Goal: Task Accomplishment & Management: Manage account settings

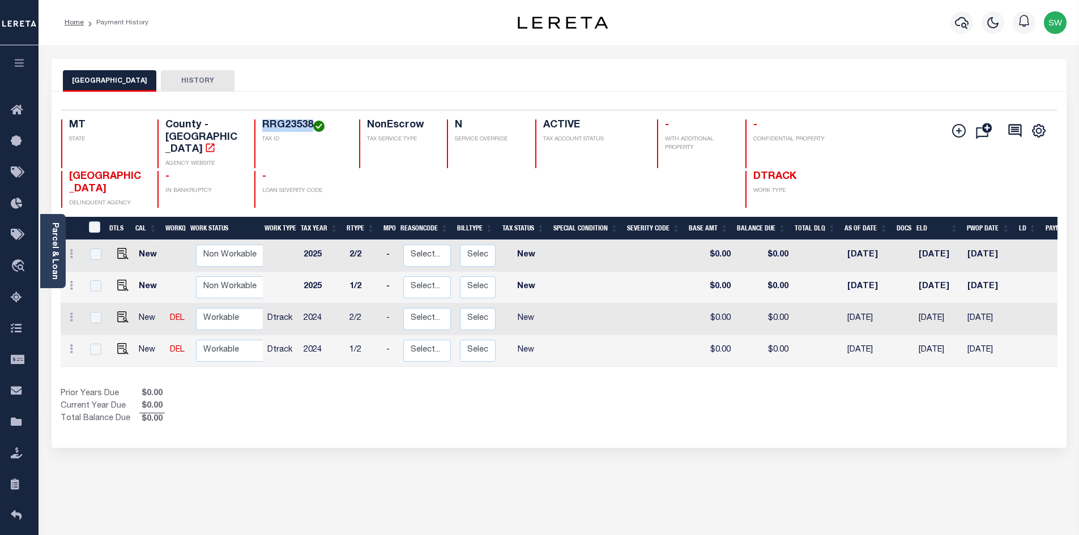
drag, startPoint x: 311, startPoint y: 125, endPoint x: 262, endPoint y: 121, distance: 49.4
click at [262, 121] on h4 "RRG23538" at bounding box center [303, 125] width 83 height 12
copy h4 "RRG23538"
click at [399, 391] on div "Prior Years Due $0.00 Current Year Due $0.00 Total Balance Due $0.00" at bounding box center [310, 407] width 498 height 38
drag, startPoint x: 70, startPoint y: 333, endPoint x: 125, endPoint y: 340, distance: 55.3
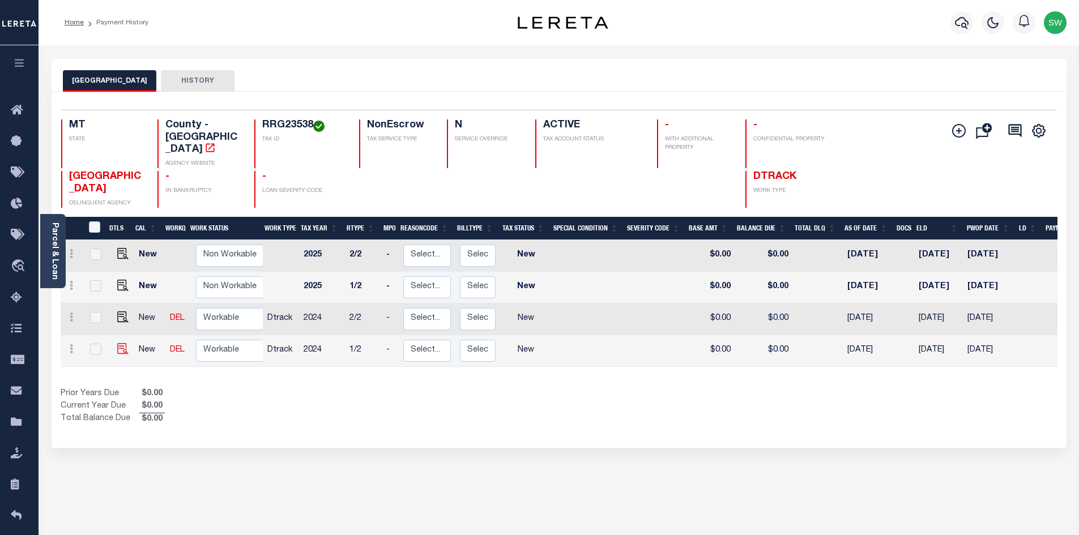
click at [70, 344] on icon at bounding box center [71, 348] width 3 height 9
click at [107, 317] on link at bounding box center [98, 326] width 38 height 19
select select "NW2"
type input "$0.00"
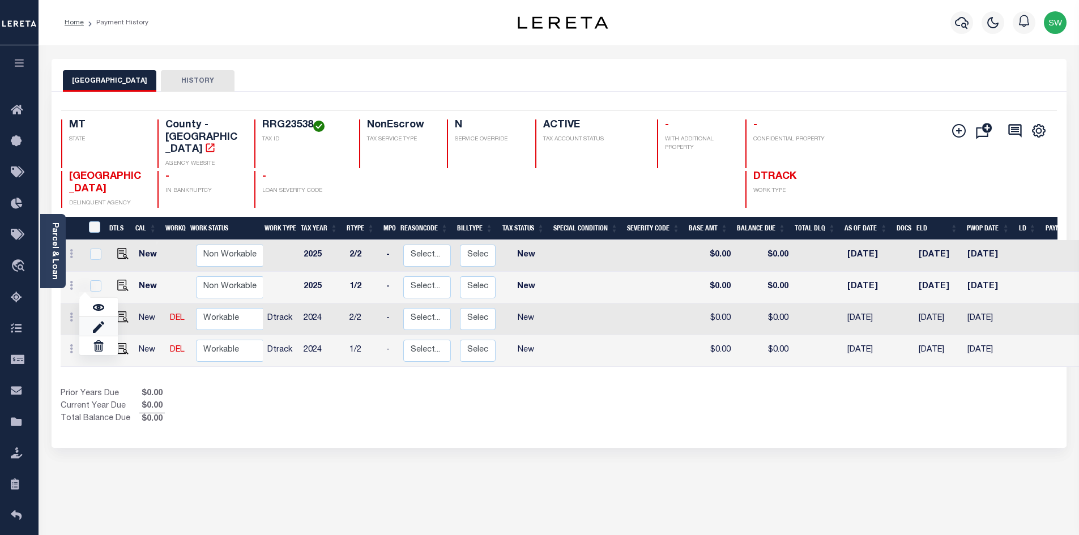
type input "[DATE]"
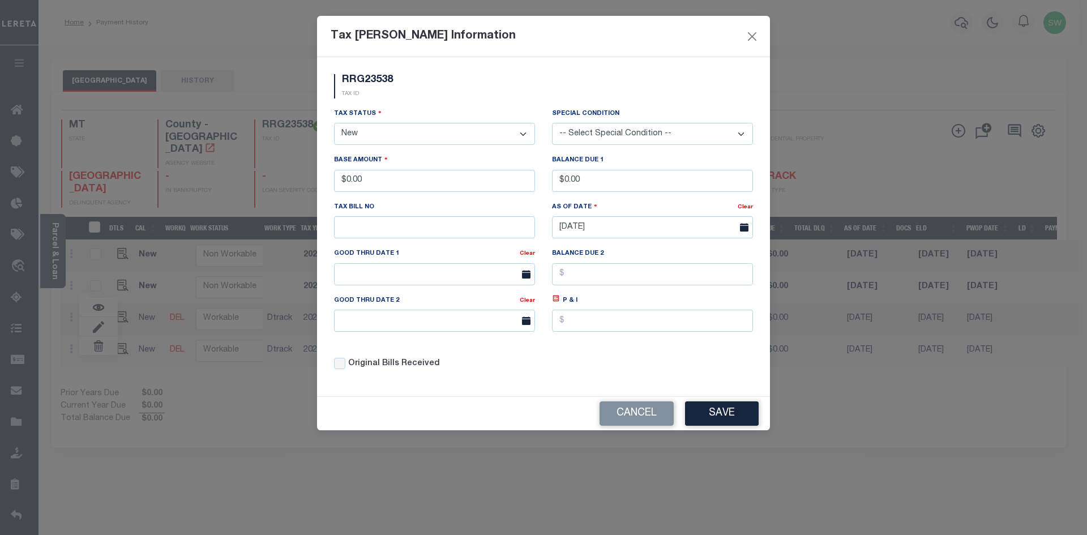
click at [524, 136] on select "- Select Status - Open Due/Unpaid Paid Incomplete No Tax Due Internal Refund Pr…" at bounding box center [434, 134] width 201 height 22
click at [527, 137] on select "- Select Status - Open Due/Unpaid Paid Incomplete No Tax Due Internal Refund Pr…" at bounding box center [434, 134] width 201 height 22
select select "PYD"
click at [334, 123] on select "- Select Status - Open Due/Unpaid Paid Incomplete No Tax Due Internal Refund Pr…" at bounding box center [434, 134] width 201 height 22
drag, startPoint x: 392, startPoint y: 178, endPoint x: 334, endPoint y: 181, distance: 57.8
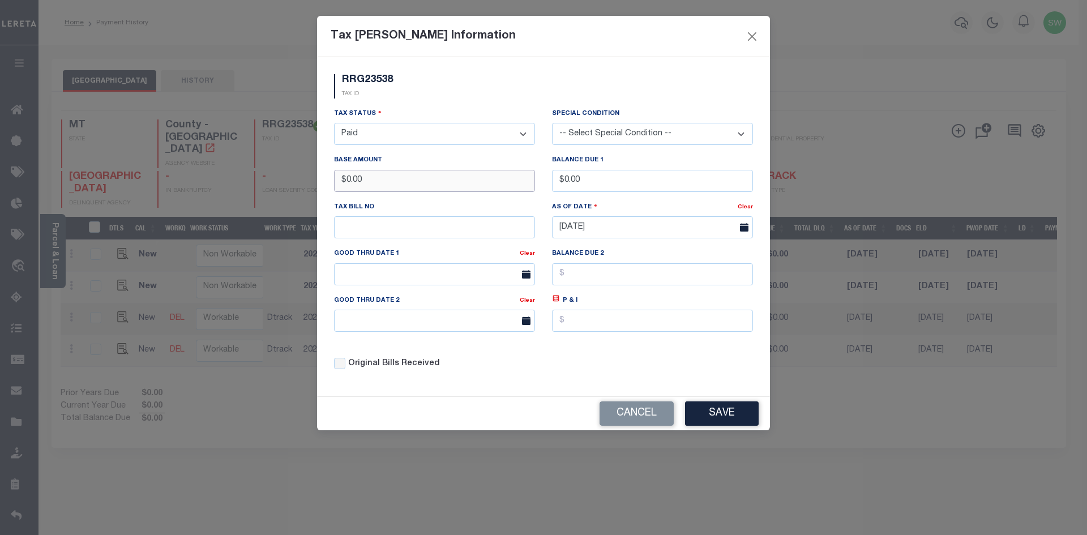
click at [334, 181] on input "$0.00" at bounding box center [434, 181] width 201 height 22
click at [591, 373] on div "Tax Status - Select Status - Open Due/Unpaid Paid Incomplete No Tax Due Interna…" at bounding box center [544, 244] width 436 height 272
drag, startPoint x: 561, startPoint y: 364, endPoint x: 562, endPoint y: 351, distance: 13.1
click at [561, 363] on div "Tax Status - Select Status - Open Due/Unpaid Paid Incomplete No Tax Due Interna…" at bounding box center [544, 244] width 436 height 272
drag, startPoint x: 541, startPoint y: 380, endPoint x: 611, endPoint y: 371, distance: 70.8
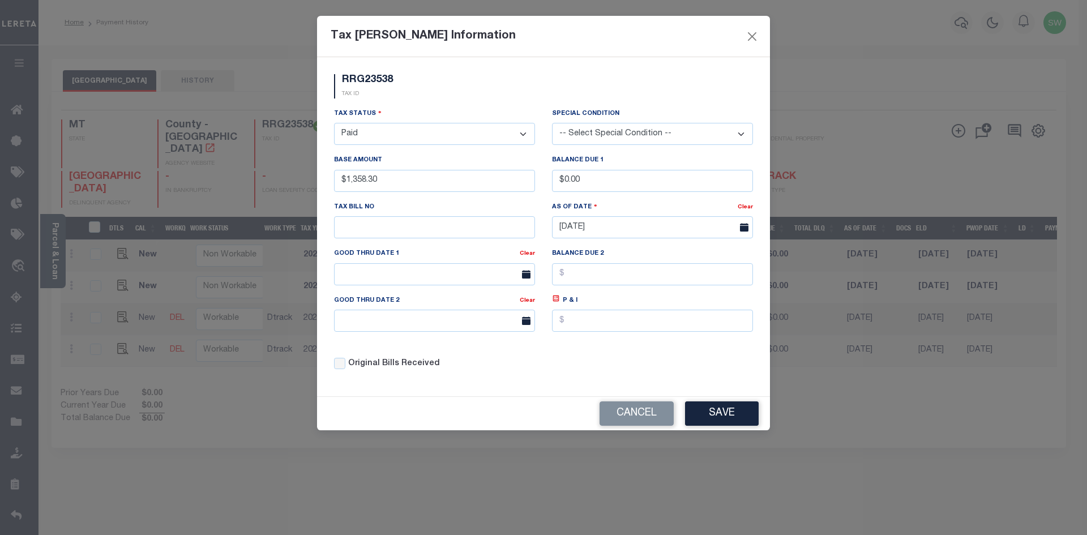
click at [541, 379] on div "Original Bills Received" at bounding box center [435, 360] width 218 height 38
click at [695, 418] on button "Save" at bounding box center [722, 413] width 74 height 24
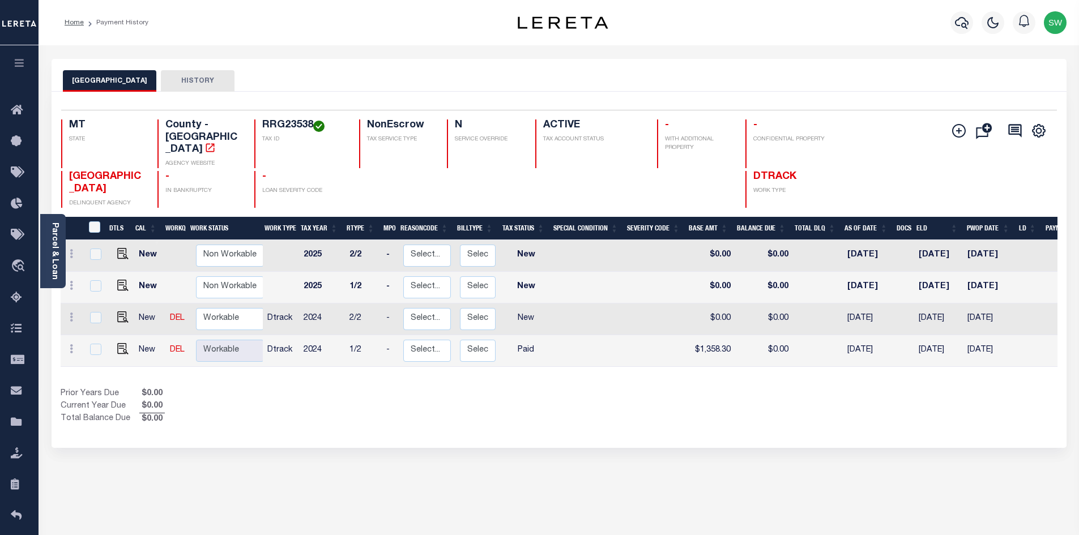
click at [510, 389] on div "Prior Years Due $0.00 Current Year Due $0.00 Total Balance Due $0.00" at bounding box center [310, 407] width 498 height 38
click at [721, 388] on div "Show Tax Lines before Bill Release Date Prior Years Due $0.00 Current Year Due …" at bounding box center [559, 407] width 996 height 38
drag, startPoint x: 701, startPoint y: 426, endPoint x: 734, endPoint y: 391, distance: 48.1
click at [703, 425] on div "Selected 4 Results 1 Items per page 25 50 100 MT STATE RRG23538" at bounding box center [559, 270] width 1015 height 356
click at [602, 396] on div "Show Tax Lines before Bill Release Date Prior Years Due $0.00 Current Year Due …" at bounding box center [559, 407] width 996 height 38
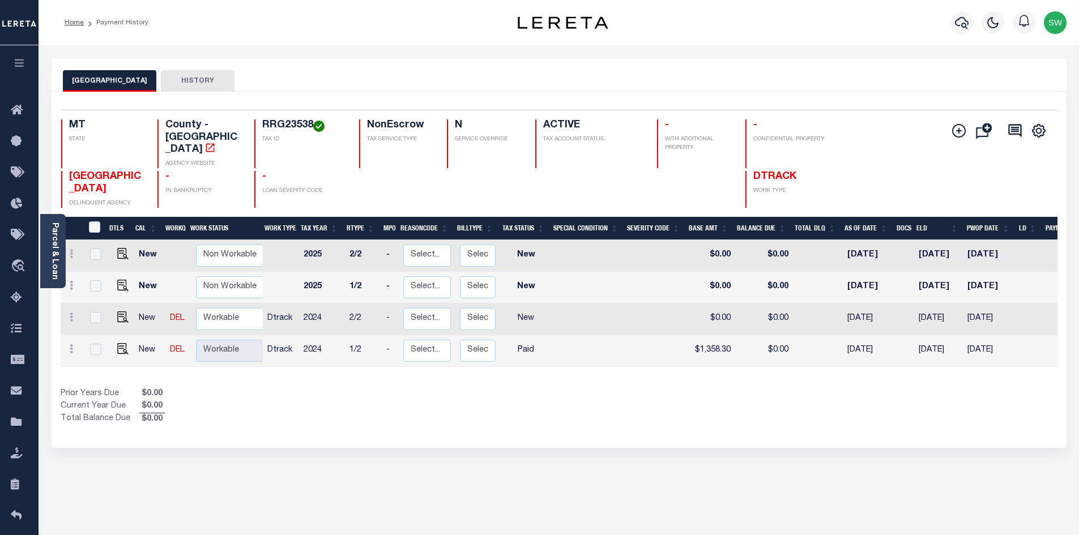
click at [473, 402] on div "Prior Years Due $0.00 Current Year Due $0.00 Total Balance Due $0.00" at bounding box center [310, 407] width 498 height 38
drag, startPoint x: 664, startPoint y: 391, endPoint x: 684, endPoint y: 376, distance: 25.1
click at [666, 391] on div "Show Tax Lines before Bill Release Date Prior Years Due $0.00 Current Year Due …" at bounding box center [559, 407] width 996 height 38
drag, startPoint x: 684, startPoint y: 379, endPoint x: 674, endPoint y: 364, distance: 18.1
click at [676, 370] on div "DTLS CAL WorkQ Work Status Work Type Tax Year RType MPO ReasonCode BillType Tax…" at bounding box center [559, 321] width 996 height 209
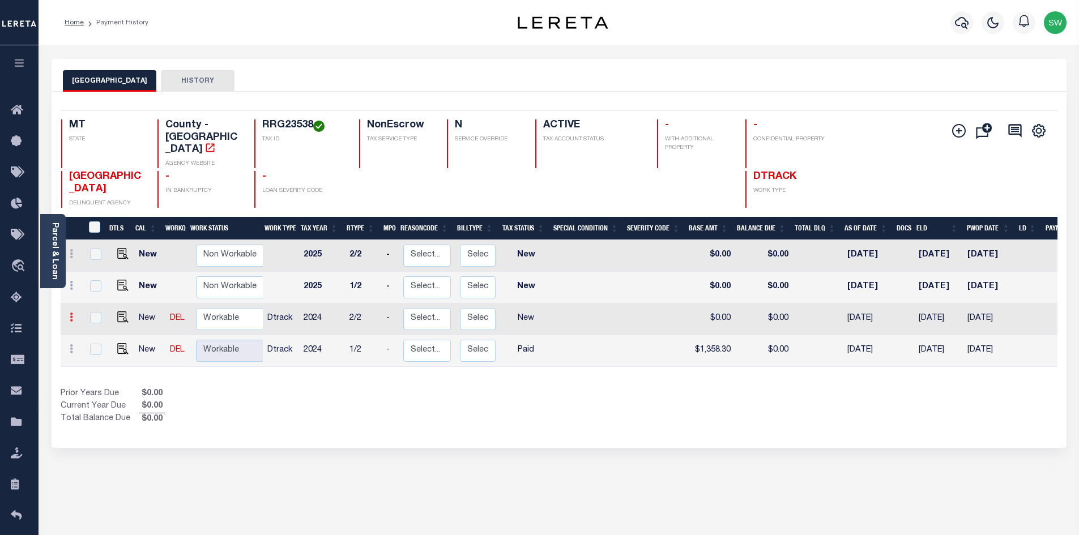
drag, startPoint x: 71, startPoint y: 307, endPoint x: 76, endPoint y: 301, distance: 8.0
click at [71, 313] on icon at bounding box center [71, 317] width 3 height 9
click at [101, 289] on img at bounding box center [98, 295] width 11 height 12
type input "$0.00"
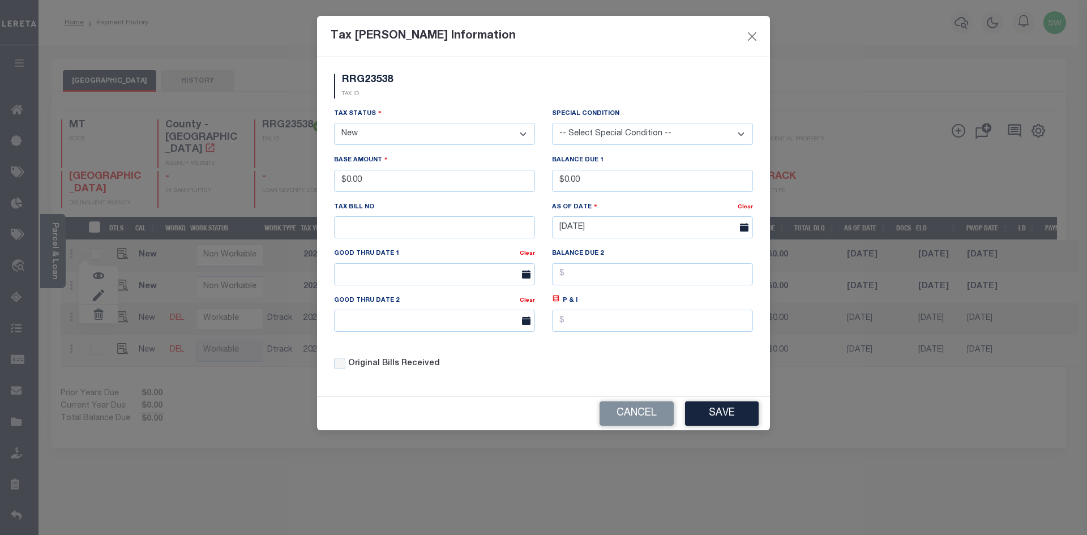
click at [526, 131] on select "- Select Status - Open Due/Unpaid Paid Incomplete No Tax Due Internal Refund Pr…" at bounding box center [434, 134] width 201 height 22
click at [520, 130] on select "- Select Status - Open Due/Unpaid Paid Incomplete No Tax Due Internal Refund Pr…" at bounding box center [434, 134] width 201 height 22
select select "PYD"
click at [334, 123] on select "- Select Status - Open Due/Unpaid Paid Incomplete No Tax Due Internal Refund Pr…" at bounding box center [434, 134] width 201 height 22
click at [486, 95] on div "RRG23538 TAX ID" at bounding box center [544, 90] width 436 height 33
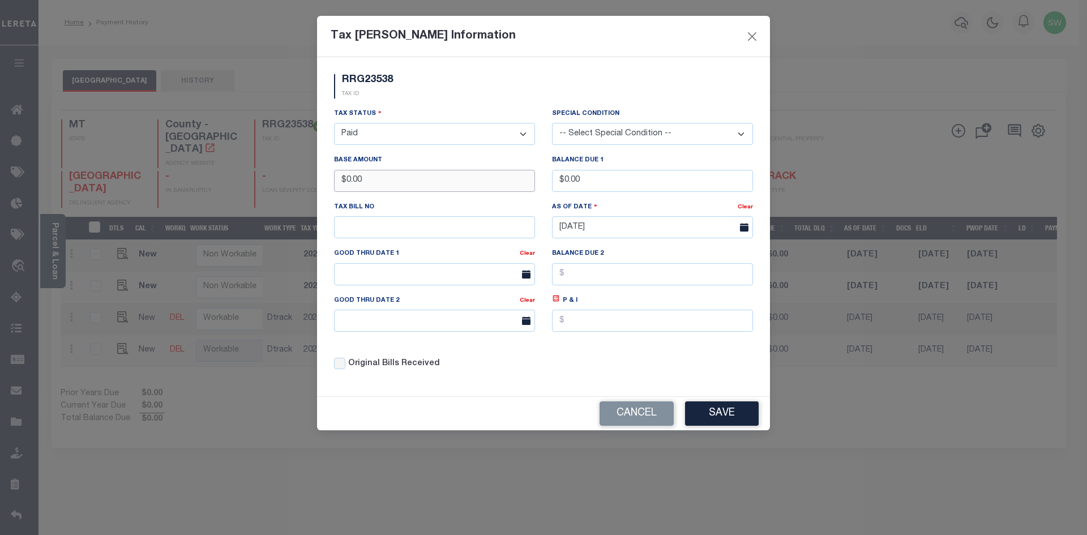
drag, startPoint x: 383, startPoint y: 186, endPoint x: 253, endPoint y: 194, distance: 130.5
click at [253, 194] on div "Tax Bill Amount Information RRG23538 TAX ID Installment: TaxID: RRG23538 Tax St…" at bounding box center [543, 267] width 1087 height 535
type input "$1,353.27"
drag, startPoint x: 455, startPoint y: 104, endPoint x: 469, endPoint y: 104, distance: 14.2
click at [455, 104] on div "RRG23538 TAX ID" at bounding box center [544, 90] width 436 height 33
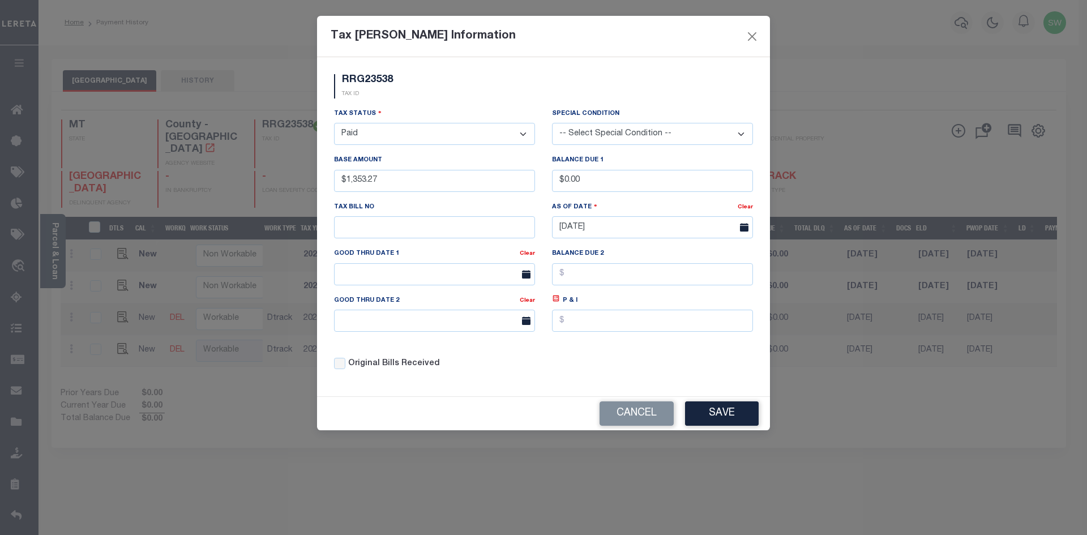
click at [606, 368] on div "Tax Status - Select Status - Open Due/Unpaid Paid Incomplete No Tax Due Interna…" at bounding box center [544, 244] width 436 height 272
click at [715, 418] on button "Save" at bounding box center [722, 413] width 74 height 24
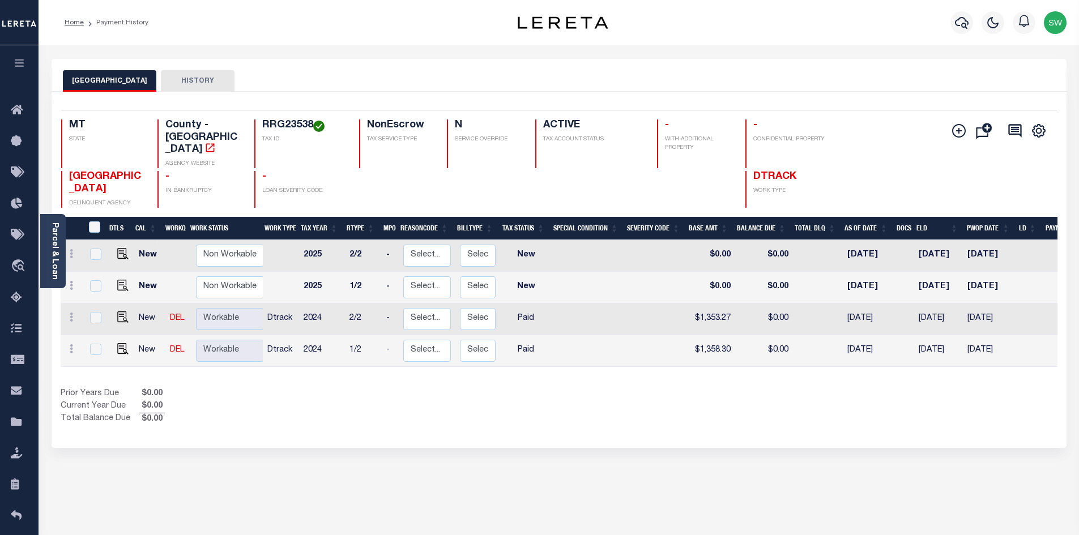
click at [476, 407] on div "Prior Years Due $0.00 Current Year Due $0.00 Total Balance Due $0.00" at bounding box center [310, 407] width 498 height 38
click at [593, 413] on div "Selected 4 Results 1 Items per page 25 50 100 MT STATE RRG23538" at bounding box center [559, 270] width 1015 height 356
drag, startPoint x: 343, startPoint y: 393, endPoint x: 374, endPoint y: 367, distance: 40.6
click at [345, 393] on div "Prior Years Due $0.00 Current Year Due $0.00 Total Balance Due $0.00" at bounding box center [310, 407] width 498 height 38
click at [964, 20] on icon "button" at bounding box center [962, 23] width 14 height 12
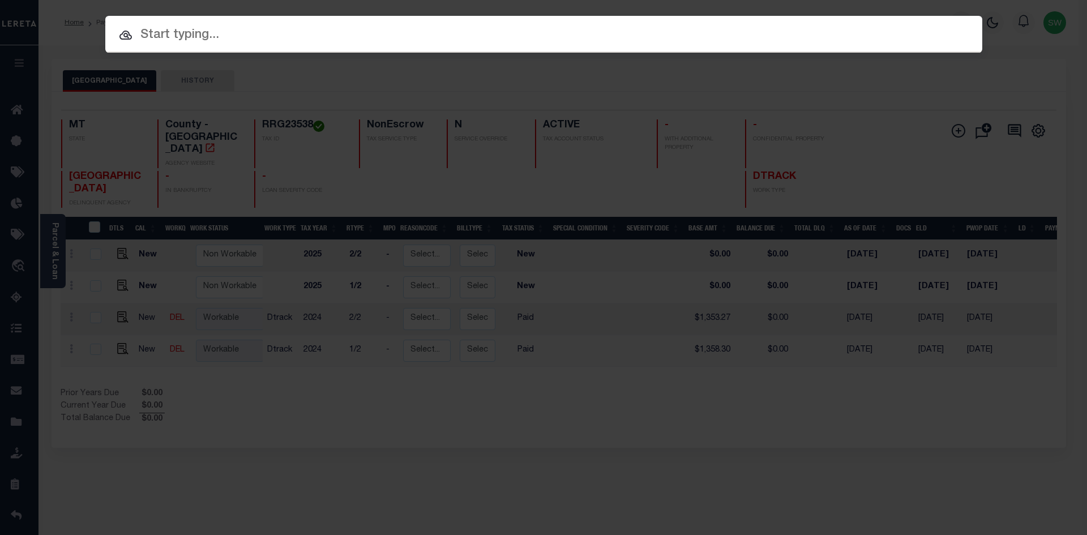
click at [183, 38] on input "text" at bounding box center [543, 35] width 877 height 20
paste input "4207250016847"
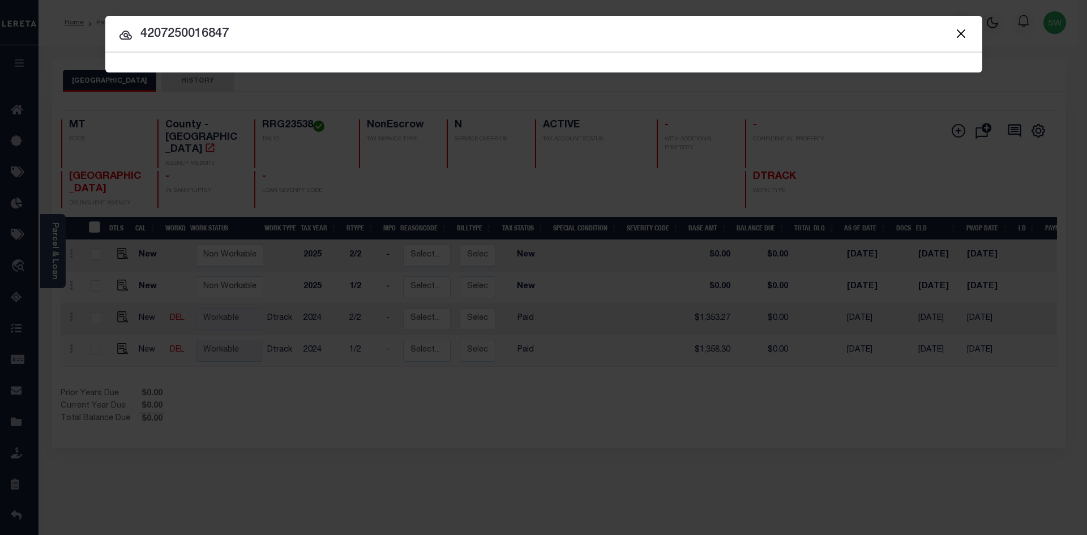
click at [245, 36] on input "4207250016847" at bounding box center [543, 34] width 877 height 20
type input "4207250016847"
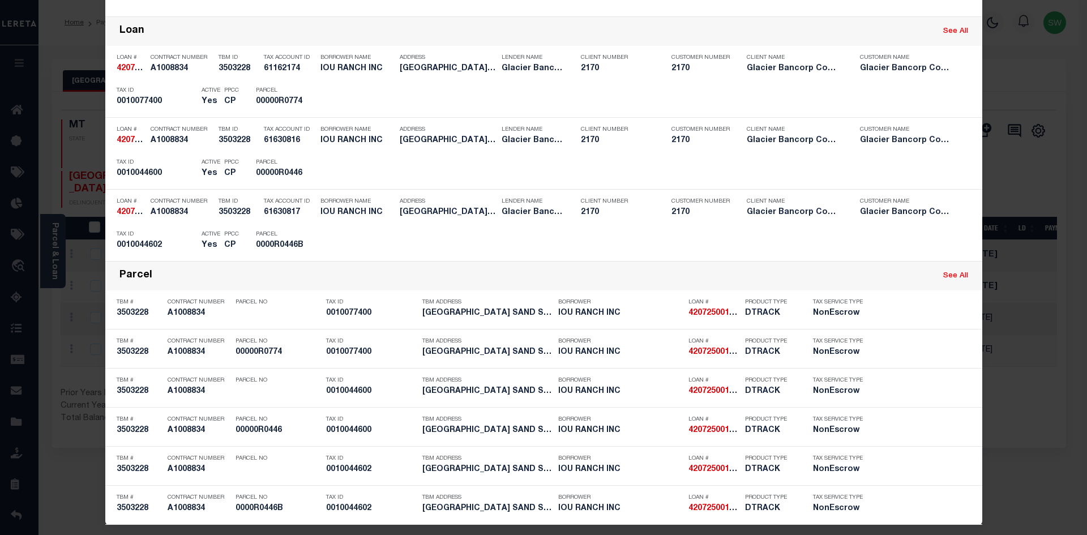
scroll to position [249, 0]
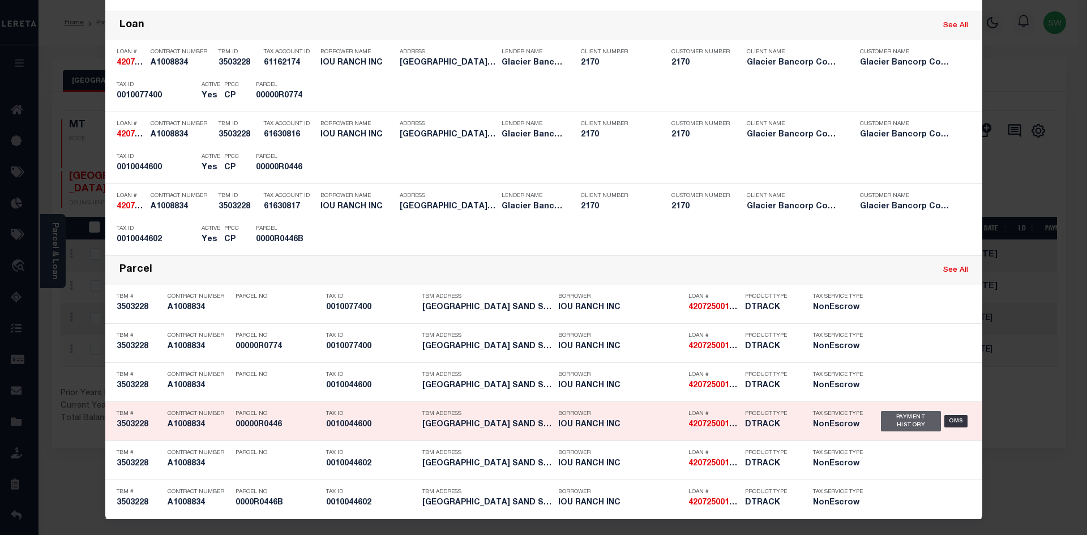
click at [885, 416] on div "Payment History" at bounding box center [911, 421] width 61 height 20
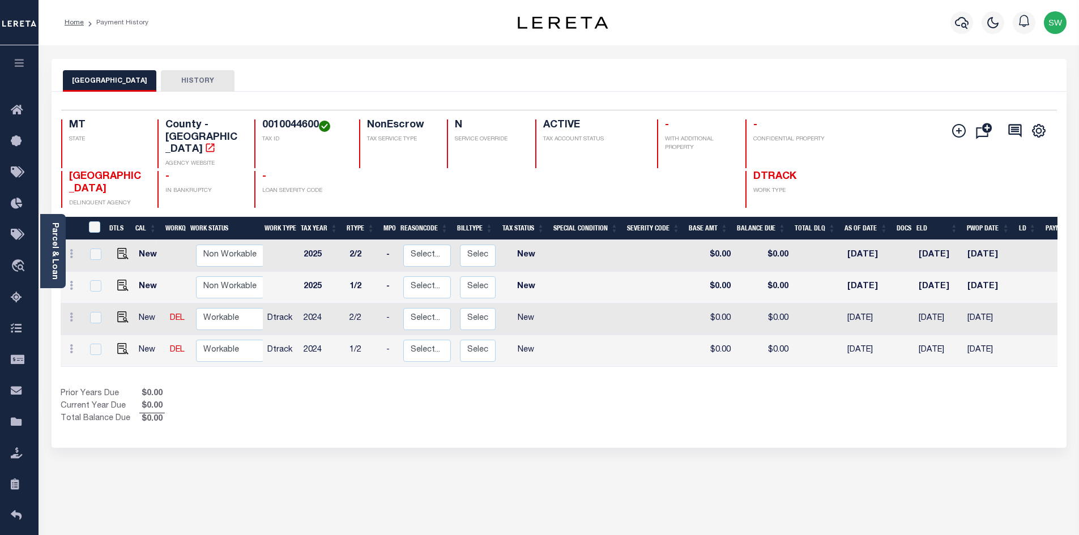
click at [565, 398] on div "Show Tax Lines before Bill Release Date Prior Years Due $0.00 Current Year Due …" at bounding box center [559, 407] width 996 height 38
click at [216, 142] on icon "" at bounding box center [209, 147] width 11 height 11
click at [540, 396] on div "Prior Years Due $0.00 Current Year Due $0.00 Total Balance Due $0.00" at bounding box center [310, 407] width 498 height 38
click at [524, 391] on div "Prior Years Due $0.00 Current Year Due $0.00 Total Balance Due $0.00" at bounding box center [310, 407] width 498 height 38
click at [522, 408] on div "Prior Years Due $0.00 Current Year Due $0.00 Total Balance Due $0.00" at bounding box center [310, 407] width 498 height 38
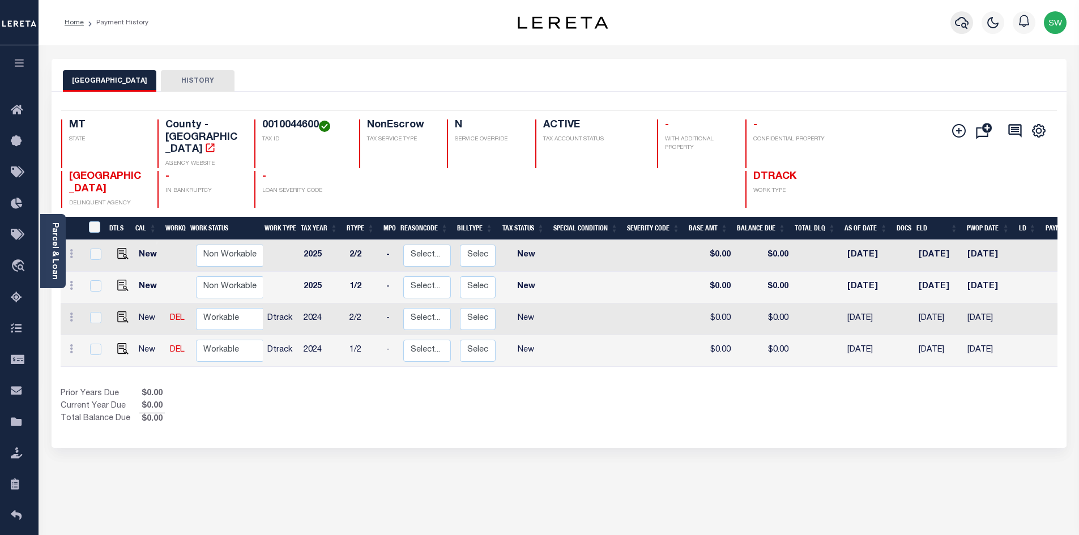
click at [965, 24] on icon "button" at bounding box center [962, 23] width 14 height 14
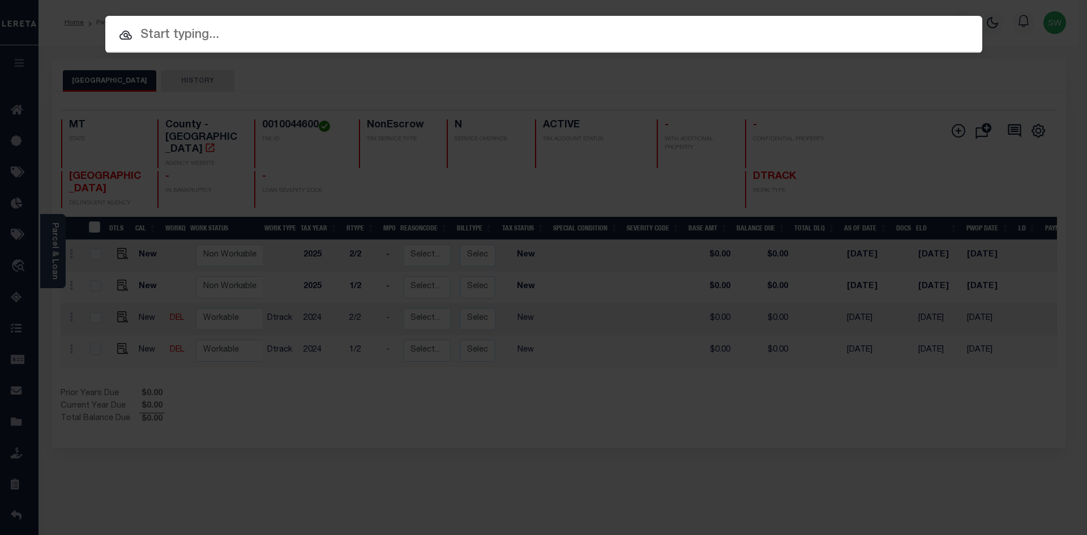
click at [152, 36] on input "text" at bounding box center [543, 35] width 877 height 20
paste input "4406160000079"
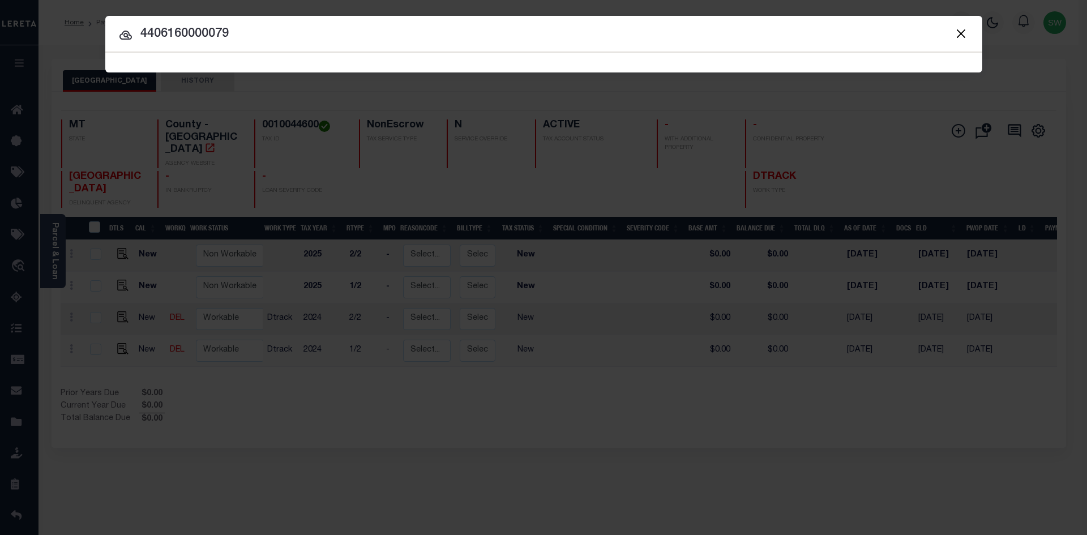
click at [259, 38] on input "4406160000079" at bounding box center [543, 34] width 877 height 20
type input "4406160000079"
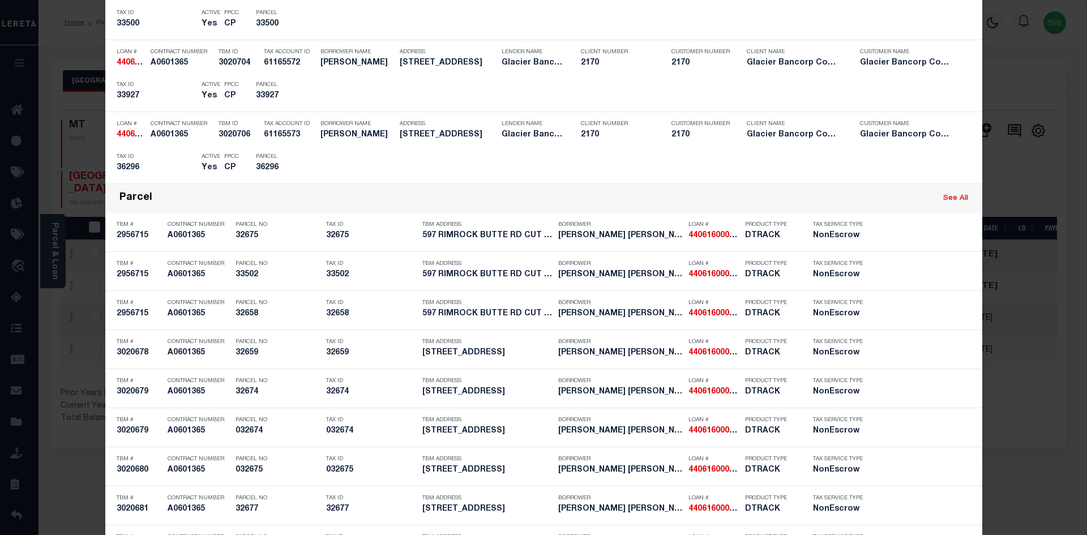
scroll to position [3095, 0]
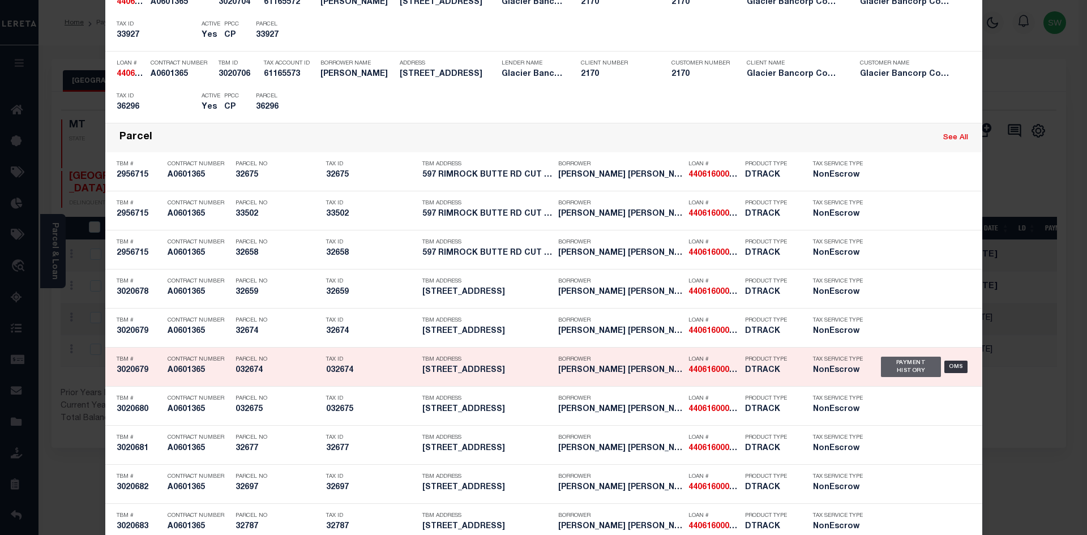
click at [926, 374] on div "Payment History" at bounding box center [911, 367] width 61 height 20
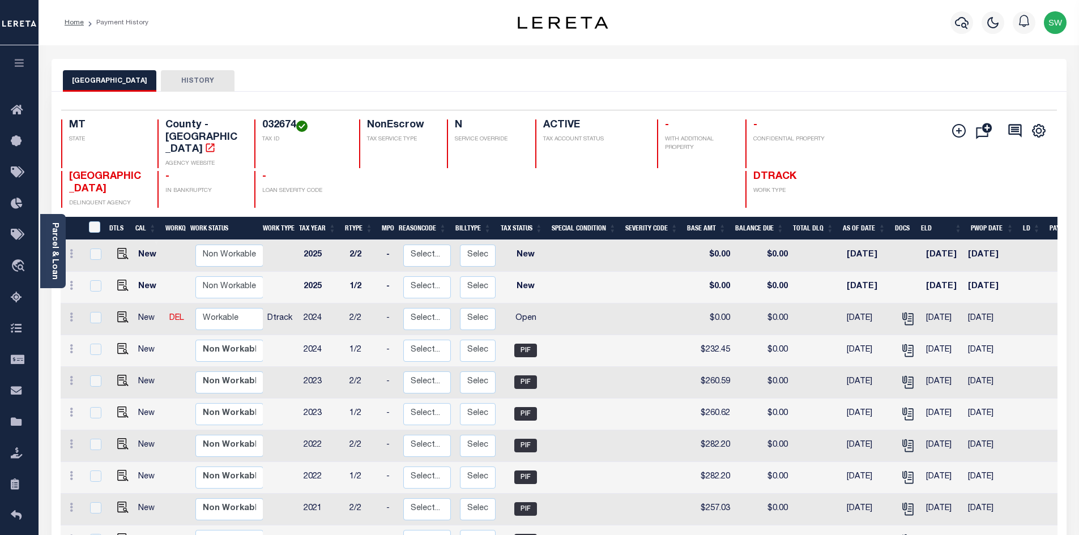
click at [294, 130] on h4 "032674" at bounding box center [303, 125] width 83 height 12
drag, startPoint x: 294, startPoint y: 127, endPoint x: 263, endPoint y: 123, distance: 32.0
click at [263, 123] on h4 "032674" at bounding box center [303, 125] width 83 height 12
copy h4 "032674"
click at [71, 313] on icon at bounding box center [71, 317] width 3 height 9
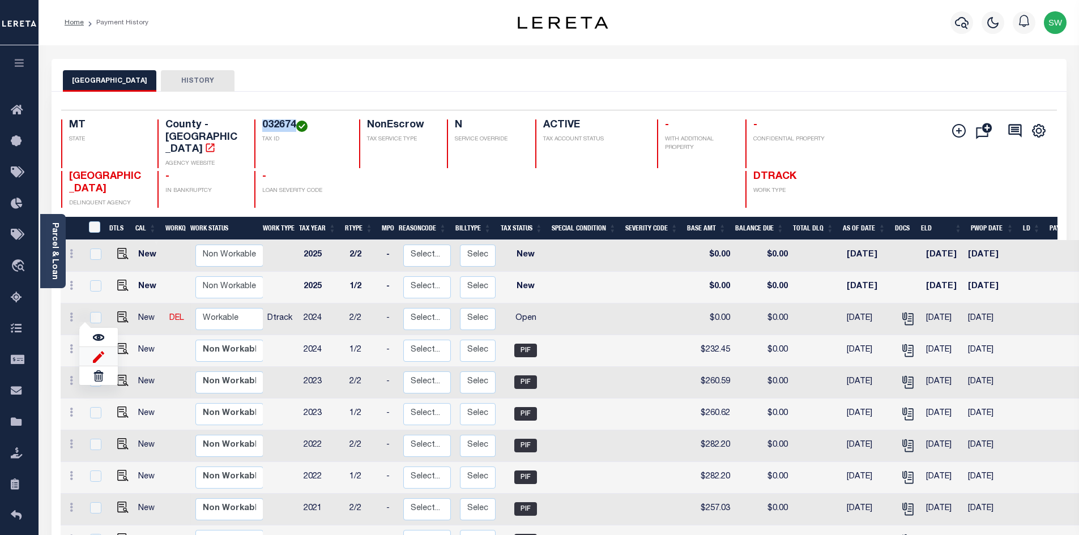
click at [97, 350] on img at bounding box center [98, 356] width 11 height 12
select select "OP2"
type input "$0.00"
type input "[DATE]"
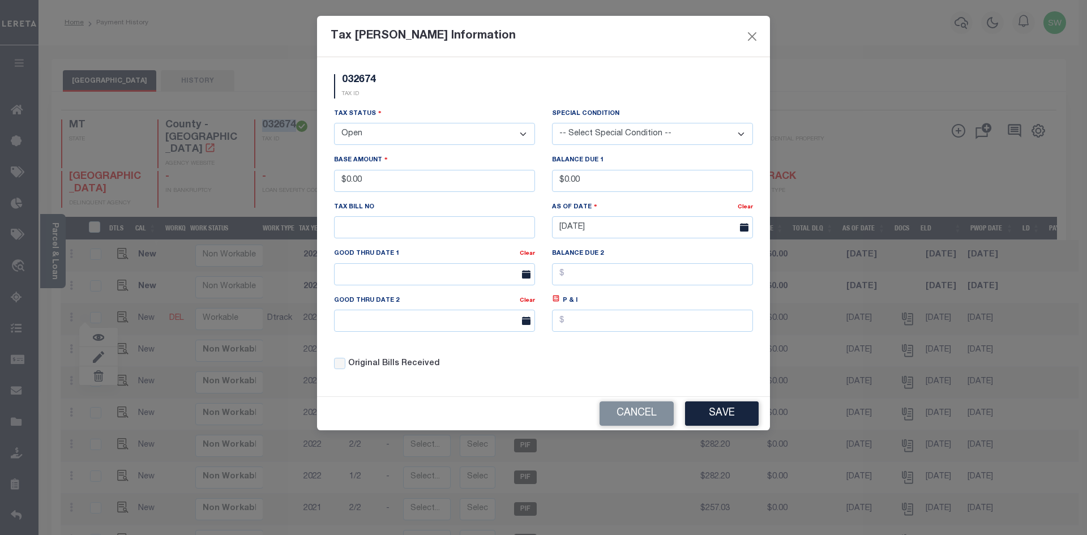
click at [525, 132] on select "- Select Status - Open Due/Unpaid Paid Incomplete No Tax Due Internal Refund Pr…" at bounding box center [434, 134] width 201 height 22
click at [527, 134] on select "- Select Status - Open Due/Unpaid Paid Incomplete No Tax Due Internal Refund Pr…" at bounding box center [434, 134] width 201 height 22
select select "PYD"
click at [334, 123] on select "- Select Status - Open Due/Unpaid Paid Incomplete No Tax Due Internal Refund Pr…" at bounding box center [434, 134] width 201 height 22
drag, startPoint x: 393, startPoint y: 175, endPoint x: 281, endPoint y: 181, distance: 111.7
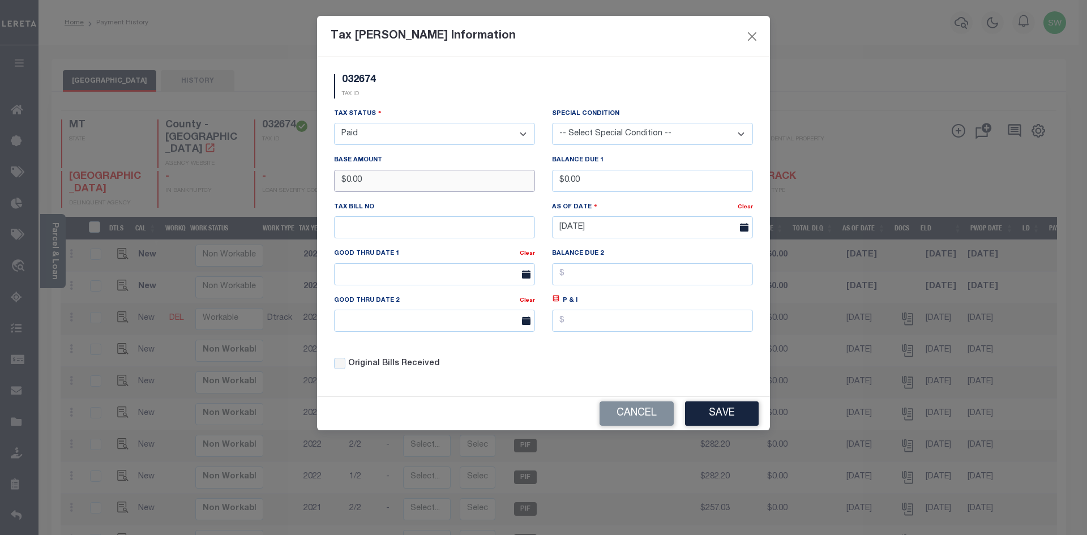
click at [281, 181] on div "Tax Bill Amount Information 032674 TAX ID Installment:" at bounding box center [543, 267] width 1087 height 535
type input "$232.42"
click at [475, 79] on div "032674 TAX ID" at bounding box center [544, 90] width 436 height 33
click at [741, 415] on button "Save" at bounding box center [722, 413] width 74 height 24
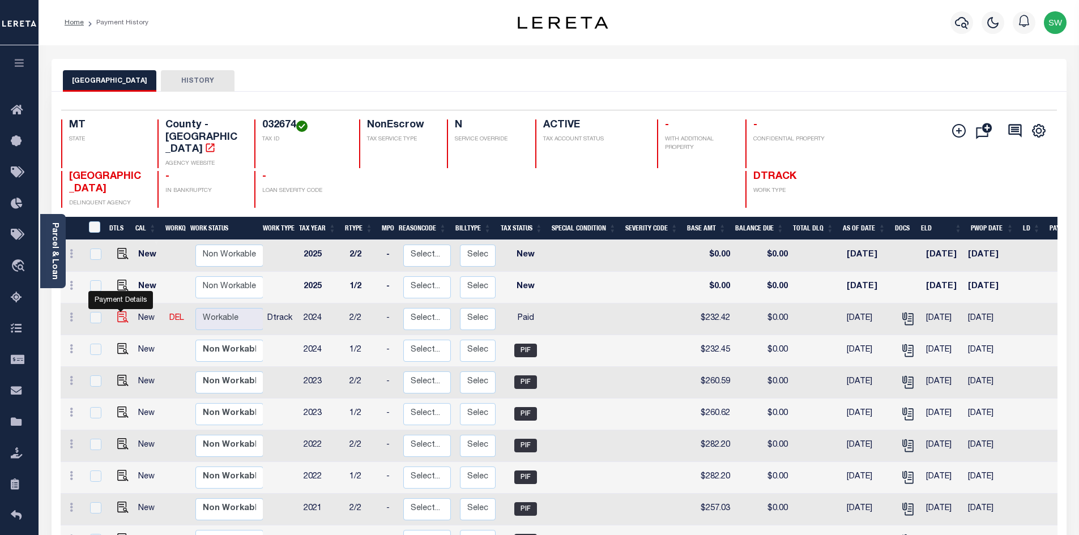
click at [117, 311] on img at bounding box center [122, 316] width 11 height 11
checkbox input "true"
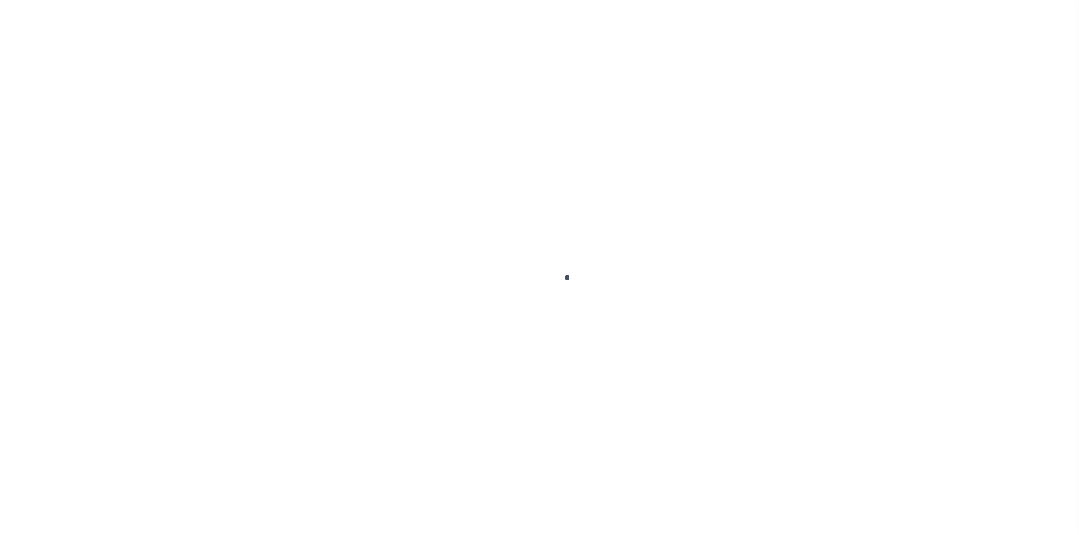
select select "PYD"
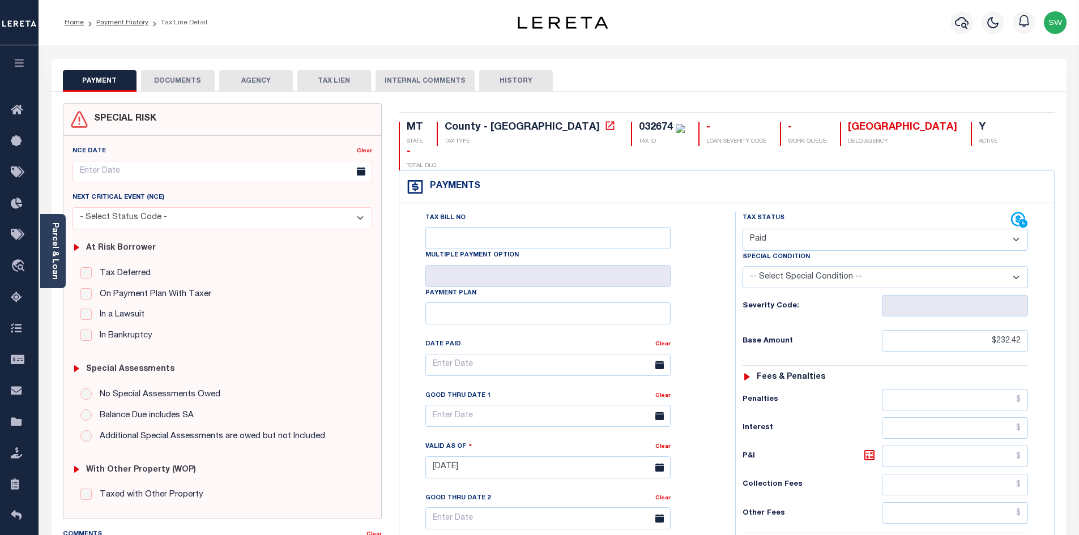
click at [167, 83] on button "DOCUMENTS" at bounding box center [178, 81] width 74 height 22
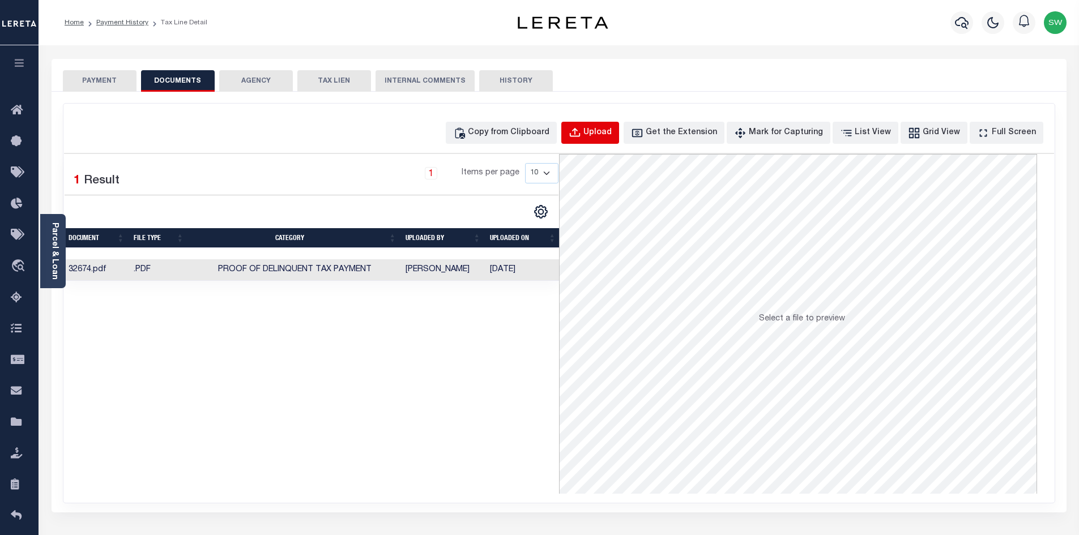
click at [611, 135] on div "Upload" at bounding box center [597, 133] width 28 height 12
select select "POP"
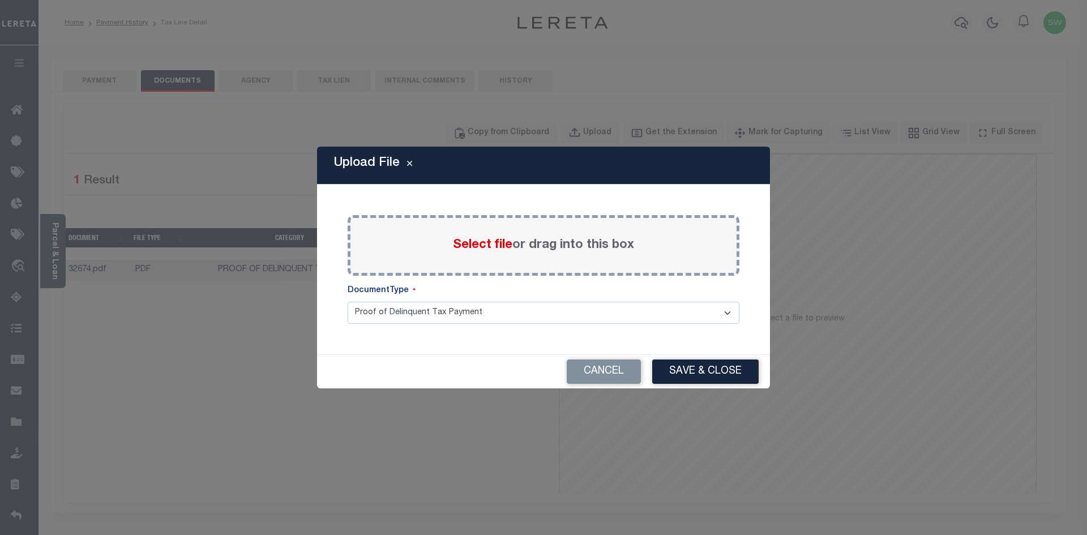
click at [441, 250] on div "Select file or drag into this box" at bounding box center [544, 245] width 392 height 61
click at [451, 251] on div "Select file or drag into this box" at bounding box center [544, 245] width 392 height 61
click at [414, 263] on div "Select file or drag into this box" at bounding box center [544, 245] width 392 height 61
click at [476, 245] on span "Select file" at bounding box center [482, 245] width 59 height 12
click at [0, 0] on input "Select file or drag into this box" at bounding box center [0, 0] width 0 height 0
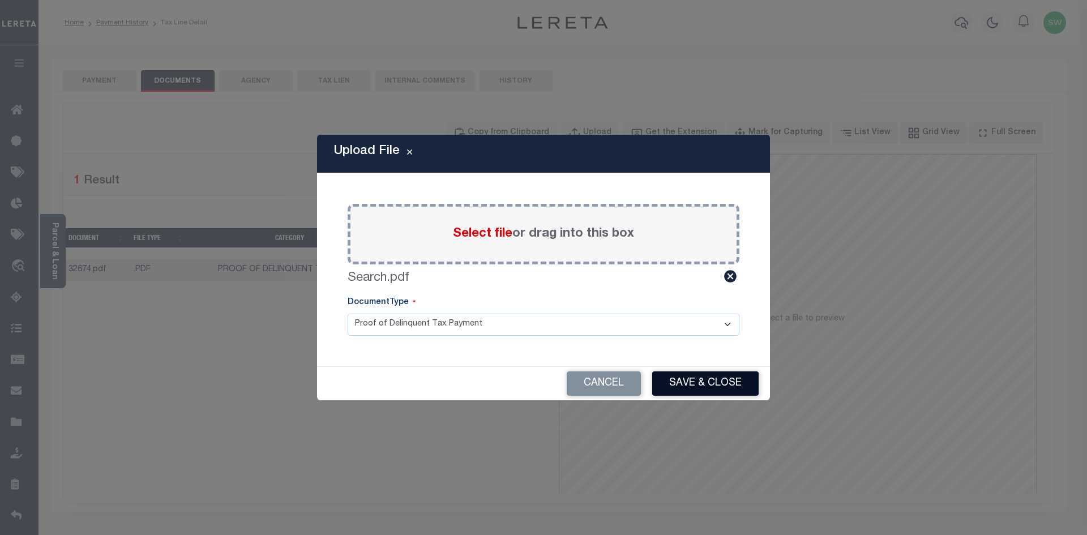
click at [711, 381] on button "Save & Close" at bounding box center [705, 383] width 106 height 24
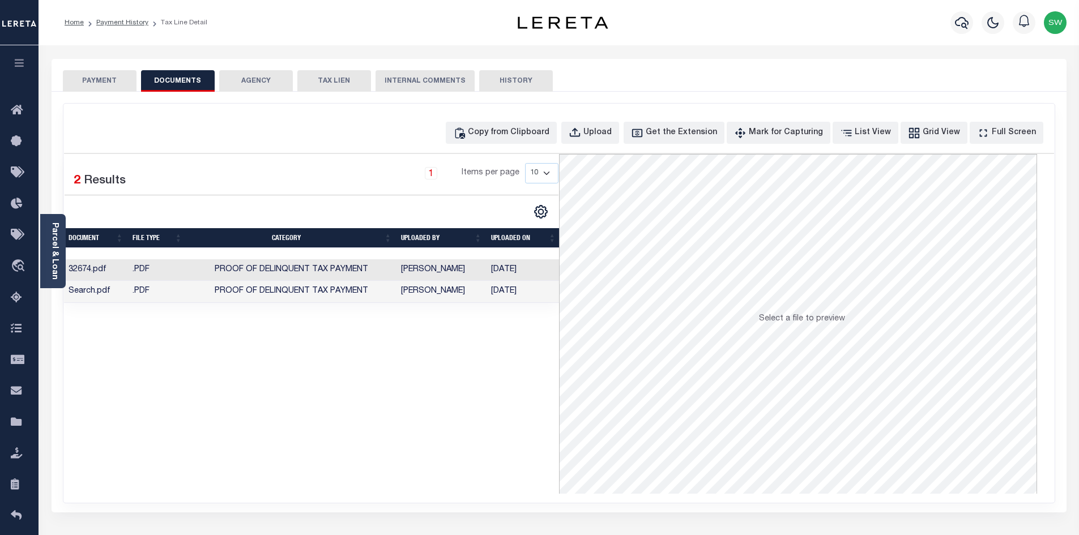
click at [481, 387] on div "Selected 2 Results 1 Items per page 10 25 50 100" at bounding box center [311, 324] width 495 height 340
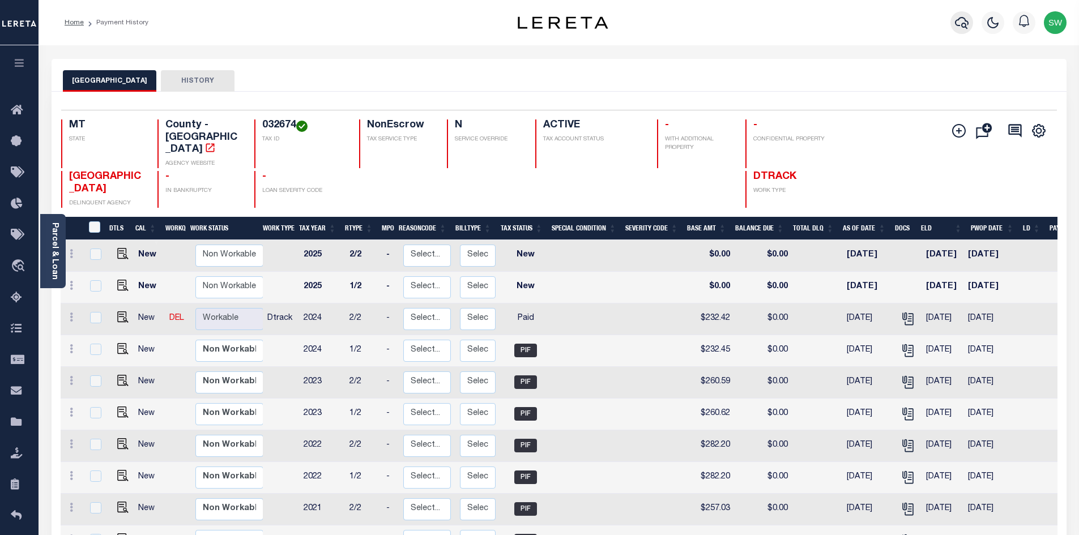
click at [957, 28] on icon "button" at bounding box center [962, 23] width 14 height 14
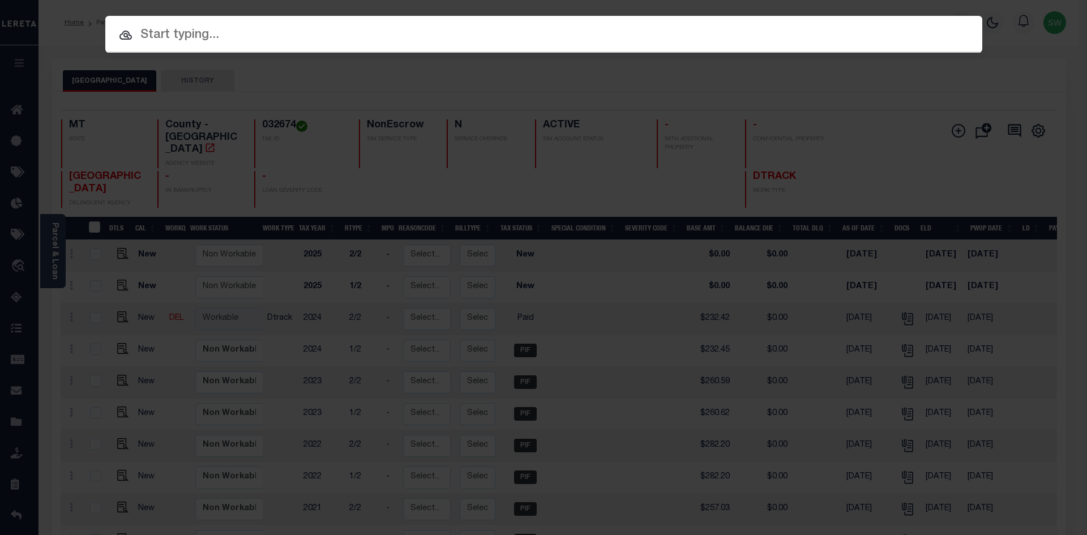
click at [157, 30] on input "text" at bounding box center [543, 35] width 877 height 20
paste input "4207220011718"
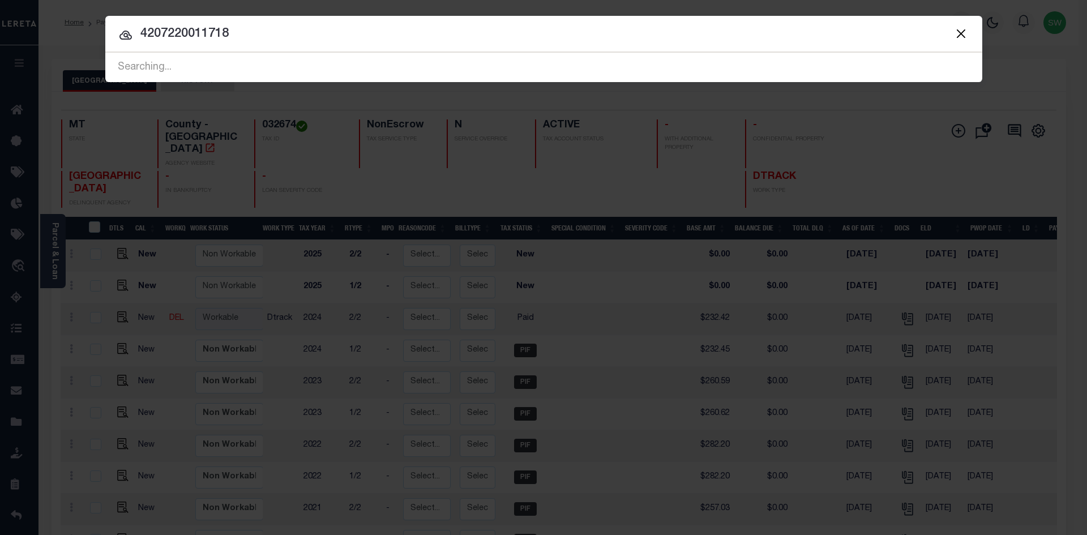
click at [254, 28] on input "4207220011718" at bounding box center [543, 34] width 877 height 20
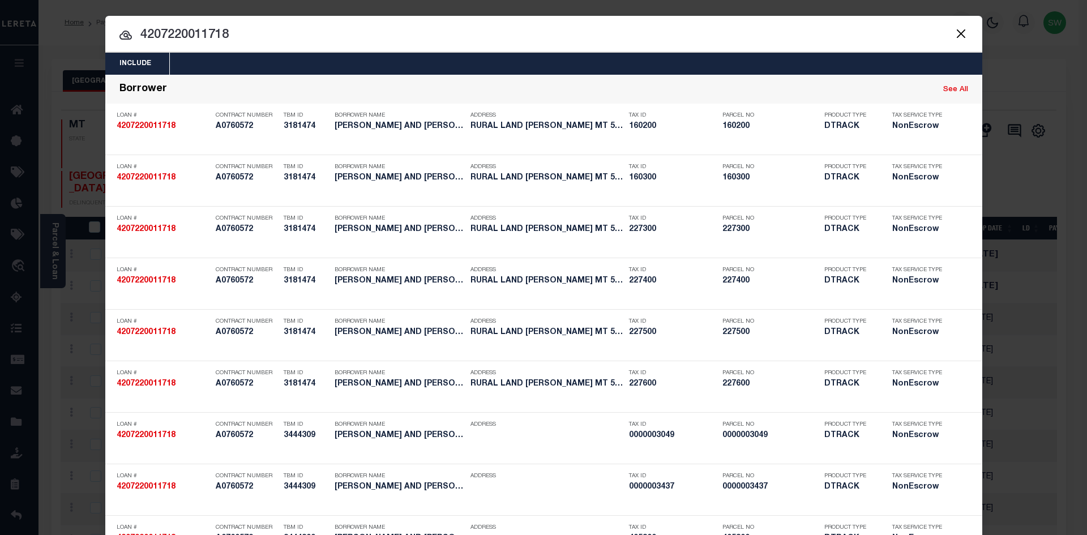
drag, startPoint x: 247, startPoint y: 40, endPoint x: 139, endPoint y: 36, distance: 108.8
click at [139, 36] on input "4207220011718" at bounding box center [543, 35] width 877 height 20
paste input "6220011581"
type input "4206220011581"
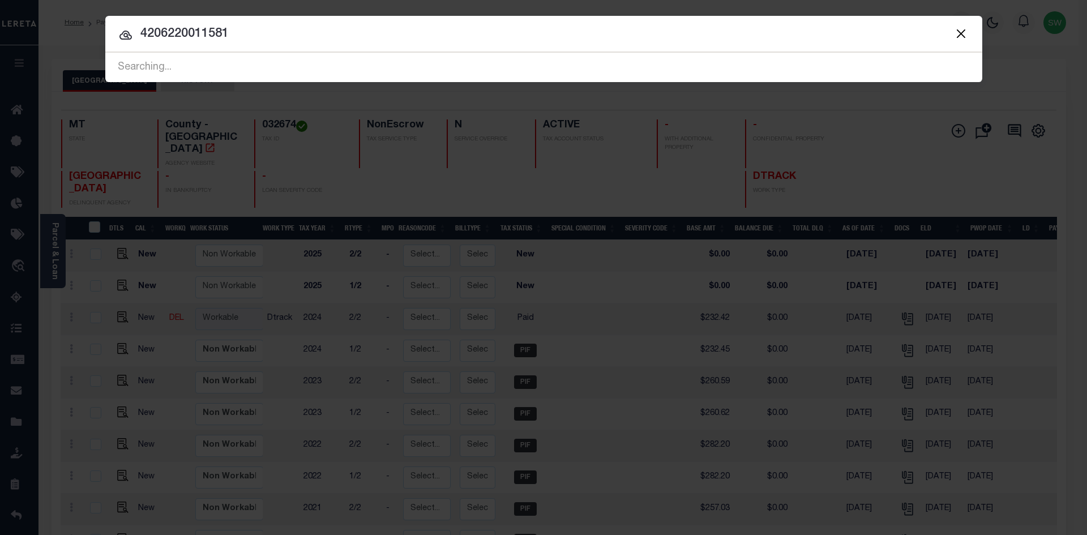
click at [239, 38] on input "4206220011581" at bounding box center [543, 34] width 877 height 20
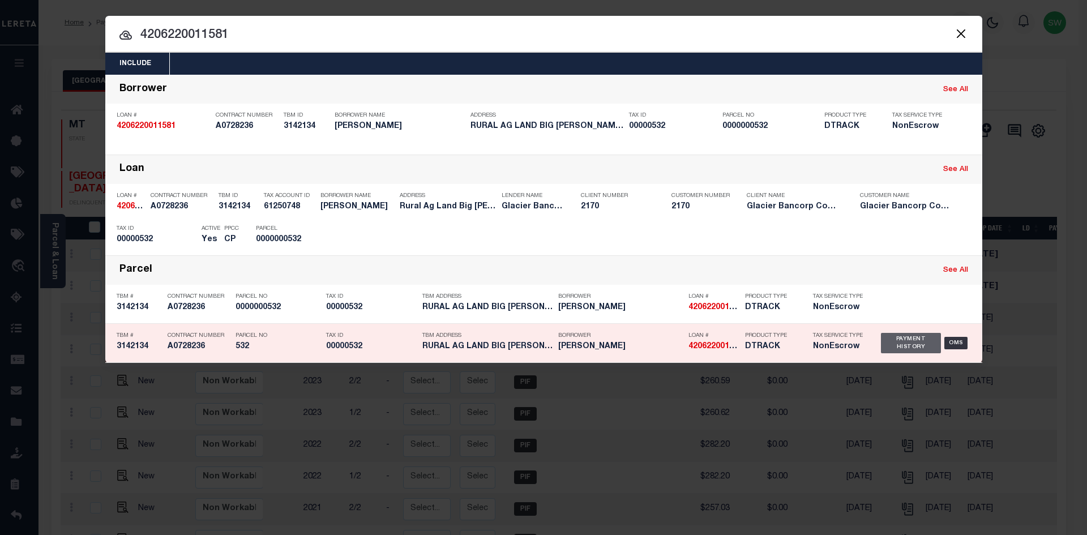
click at [893, 348] on div "Payment History" at bounding box center [911, 343] width 61 height 20
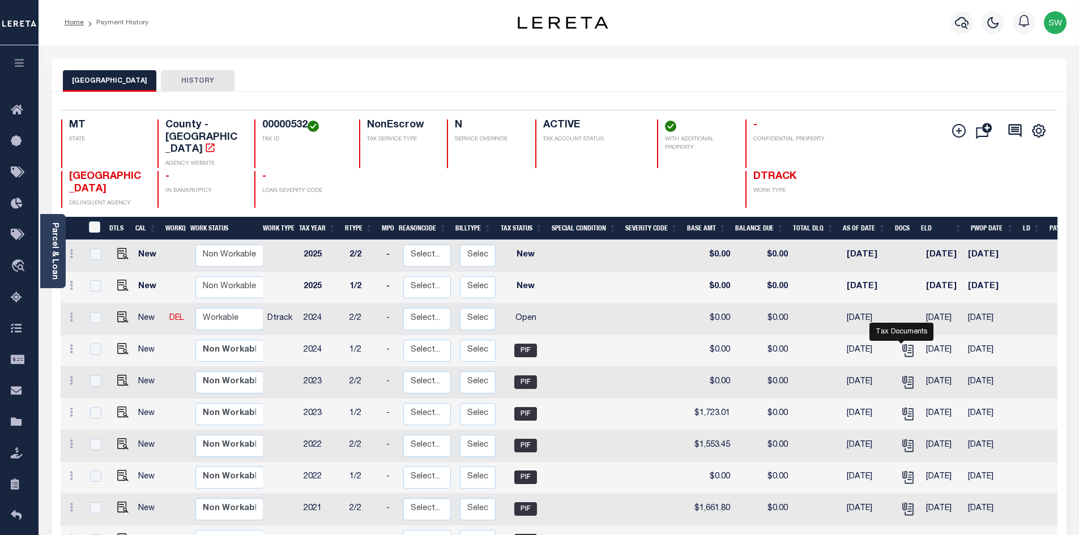
click at [909, 346] on link "" at bounding box center [908, 350] width 18 height 8
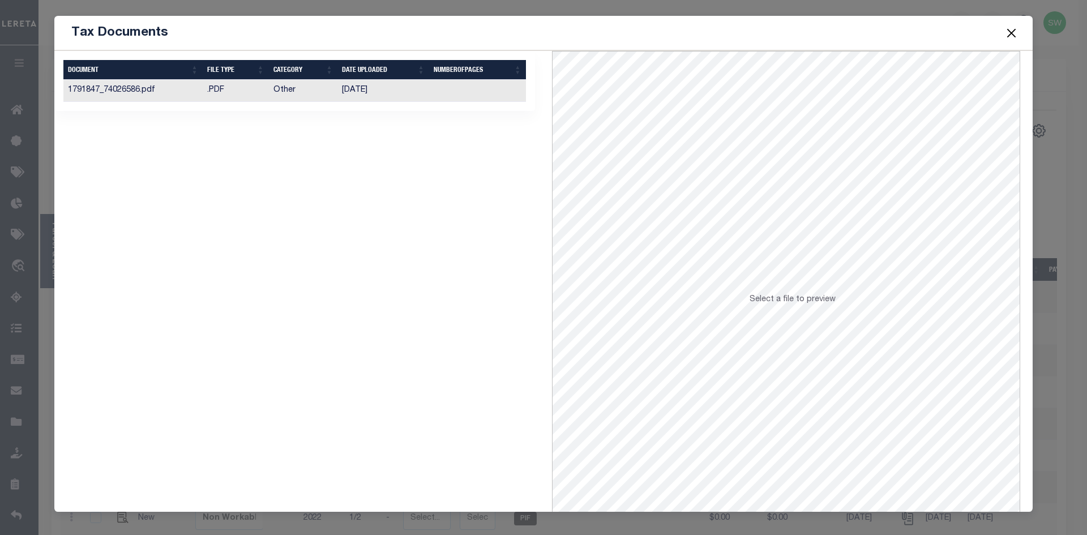
click at [340, 92] on td "01/23/2025" at bounding box center [383, 91] width 92 height 22
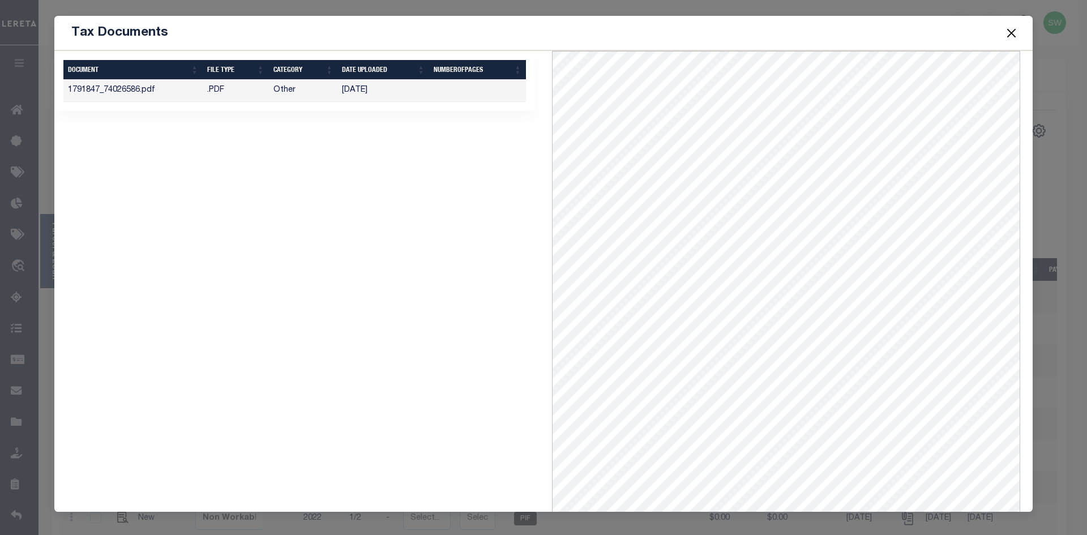
click at [1011, 32] on button "Close" at bounding box center [1011, 32] width 15 height 15
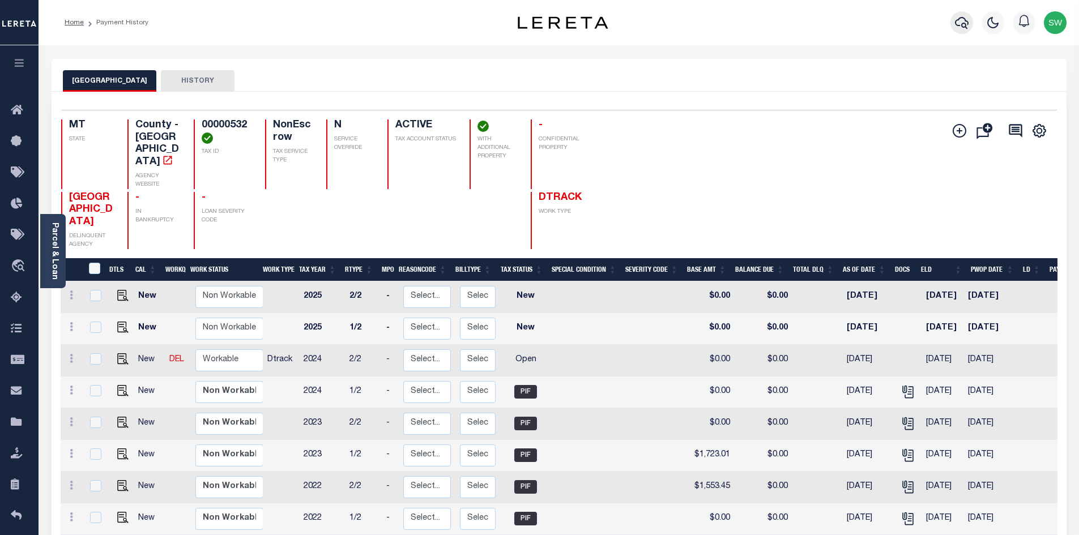
click at [960, 21] on icon "button" at bounding box center [962, 23] width 14 height 14
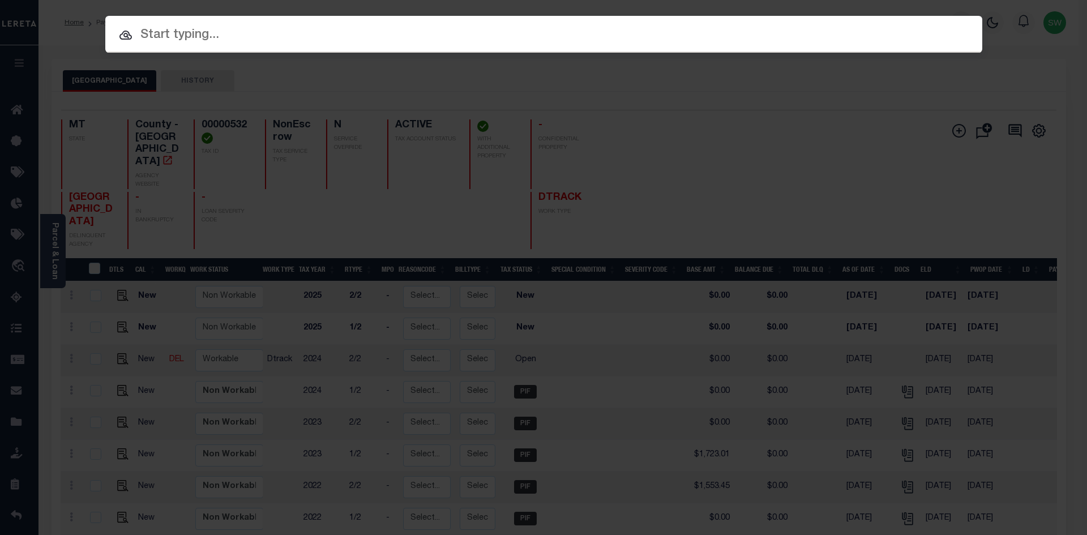
click at [180, 41] on input "text" at bounding box center [543, 35] width 877 height 20
paste input "4207220011718"
type input "4207220011718"
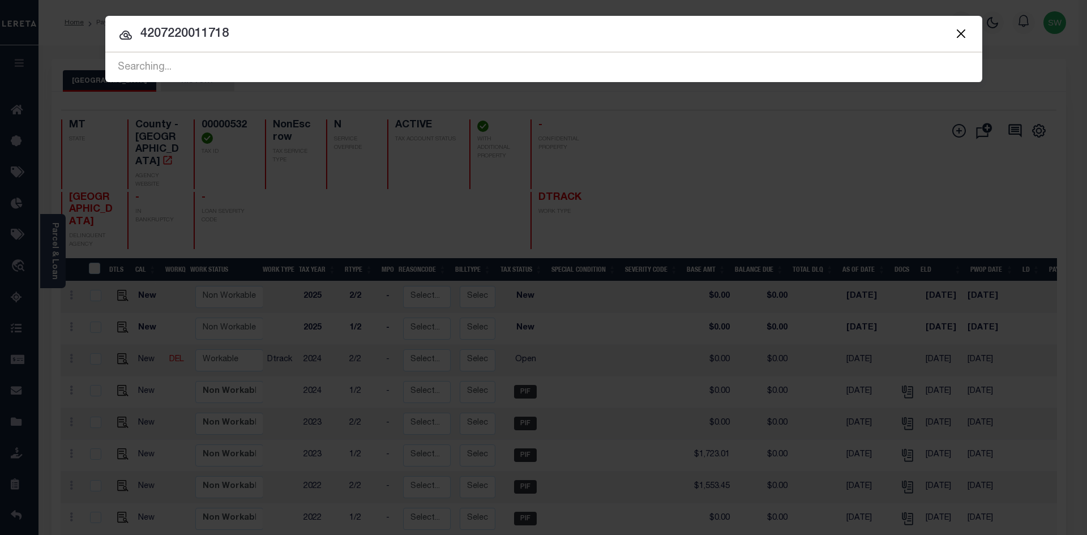
click at [237, 32] on input "4207220011718" at bounding box center [543, 34] width 877 height 20
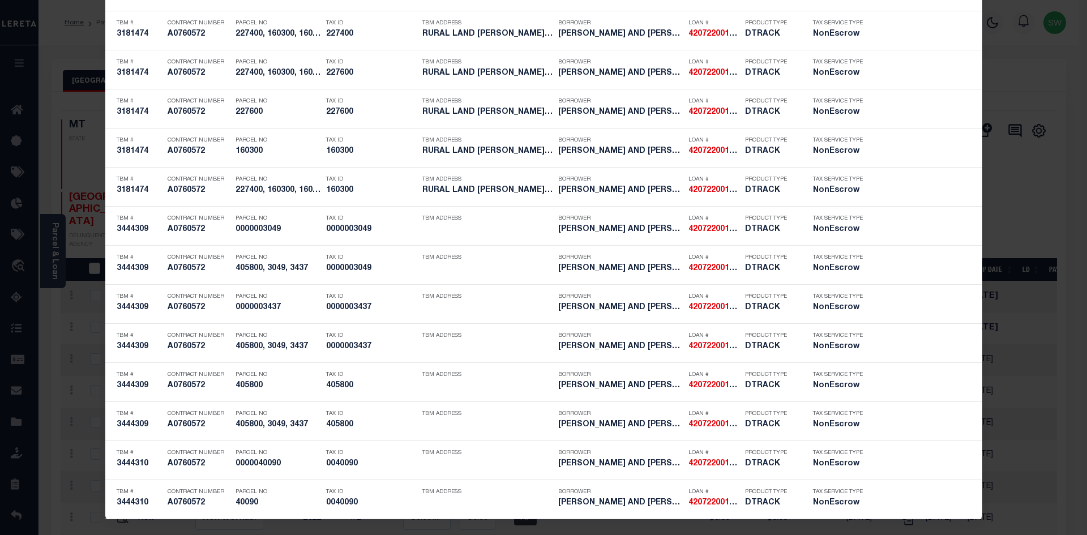
scroll to position [1659, 0]
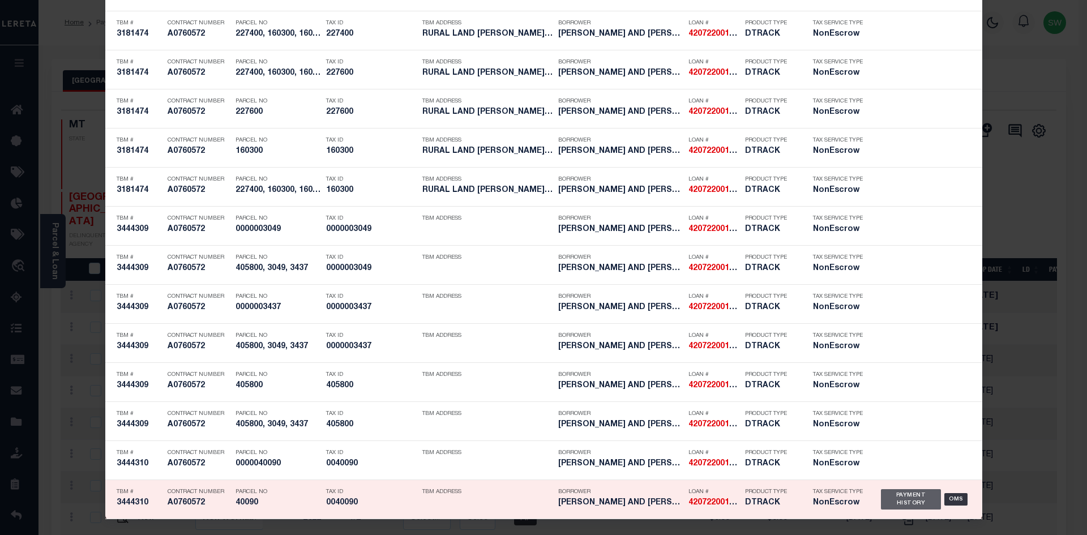
click at [908, 502] on div "Payment History" at bounding box center [911, 499] width 61 height 20
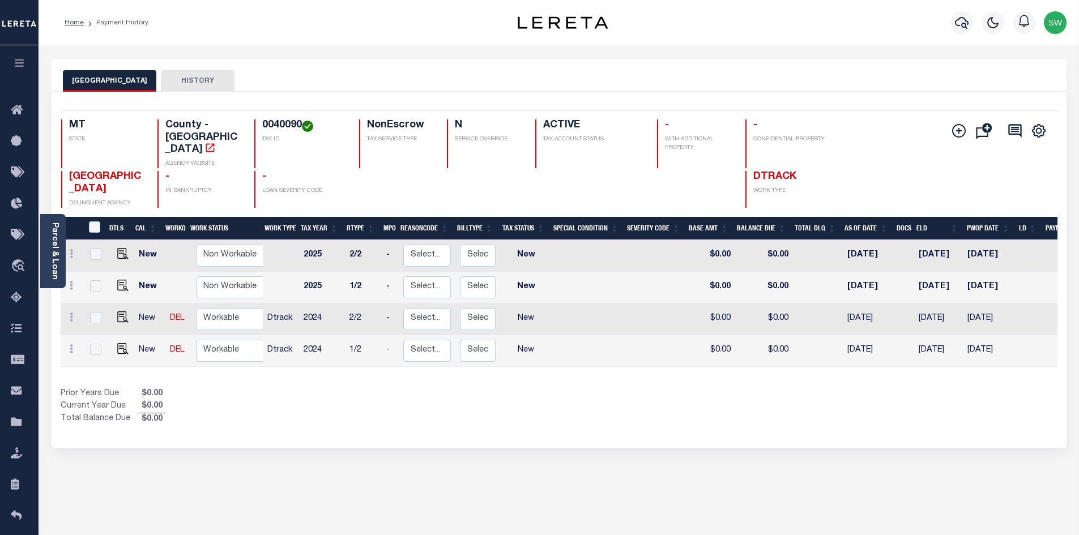
click at [742, 421] on div "Selected 4 Results 1 Items per page 25 50 100 MT STATE 0040090" at bounding box center [559, 270] width 1015 height 356
drag, startPoint x: 300, startPoint y: 125, endPoint x: 261, endPoint y: 123, distance: 39.1
click at [261, 123] on div "0040090 TAX ID" at bounding box center [299, 143] width 91 height 49
copy h4 "0040090"
click at [564, 401] on div "Show Tax Lines before Bill Release Date Prior Years Due $0.00 Current Year Due …" at bounding box center [559, 407] width 996 height 38
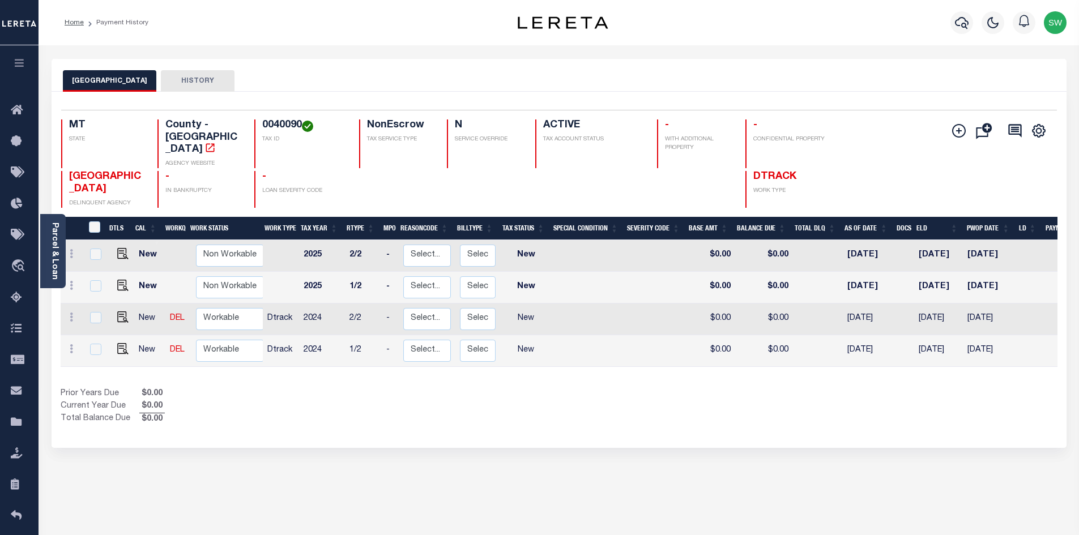
click at [521, 388] on div "Prior Years Due $0.00 Current Year Due $0.00 Total Balance Due $0.00" at bounding box center [310, 407] width 498 height 38
click at [70, 344] on icon at bounding box center [71, 348] width 3 height 9
click at [97, 320] on img at bounding box center [98, 326] width 11 height 12
select select "NW2"
type input "$0.00"
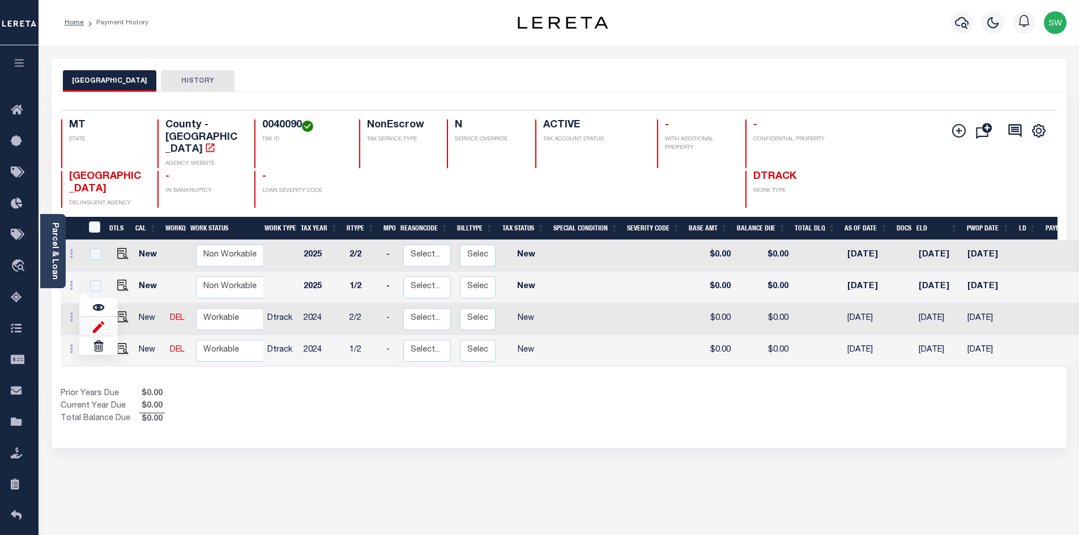
type input "$0.00"
type input "[DATE]"
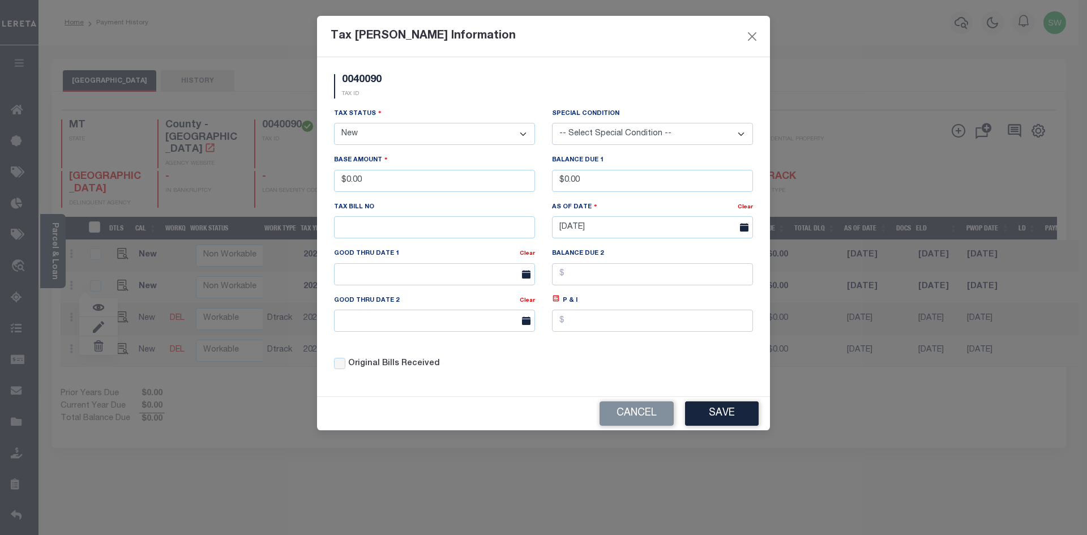
click at [521, 134] on select "- Select Status - Open Due/Unpaid Paid Incomplete No Tax Due Internal Refund Pr…" at bounding box center [434, 134] width 201 height 22
select select "PYD"
click at [334, 123] on select "- Select Status - Open Due/Unpaid Paid Incomplete No Tax Due Internal Refund Pr…" at bounding box center [434, 134] width 201 height 22
drag, startPoint x: 387, startPoint y: 183, endPoint x: 323, endPoint y: 187, distance: 64.1
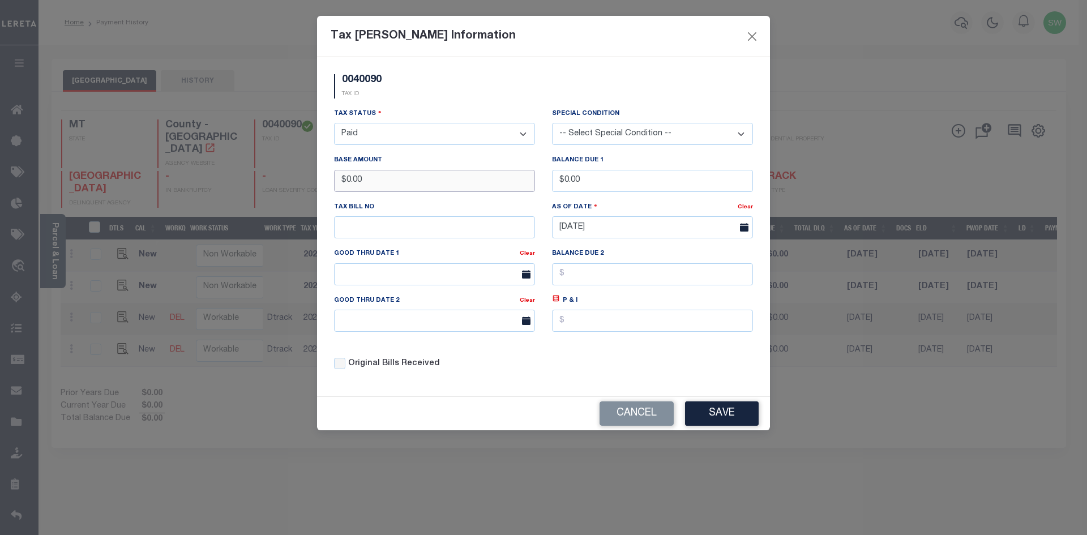
click at [323, 187] on div "0040090 TAX ID Installment: TaxID: 0040090 Tax Status Open" at bounding box center [543, 226] width 453 height 339
type input "$947.91"
click at [547, 102] on div "0040090 TAX ID" at bounding box center [544, 90] width 436 height 33
click at [490, 101] on div "0040090 TAX ID" at bounding box center [544, 90] width 436 height 33
drag, startPoint x: 682, startPoint y: 355, endPoint x: 702, endPoint y: 363, distance: 21.9
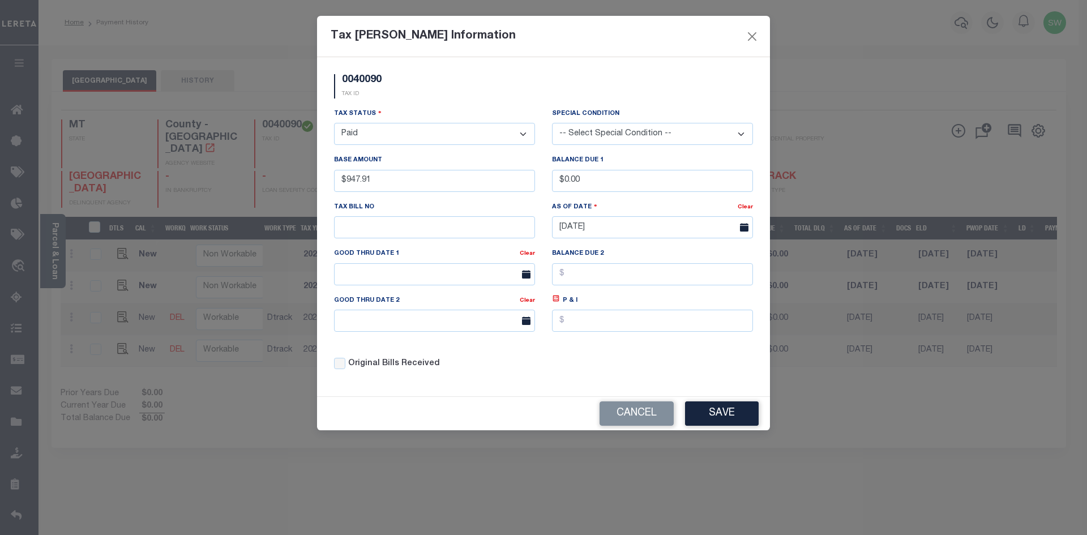
click at [686, 356] on div "Tax Status - Select Status - Open Due/Unpaid Paid Incomplete No Tax Due Interna…" at bounding box center [544, 244] width 436 height 272
click at [729, 413] on button "Save" at bounding box center [722, 413] width 74 height 24
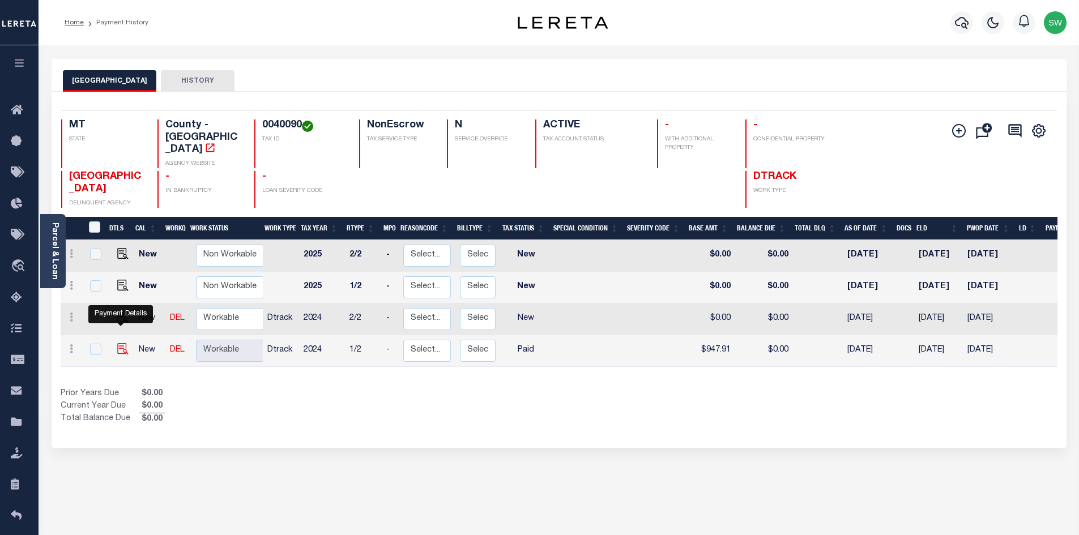
click at [120, 343] on img at bounding box center [122, 348] width 11 height 11
checkbox input "true"
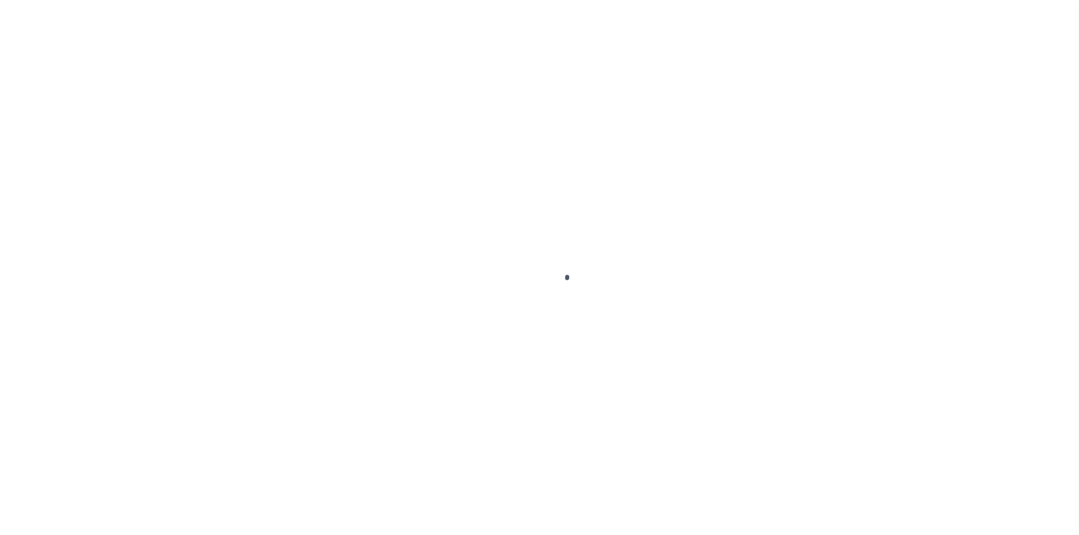
select select "PYD"
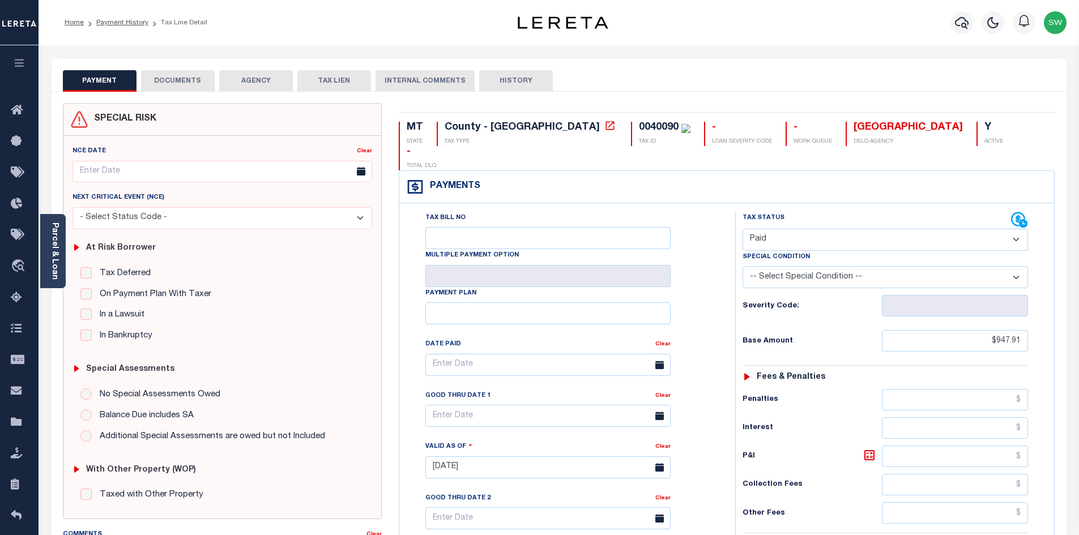
click at [191, 80] on button "DOCUMENTS" at bounding box center [178, 81] width 74 height 22
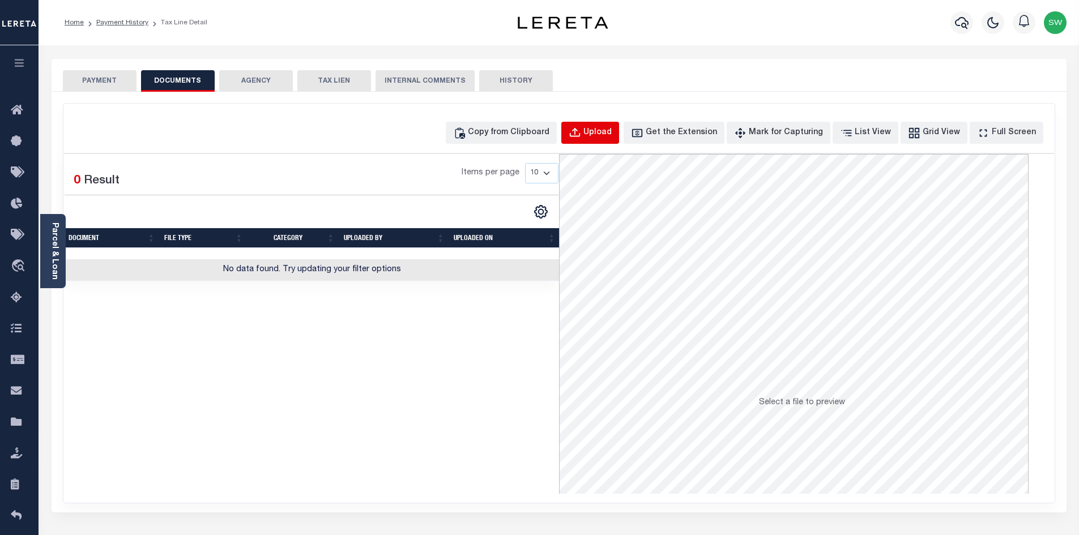
click at [611, 128] on div "Upload" at bounding box center [597, 133] width 28 height 12
select select "POP"
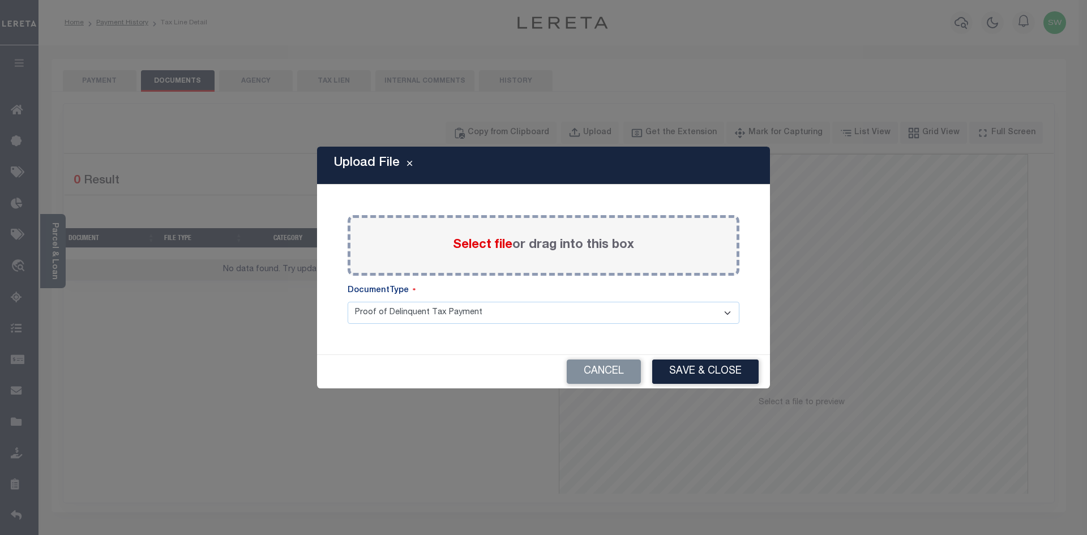
click at [469, 249] on span "Select file" at bounding box center [482, 245] width 59 height 12
click at [0, 0] on input "Select file or drag into this box" at bounding box center [0, 0] width 0 height 0
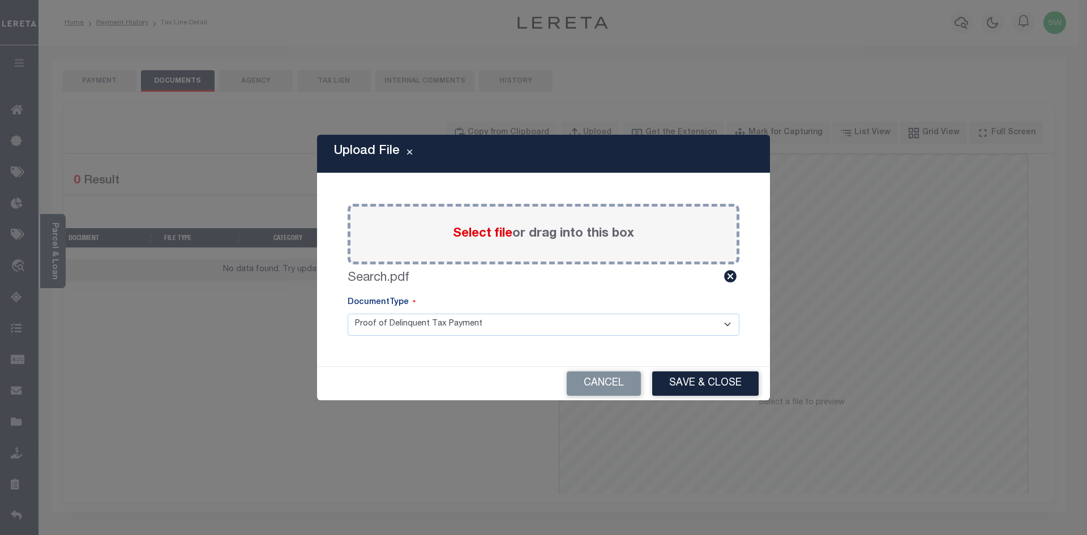
click at [703, 378] on button "Save & Close" at bounding box center [705, 383] width 106 height 24
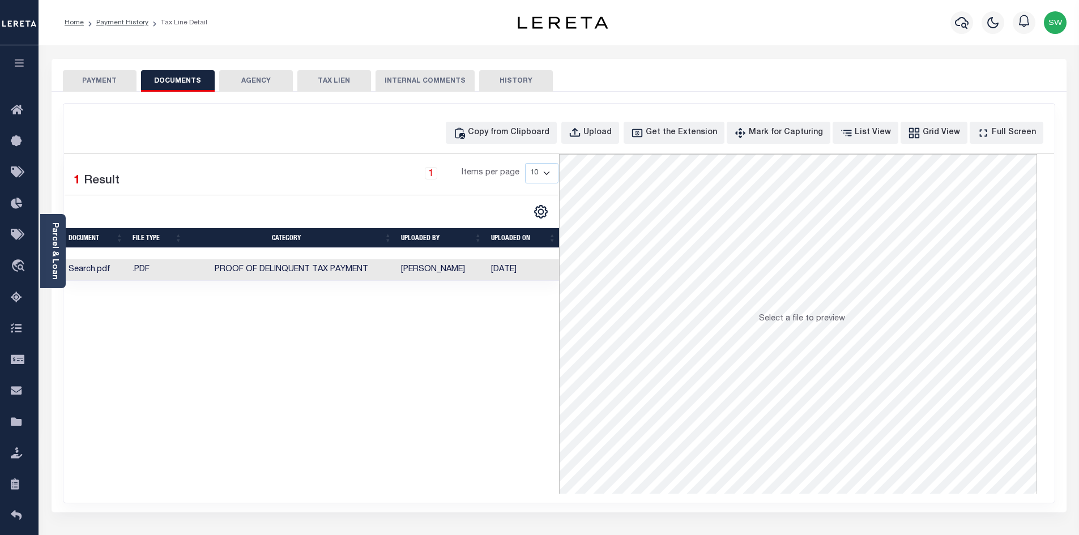
drag, startPoint x: 465, startPoint y: 336, endPoint x: 202, endPoint y: 185, distance: 303.6
click at [465, 335] on div "Selected 1 Result 1 Items per page 10 25 50 100" at bounding box center [311, 324] width 495 height 340
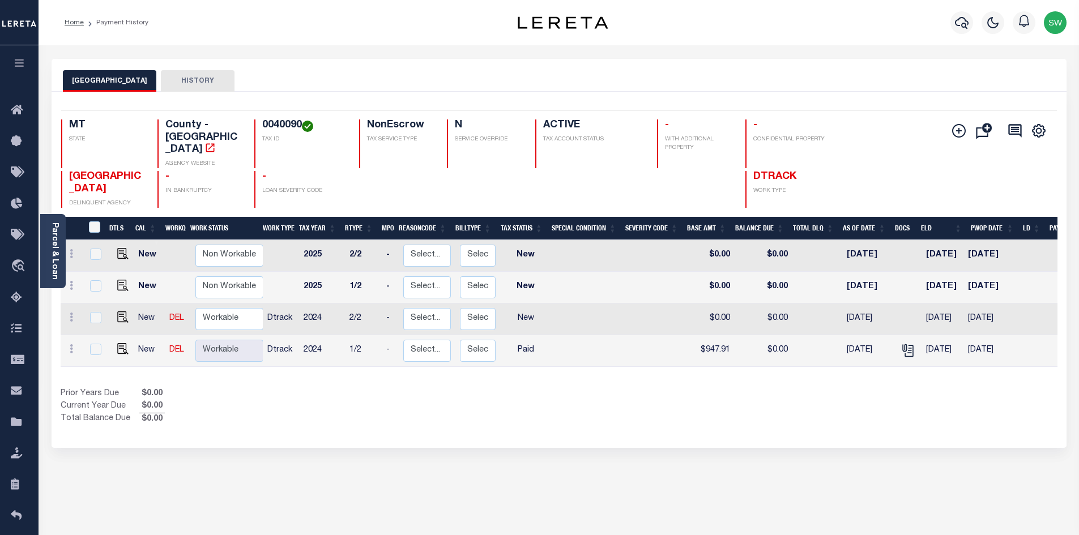
click at [535, 420] on div "Selected 4 Results 1 Items per page 25 50 100 MT STATE 0040090" at bounding box center [559, 270] width 1015 height 356
click at [520, 410] on div "Selected 4 Results 1 Items per page 25 50 100 MT STATE 0040090" at bounding box center [559, 270] width 1015 height 356
click at [691, 415] on div "Selected 4 Results 1 Items per page 25 50 100 MT STATE 0040090" at bounding box center [559, 270] width 1015 height 356
click at [613, 388] on div "Show Tax Lines before Bill Release Date Prior Years Due $0.00 Current Year Due …" at bounding box center [559, 407] width 996 height 38
click at [70, 313] on icon at bounding box center [71, 317] width 3 height 9
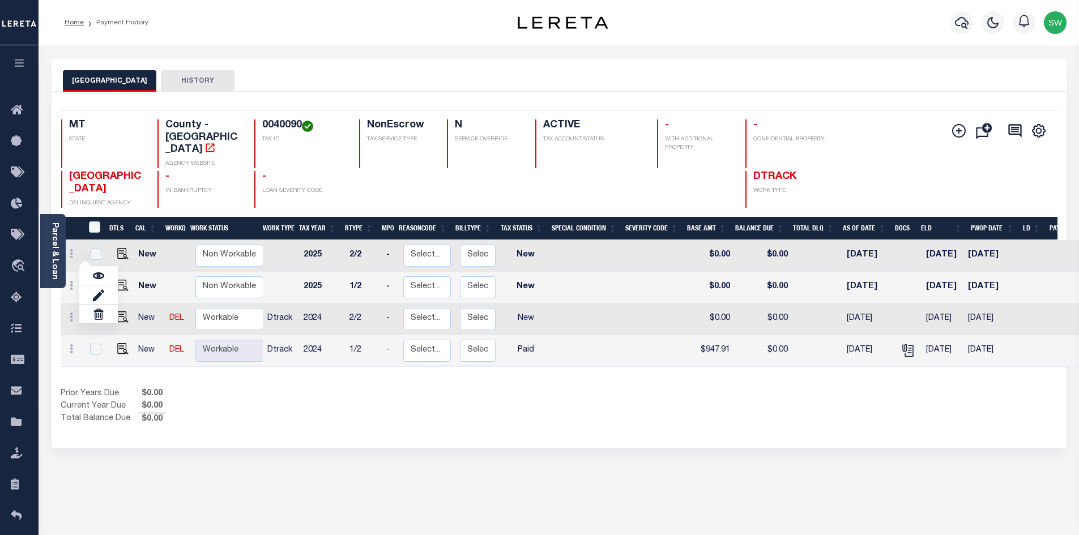
click at [496, 388] on div "Prior Years Due $0.00 Current Year Due $0.00 Total Balance Due $0.00" at bounding box center [310, 407] width 498 height 38
click at [455, 388] on div "Prior Years Due $0.00 Current Year Due $0.00 Total Balance Due $0.00" at bounding box center [310, 407] width 498 height 38
click at [594, 405] on div "Show Tax Lines before Bill Release Date Prior Years Due $0.00 Current Year Due …" at bounding box center [559, 407] width 996 height 38
click at [73, 314] on link at bounding box center [71, 318] width 12 height 9
click at [97, 289] on img at bounding box center [98, 295] width 11 height 12
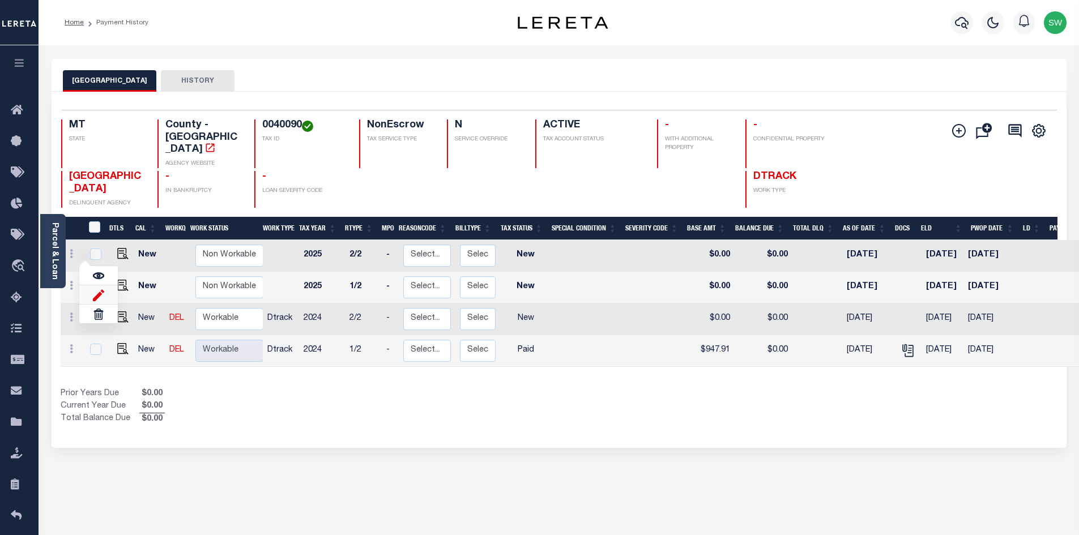
select select "NW2"
type input "$0.00"
type input "[DATE]"
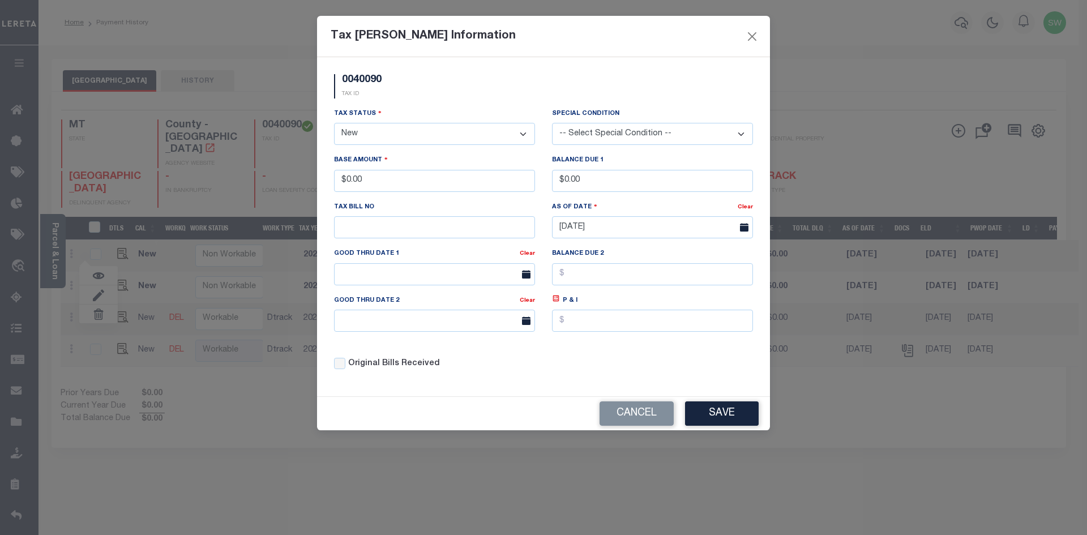
click at [525, 132] on select "- Select Status - Open Due/Unpaid Paid Incomplete No Tax Due Internal Refund Pr…" at bounding box center [434, 134] width 201 height 22
click at [521, 137] on select "- Select Status - Open Due/Unpaid Paid Incomplete No Tax Due Internal Refund Pr…" at bounding box center [434, 134] width 201 height 22
select select "PYD"
click at [334, 123] on select "- Select Status - Open Due/Unpaid Paid Incomplete No Tax Due Internal Refund Pr…" at bounding box center [434, 134] width 201 height 22
drag, startPoint x: 353, startPoint y: 186, endPoint x: 334, endPoint y: 186, distance: 18.7
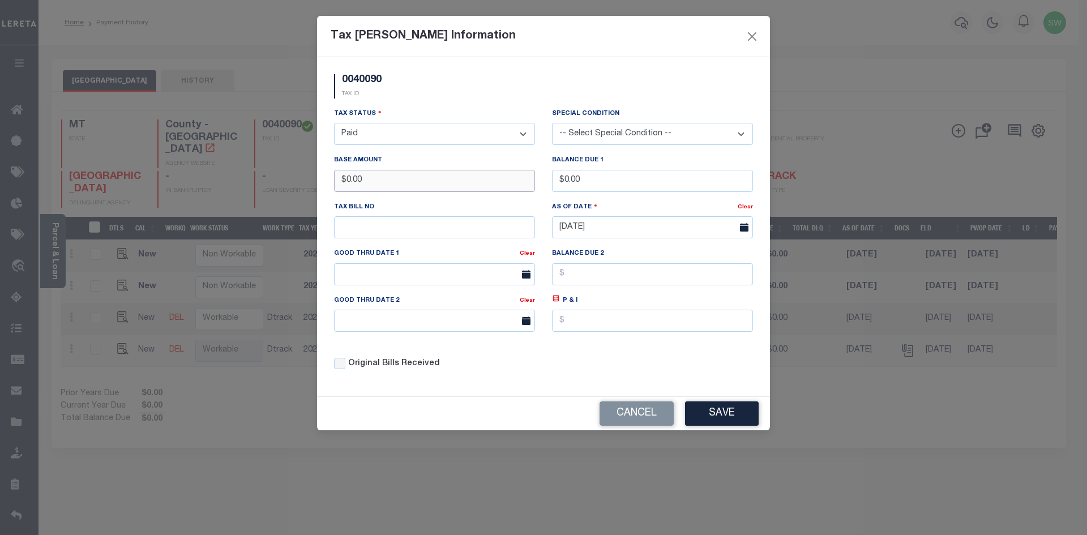
click at [334, 186] on input "$0.00" at bounding box center [434, 181] width 201 height 22
type input "$947.89"
click at [455, 100] on div "0040090 TAX ID" at bounding box center [544, 90] width 436 height 33
click at [712, 410] on button "Save" at bounding box center [722, 413] width 74 height 24
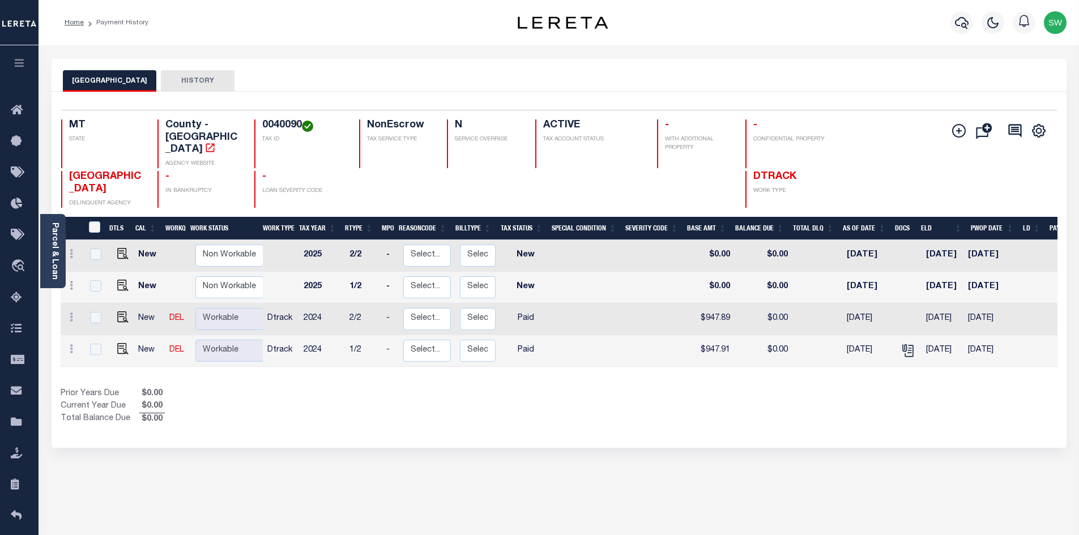
click at [761, 388] on div "Show Tax Lines before Bill Release Date Prior Years Due $0.00 Current Year Due …" at bounding box center [559, 407] width 996 height 38
click at [727, 388] on div "Show Tax Lines before Bill Release Date Prior Years Due $0.00 Current Year Due …" at bounding box center [559, 407] width 996 height 38
click at [538, 371] on div "DTLS CAL WorkQ Work Status Work Type Tax Year RType MPO ReasonCode BillType Tax…" at bounding box center [559, 321] width 996 height 209
click at [889, 49] on div "Parcel & Loan Loan Details 4207220011718 LOAN NO" at bounding box center [559, 371] width 1032 height 653
drag, startPoint x: 867, startPoint y: 70, endPoint x: 970, endPoint y: 52, distance: 105.2
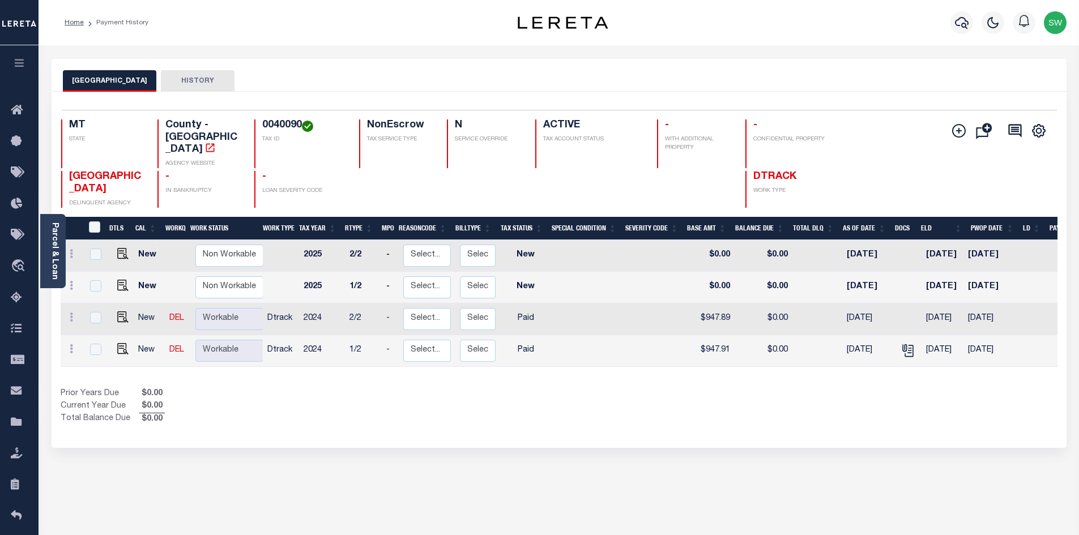
click at [868, 70] on div "GLACIER COUNTY HISTORY" at bounding box center [559, 75] width 1015 height 33
click at [597, 388] on div "Show Tax Lines before Bill Release Date Prior Years Due $0.00 Current Year Due …" at bounding box center [559, 407] width 996 height 38
click at [735, 407] on div "Show Tax Lines before Bill Release Date Prior Years Due $0.00 Current Year Due …" at bounding box center [559, 407] width 996 height 38
click at [965, 25] on icon "button" at bounding box center [962, 23] width 14 height 12
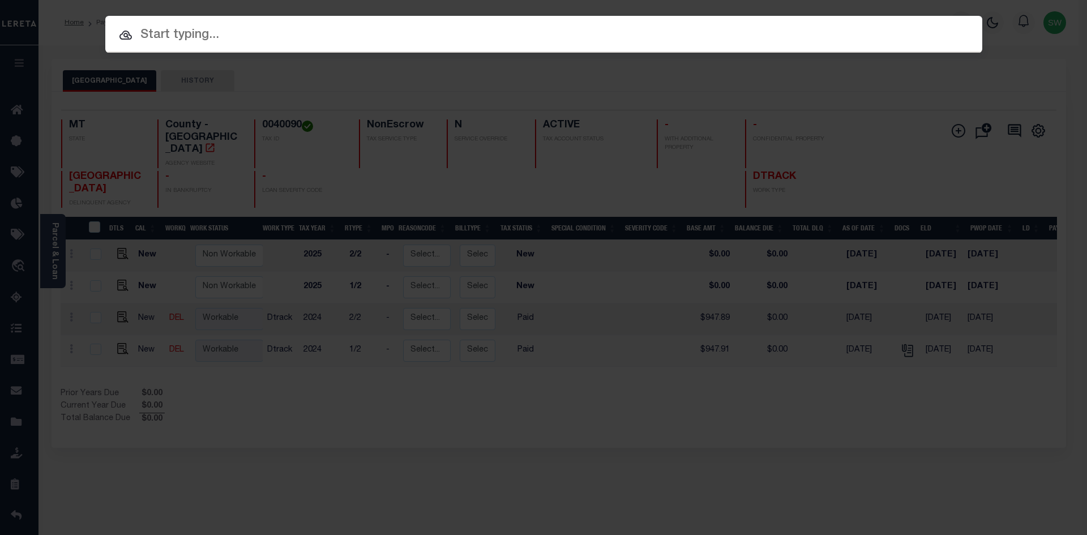
click at [167, 36] on input "text" at bounding box center [543, 35] width 877 height 20
paste input "3205255064758"
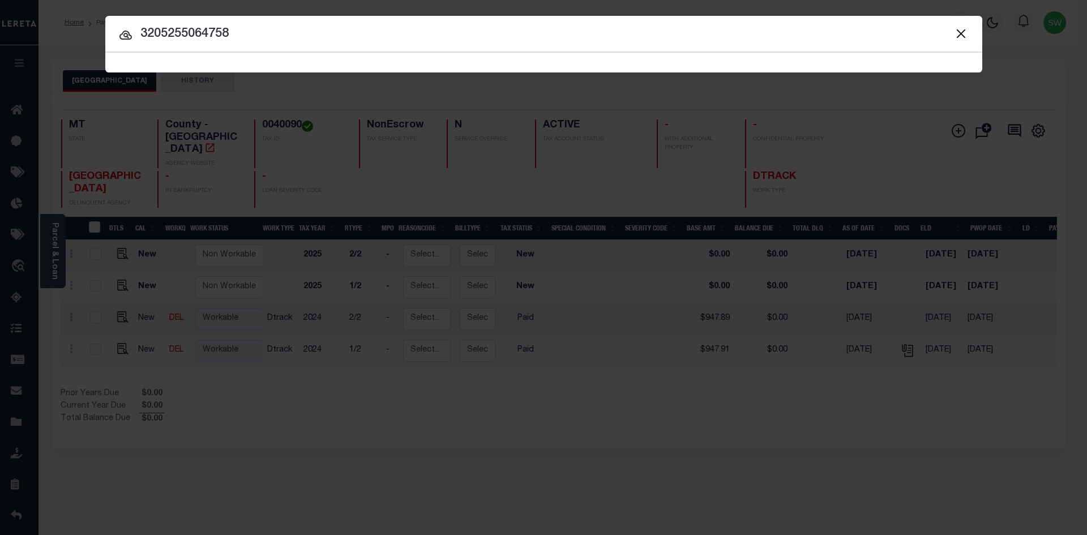
drag, startPoint x: 253, startPoint y: 43, endPoint x: 253, endPoint y: 22, distance: 21.0
click at [254, 43] on input "3205255064758" at bounding box center [543, 34] width 877 height 20
type input "3205255064758"
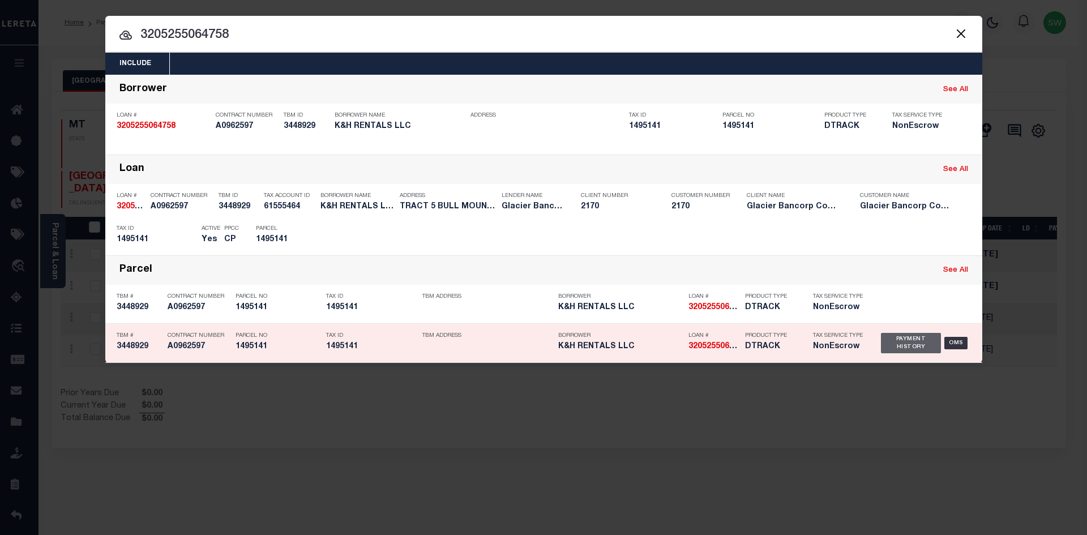
click at [908, 345] on div "Payment History" at bounding box center [911, 343] width 61 height 20
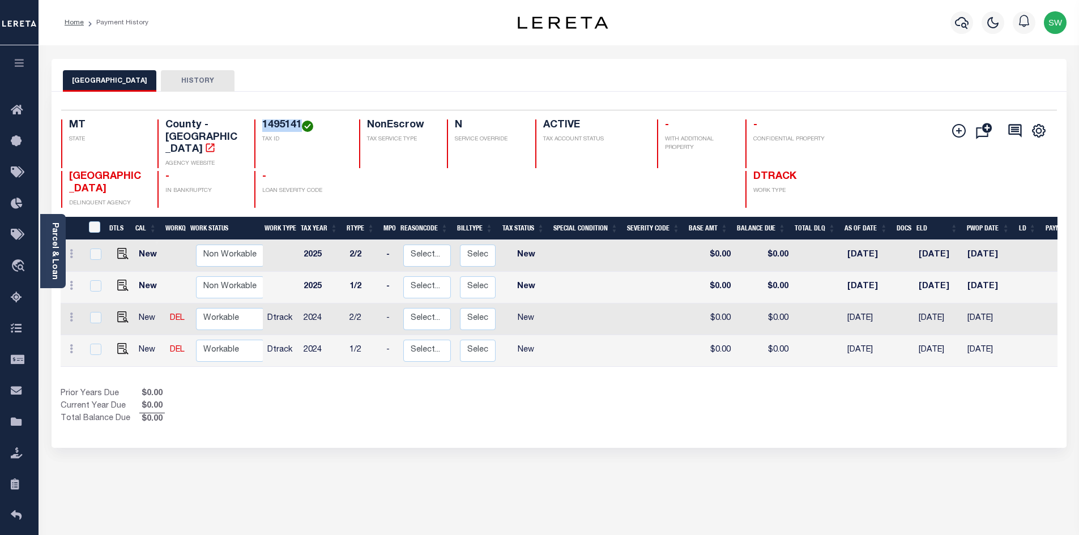
drag, startPoint x: 302, startPoint y: 126, endPoint x: 260, endPoint y: 128, distance: 41.9
click at [260, 128] on div "1495141 TAX ID" at bounding box center [299, 143] width 91 height 49
copy h4 "1495141"
click at [337, 388] on div "Prior Years Due $0.00 Current Year Due $0.00 Total Balance Due $0.00" at bounding box center [310, 407] width 498 height 38
click at [482, 388] on div "Prior Years Due $0.00 Current Year Due $0.00 Total Balance Due $0.00" at bounding box center [310, 407] width 498 height 38
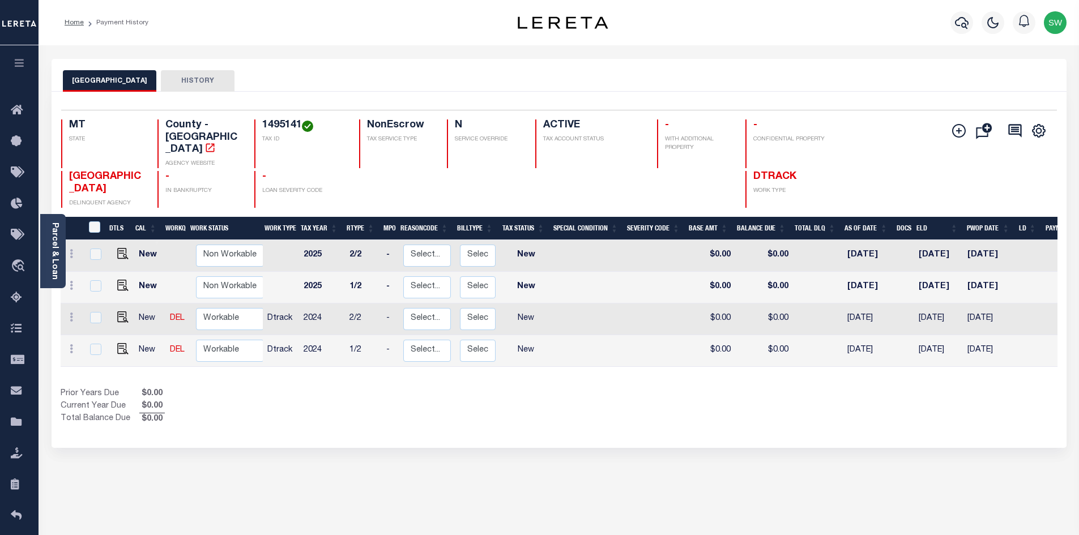
drag, startPoint x: 426, startPoint y: 399, endPoint x: 410, endPoint y: 385, distance: 21.7
click at [428, 398] on div "Prior Years Due $0.00 Current Year Due $0.00 Total Balance Due $0.00" at bounding box center [310, 407] width 498 height 38
click at [70, 344] on icon at bounding box center [71, 348] width 3 height 9
click at [98, 320] on img at bounding box center [98, 326] width 11 height 12
select select "NW2"
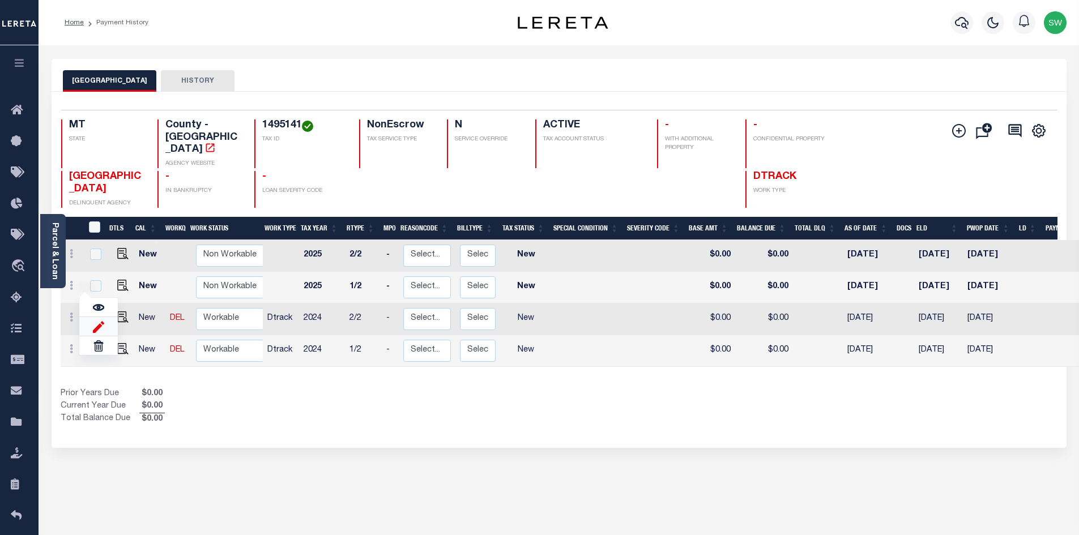
type input "$0.00"
type input "[DATE]"
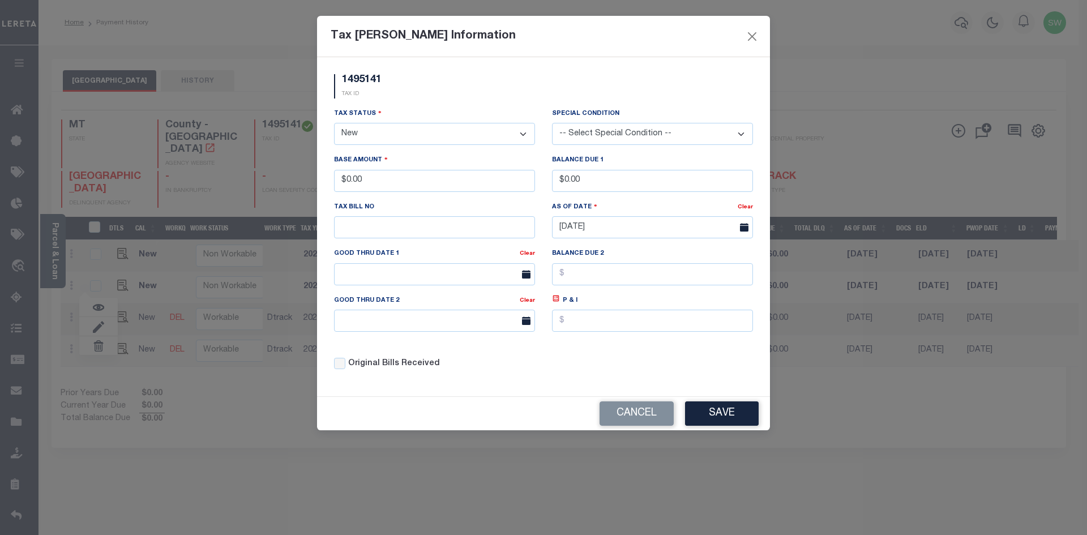
click at [526, 131] on select "- Select Status - Open Due/Unpaid Paid Incomplete No Tax Due Internal Refund Pr…" at bounding box center [434, 134] width 201 height 22
click at [525, 134] on select "- Select Status - Open Due/Unpaid Paid Incomplete No Tax Due Internal Refund Pr…" at bounding box center [434, 134] width 201 height 22
select select "PYD"
click at [334, 123] on select "- Select Status - Open Due/Unpaid Paid Incomplete No Tax Due Internal Refund Pr…" at bounding box center [434, 134] width 201 height 22
drag, startPoint x: 420, startPoint y: 189, endPoint x: 305, endPoint y: 195, distance: 115.7
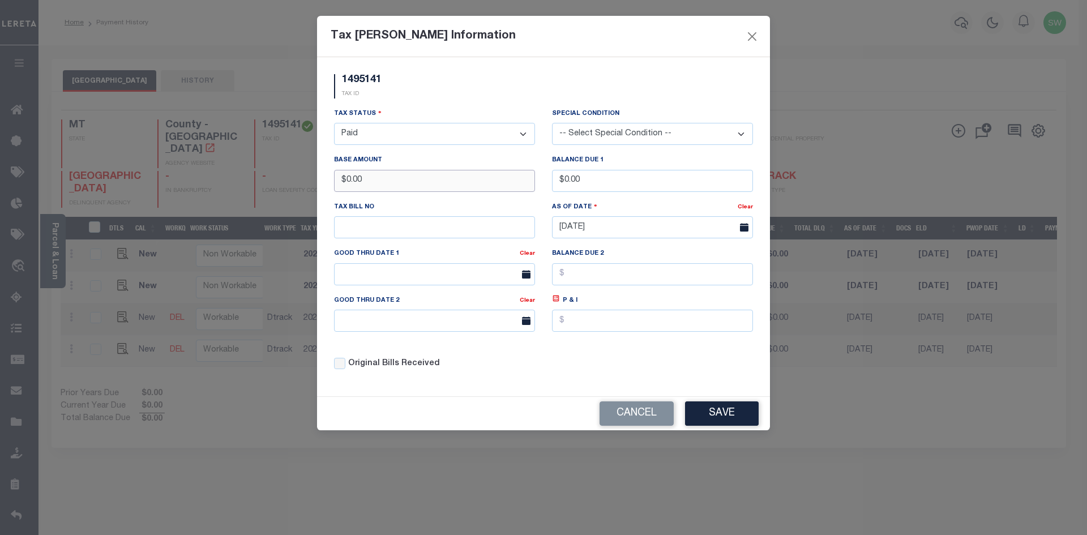
click at [305, 195] on div "Tax Bill Amount Information 1495141 TAX ID Installment: TaxID: 1495141 Tax Stat…" at bounding box center [543, 267] width 1087 height 535
type input "$80.55"
click at [386, 110] on div "Tax Status - Select Status - Open Due/Unpaid Paid Incomplete No Tax Due Interna…" at bounding box center [434, 126] width 201 height 37
drag, startPoint x: 567, startPoint y: 363, endPoint x: 575, endPoint y: 364, distance: 8.0
click at [568, 362] on div "Tax Status - Select Status - Open Due/Unpaid Paid Incomplete No Tax Due Interna…" at bounding box center [544, 244] width 436 height 272
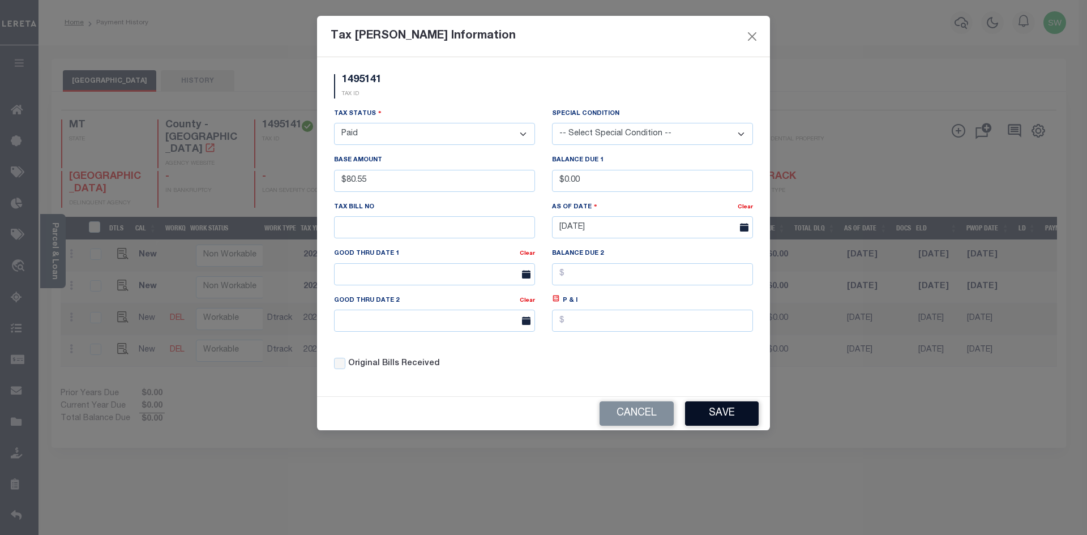
click at [720, 417] on button "Save" at bounding box center [722, 413] width 74 height 24
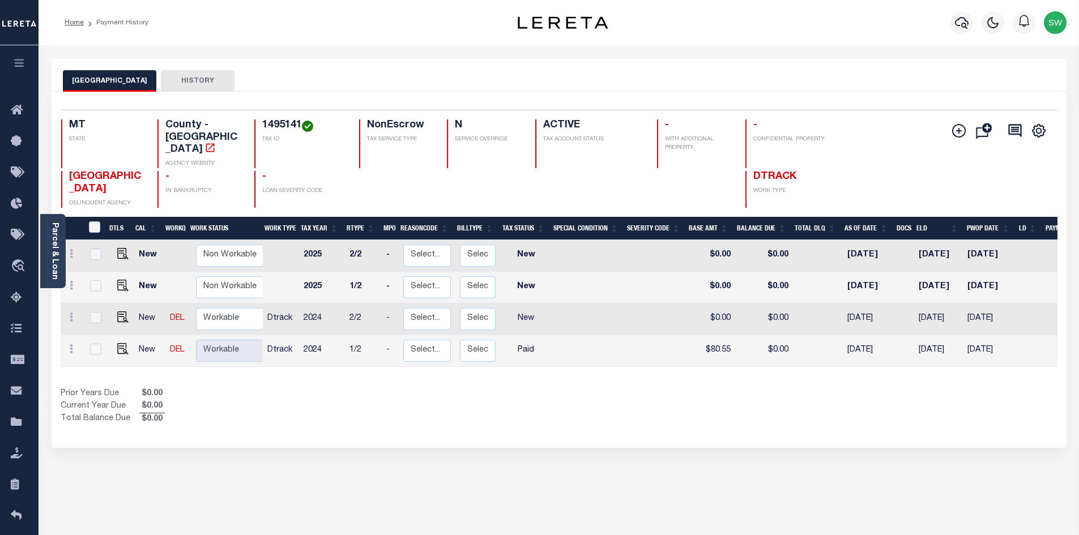
click at [634, 388] on div "Show Tax Lines before Bill Release Date Prior Years Due $0.00 Current Year Due …" at bounding box center [559, 407] width 996 height 38
click at [118, 343] on img at bounding box center [122, 348] width 11 height 11
checkbox input "true"
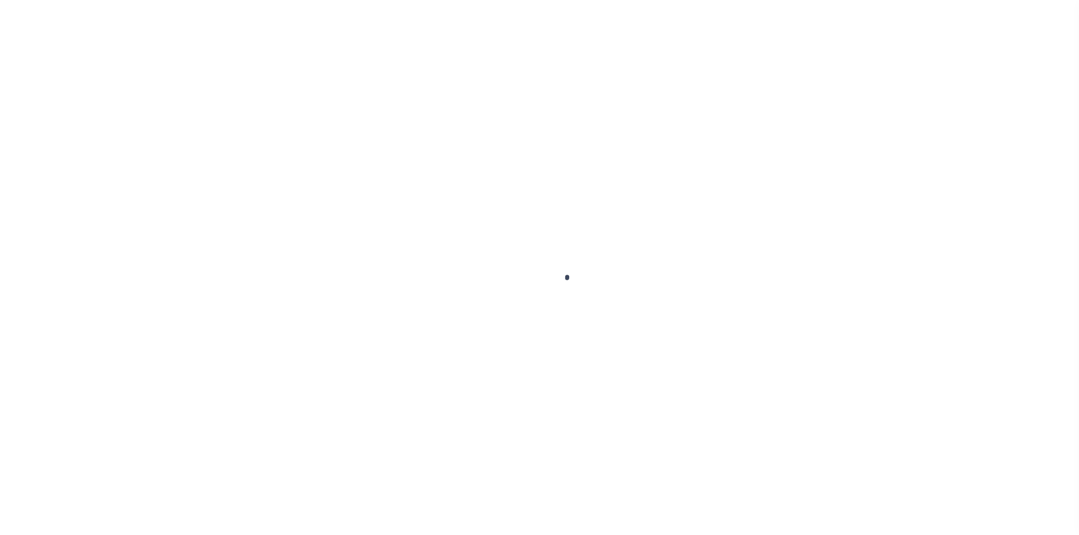
select select "PYD"
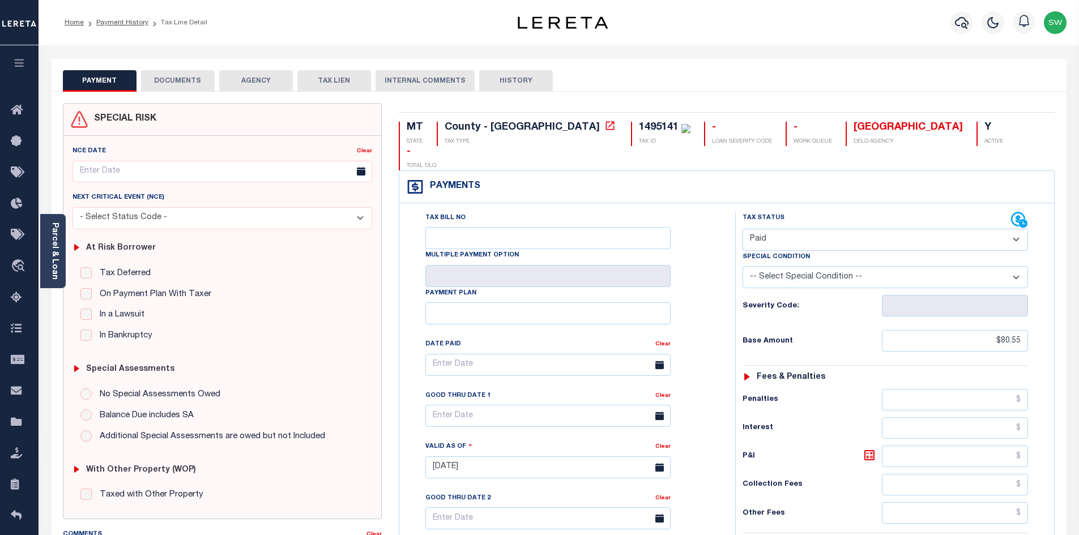
drag, startPoint x: 163, startPoint y: 82, endPoint x: 201, endPoint y: 80, distance: 38.0
click at [165, 82] on button "DOCUMENTS" at bounding box center [178, 81] width 74 height 22
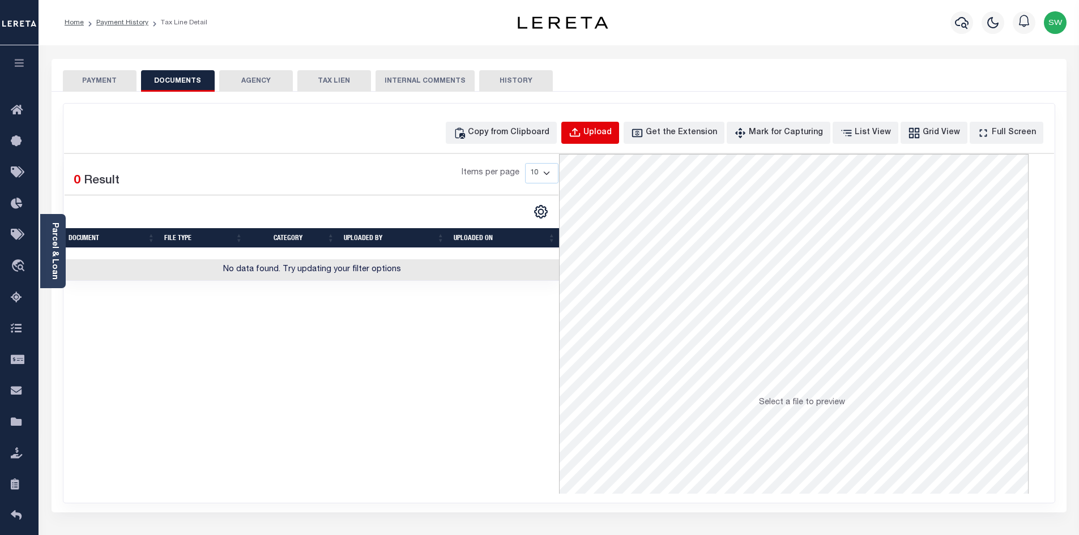
click at [605, 136] on div "Upload" at bounding box center [597, 133] width 28 height 12
select select "POP"
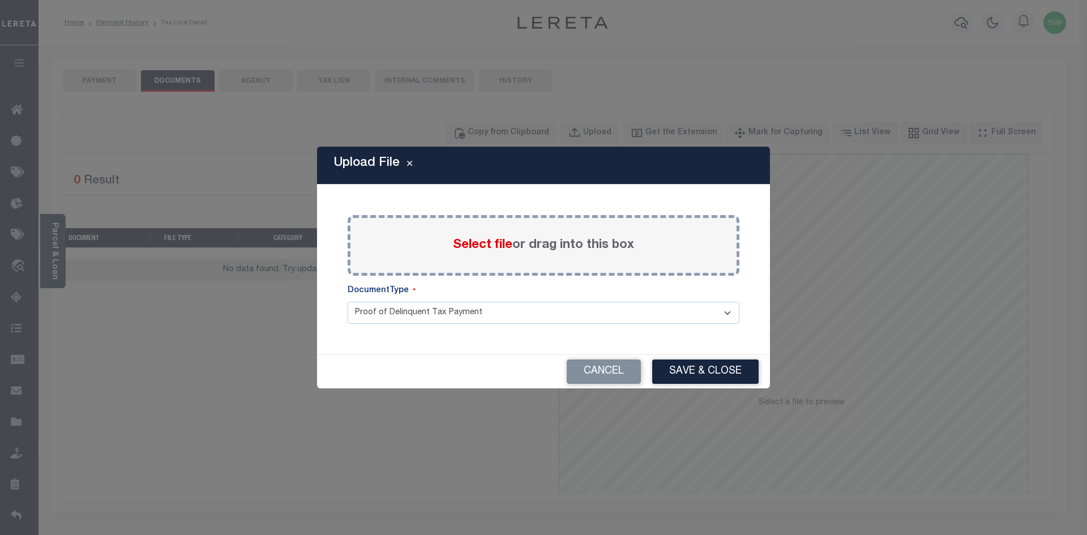
click at [453, 241] on span "Select file" at bounding box center [482, 245] width 59 height 12
click at [0, 0] on input "Select file or drag into this box" at bounding box center [0, 0] width 0 height 0
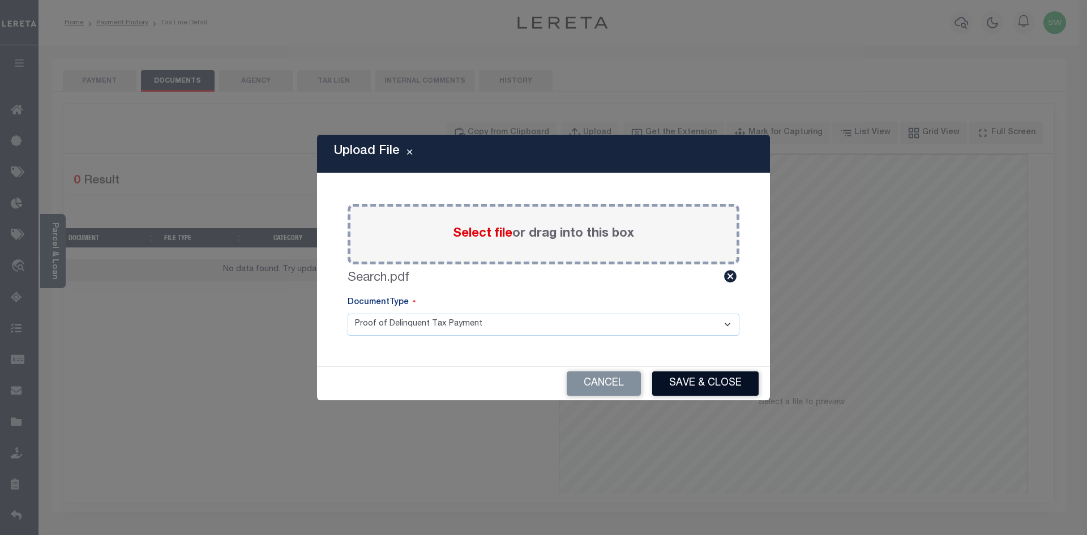
click at [707, 378] on button "Save & Close" at bounding box center [705, 383] width 106 height 24
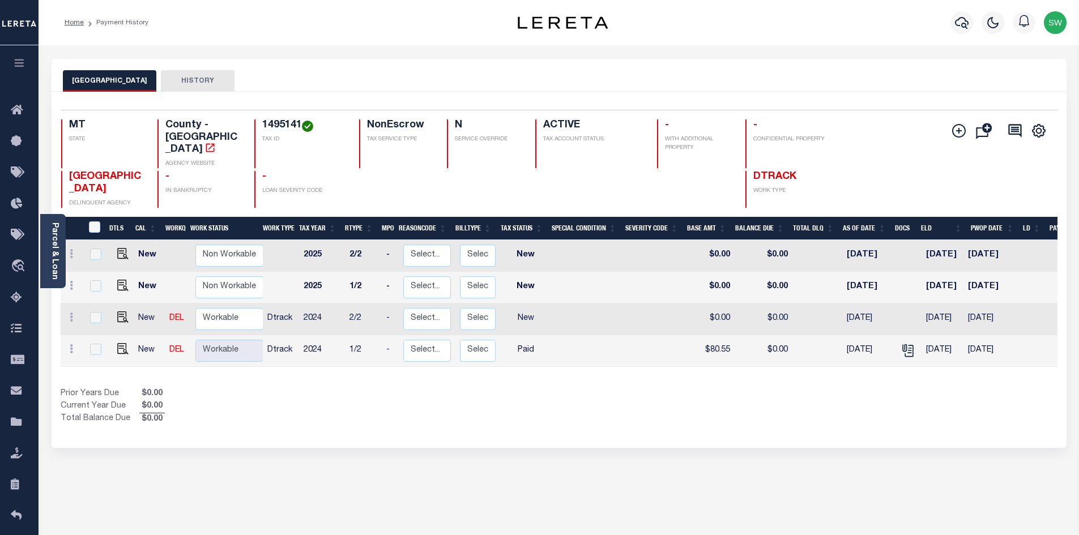
click at [544, 388] on div "Prior Years Due $0.00 Current Year Due $0.00 Total Balance Due $0.00" at bounding box center [310, 407] width 498 height 38
click at [550, 398] on div "Prior Years Due $0.00 Current Year Due $0.00 Total Balance Due $0.00" at bounding box center [310, 407] width 498 height 38
click at [561, 388] on div "Show Tax Lines before Bill Release Date Prior Years Due $0.00 Current Year Due …" at bounding box center [559, 407] width 996 height 38
click at [521, 402] on div "Prior Years Due $0.00 Current Year Due $0.00 Total Balance Due $0.00" at bounding box center [310, 407] width 498 height 38
click at [71, 313] on icon at bounding box center [71, 317] width 3 height 9
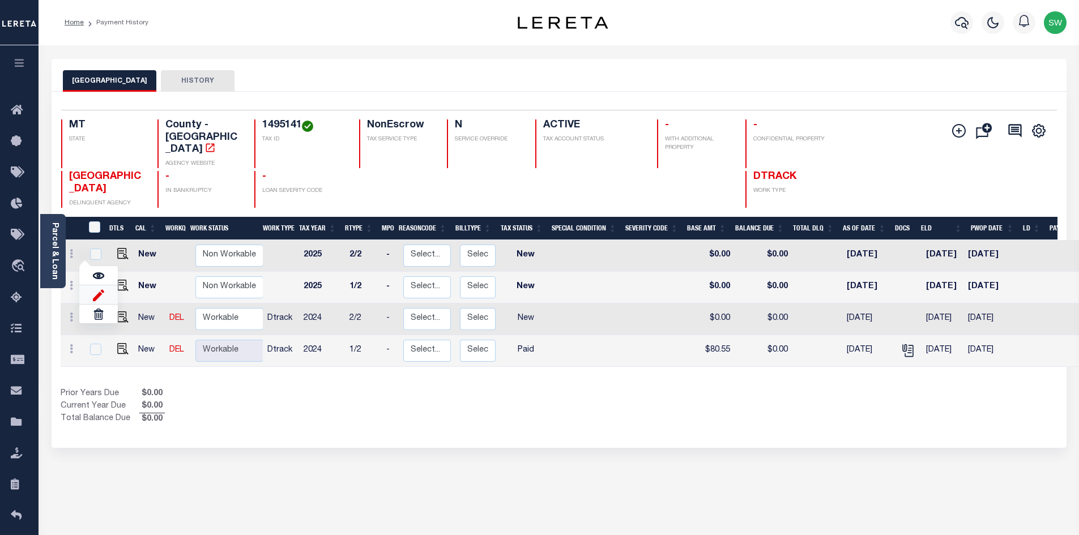
click at [95, 289] on img at bounding box center [98, 295] width 11 height 12
select select "NW2"
type input "$0.00"
type input "[DATE]"
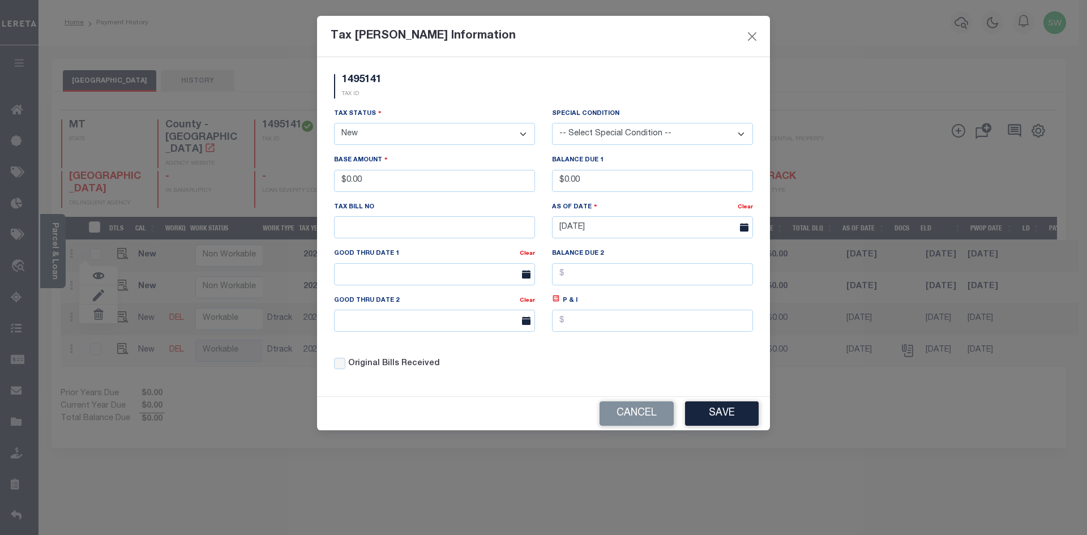
click at [521, 134] on select "- Select Status - Open Due/Unpaid Paid Incomplete No Tax Due Internal Refund Pr…" at bounding box center [434, 134] width 201 height 22
select select "PYD"
click at [334, 123] on select "- Select Status - Open Due/Unpaid Paid Incomplete No Tax Due Internal Refund Pr…" at bounding box center [434, 134] width 201 height 22
drag, startPoint x: 395, startPoint y: 179, endPoint x: 308, endPoint y: 180, distance: 87.2
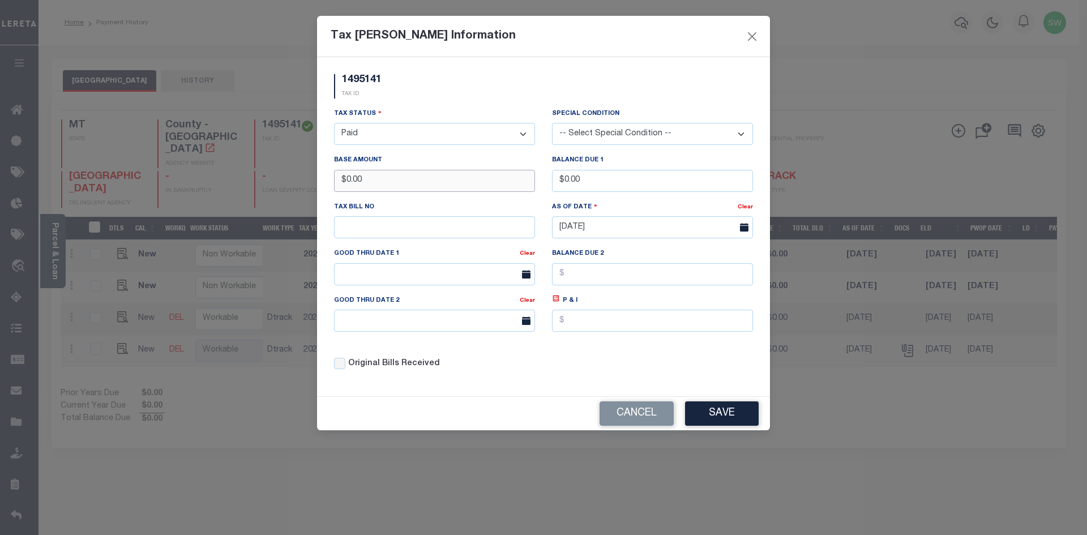
click at [308, 180] on div "Tax Bill Amount Information 1495141 TAX ID Installment: TaxID: 1495141 Tax Stat…" at bounding box center [543, 267] width 1087 height 535
click at [520, 94] on div "1495141 TAX ID" at bounding box center [544, 90] width 436 height 33
drag, startPoint x: 404, startPoint y: 181, endPoint x: 305, endPoint y: 178, distance: 98.6
click at [305, 178] on div "Tax Bill Amount Information 1495141 TAX ID Installment: TaxID: 1495141 Tax Stat…" at bounding box center [543, 267] width 1087 height 535
type input "$80.54"
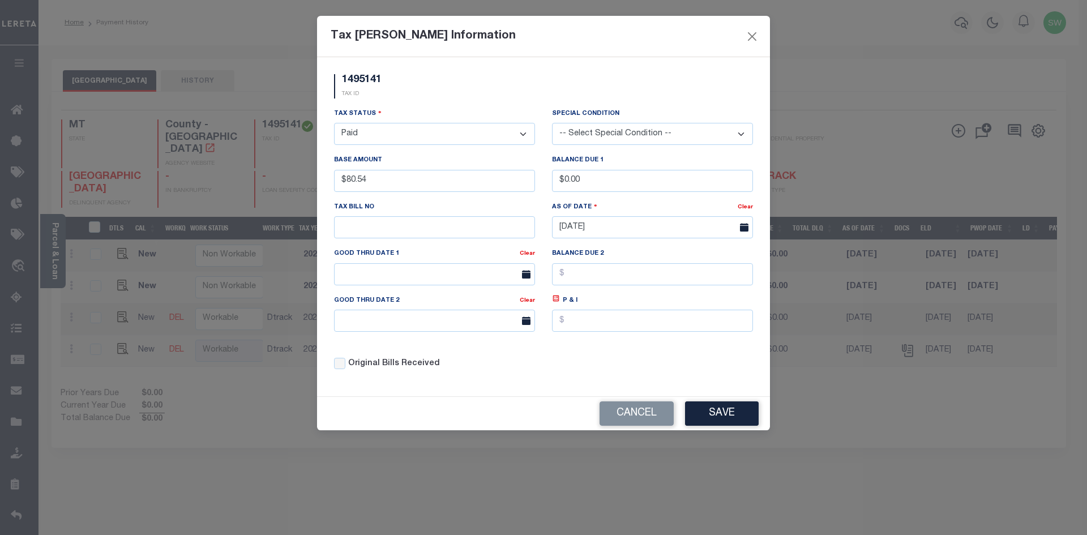
click at [423, 103] on div "1495141 TAX ID" at bounding box center [544, 90] width 436 height 33
click at [545, 389] on div "1495141 TAX ID Installment: TaxID: 1495141 Tax Status Open" at bounding box center [543, 226] width 453 height 339
click at [740, 422] on button "Save" at bounding box center [722, 413] width 74 height 24
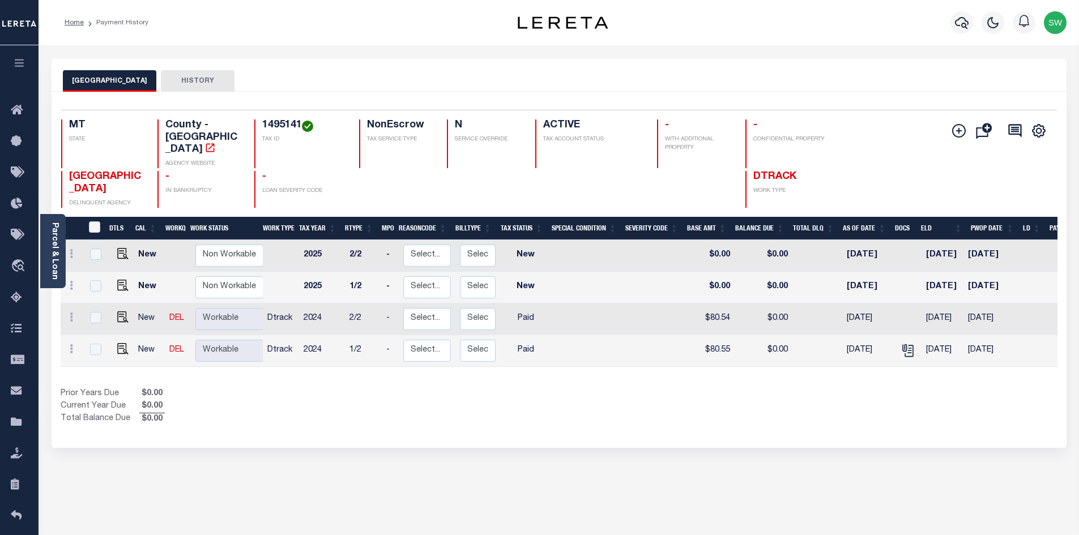
click at [640, 407] on div "Show Tax Lines before Bill Release Date Prior Years Due $0.00 Current Year Due …" at bounding box center [559, 407] width 996 height 38
click at [122, 311] on img at bounding box center [122, 316] width 11 height 11
checkbox input "true"
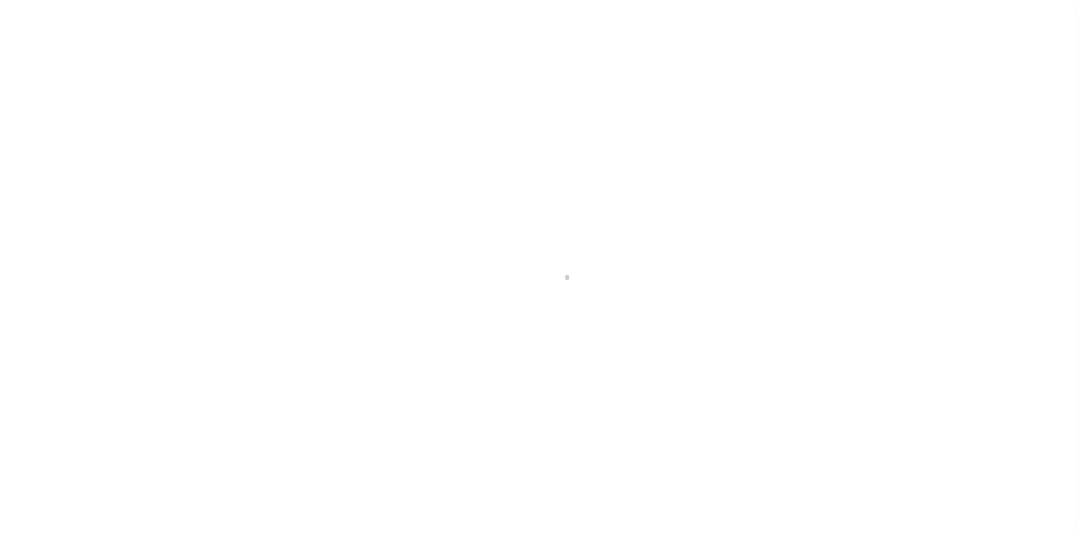
select select "PYD"
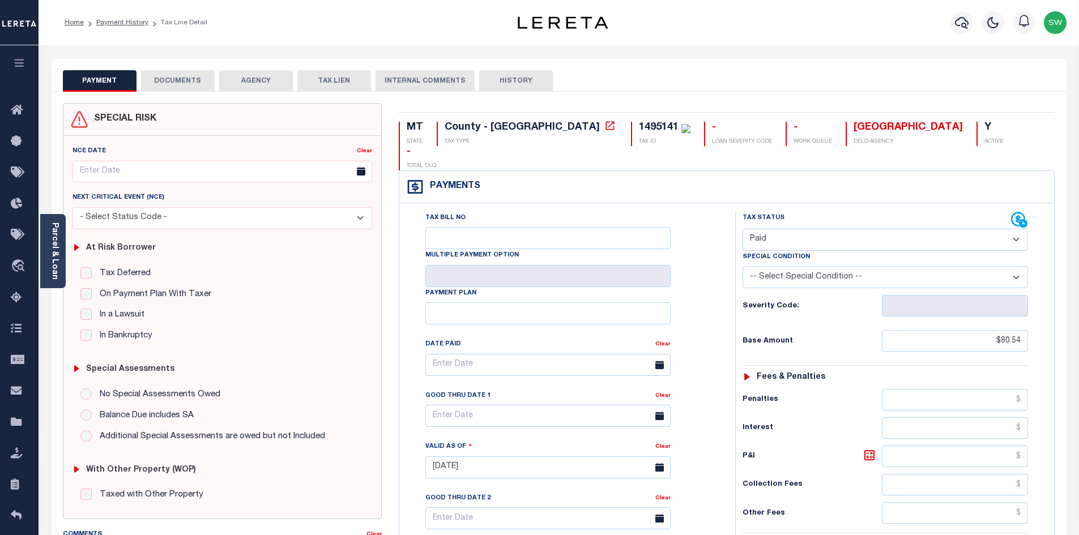
click at [189, 81] on button "DOCUMENTS" at bounding box center [178, 81] width 74 height 22
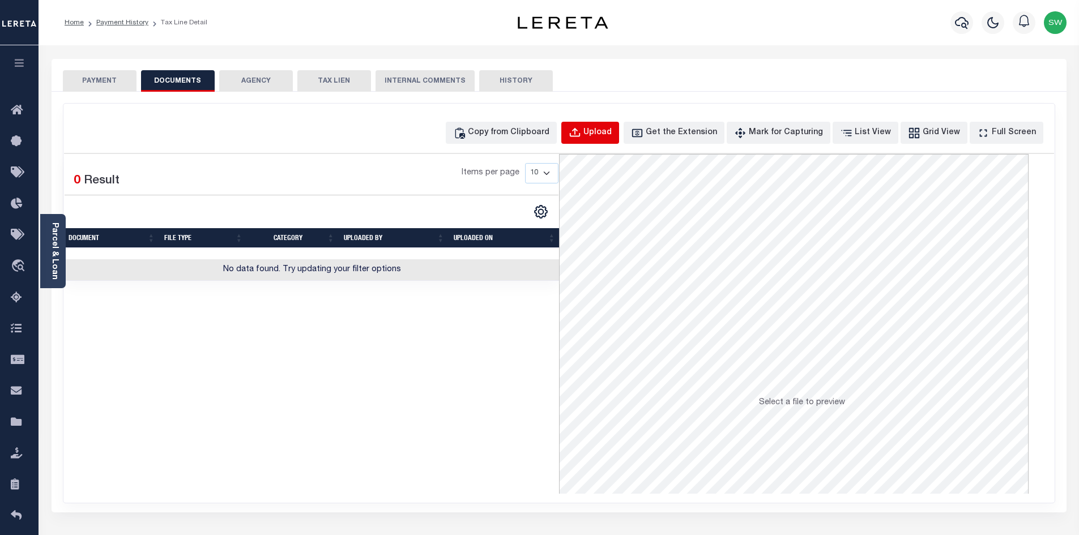
click at [615, 139] on button "Upload" at bounding box center [590, 133] width 58 height 22
select select "POP"
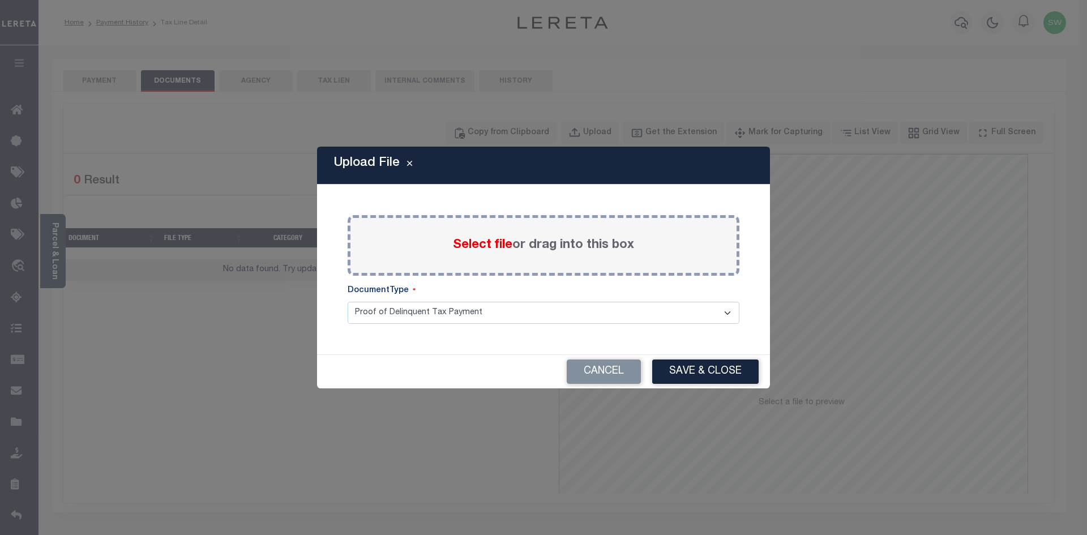
click at [472, 248] on span "Select file" at bounding box center [482, 245] width 59 height 12
click at [0, 0] on input "Select file or drag into this box" at bounding box center [0, 0] width 0 height 0
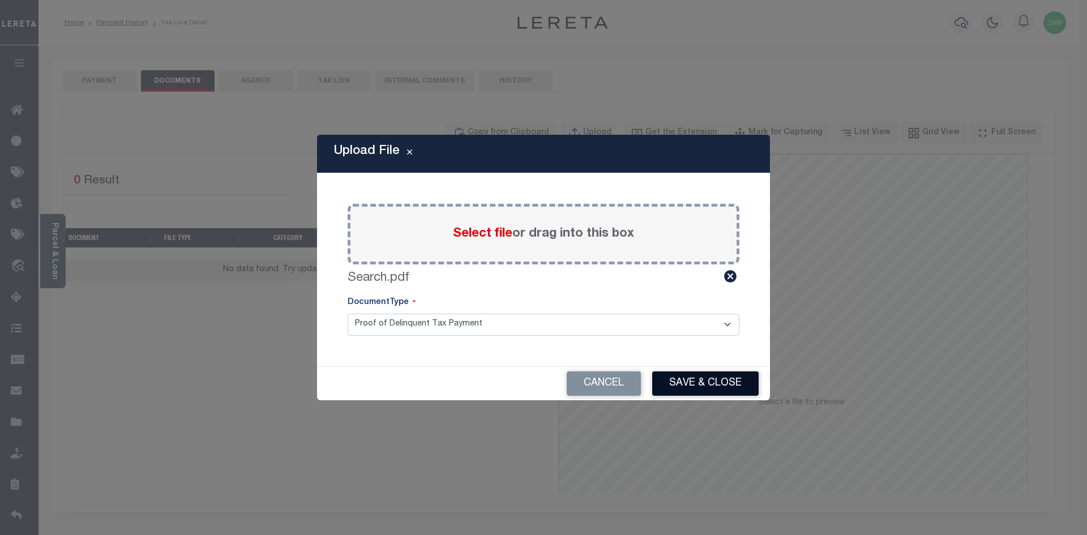
click at [729, 375] on button "Save & Close" at bounding box center [705, 383] width 106 height 24
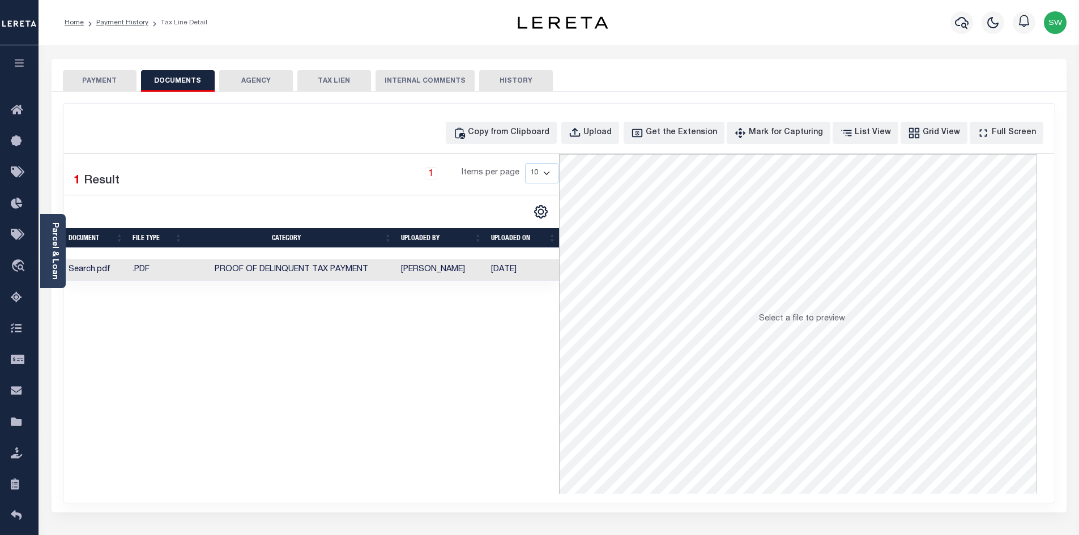
click at [512, 356] on div "Selected 1 Result 1 Items per page 10 25 50 100" at bounding box center [311, 324] width 495 height 340
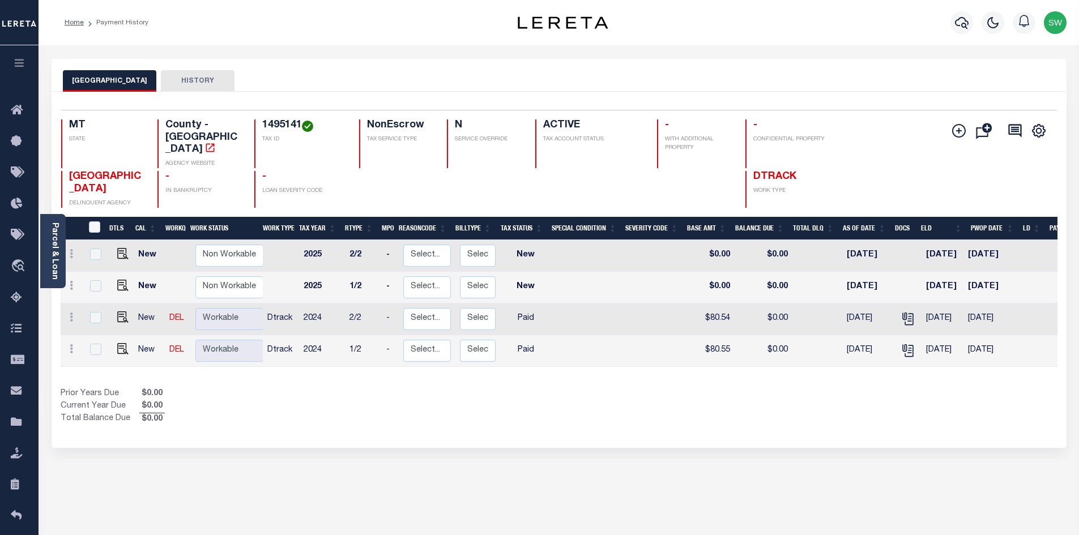
click at [487, 390] on div "Prior Years Due $0.00 Current Year Due $0.00 Total Balance Due $0.00" at bounding box center [310, 407] width 498 height 38
click at [385, 410] on div "Selected 4 Results 1 Items per page 25 50 100 MT STATE 1495141" at bounding box center [559, 270] width 1015 height 356
click at [481, 411] on div "Selected 4 Results 1 Items per page 25 50 100 MT STATE 1495141" at bounding box center [559, 270] width 1015 height 356
click at [489, 388] on div "Prior Years Due $0.00 Current Year Due $0.00 Total Balance Due $0.00" at bounding box center [310, 407] width 498 height 38
click at [548, 388] on div "Prior Years Due $0.00 Current Year Due $0.00 Total Balance Due $0.00" at bounding box center [310, 407] width 498 height 38
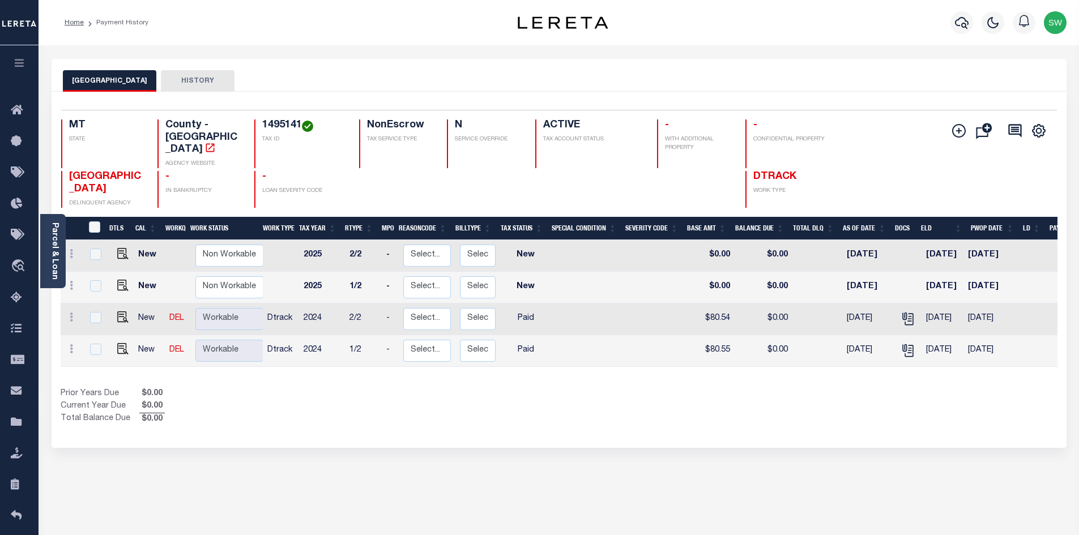
click at [558, 388] on div "Prior Years Due $0.00 Current Year Due $0.00 Total Balance Due $0.00" at bounding box center [310, 407] width 498 height 38
click at [589, 398] on div "Show Tax Lines before Bill Release Date Prior Years Due $0.00 Current Year Due …" at bounding box center [559, 407] width 996 height 38
click at [961, 27] on icon "button" at bounding box center [962, 23] width 14 height 12
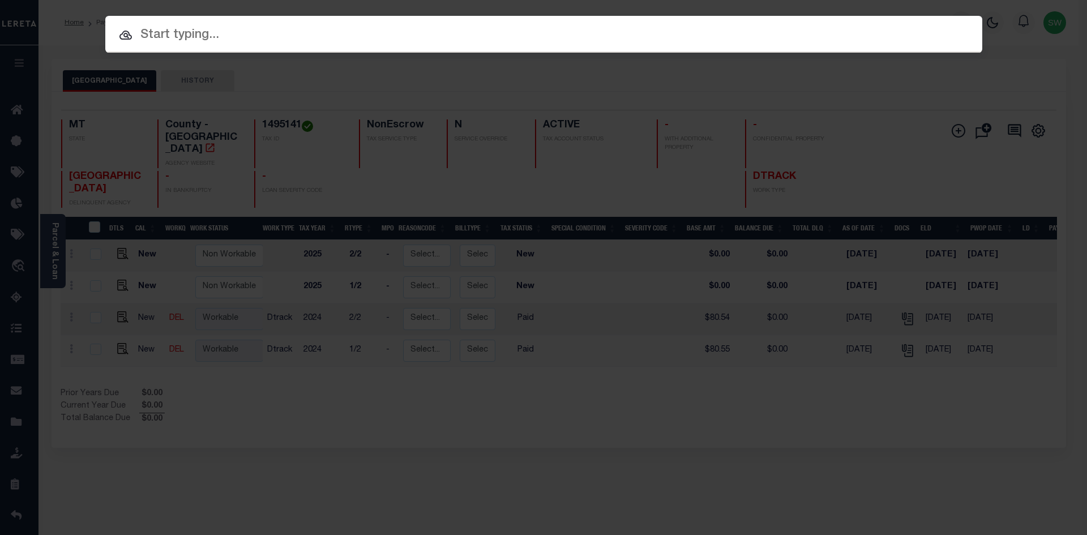
click at [162, 39] on input "text" at bounding box center [543, 35] width 877 height 20
paste input "3903250000838"
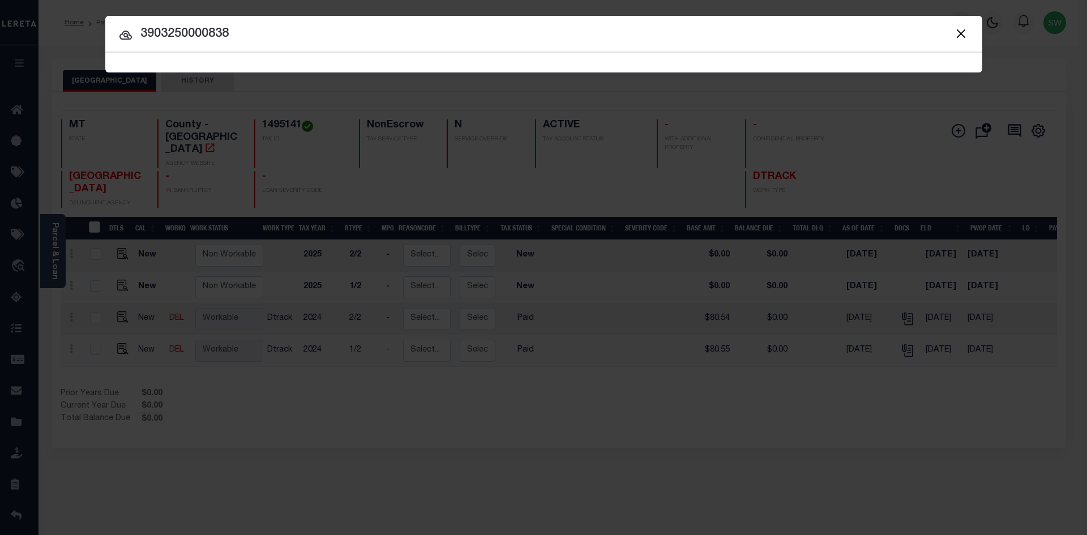
click at [245, 38] on input "3903250000838" at bounding box center [543, 34] width 877 height 20
type input "3903250000838"
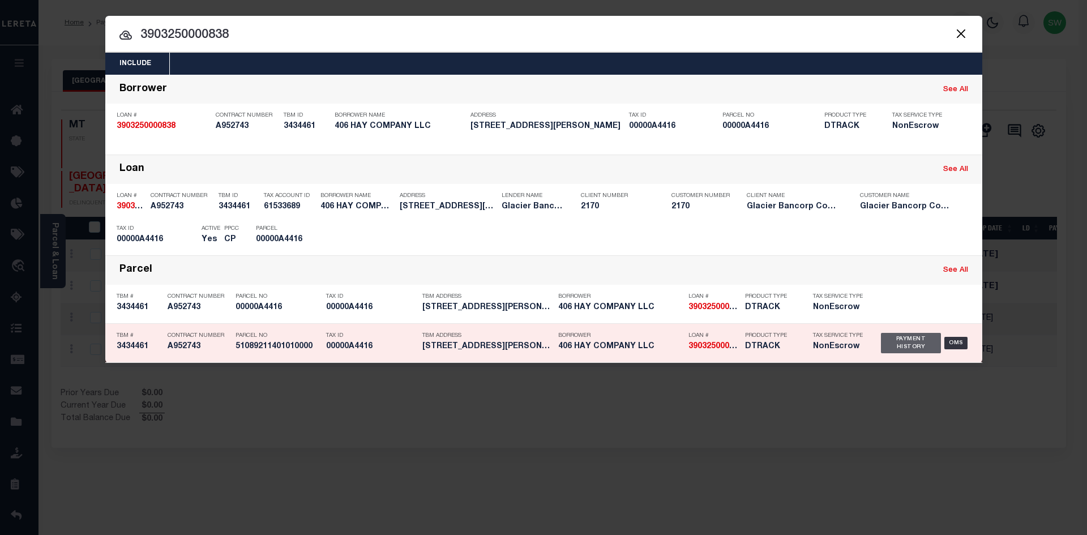
click at [919, 345] on div "Payment History" at bounding box center [911, 343] width 61 height 20
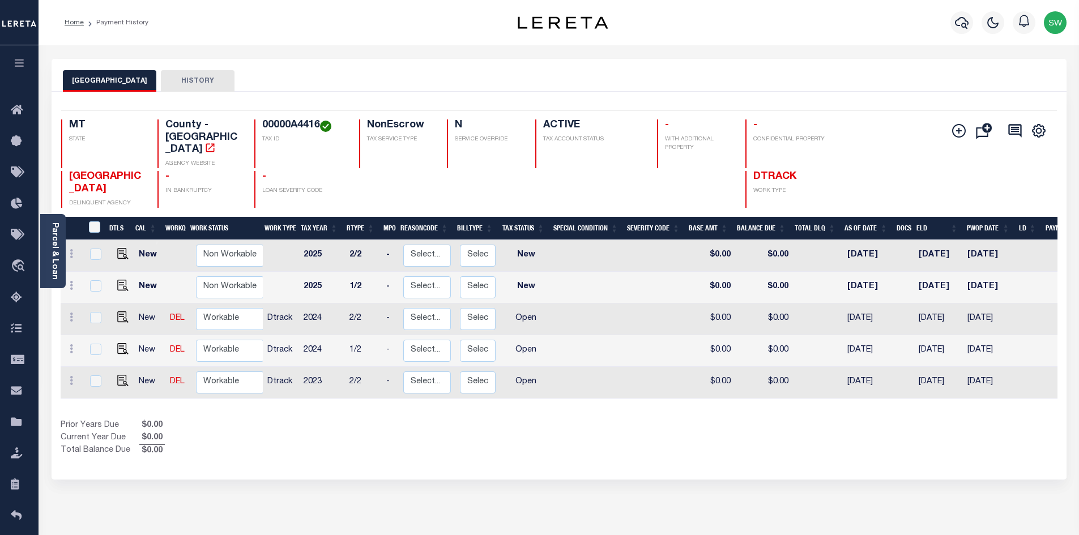
click at [473, 420] on div "Prior Years Due $0.00 Current Year Due $0.00 Total Balance Due $0.00" at bounding box center [310, 439] width 498 height 38
drag, startPoint x: 319, startPoint y: 122, endPoint x: 262, endPoint y: 129, distance: 58.1
click at [262, 129] on h4 "00000A4416" at bounding box center [303, 125] width 83 height 12
copy h4 "00000A4416"
click at [477, 426] on div "Prior Years Due $0.00 Current Year Due $0.00 Total Balance Due $0.00" at bounding box center [310, 439] width 498 height 38
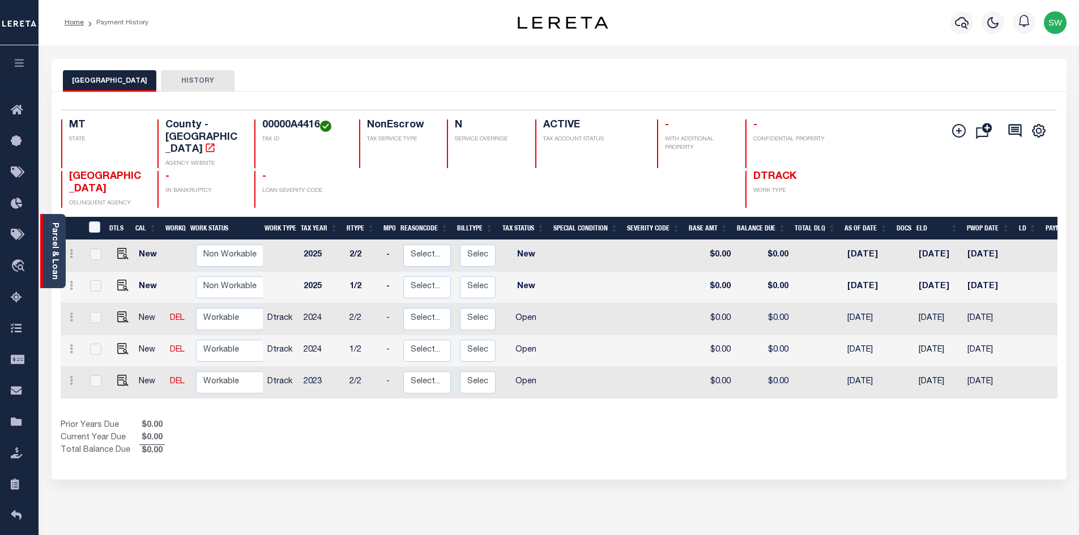
click at [51, 235] on link "Parcel & Loan" at bounding box center [54, 251] width 8 height 57
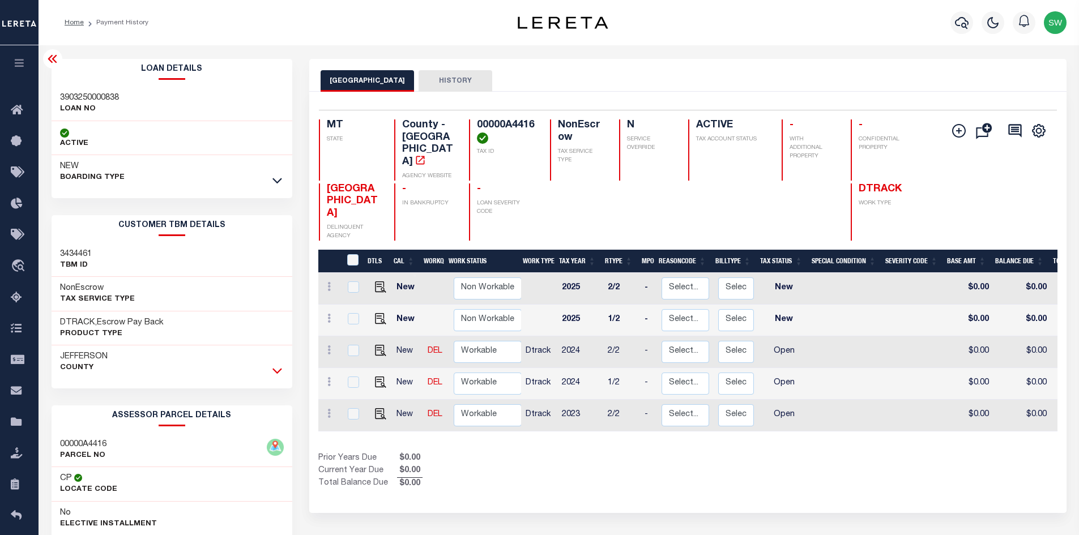
click at [279, 373] on icon at bounding box center [277, 372] width 10 height 6
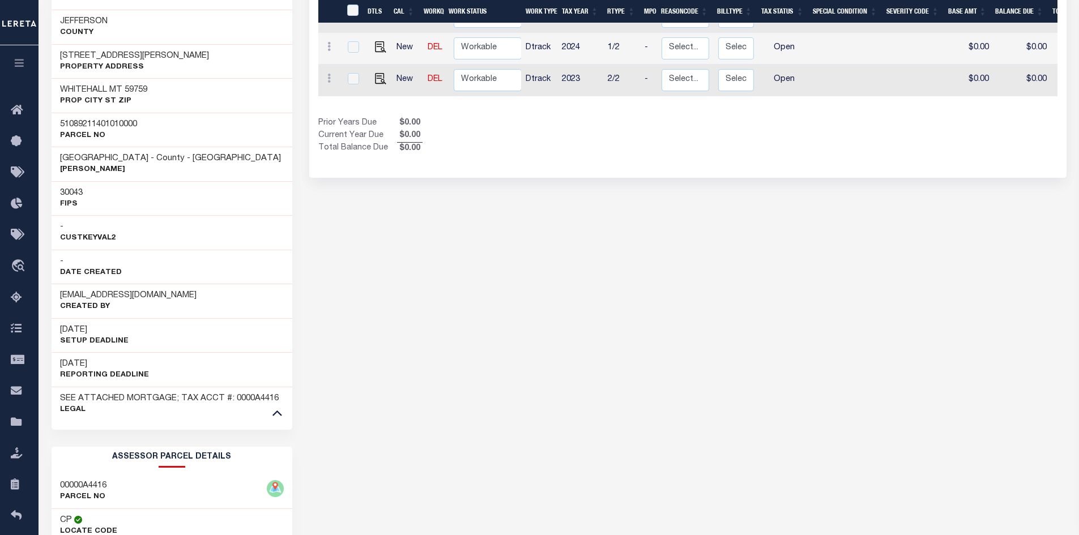
scroll to position [336, 0]
click icon
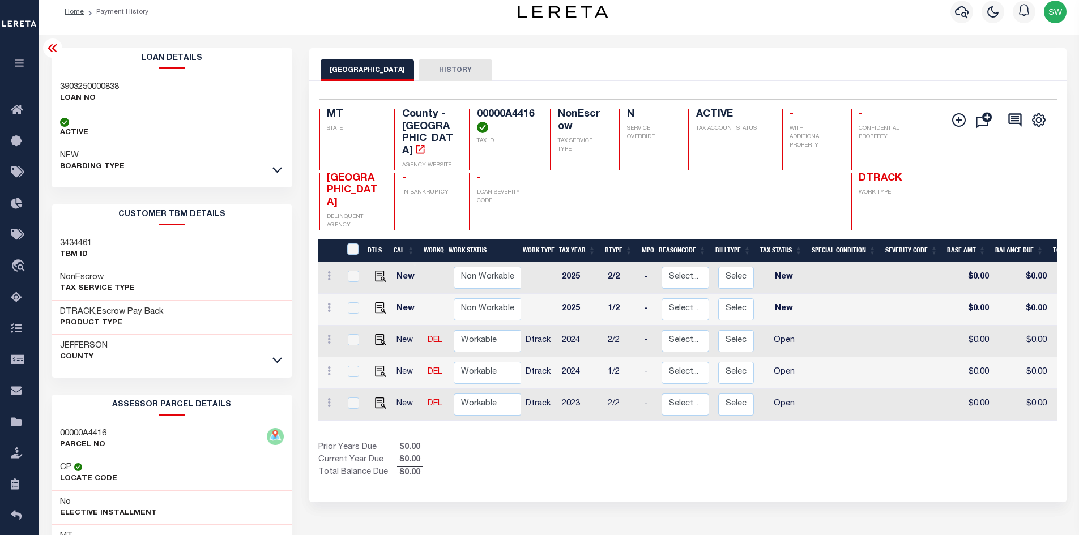
scroll to position [0, 0]
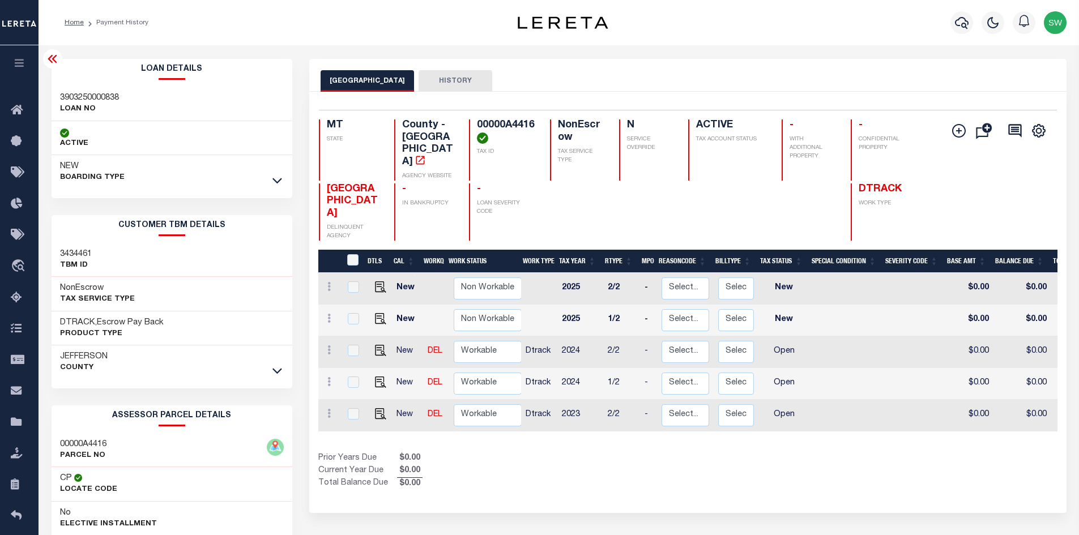
click link
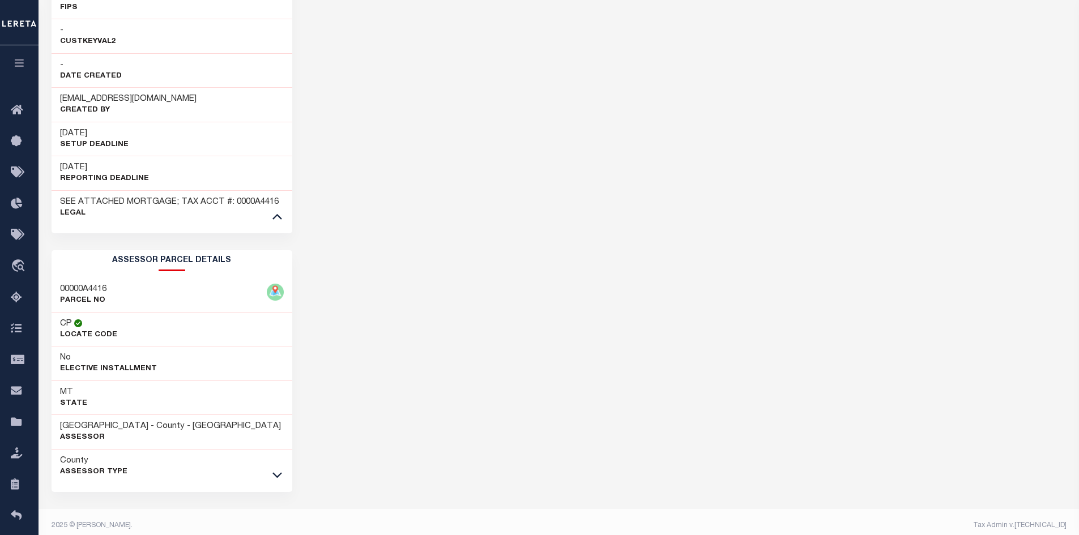
scroll to position [541, 0]
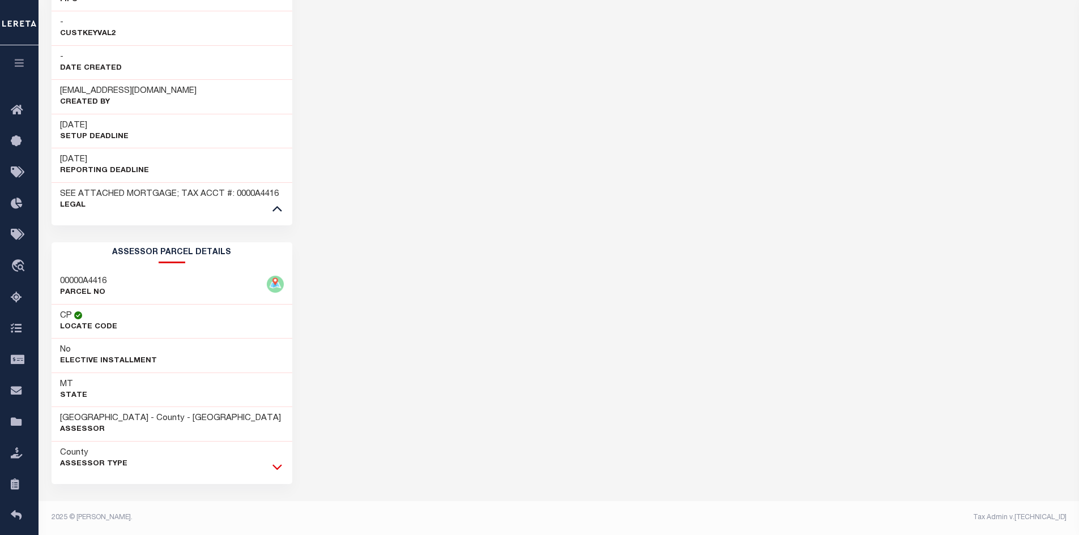
click icon
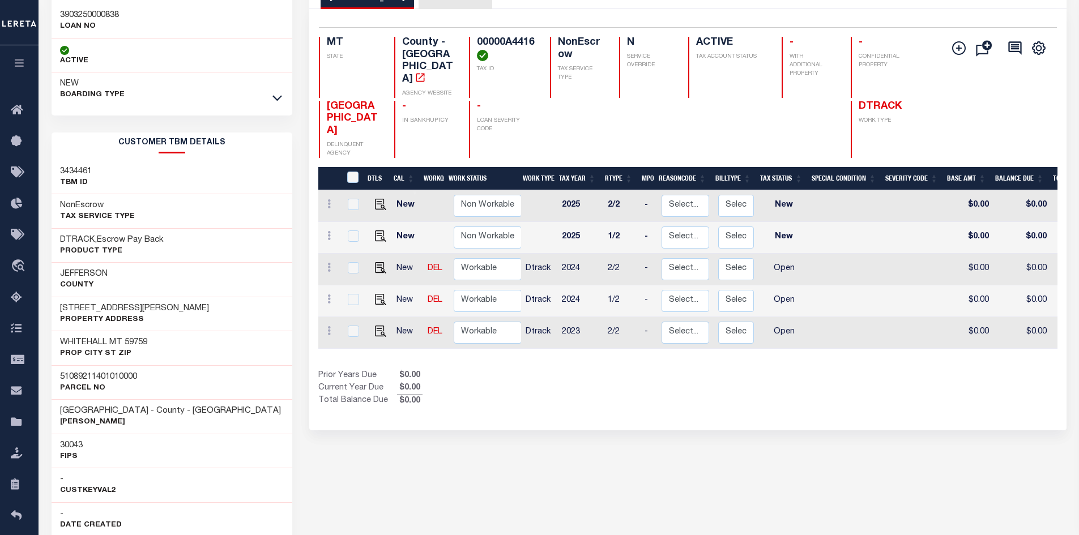
scroll to position [76, 0]
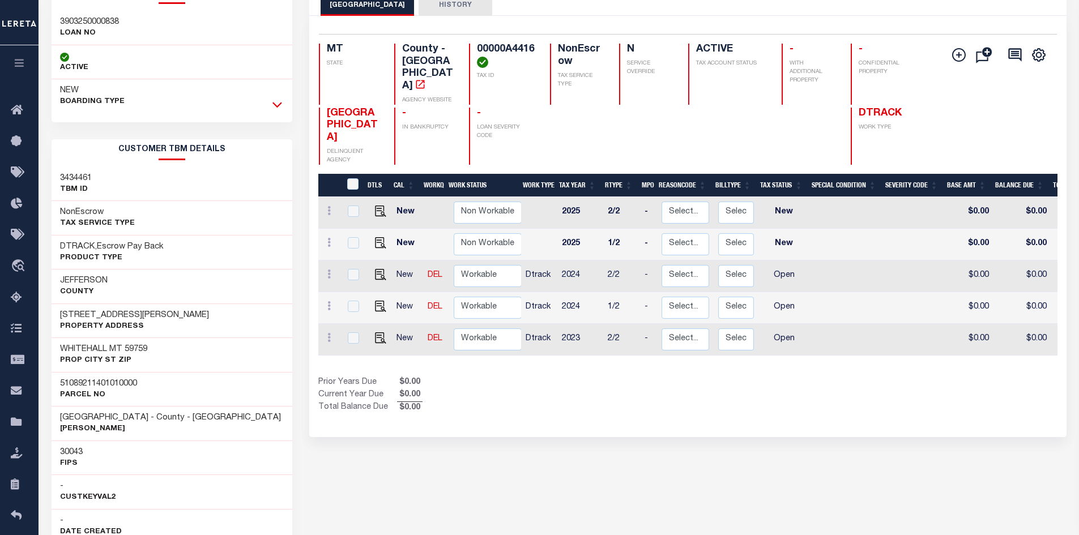
click icon
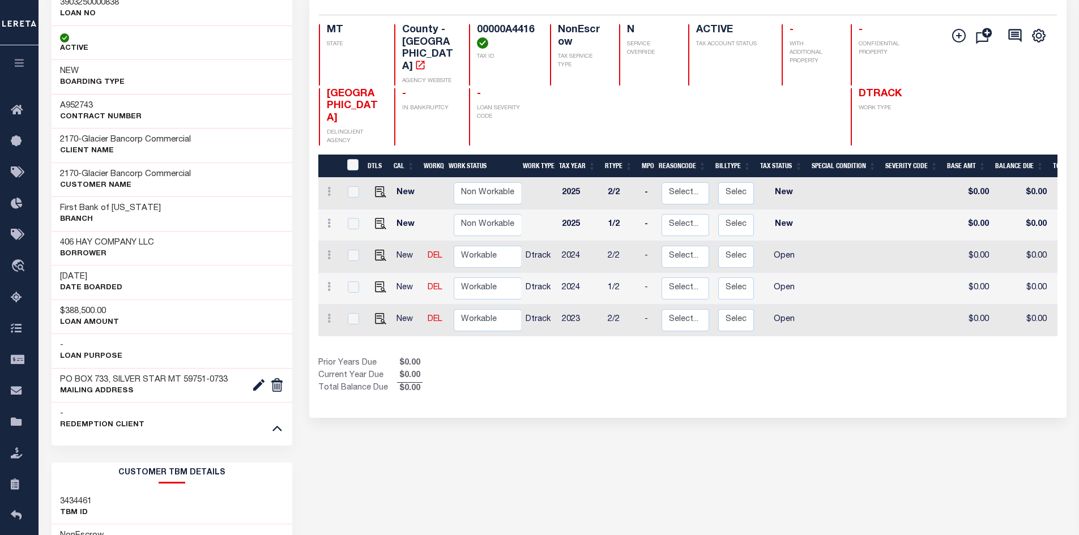
scroll to position [93, 0]
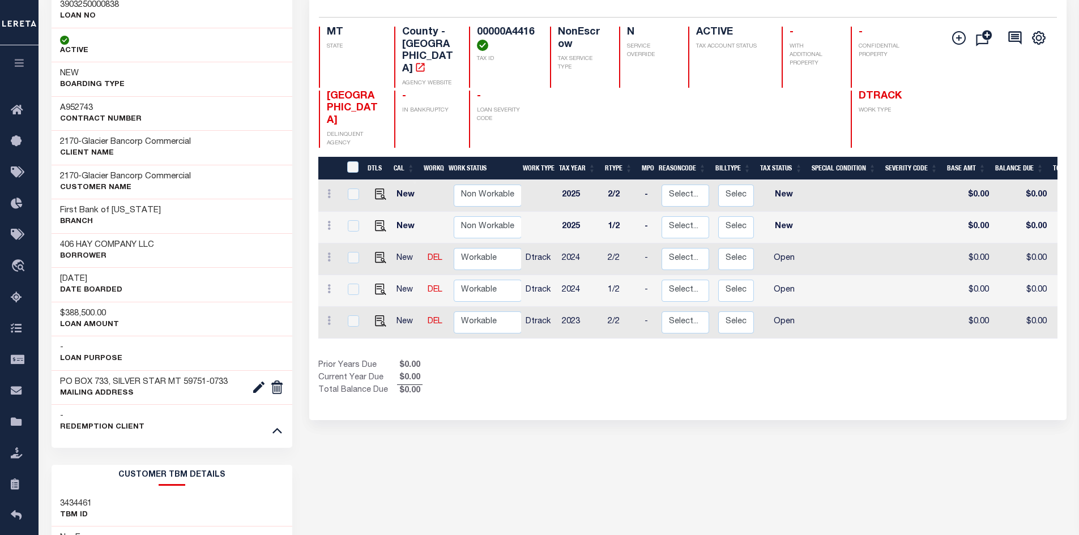
click div "Selected 5 Results 1 Items per page 25 50 100 MT STATE TAX ID N"
click img ""
checkbox input "true"
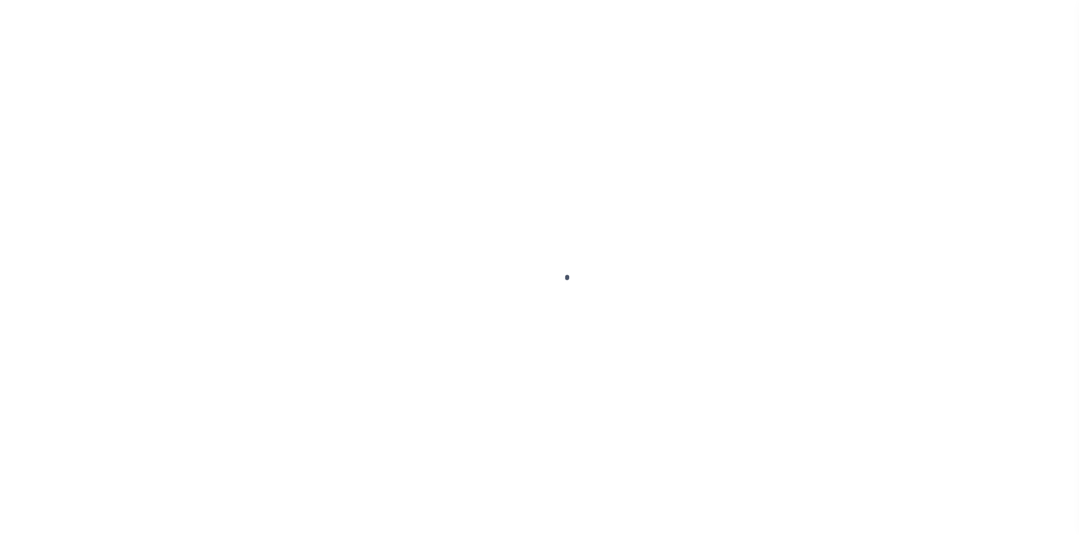
select select "OP2"
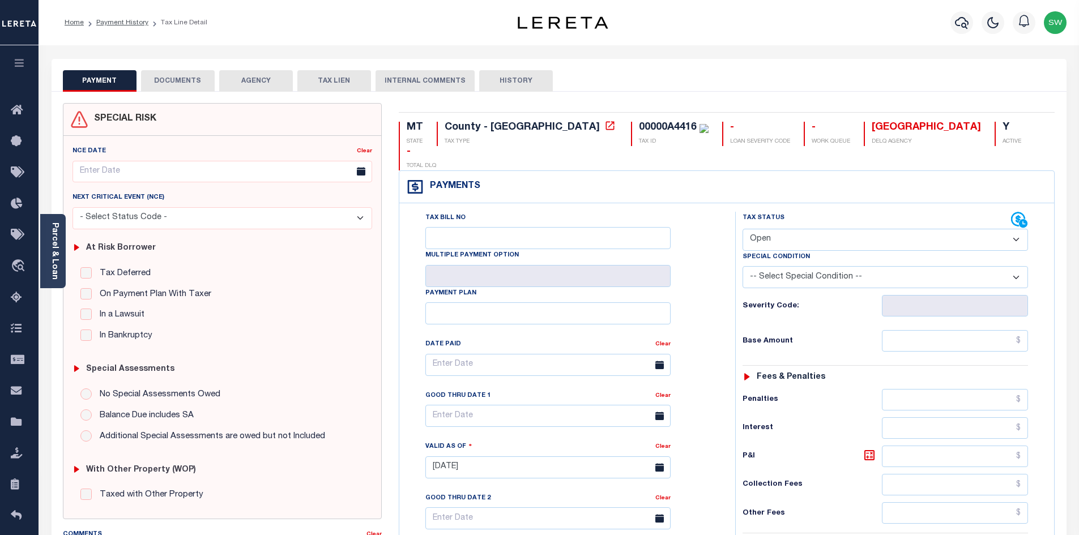
drag, startPoint x: 53, startPoint y: 245, endPoint x: 79, endPoint y: 247, distance: 25.6
click at [53, 245] on link "Parcel & Loan" at bounding box center [54, 251] width 8 height 57
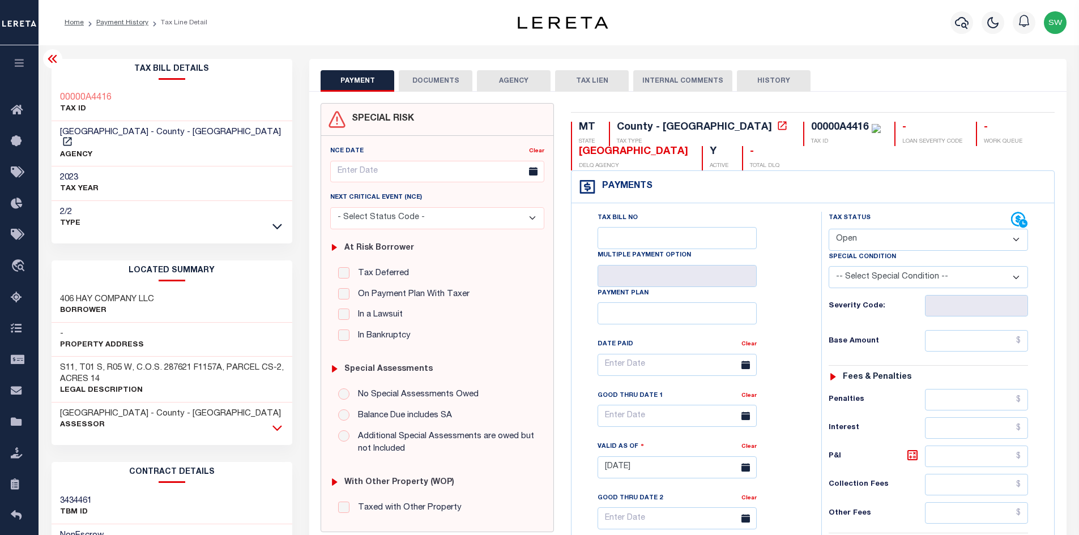
click at [277, 422] on icon at bounding box center [277, 428] width 10 height 12
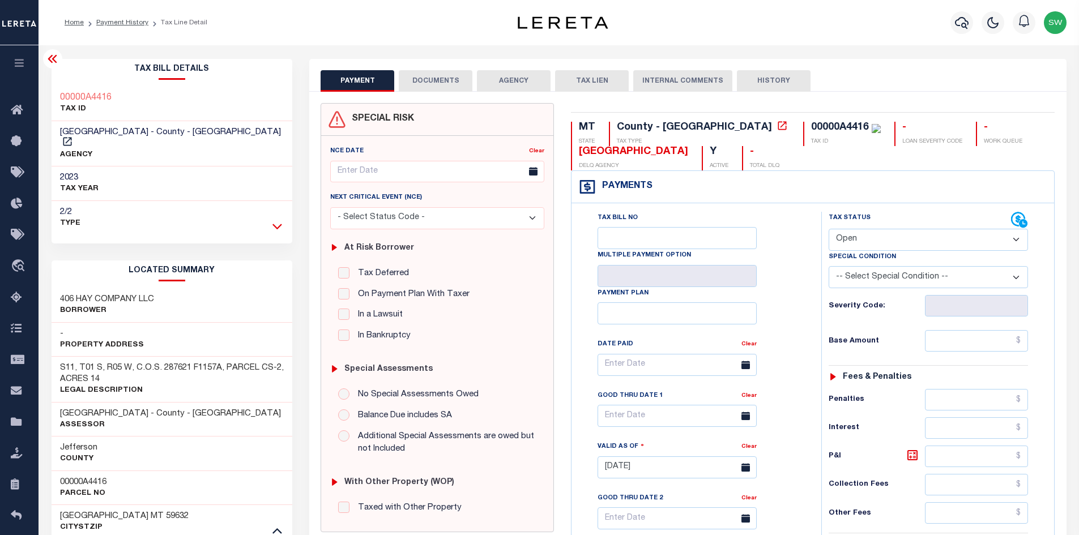
click at [277, 220] on icon at bounding box center [277, 226] width 10 height 12
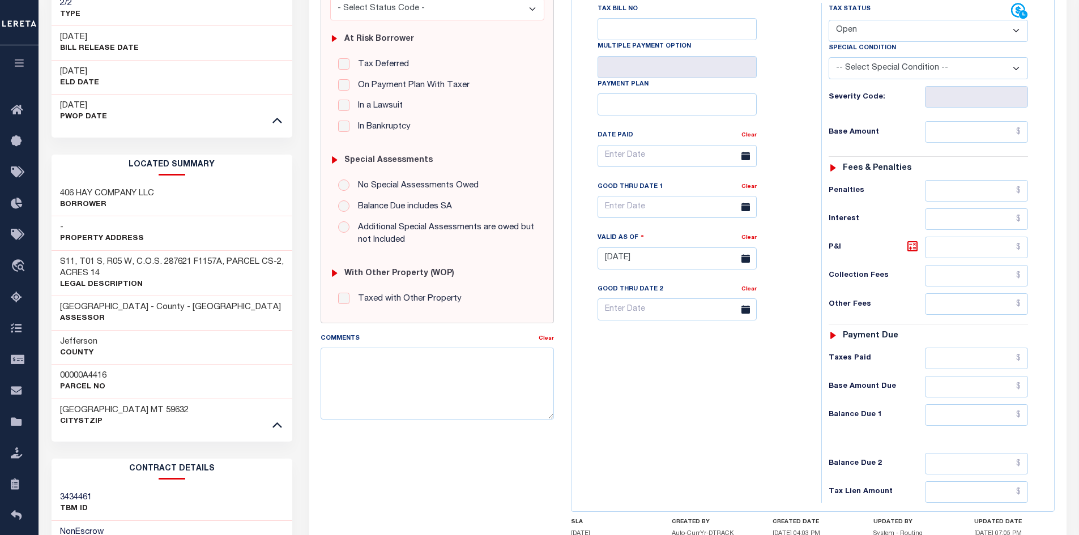
scroll to position [217, 0]
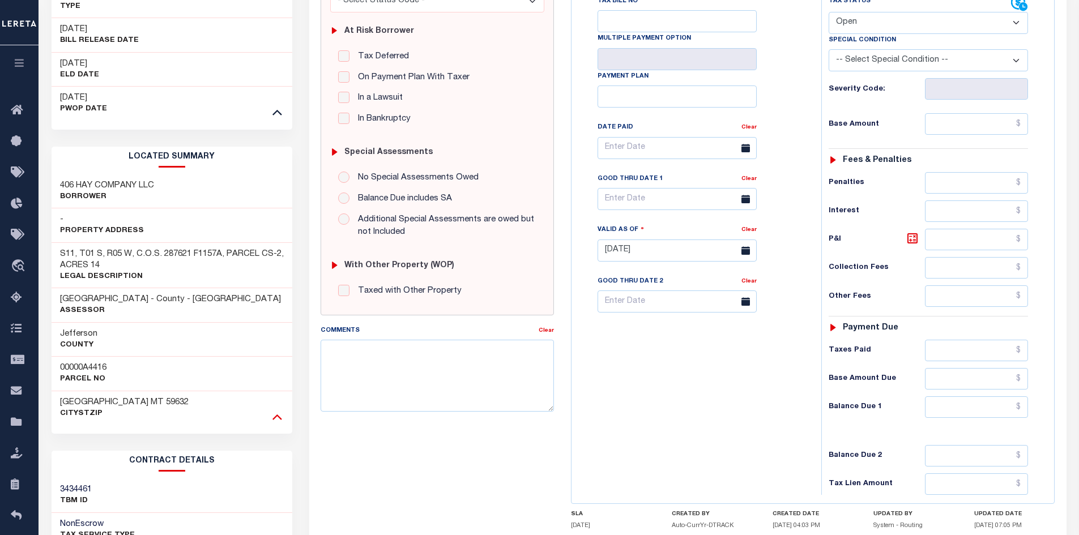
click at [277, 414] on icon at bounding box center [277, 417] width 10 height 6
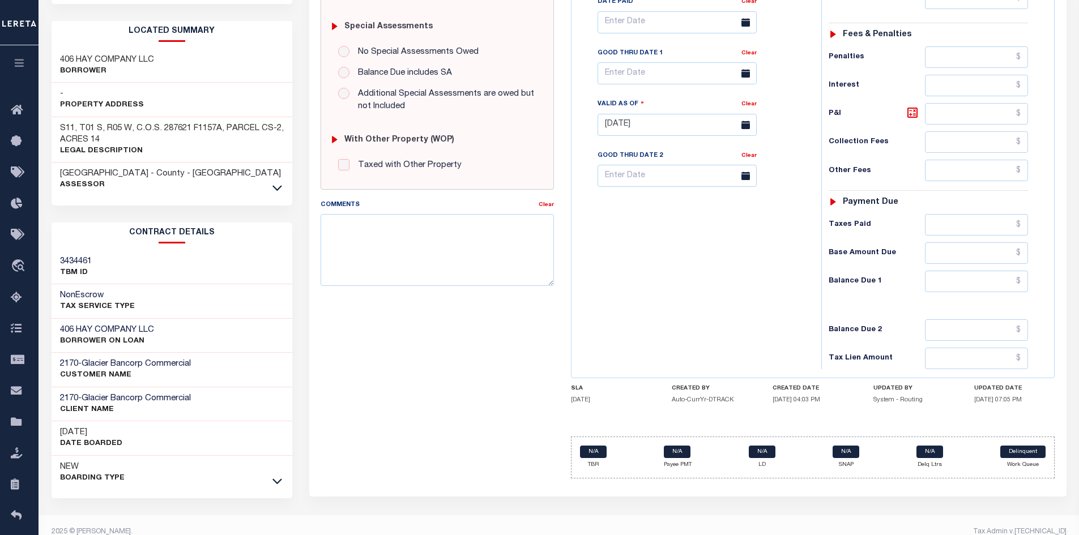
scroll to position [345, 0]
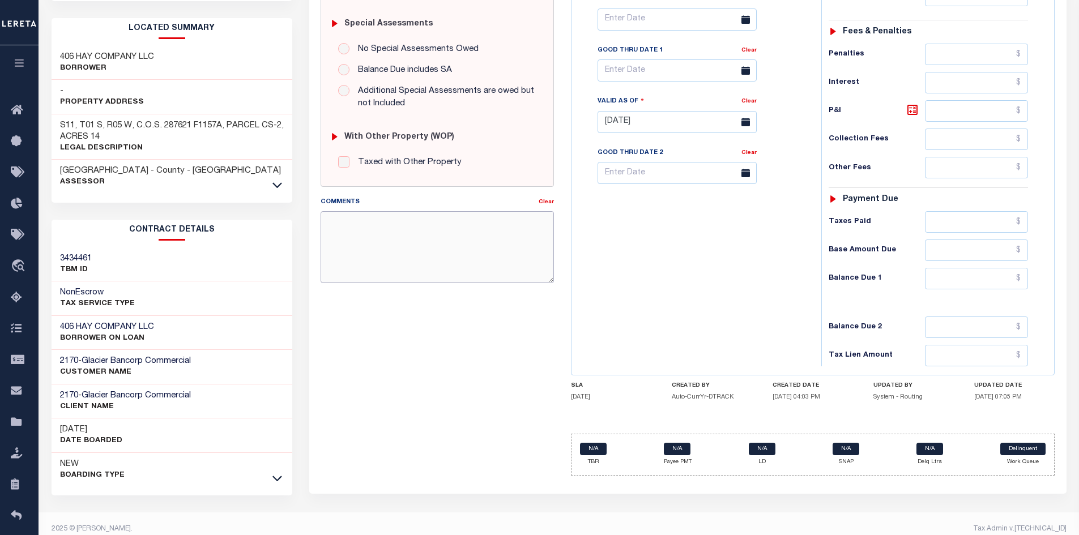
click at [331, 229] on textarea "Comments" at bounding box center [436, 246] width 233 height 71
paste textarea "This PWOP/ELD date is prior to the Loan Boarded date of [DATE]"
type textarea "This PWOP/ELD date is prior to the Loan Boarded date of [DATE]"
type input "[DATE]"
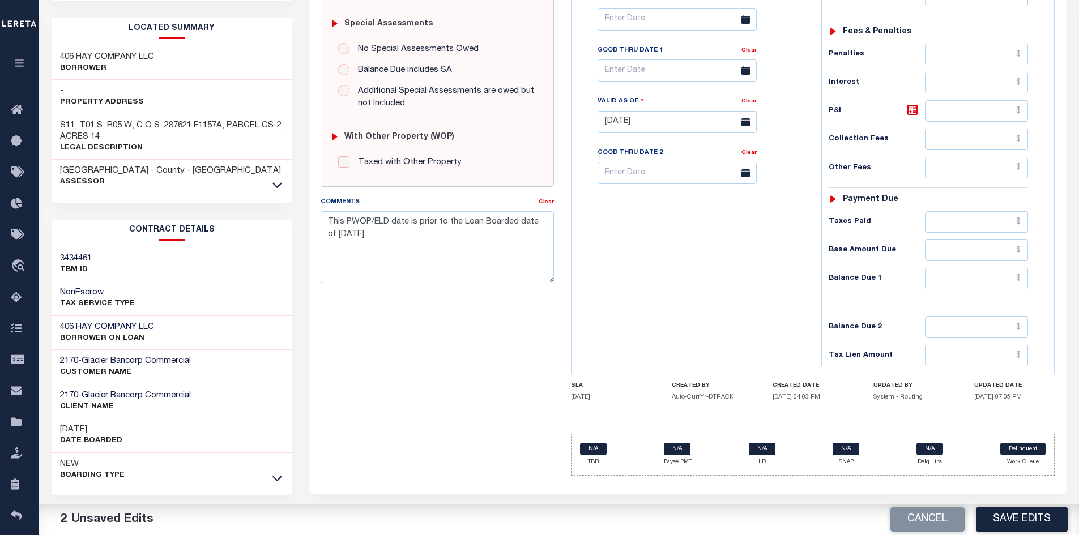
drag, startPoint x: 110, startPoint y: 419, endPoint x: 62, endPoint y: 420, distance: 48.1
click at [62, 424] on h3 "[DATE]" at bounding box center [91, 429] width 62 height 11
copy h3 "[DATE]"
drag, startPoint x: 363, startPoint y: 236, endPoint x: 329, endPoint y: 232, distance: 34.7
click at [329, 232] on textarea "This PWOP/ELD date is prior to the Loan Boarded date of 01-06-25" at bounding box center [436, 246] width 233 height 71
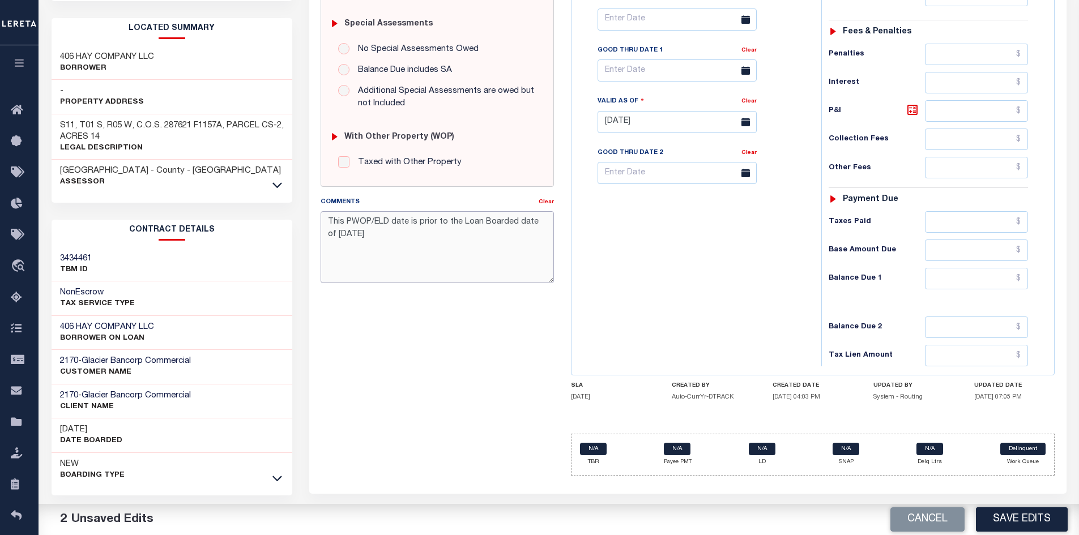
paste textarea "5/05/20"
type textarea "This PWOP/ELD date is prior to the Loan Boarded date of 05/05/2025"
drag, startPoint x: 403, startPoint y: 373, endPoint x: 408, endPoint y: 363, distance: 10.9
click at [402, 371] on div "SPECIAL RISK NCE Date Clear - Select Status Code -" at bounding box center [437, 121] width 250 height 727
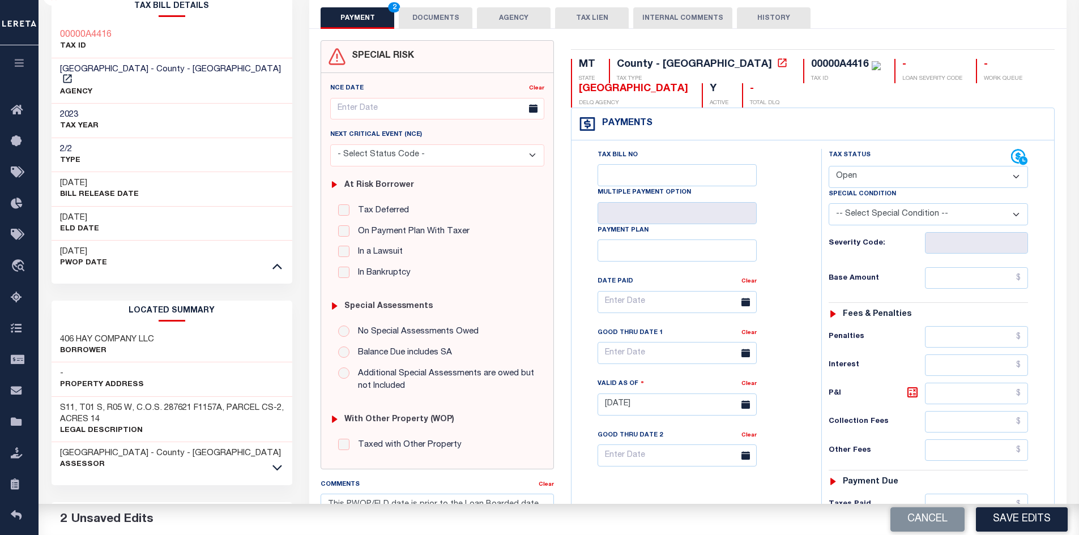
scroll to position [61, 0]
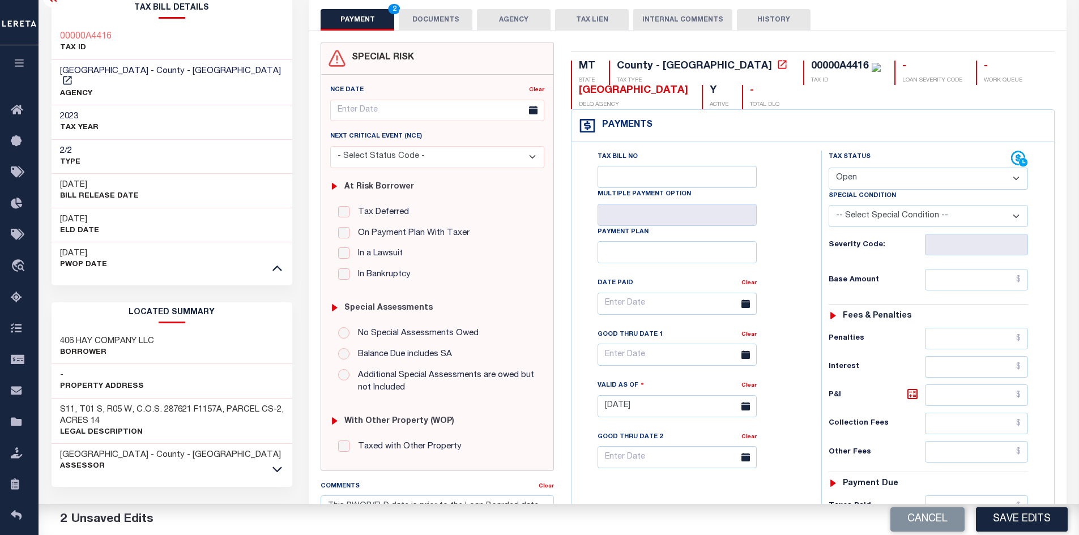
click at [1012, 179] on select "- Select Status Code - Open Due/Unpaid Paid Incomplete No Tax Due Internal Refu…" at bounding box center [927, 179] width 199 height 22
select select "NTX"
click at [828, 168] on select "- Select Status Code - Open Due/Unpaid Paid Incomplete No Tax Due Internal Refu…" at bounding box center [927, 179] width 199 height 22
click at [771, 484] on div "Tax Bill No Multiple Payment Option Payment Plan Clear" at bounding box center [693, 401] width 238 height 500
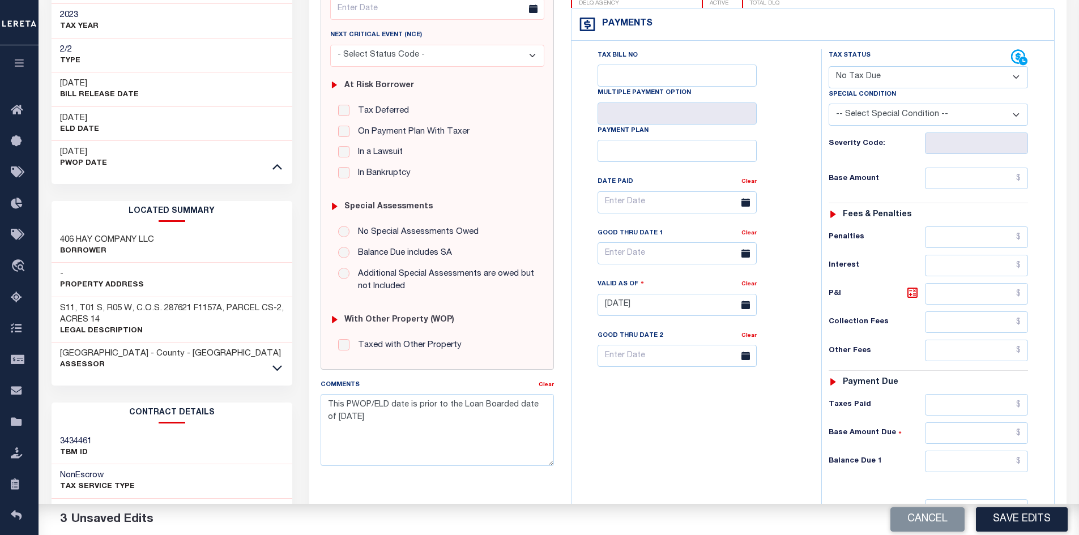
scroll to position [164, 0]
click at [784, 452] on div "Tax Bill No Multiple Payment Option Payment Plan Clear" at bounding box center [693, 298] width 238 height 500
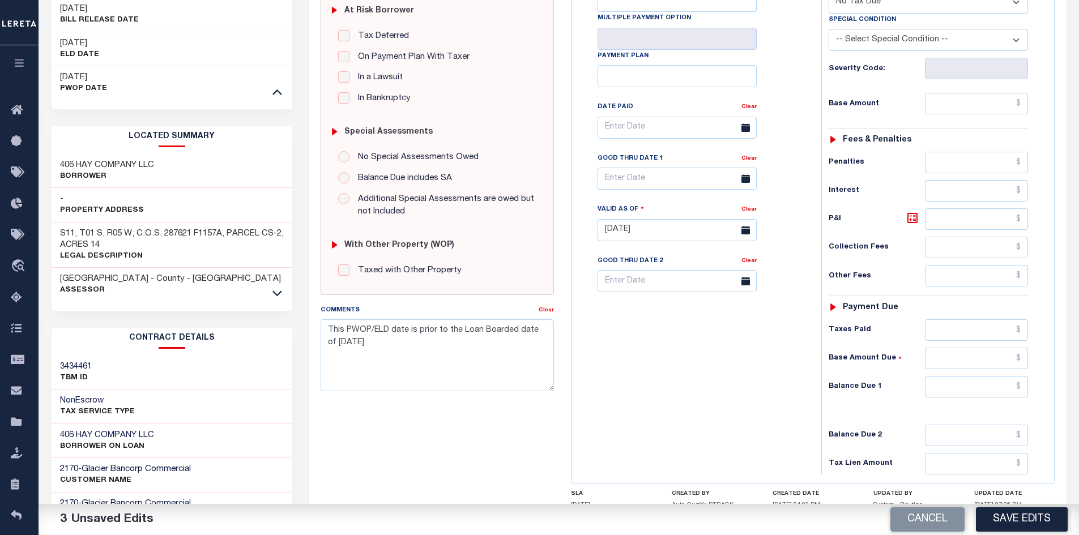
scroll to position [250, 0]
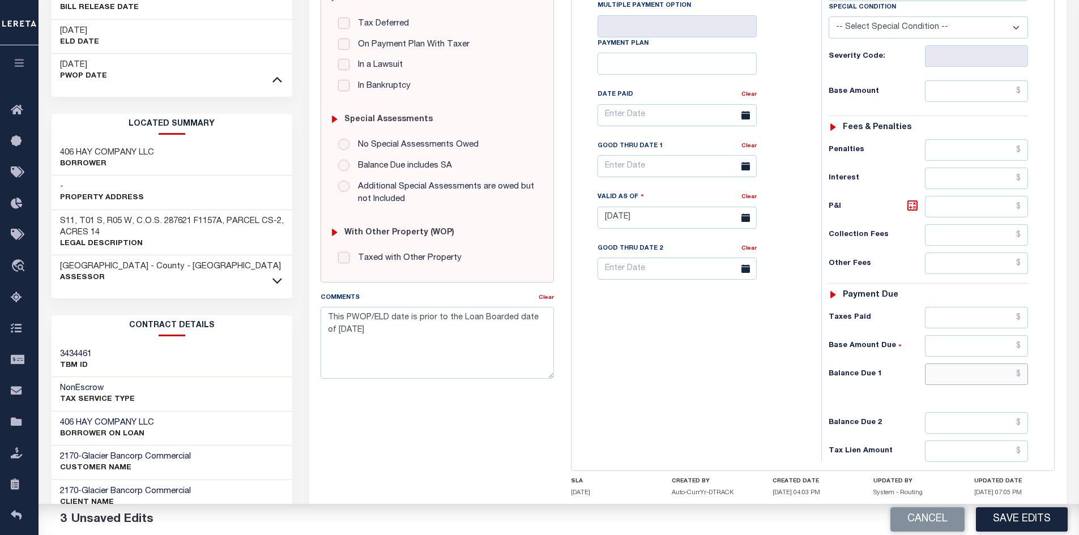
click at [982, 383] on input "text" at bounding box center [977, 374] width 104 height 22
type input "$0.00"
click at [673, 440] on div "Tax Bill No Multiple Payment Option Payment Plan Clear" at bounding box center [693, 212] width 238 height 500
click at [1030, 528] on button "Save Edits" at bounding box center [1022, 519] width 92 height 24
checkbox input "false"
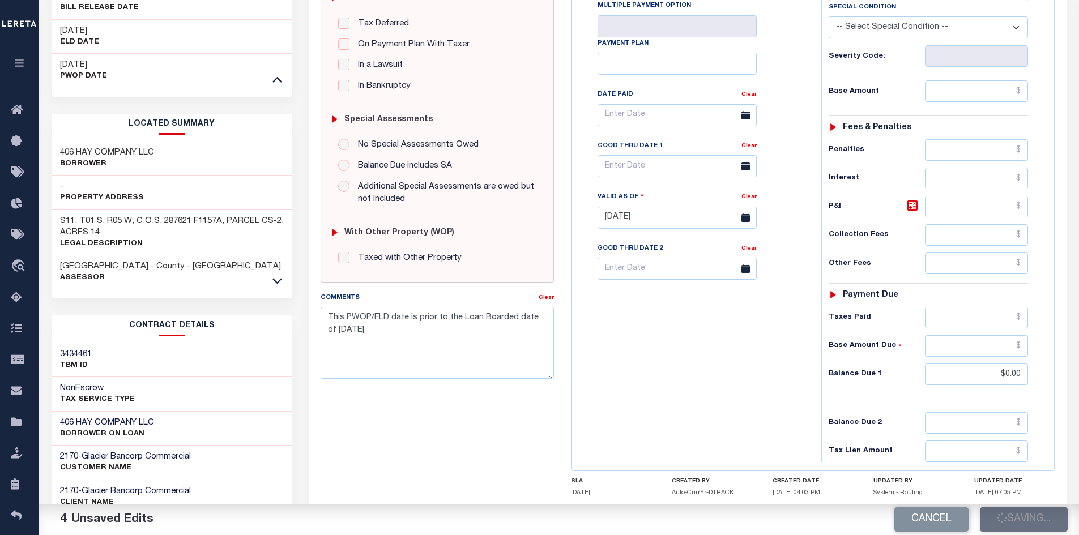
checkbox input "false"
type input "$0"
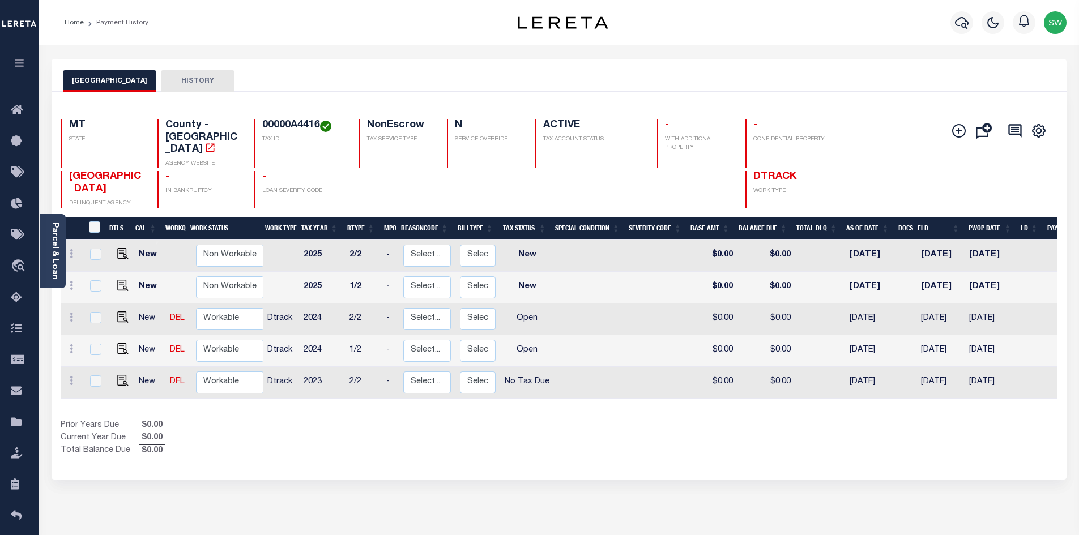
click at [453, 420] on div "Prior Years Due $0.00 Current Year Due $0.00 Total Balance Due $0.00" at bounding box center [310, 439] width 498 height 38
click at [226, 371] on select "Non Workable Workable" at bounding box center [230, 382] width 68 height 22
checkbox input "true"
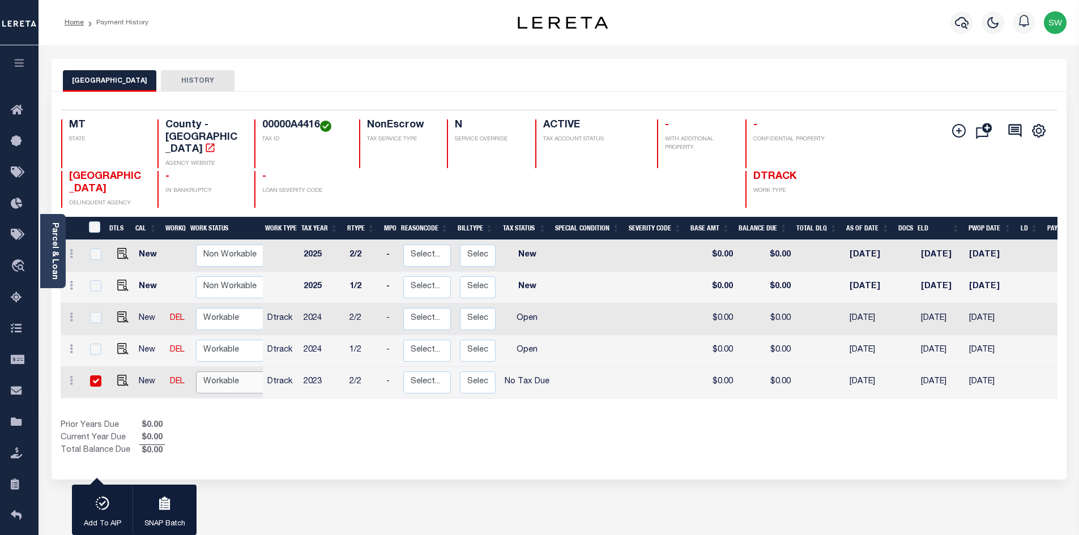
select select "true"
click at [196, 371] on select "Non Workable Workable" at bounding box center [230, 382] width 68 height 22
checkbox input "false"
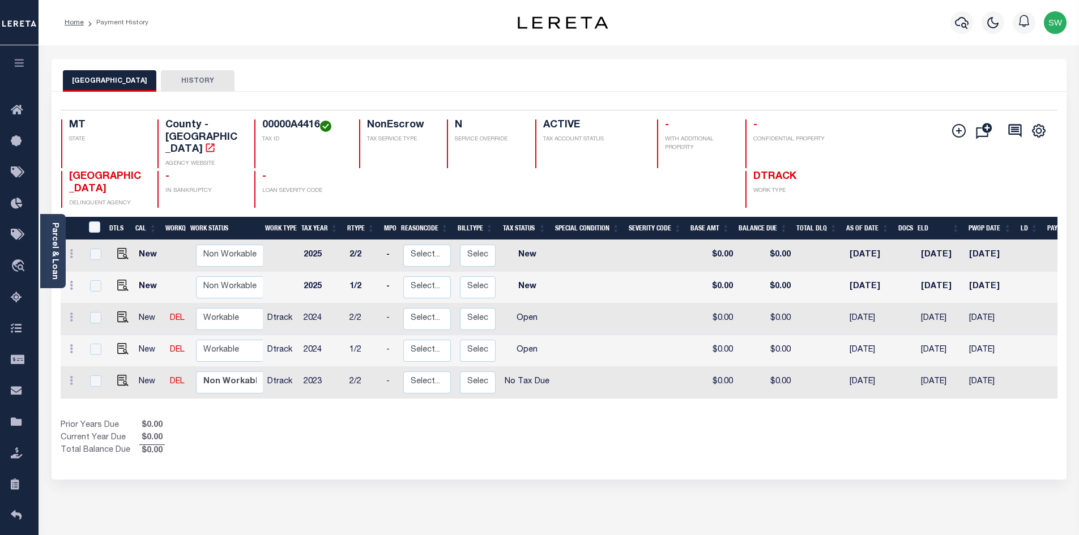
click at [389, 433] on div "Prior Years Due $0.00 Current Year Due $0.00 Total Balance Due $0.00" at bounding box center [310, 439] width 498 height 38
click at [514, 420] on div "Prior Years Due $0.00 Current Year Due $0.00 Total Balance Due $0.00" at bounding box center [310, 439] width 498 height 38
click at [229, 340] on select "Non Workable Workable" at bounding box center [230, 351] width 68 height 22
checkbox input "true"
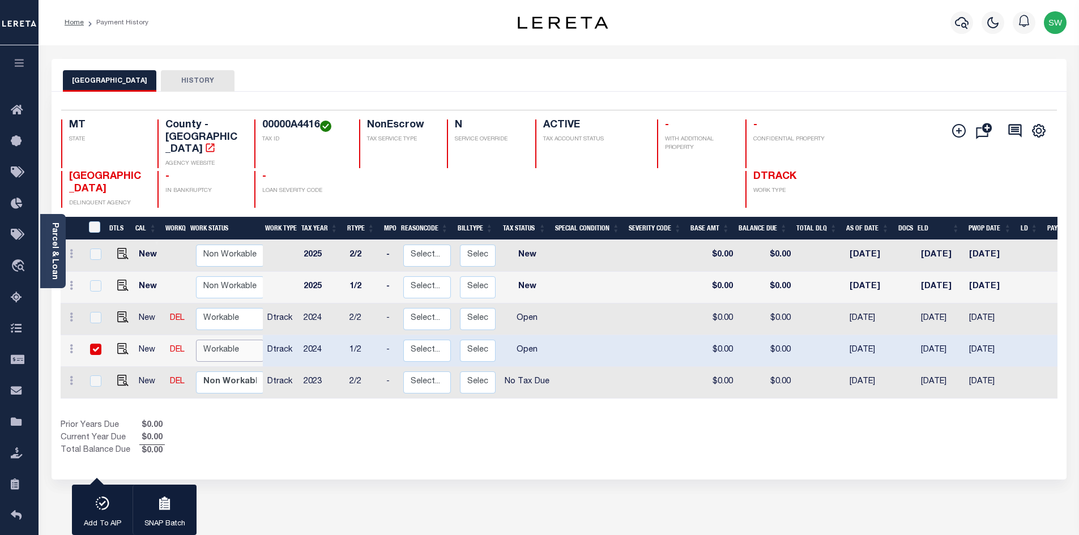
select select "true"
click at [196, 340] on select "Non Workable Workable" at bounding box center [230, 351] width 68 height 22
checkbox input "false"
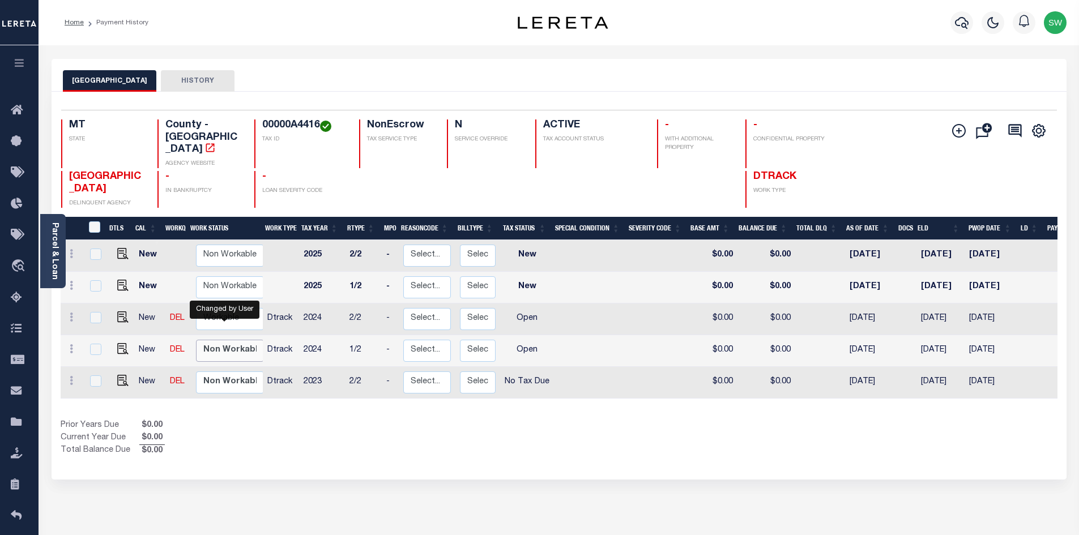
click at [228, 340] on select "Non Workable Workable" at bounding box center [230, 351] width 68 height 22
checkbox input "true"
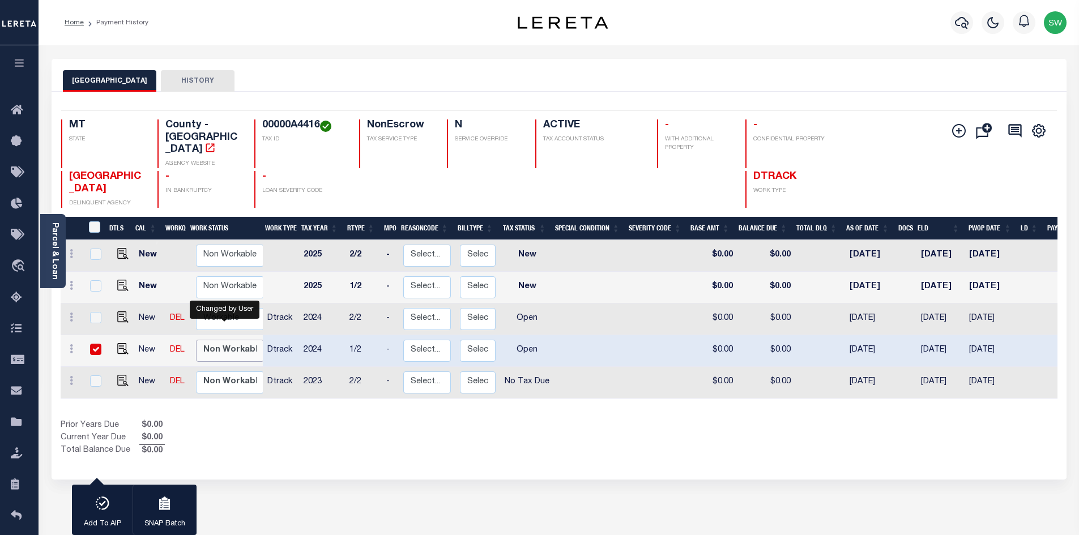
select select "false"
click at [196, 340] on select "Non Workable Workable" at bounding box center [230, 351] width 68 height 22
checkbox input "false"
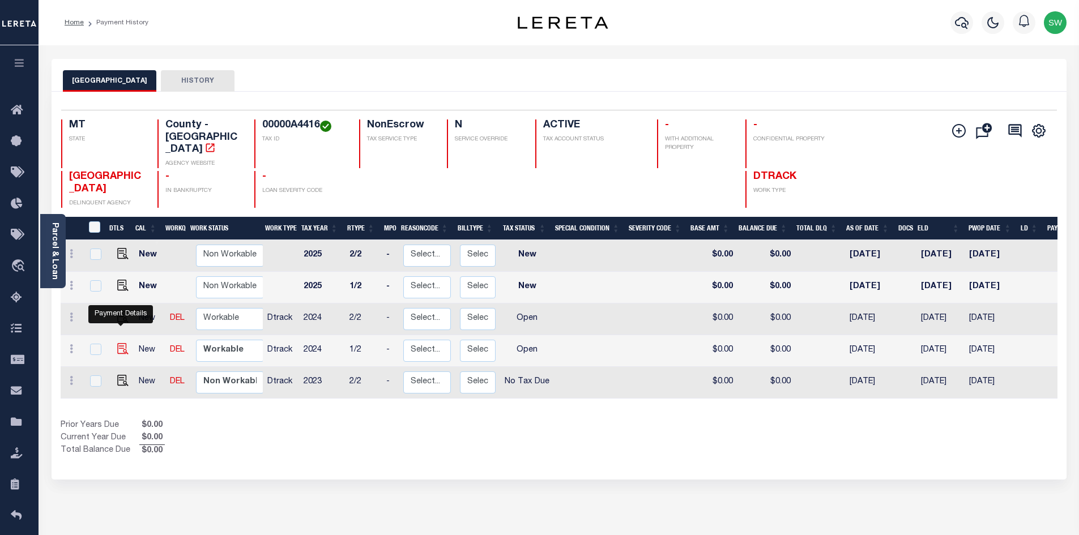
click at [123, 343] on img "" at bounding box center [122, 348] width 11 height 11
checkbox input "true"
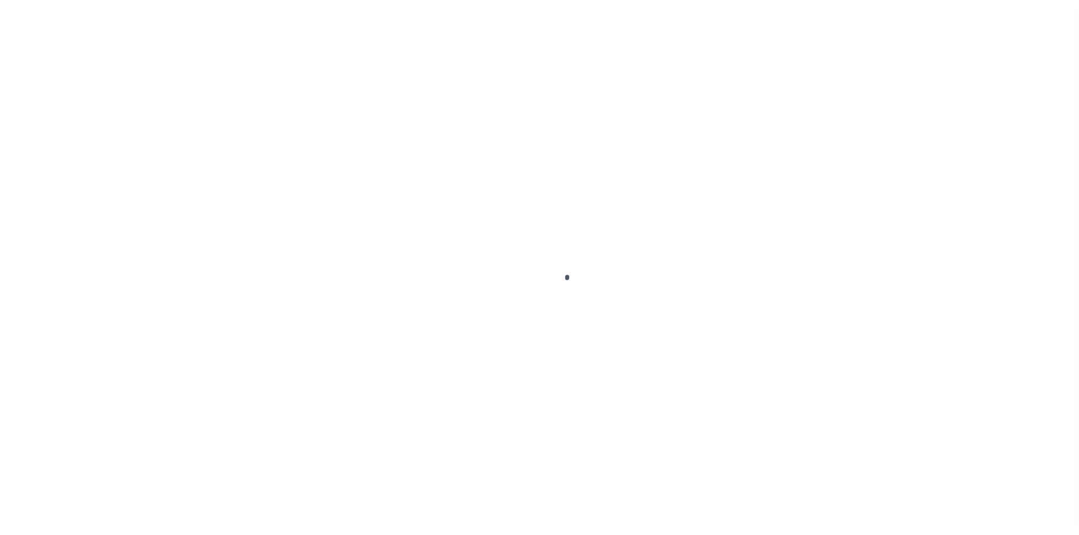
select select "OP2"
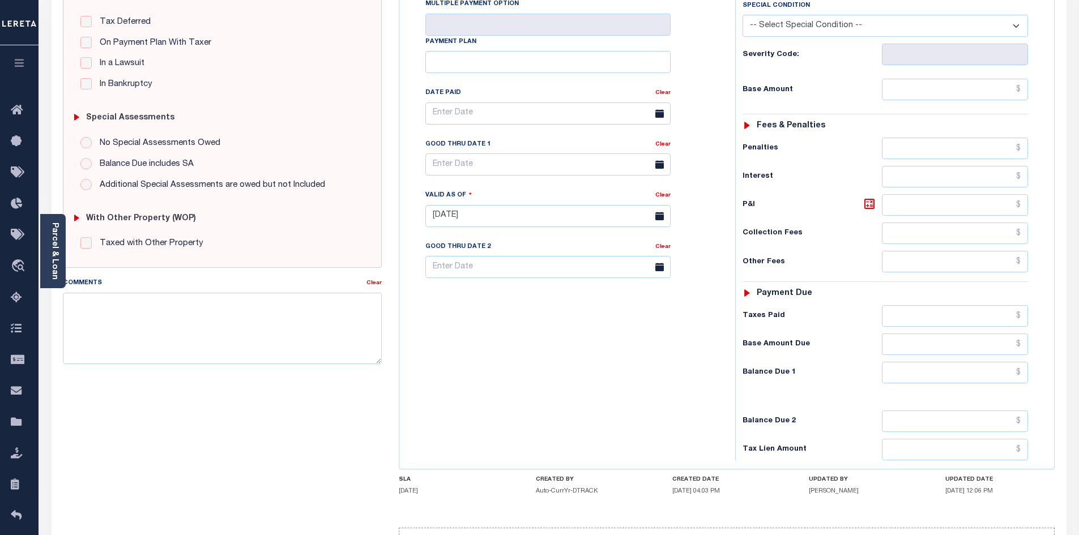
scroll to position [262, 0]
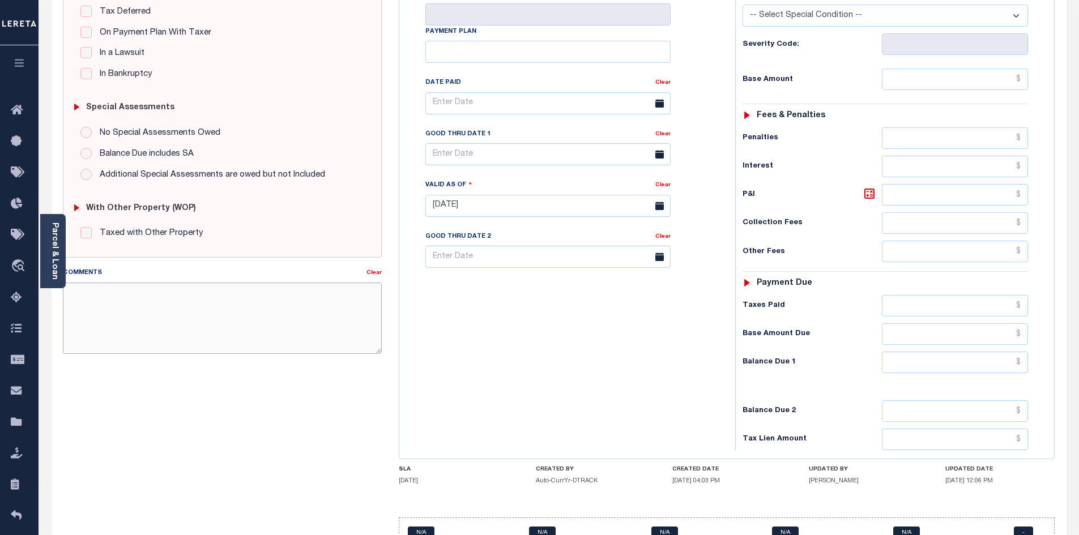
click at [67, 288] on textarea "Comments" at bounding box center [222, 318] width 319 height 71
paste textarea "[DATE]"
type textarea "[DATE]"
drag, startPoint x: 158, startPoint y: 303, endPoint x: 43, endPoint y: 298, distance: 115.0
click at [43, 298] on div "PAYMENT DOCUMENTS AGENCY DELINQUENT PAYEE" at bounding box center [559, 195] width 1032 height 797
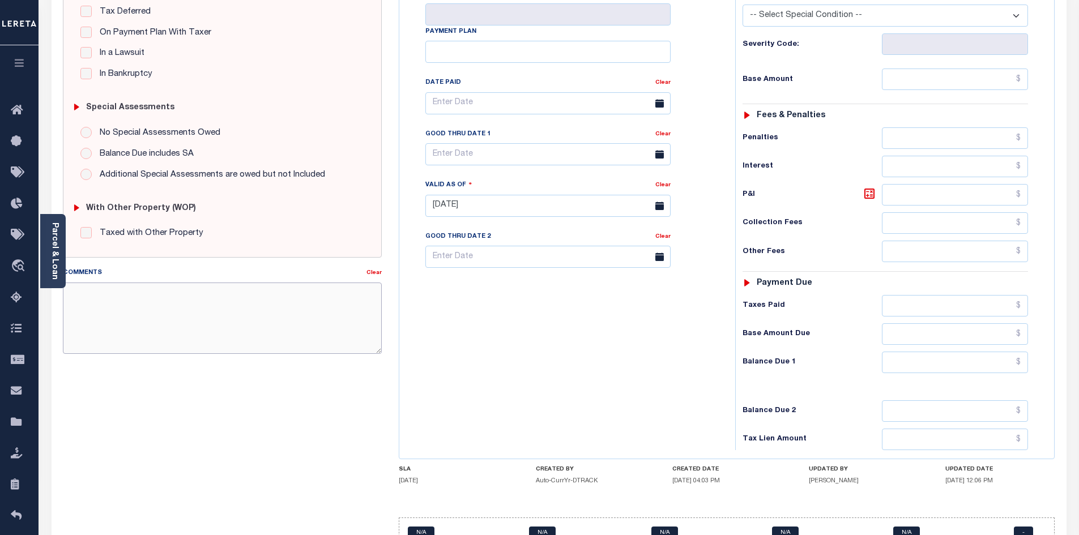
click at [71, 293] on textarea "Comments" at bounding box center [222, 318] width 319 height 71
paste textarea "This PWOP/ELD date is prior to the Loan Boarded date of [DATE]"
drag, startPoint x: 335, startPoint y: 293, endPoint x: 288, endPoint y: 289, distance: 47.8
click at [288, 289] on textarea "This PWOP/ELD date is prior to the Loan Boarded date of [DATE]" at bounding box center [222, 318] width 319 height 71
paste textarea "This PWOP/ELD date is prior to the Loan Boarded date of"
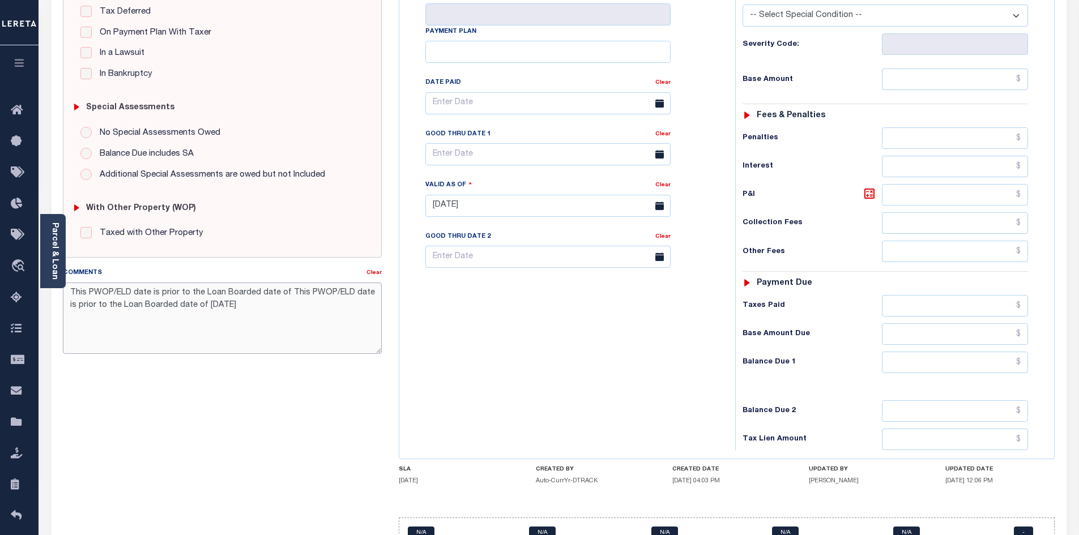
drag, startPoint x: 233, startPoint y: 308, endPoint x: 67, endPoint y: 311, distance: 166.5
click at [67, 311] on textarea "This PWOP/ELD date is prior to the Loan Boarded date of This PWOP/ELD date is p…" at bounding box center [222, 318] width 319 height 71
drag, startPoint x: 284, startPoint y: 295, endPoint x: 391, endPoint y: 305, distance: 107.5
click at [391, 305] on div "SPECIAL RISK NCE Date Clear" at bounding box center [558, 204] width 1009 height 727
type textarea "This PWOP/ELD date is prior to the Loan Boarded date of"
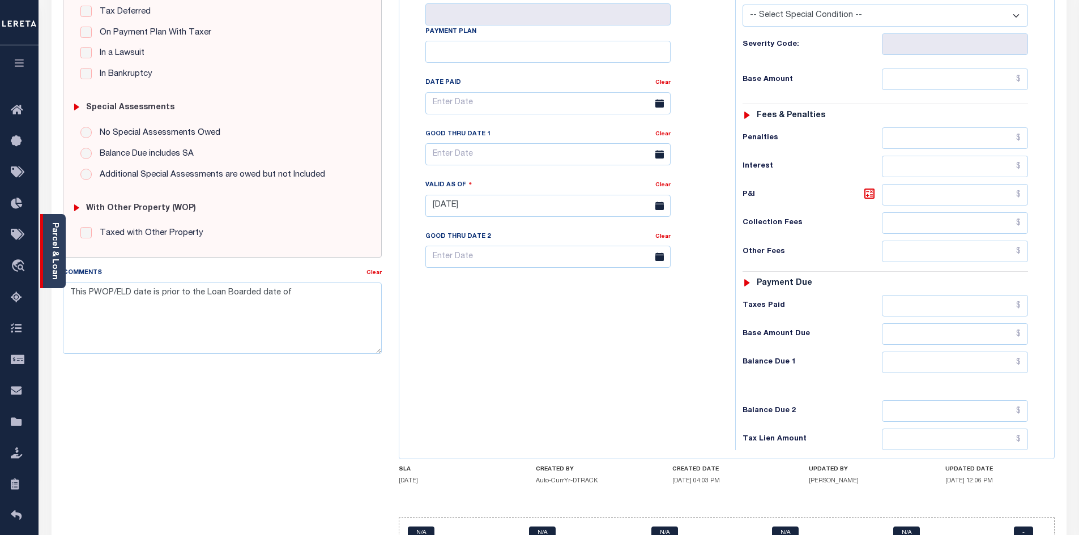
type input "[DATE]"
click at [57, 236] on link "Parcel & Loan" at bounding box center [54, 251] width 8 height 57
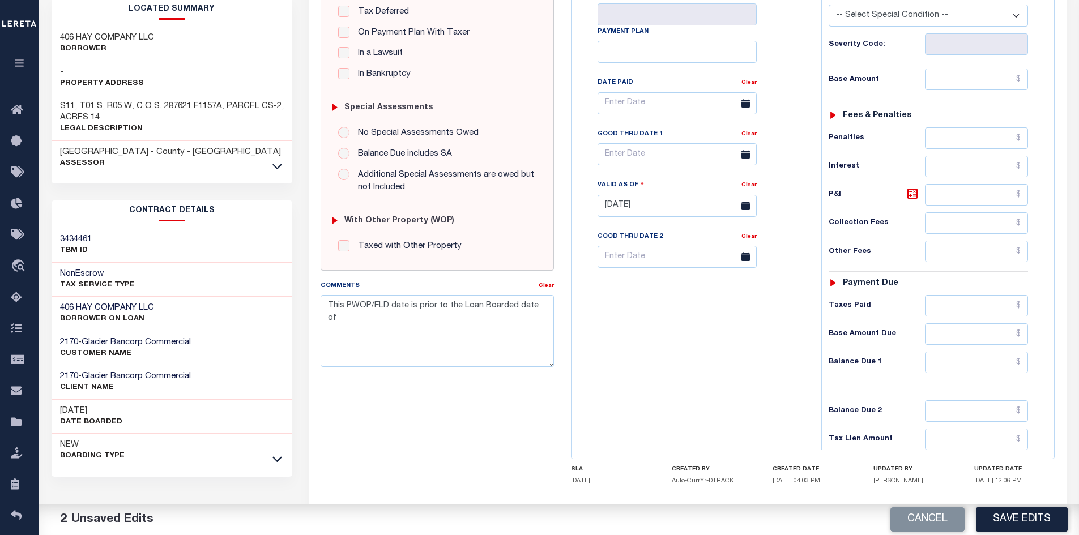
drag, startPoint x: 122, startPoint y: 396, endPoint x: 59, endPoint y: 399, distance: 62.9
click at [59, 400] on div "[DATE] Date Boarded" at bounding box center [172, 417] width 241 height 35
copy h3 "[DATE]"
click at [329, 322] on textarea "This PWOP/ELD date is prior to the Loan Boarded date of" at bounding box center [436, 330] width 233 height 71
click at [545, 307] on textarea "This PWOP/ELD date is prior to the Loan Boarded date of" at bounding box center [436, 330] width 233 height 71
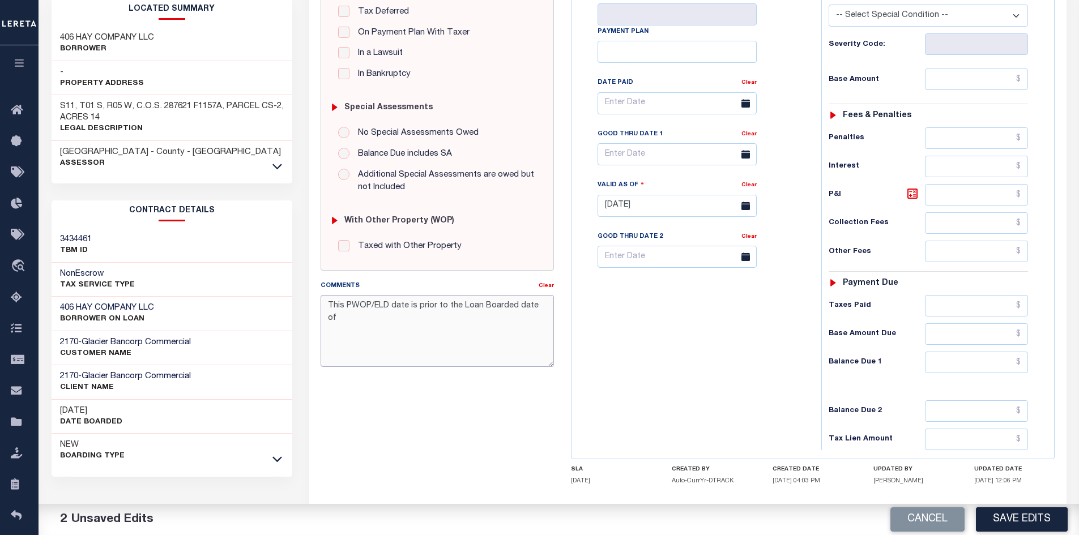
paste textarea "[DATE]"
type textarea "This PWOP/ELD date is prior to the Loan Boarded date of [DATE]"
drag, startPoint x: 425, startPoint y: 416, endPoint x: 420, endPoint y: 390, distance: 26.1
click at [422, 415] on div "SPECIAL RISK NCE Date Clear - Select Status Code -" at bounding box center [437, 204] width 250 height 727
drag, startPoint x: 327, startPoint y: 307, endPoint x: 479, endPoint y: 331, distance: 153.6
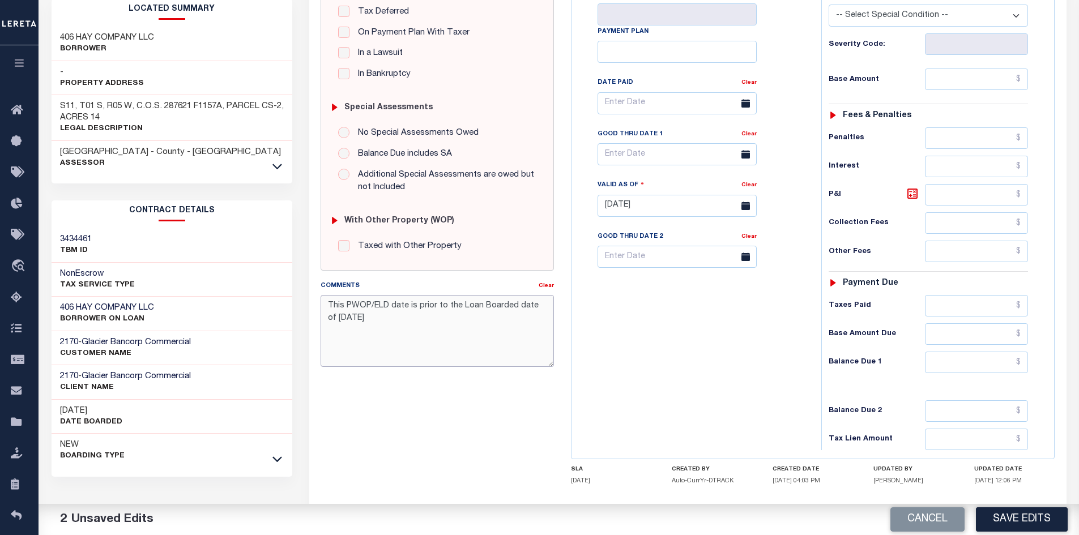
click at [479, 331] on textarea "This PWOP/ELD date is prior to the Loan Boarded date of [DATE]" at bounding box center [436, 330] width 233 height 71
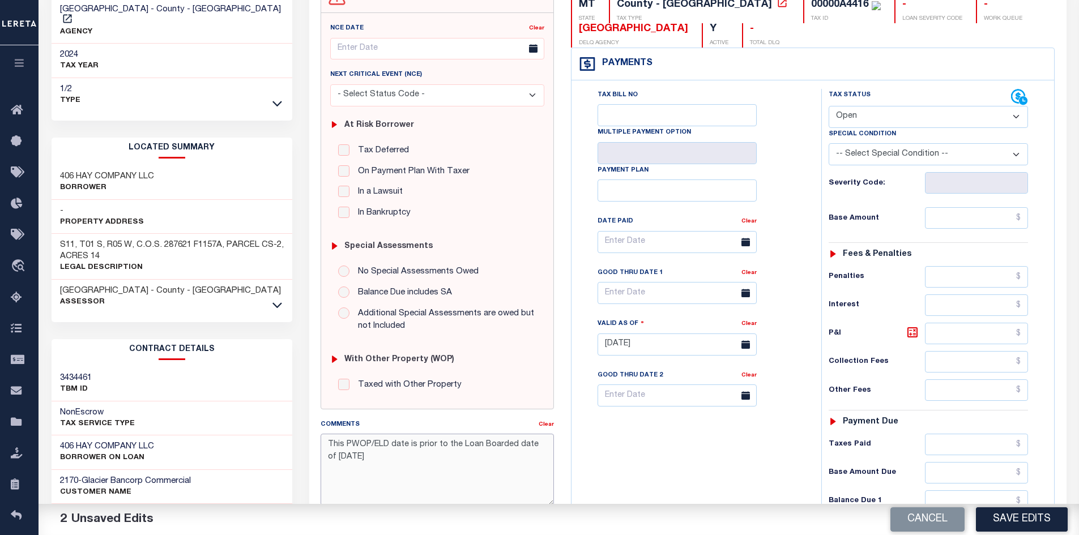
scroll to position [117, 0]
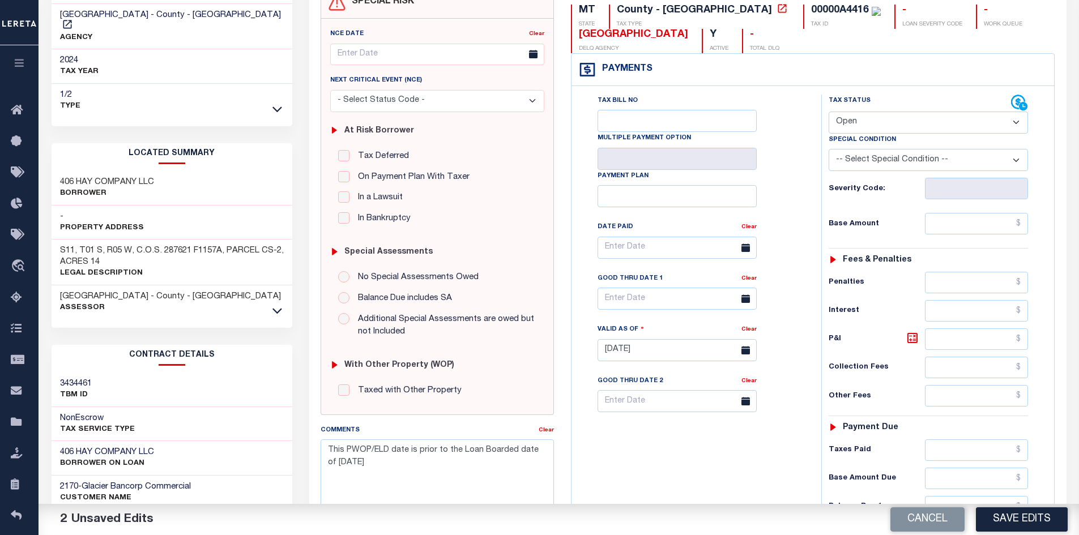
click at [1017, 120] on select "- Select Status Code - Open Due/Unpaid Paid Incomplete No Tax Due Internal Refu…" at bounding box center [927, 123] width 199 height 22
click at [1017, 122] on select "- Select Status Code - Open Due/Unpaid Paid Incomplete No Tax Due Internal Refu…" at bounding box center [927, 123] width 199 height 22
click at [1017, 123] on select "- Select Status Code - Open Due/Unpaid Paid Incomplete No Tax Due Internal Refu…" at bounding box center [927, 123] width 199 height 22
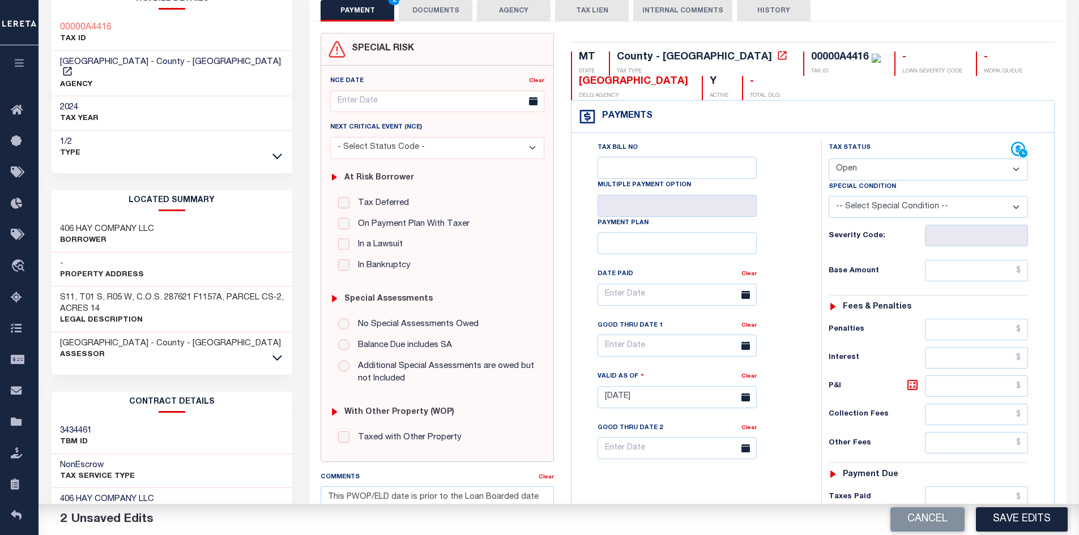
scroll to position [59, 0]
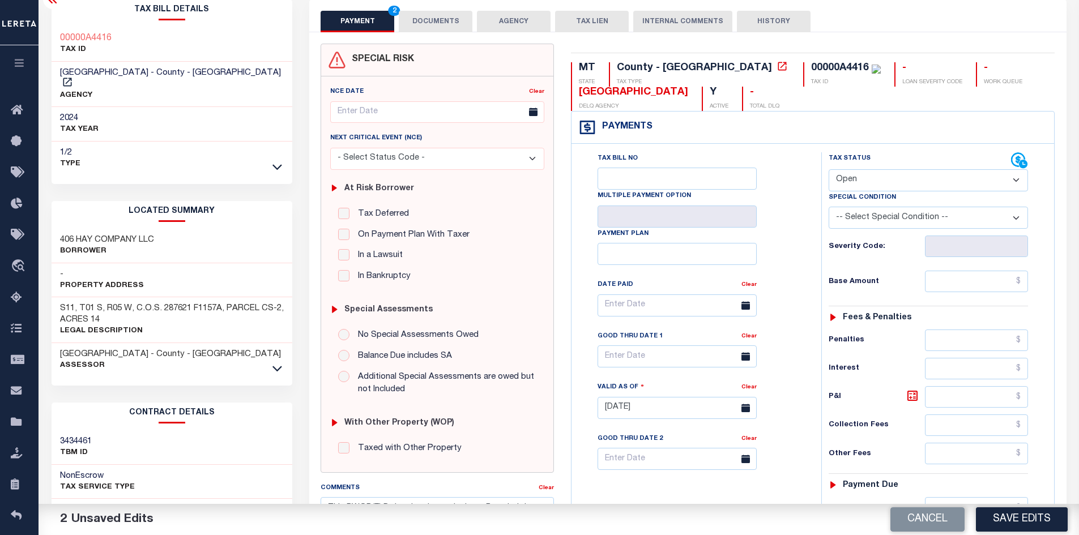
click at [1018, 181] on select "- Select Status Code - Open Due/Unpaid Paid Incomplete No Tax Due Internal Refu…" at bounding box center [927, 180] width 199 height 22
click at [793, 164] on div "Tax Bill No Multiple Payment Option Payment Plan Clear" at bounding box center [693, 311] width 221 height 318
click at [1013, 179] on select "- Select Status Code - Open Due/Unpaid Paid Incomplete No Tax Due Internal Refu…" at bounding box center [927, 180] width 199 height 22
select select "NTX"
click at [828, 170] on select "- Select Status Code - Open Due/Unpaid Paid Incomplete No Tax Due Internal Refu…" at bounding box center [927, 180] width 199 height 22
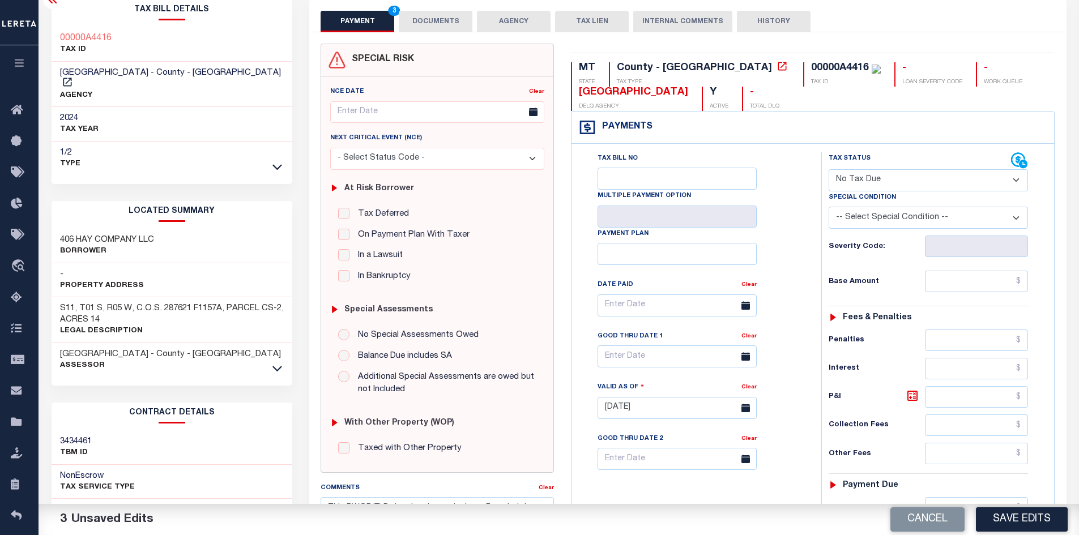
drag, startPoint x: 773, startPoint y: 277, endPoint x: 775, endPoint y: 253, distance: 24.9
click at [775, 277] on div "Tax Bill No Multiple Payment Option Payment Plan Clear" at bounding box center [693, 311] width 221 height 318
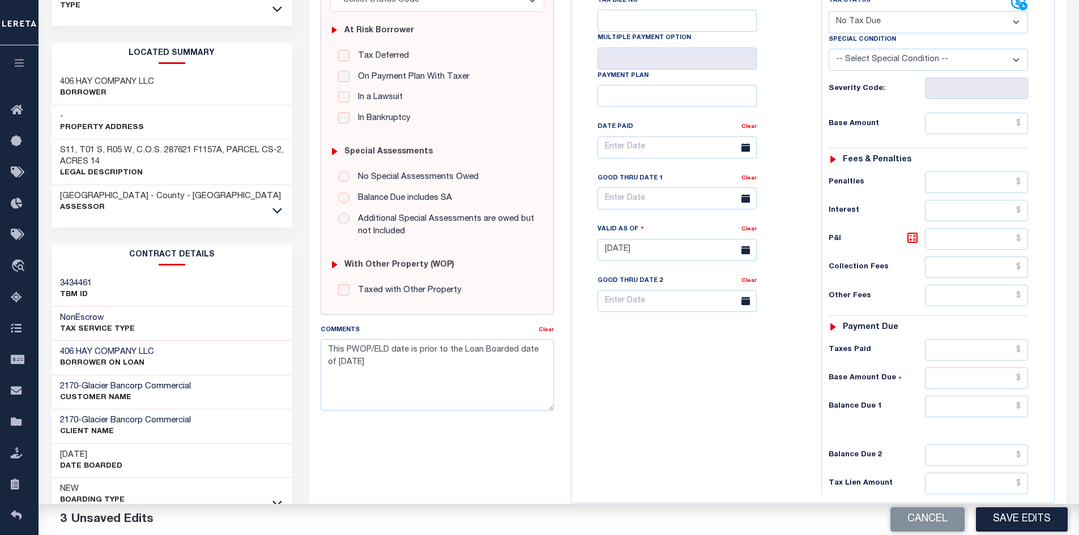
scroll to position [215, 0]
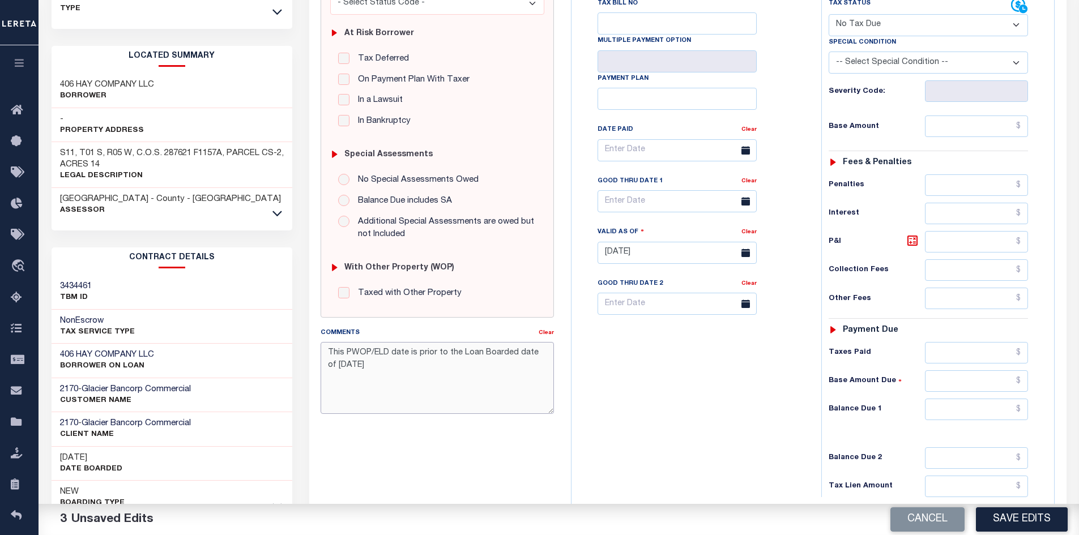
drag, startPoint x: 330, startPoint y: 351, endPoint x: 511, endPoint y: 372, distance: 182.9
click at [511, 372] on textarea "This PWOP/ELD date is prior to the Loan Boarded date of [DATE]" at bounding box center [436, 377] width 233 height 71
click at [678, 400] on div "Tax Bill No Multiple Payment Option Payment Plan Clear" at bounding box center [693, 247] width 238 height 500
click at [947, 410] on input "text" at bounding box center [977, 410] width 104 height 22
type input "$0.00"
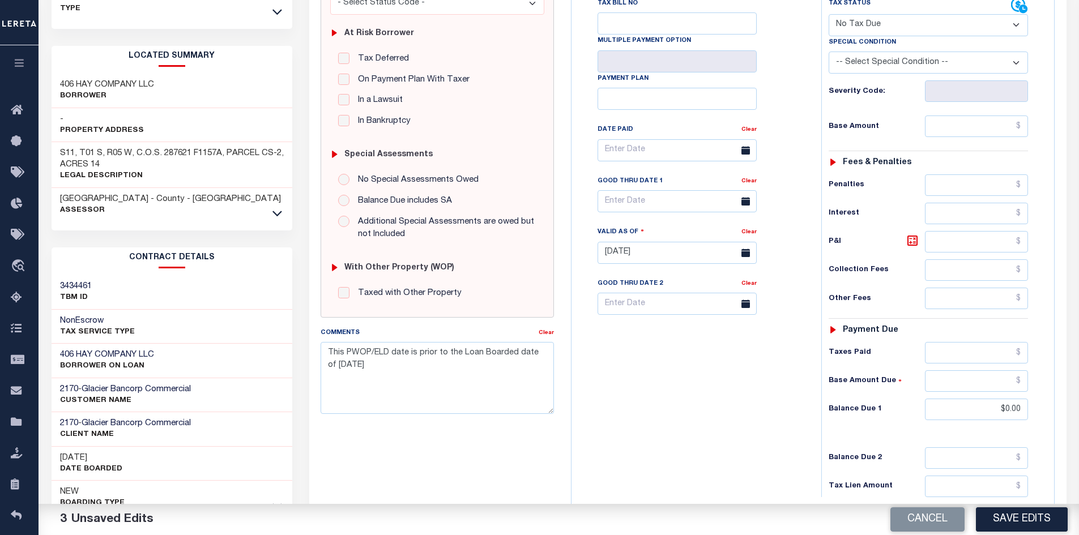
click at [737, 406] on div "Tax Bill No Multiple Payment Option Payment Plan Clear" at bounding box center [693, 247] width 238 height 500
drag, startPoint x: 694, startPoint y: 410, endPoint x: 704, endPoint y: 412, distance: 10.3
click at [698, 412] on div "Tax Bill No Multiple Payment Option Payment Plan Clear" at bounding box center [693, 247] width 238 height 500
click at [1015, 521] on button "Save Edits" at bounding box center [1022, 519] width 92 height 24
checkbox input "false"
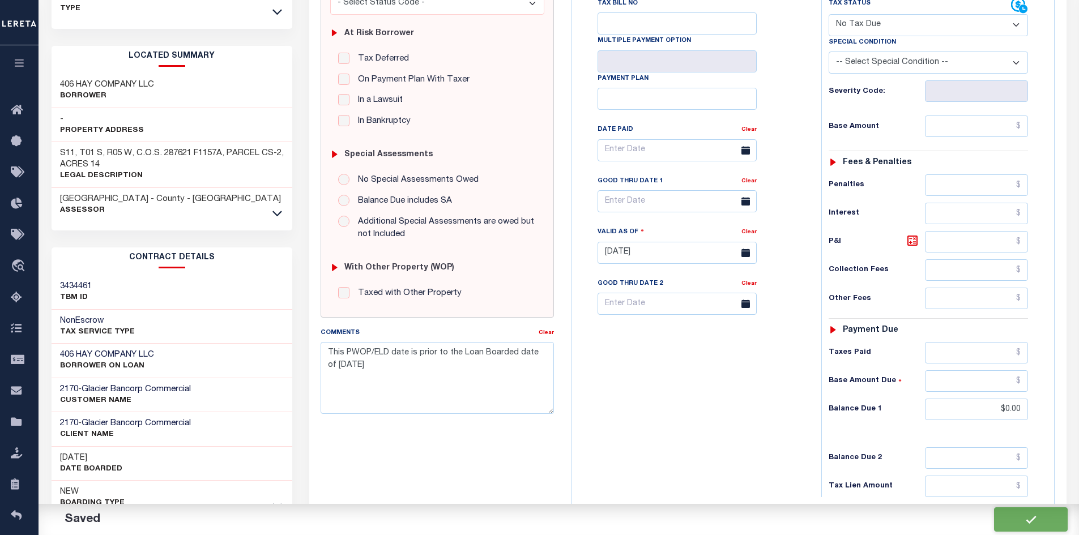
checkbox input "false"
type input "$0"
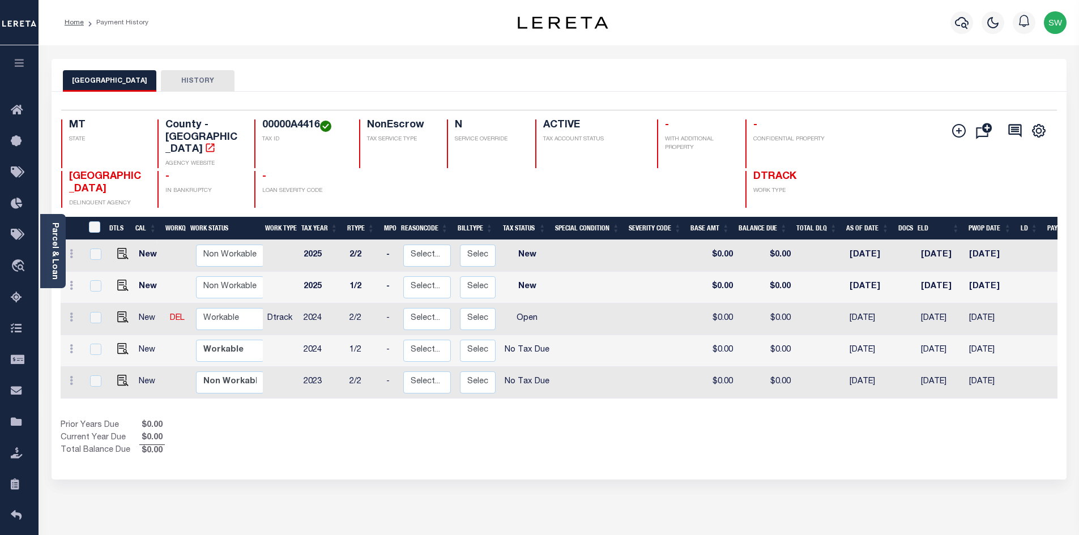
click at [568, 436] on div "Show Tax Lines before Bill Release Date Prior Years Due $0.00 Current Year Due …" at bounding box center [559, 439] width 996 height 38
click at [238, 340] on select "Non Workable Workable" at bounding box center [230, 351] width 68 height 22
checkbox input "true"
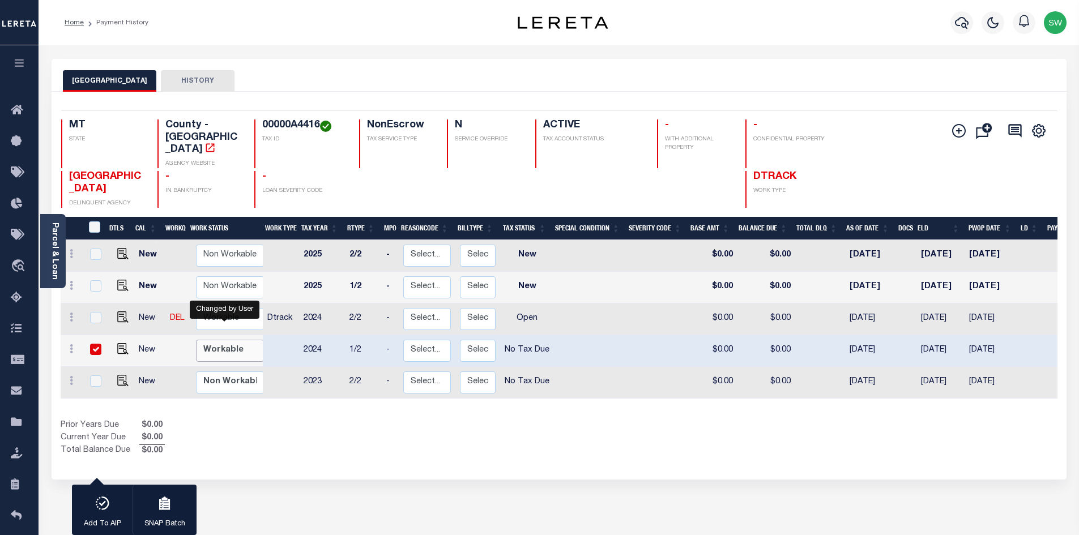
select select "true"
click at [196, 340] on select "Non Workable Workable" at bounding box center [230, 351] width 68 height 22
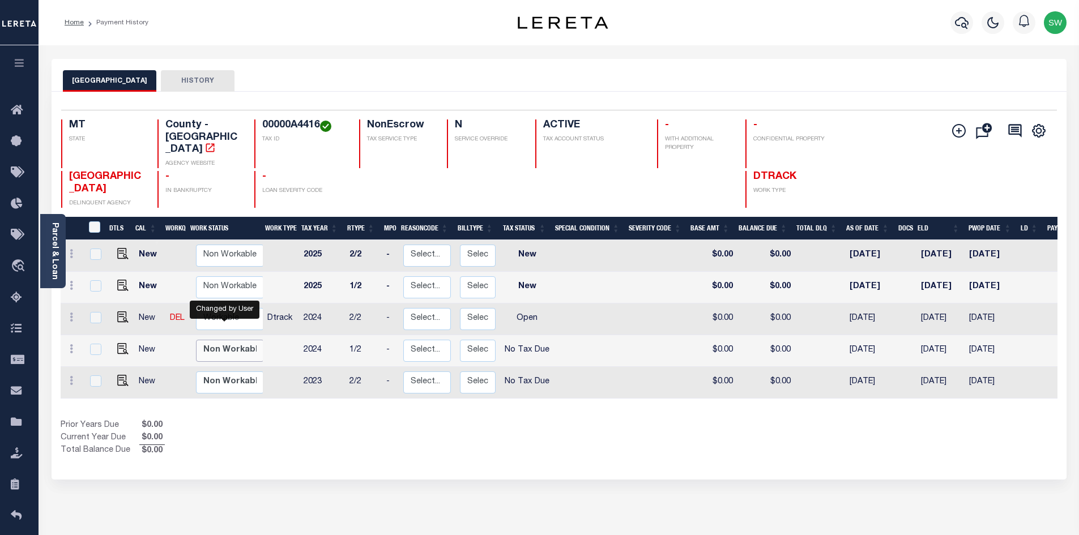
checkbox input "false"
click at [322, 420] on div "Prior Years Due $0.00 Current Year Due $0.00 Total Balance Due $0.00" at bounding box center [310, 439] width 498 height 38
click at [226, 308] on select "Non Workable Workable" at bounding box center [230, 319] width 68 height 22
checkbox input "true"
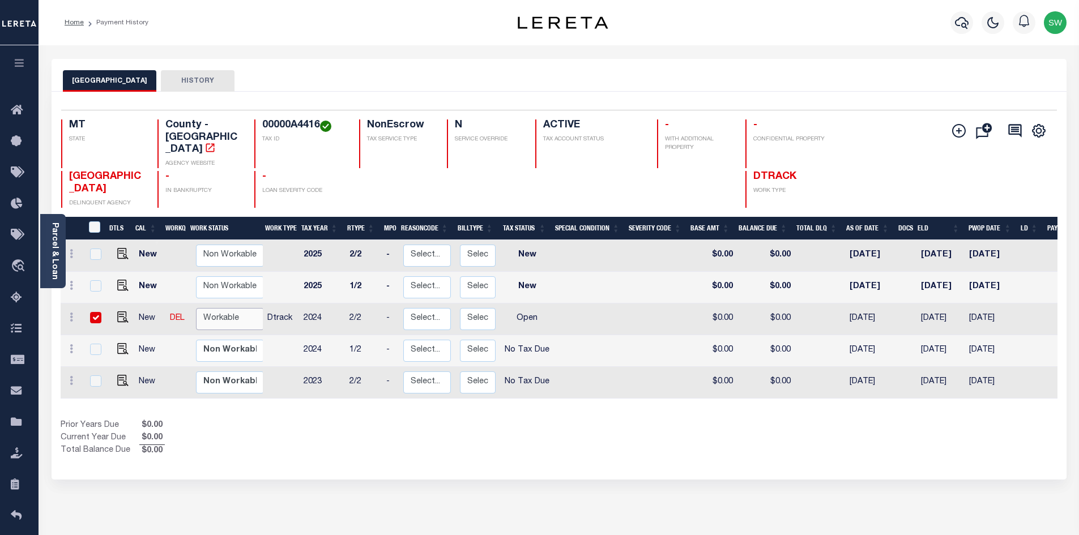
checkbox input "true"
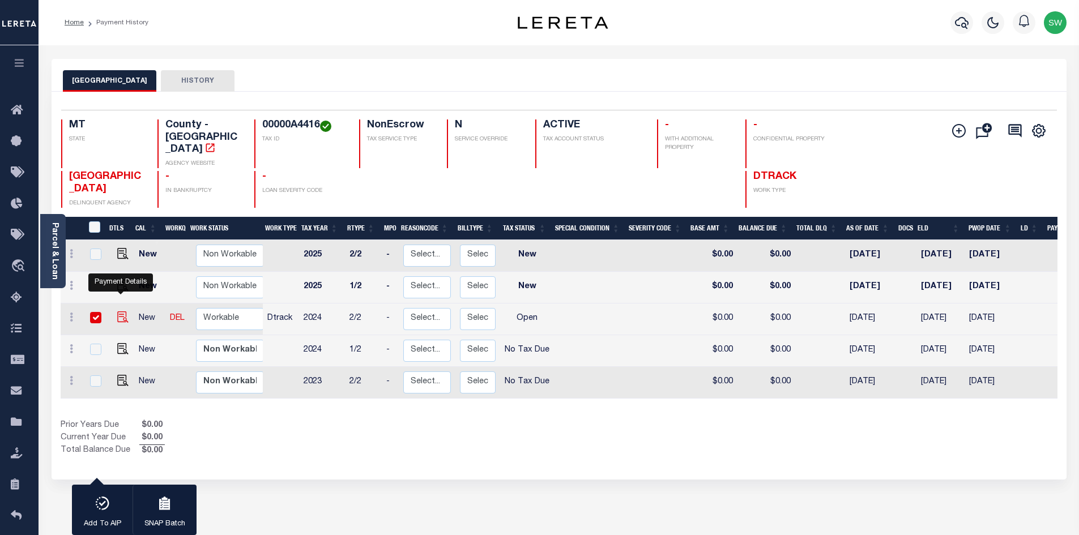
click at [123, 311] on img "" at bounding box center [122, 316] width 11 height 11
checkbox input "false"
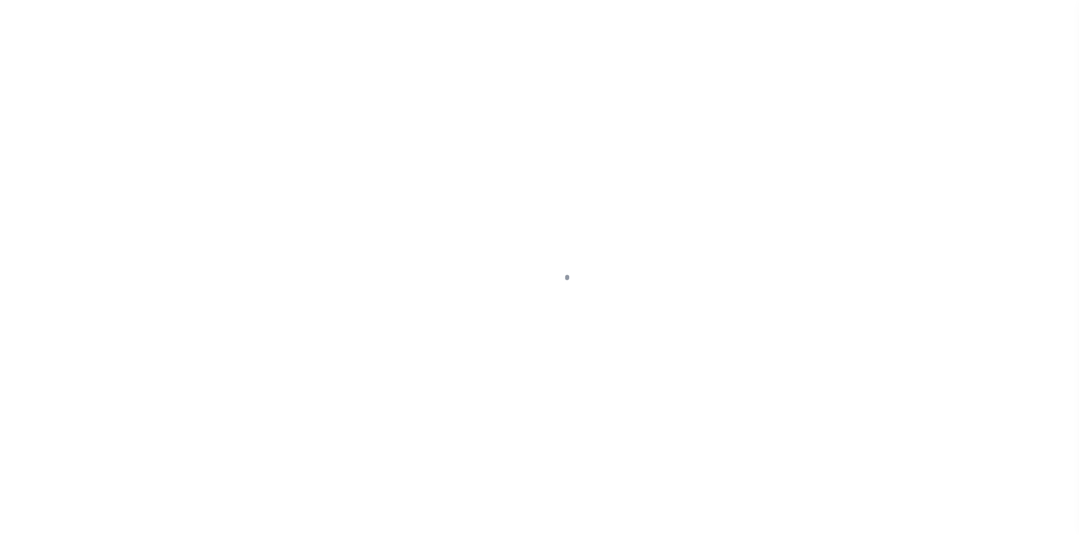
select select "OP2"
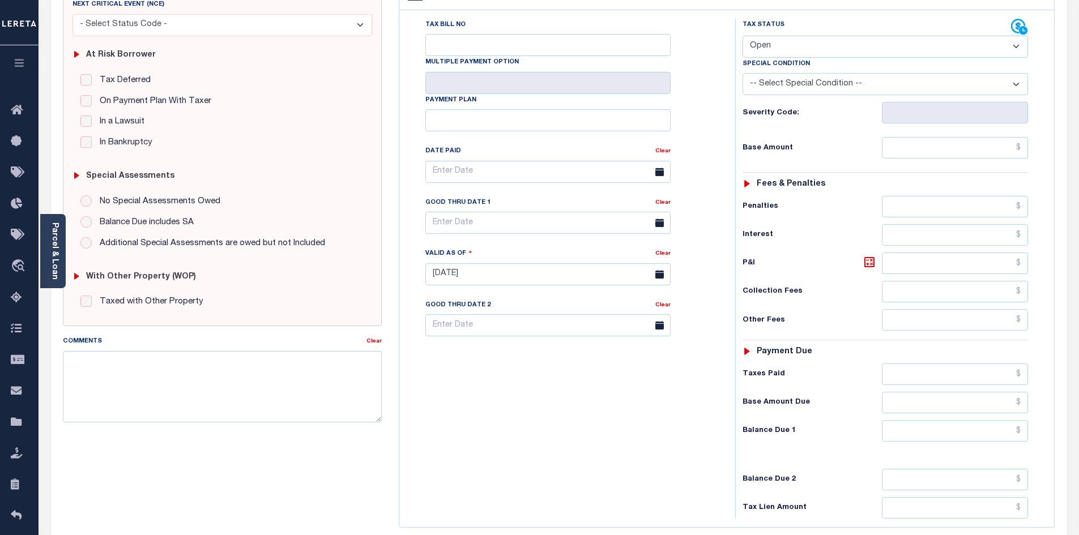
scroll to position [195, 0]
click at [89, 361] on textarea "Comments" at bounding box center [222, 384] width 319 height 71
paste textarea "This PWOP/ELD date is prior to the Loan Boarded date of 05/05/2025"
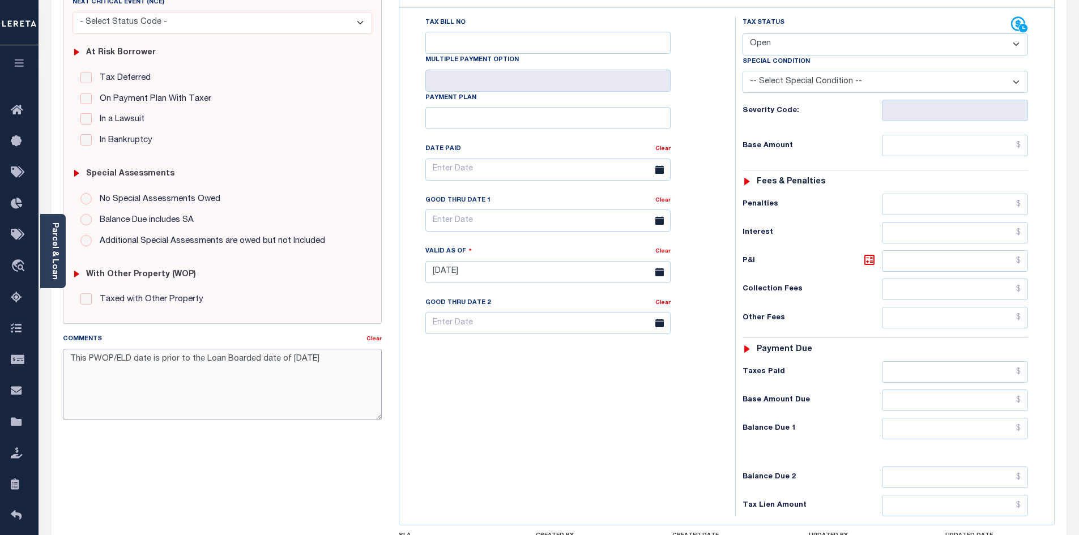
click at [340, 392] on textarea "This PWOP/ELD date is prior to the Loan Boarded date of 05/05/2025" at bounding box center [222, 384] width 319 height 71
type textarea "This PWOP/ELD date is prior to the Loan Boarded date of 05/05/2025"
type input "[DATE]"
click at [505, 413] on div "Tax Bill No Multiple Payment Option Payment Plan Clear" at bounding box center [564, 266] width 324 height 500
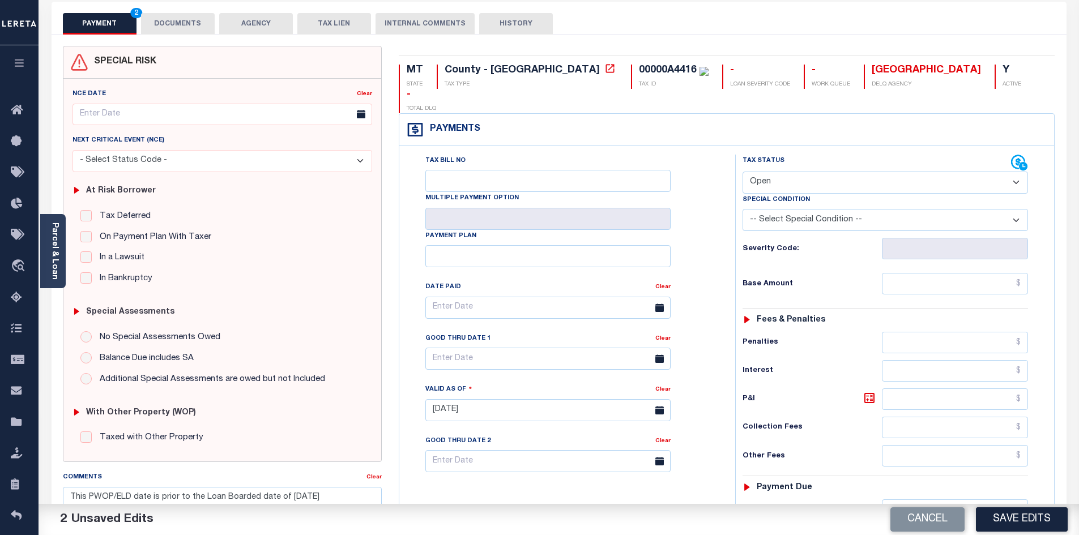
scroll to position [35, 0]
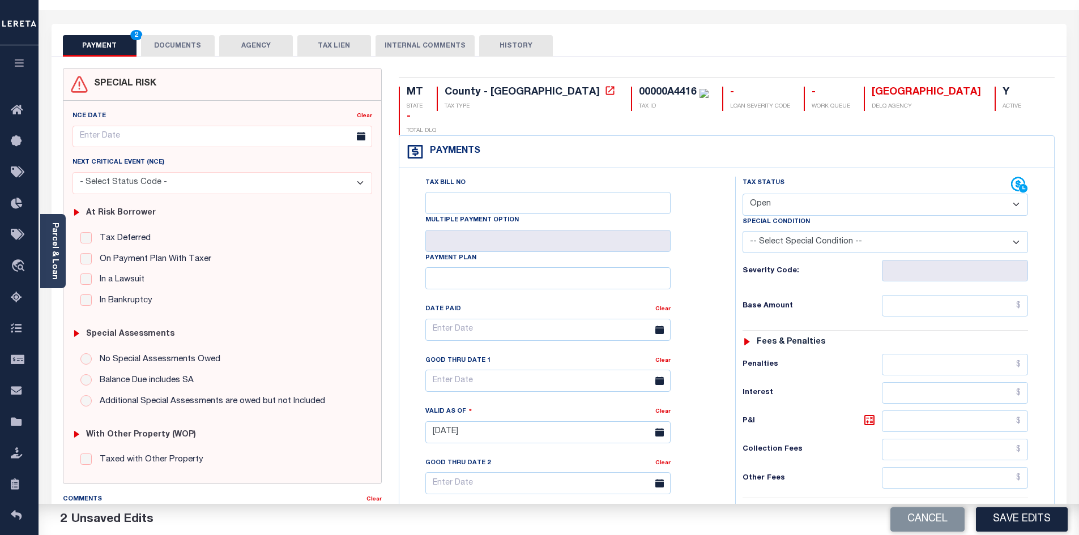
click at [1017, 194] on select "- Select Status Code - Open Due/Unpaid Paid Incomplete No Tax Due Internal Refu…" at bounding box center [884, 205] width 285 height 22
select select "NTX"
click at [742, 194] on select "- Select Status Code - Open Due/Unpaid Paid Incomplete No Tax Due Internal Refu…" at bounding box center [884, 205] width 285 height 22
click at [713, 422] on div "Tax Bill No Multiple Payment Option Payment Plan Clear" at bounding box center [563, 336] width 307 height 318
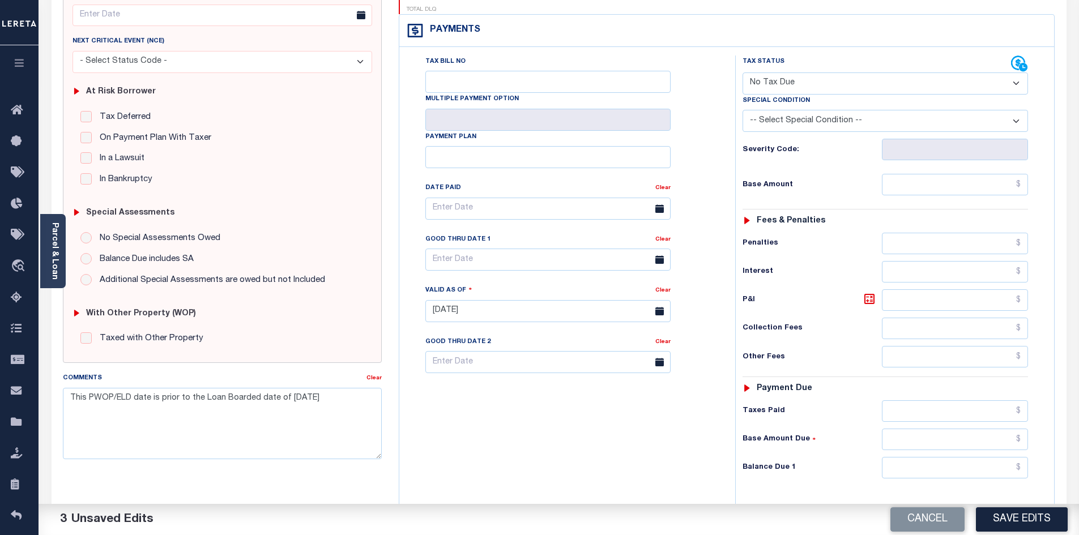
scroll to position [170, 0]
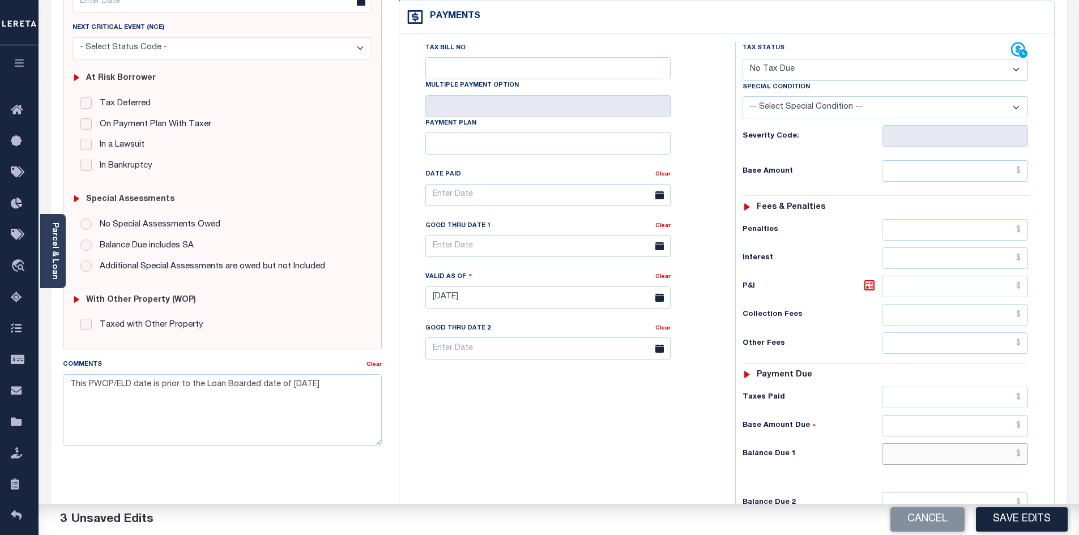
click at [930, 443] on input "text" at bounding box center [955, 454] width 147 height 22
drag, startPoint x: 988, startPoint y: 431, endPoint x: 1102, endPoint y: 452, distance: 115.7
click at [1078, 452] on html "Home Payment History Tax Line Detail" at bounding box center [539, 258] width 1079 height 856
type input "$0.00"
click at [673, 442] on div "Tax Bill No Multiple Payment Option Payment Plan Clear" at bounding box center [564, 292] width 324 height 500
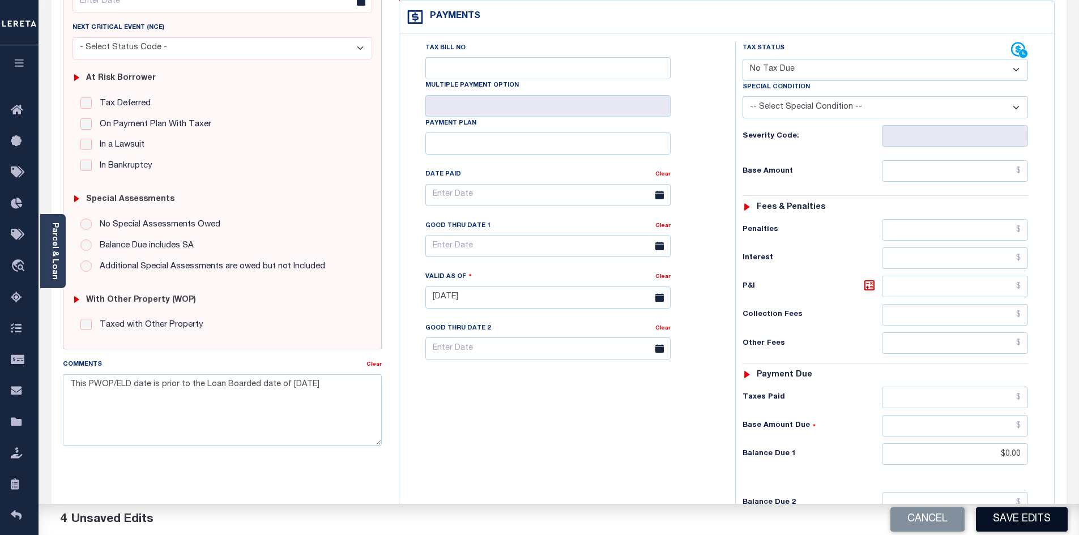
click at [1019, 517] on button "Save Edits" at bounding box center [1022, 519] width 92 height 24
checkbox input "false"
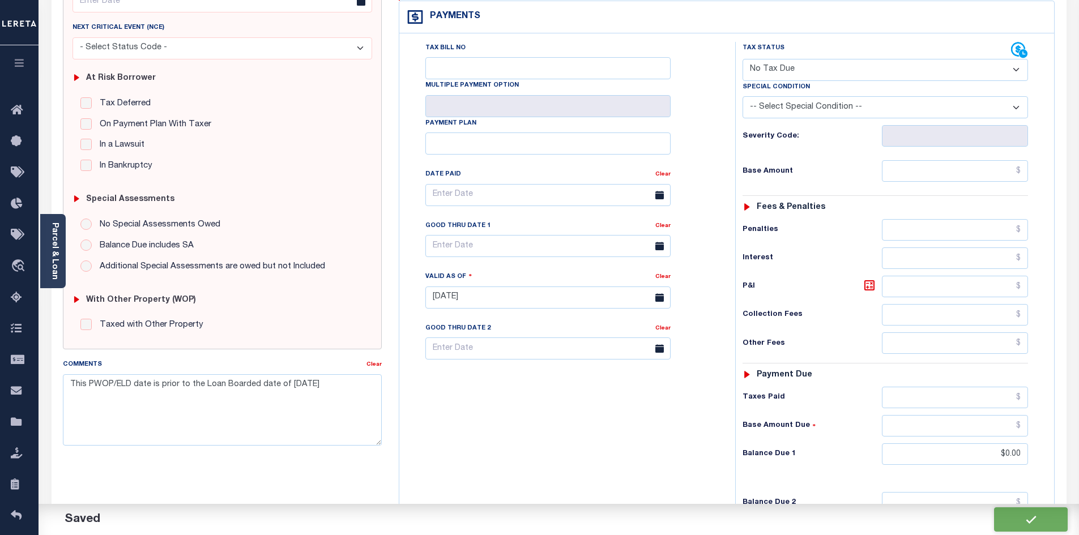
type input "$0"
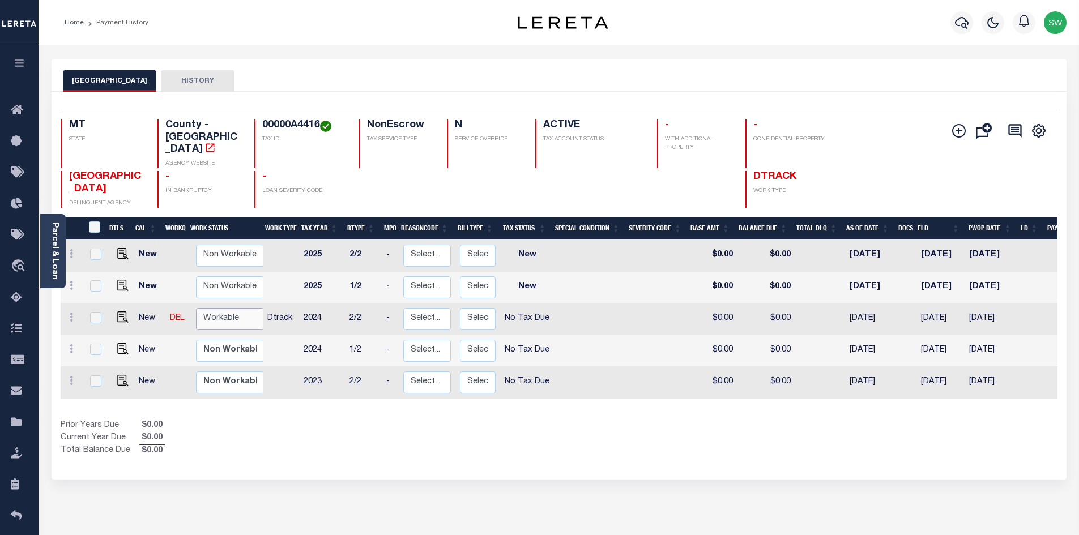
click at [199, 308] on select "Non Workable Workable" at bounding box center [230, 319] width 68 height 22
checkbox input "true"
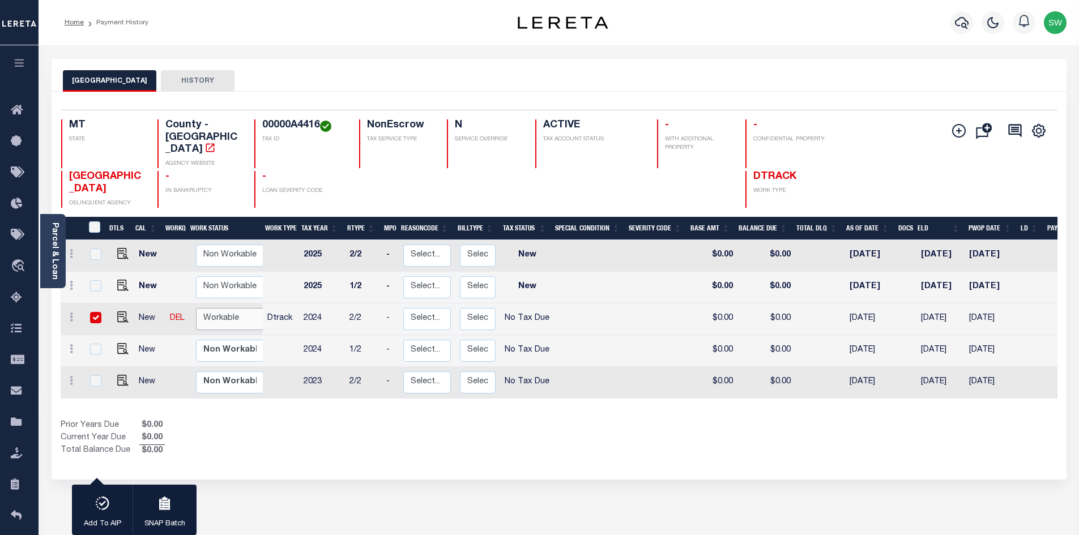
select select "true"
click at [196, 308] on select "Non Workable Workable" at bounding box center [230, 319] width 68 height 22
checkbox input "false"
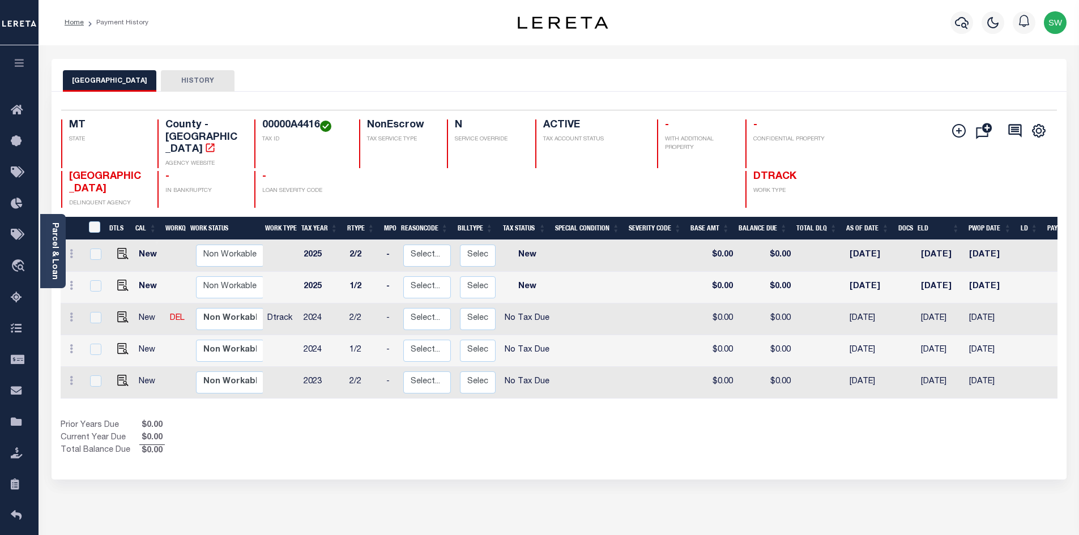
click at [352, 430] on div "Prior Years Due $0.00 Current Year Due $0.00 Total Balance Due $0.00" at bounding box center [310, 439] width 498 height 38
click at [532, 435] on div "Prior Years Due $0.00 Current Year Due $0.00 Total Balance Due $0.00" at bounding box center [310, 439] width 498 height 38
click at [585, 420] on div "Show Tax Lines before Bill Release Date Prior Years Due $0.00 Current Year Due …" at bounding box center [559, 439] width 996 height 38
click at [956, 20] on icon "button" at bounding box center [962, 23] width 14 height 12
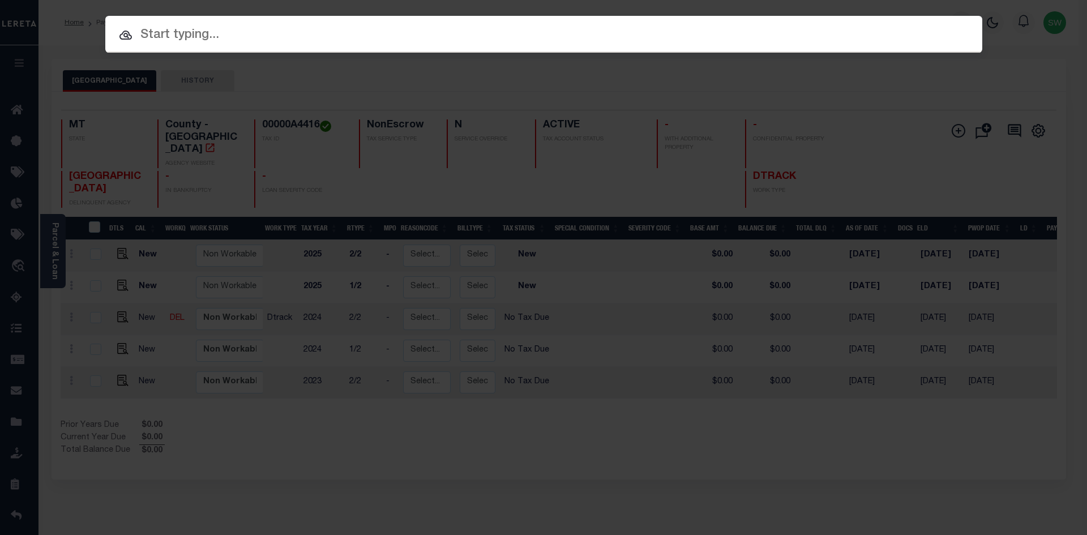
click at [146, 37] on input "text" at bounding box center [543, 35] width 877 height 20
paste input "3207255065073"
type input "3207255065073"
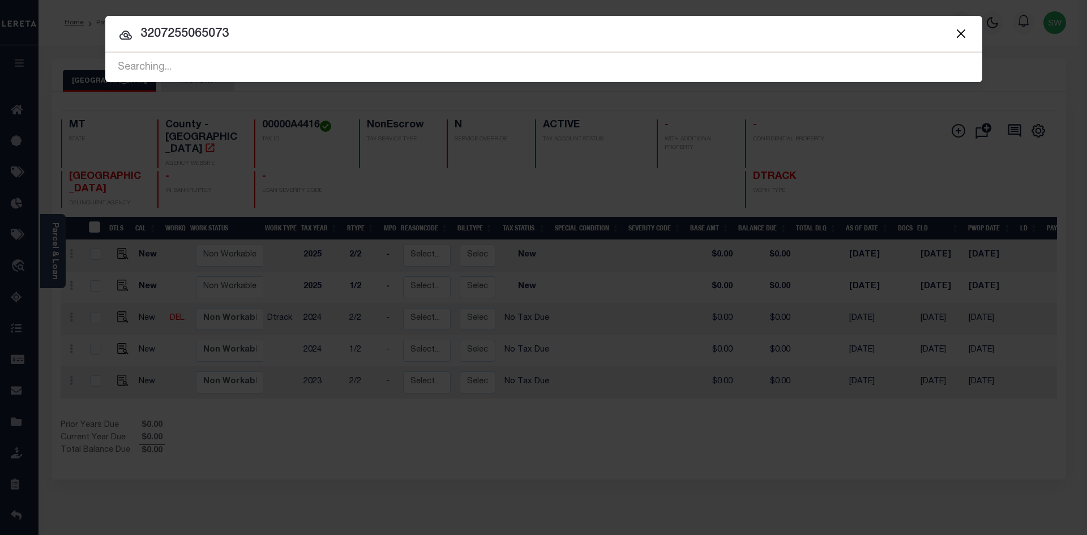
click at [233, 32] on input "3207255065073" at bounding box center [543, 34] width 877 height 20
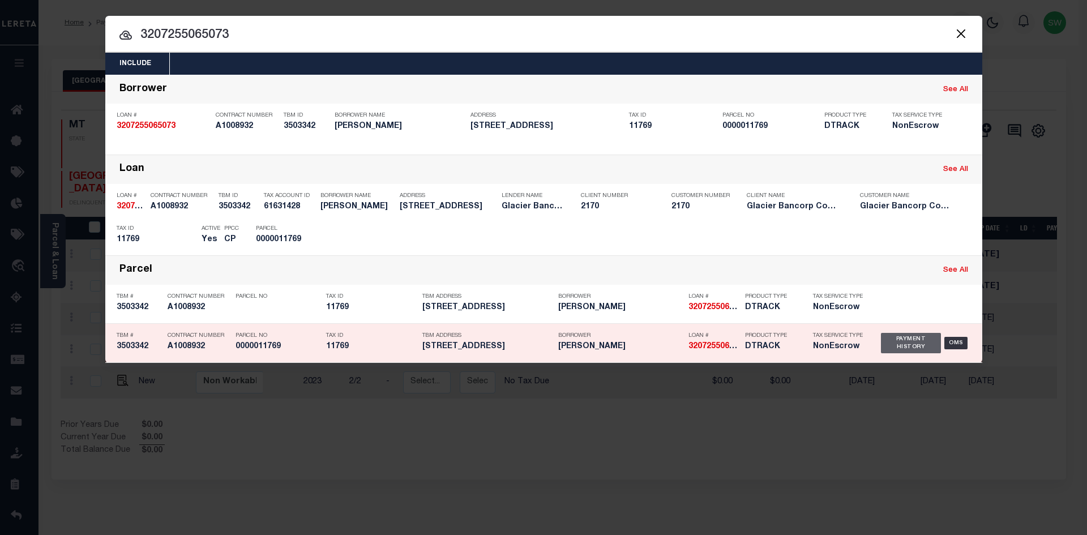
click at [894, 346] on div "Payment History" at bounding box center [911, 343] width 61 height 20
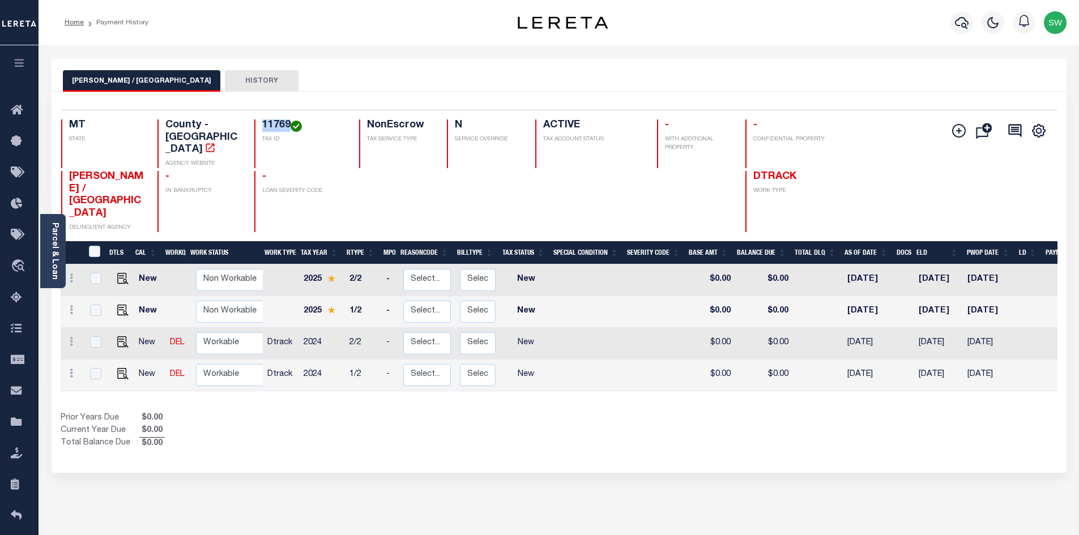
drag, startPoint x: 290, startPoint y: 122, endPoint x: 262, endPoint y: 123, distance: 28.3
click at [262, 123] on h4 "11769" at bounding box center [303, 125] width 83 height 12
copy h4 "11769"
click at [562, 412] on div "Show Tax Lines before Bill Release Date Prior Years Due $0.00 Current Year Due …" at bounding box center [559, 431] width 996 height 38
click at [73, 370] on link at bounding box center [71, 374] width 12 height 9
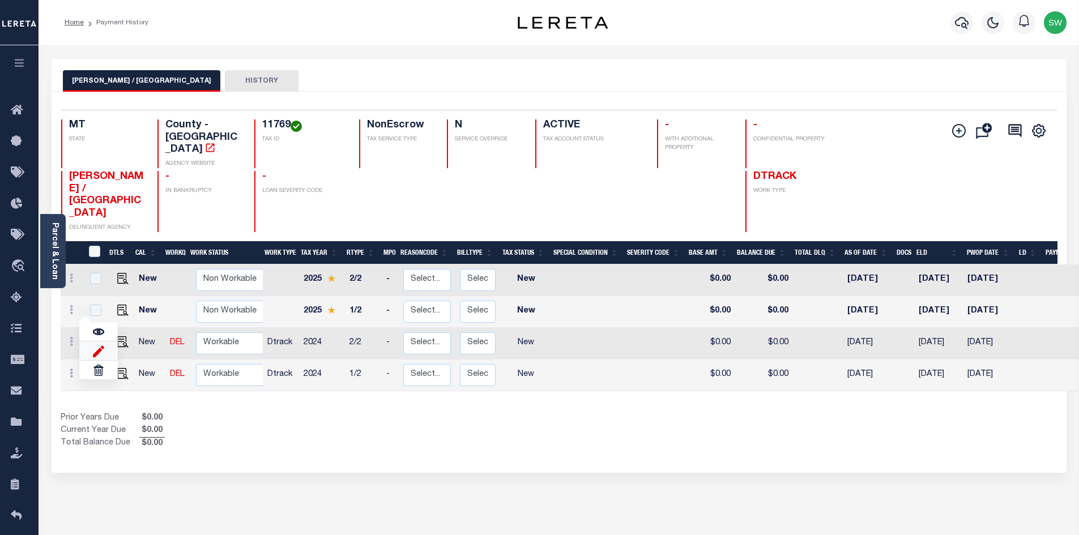
click at [100, 345] on img at bounding box center [98, 351] width 11 height 12
select select "NW2"
type input "$0.00"
type input "[DATE]"
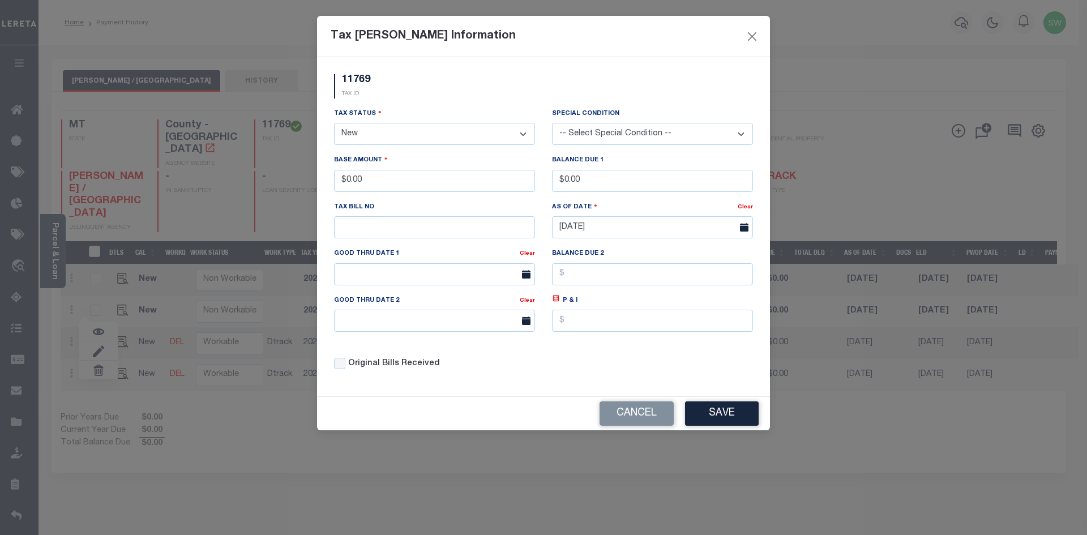
click at [523, 131] on select "- Select Status - Open Due/Unpaid Paid Incomplete No Tax Due Internal Refund Pr…" at bounding box center [434, 134] width 201 height 22
click at [524, 134] on select "- Select Status - Open Due/Unpaid Paid Incomplete No Tax Due Internal Refund Pr…" at bounding box center [434, 134] width 201 height 22
select select "PYD"
click at [334, 123] on select "- Select Status - Open Due/Unpaid Paid Incomplete No Tax Due Internal Refund Pr…" at bounding box center [434, 134] width 201 height 22
drag, startPoint x: 392, startPoint y: 185, endPoint x: 185, endPoint y: 189, distance: 207.2
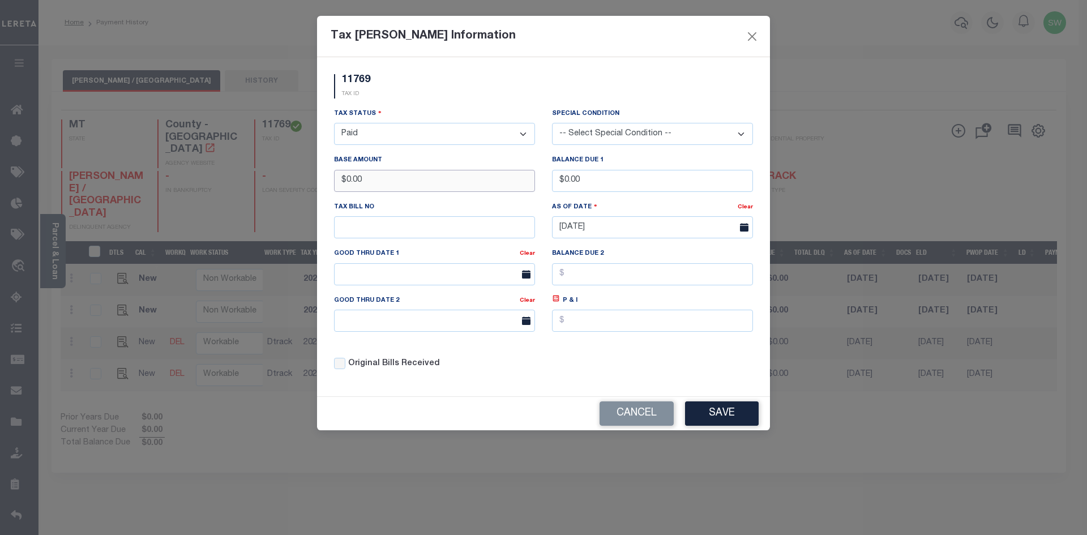
click at [185, 189] on div "Tax Bill Amount Information 11769 TAX ID Installment:" at bounding box center [543, 267] width 1087 height 535
type input "$426.87"
drag, startPoint x: 451, startPoint y: 102, endPoint x: 627, endPoint y: 192, distance: 198.0
click at [453, 104] on div "11769 TAX ID" at bounding box center [544, 90] width 436 height 33
click at [720, 412] on button "Save" at bounding box center [722, 413] width 74 height 24
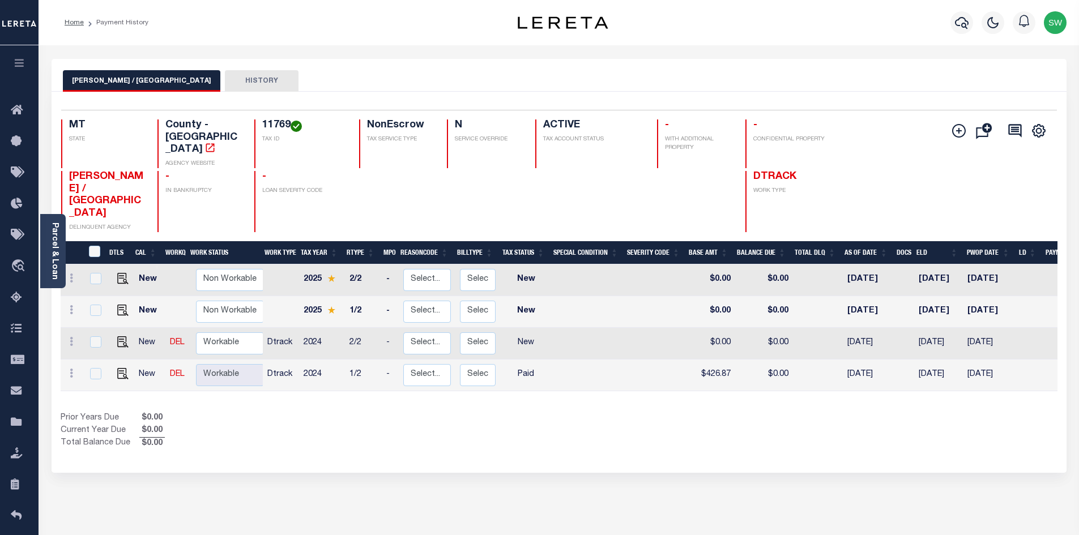
click at [554, 438] on div "Selected 4 Results 1 Items per page 25 50 100 MT STATE 11769 N" at bounding box center [559, 282] width 1015 height 381
drag, startPoint x: 517, startPoint y: 396, endPoint x: 527, endPoint y: 348, distance: 48.5
click at [516, 412] on div "Prior Years Due $0.00 Current Year Due $0.00 Total Balance Due $0.00" at bounding box center [310, 431] width 498 height 38
drag, startPoint x: 565, startPoint y: 382, endPoint x: 563, endPoint y: 375, distance: 7.0
click at [566, 382] on div "DTLS CAL WorkQ Work Status Work Type Tax Year RType MPO ReasonCode BillType Tax…" at bounding box center [559, 345] width 996 height 209
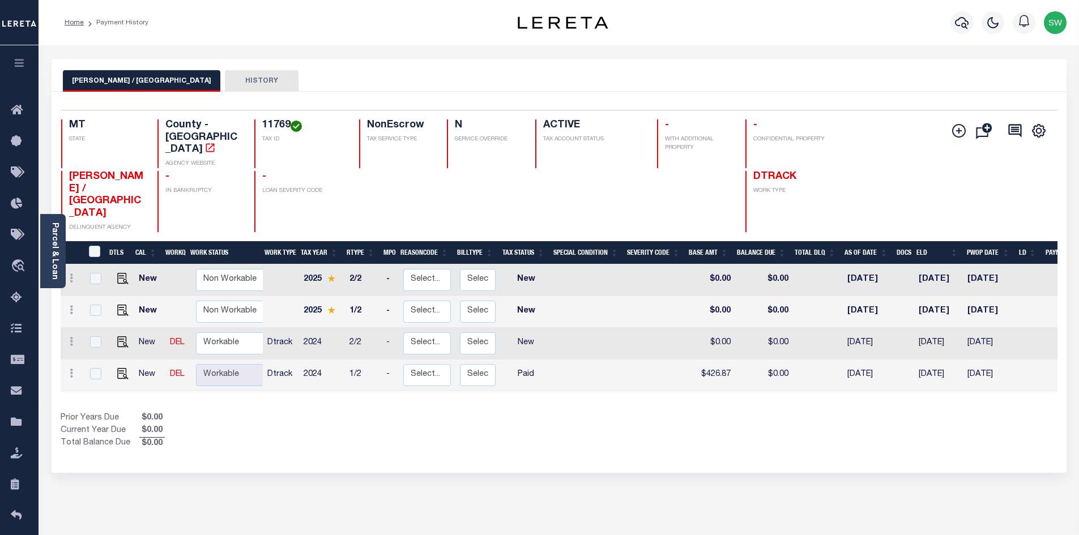
click at [442, 414] on div "Prior Years Due $0.00 Current Year Due $0.00 Total Balance Due $0.00" at bounding box center [310, 431] width 498 height 38
drag, startPoint x: 544, startPoint y: 417, endPoint x: 547, endPoint y: 410, distance: 8.1
click at [544, 417] on div "Prior Years Due $0.00 Current Year Due $0.00 Total Balance Due $0.00" at bounding box center [310, 431] width 498 height 38
click at [348, 412] on div "Prior Years Due $0.00 Current Year Due $0.00 Total Balance Due $0.00" at bounding box center [310, 431] width 498 height 38
click at [124, 368] on img at bounding box center [122, 373] width 11 height 11
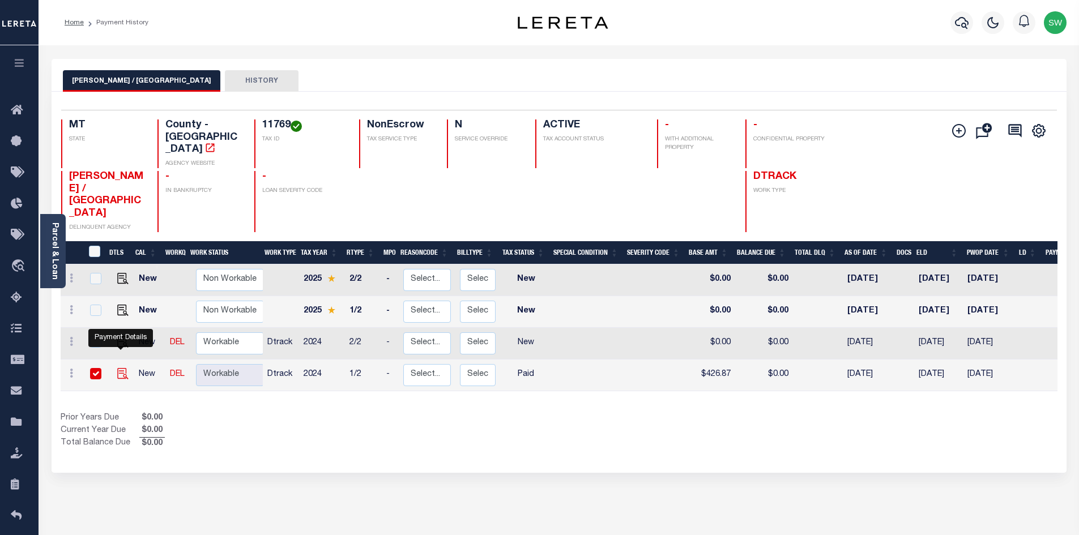
checkbox input "true"
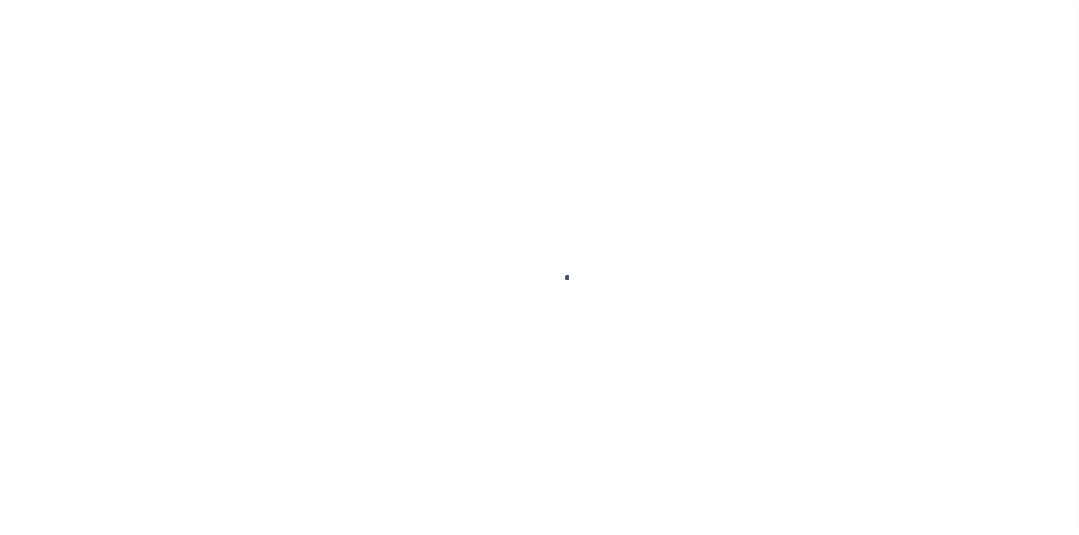
select select "PYD"
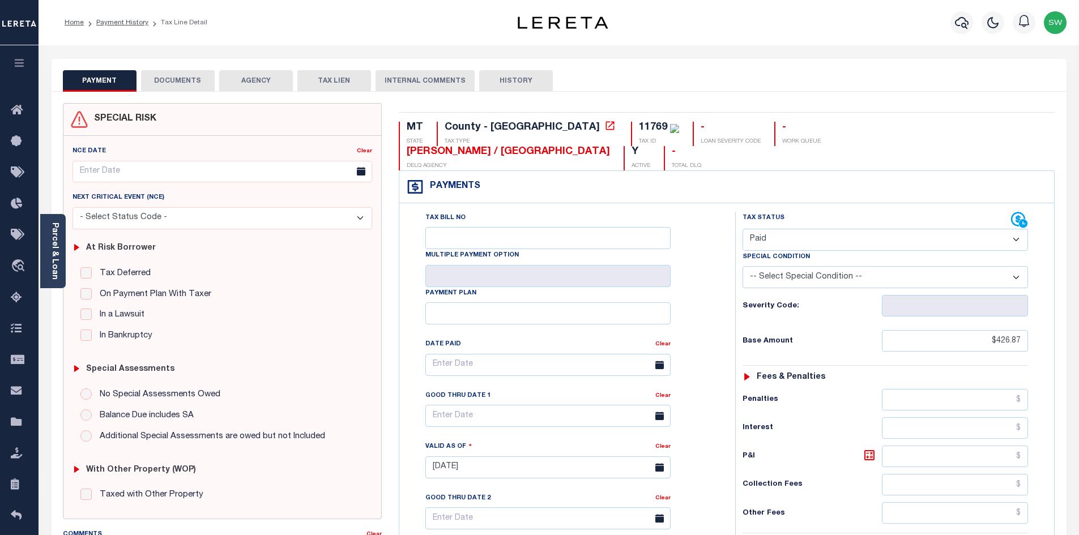
click at [184, 81] on button "DOCUMENTS" at bounding box center [178, 81] width 74 height 22
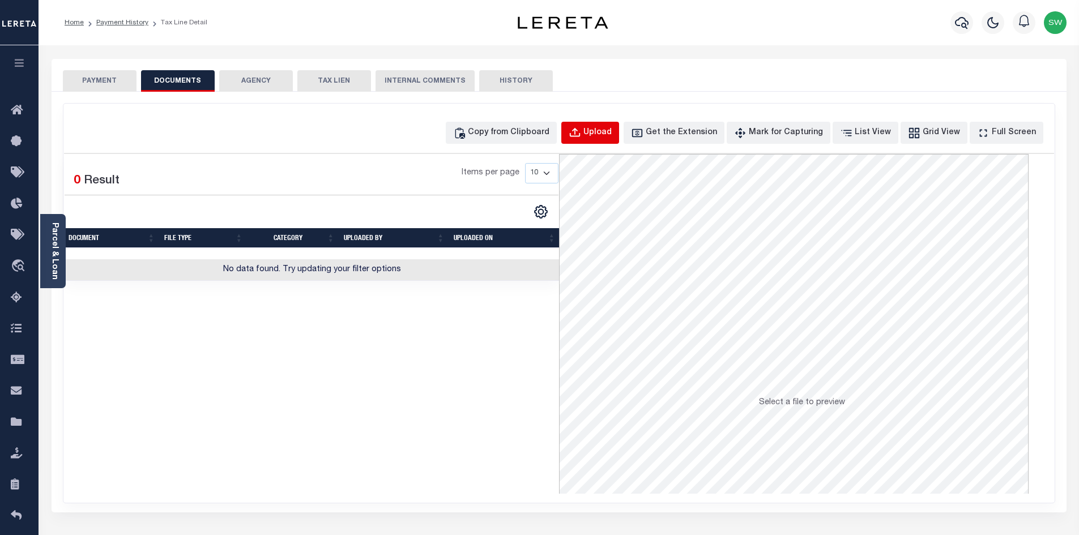
click at [611, 134] on div "Upload" at bounding box center [597, 133] width 28 height 12
select select "POP"
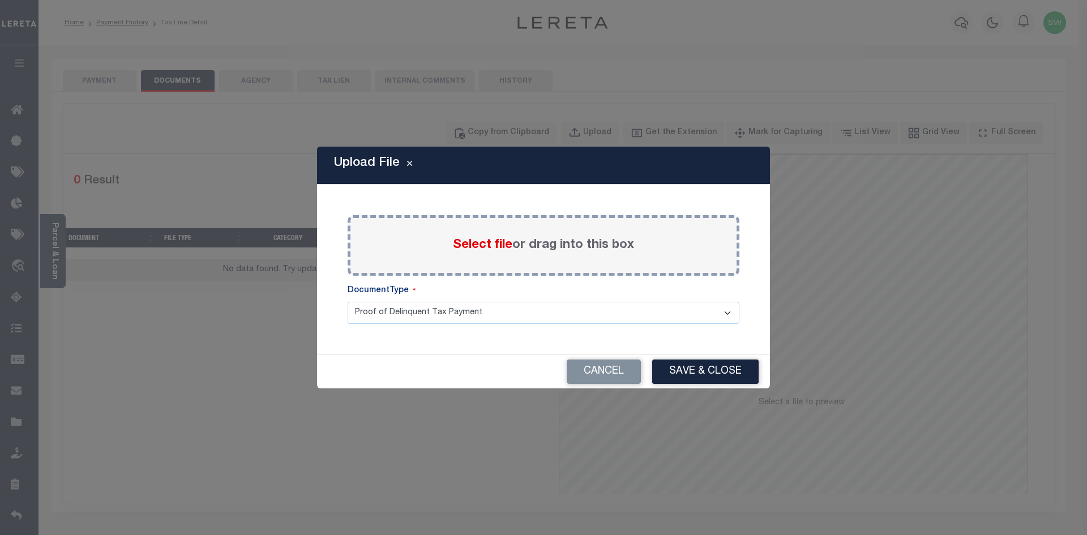
click at [493, 246] on span "Select file" at bounding box center [482, 245] width 59 height 12
click at [0, 0] on input "Select file or drag into this box" at bounding box center [0, 0] width 0 height 0
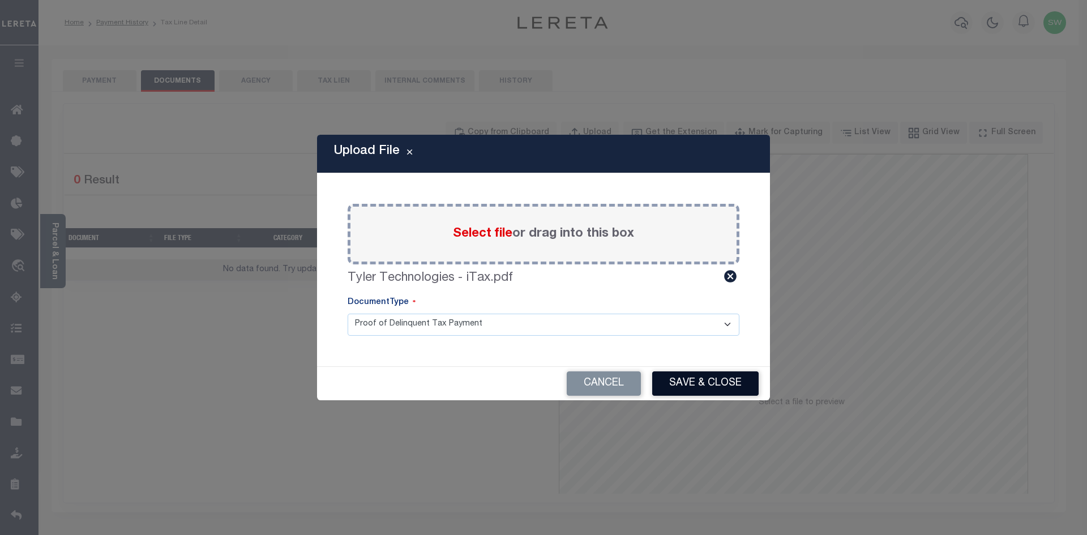
click at [743, 380] on button "Save & Close" at bounding box center [705, 383] width 106 height 24
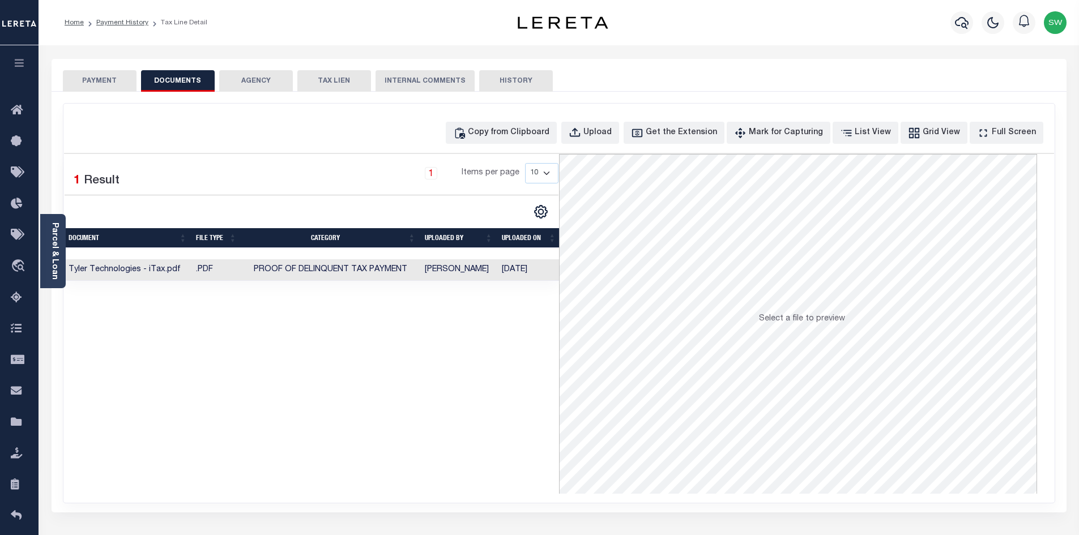
click at [499, 380] on div "Selected 1 Result 1 Items per page 10 25 50 100" at bounding box center [311, 324] width 495 height 340
click at [302, 447] on div "Selected 1 Result 1 Items per page 10 25 50 100" at bounding box center [311, 324] width 495 height 340
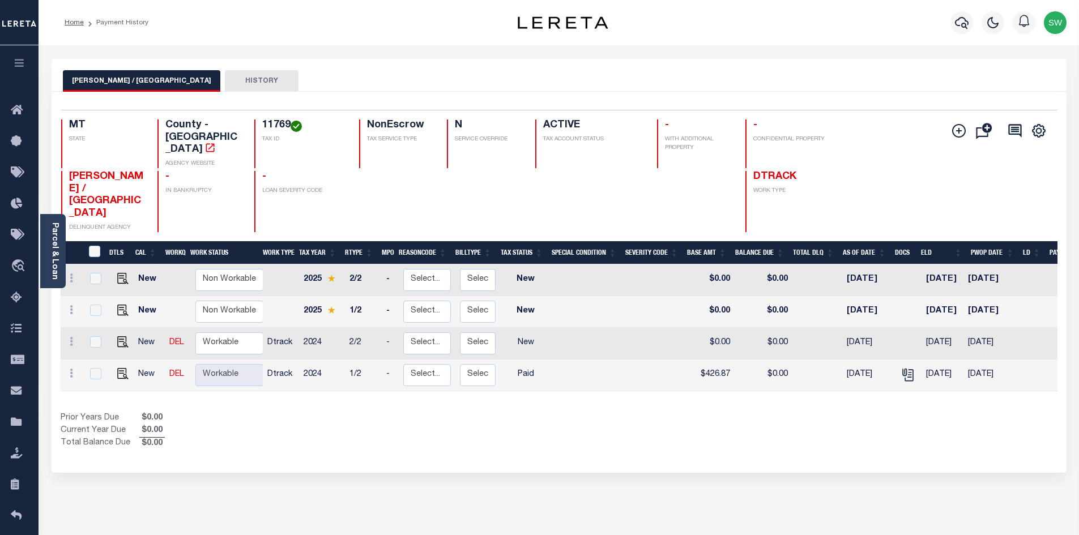
click at [535, 412] on div "Prior Years Due $0.00 Current Year Due $0.00 Total Balance Due $0.00" at bounding box center [310, 431] width 498 height 38
click at [572, 421] on div "Show Tax Lines before Bill Release Date Prior Years Due $0.00 Current Year Due …" at bounding box center [559, 431] width 996 height 38
click at [596, 412] on div "Show Tax Lines before Bill Release Date Prior Years Due $0.00 Current Year Due …" at bounding box center [559, 431] width 996 height 38
click at [121, 336] on img "" at bounding box center [122, 341] width 11 height 11
checkbox input "true"
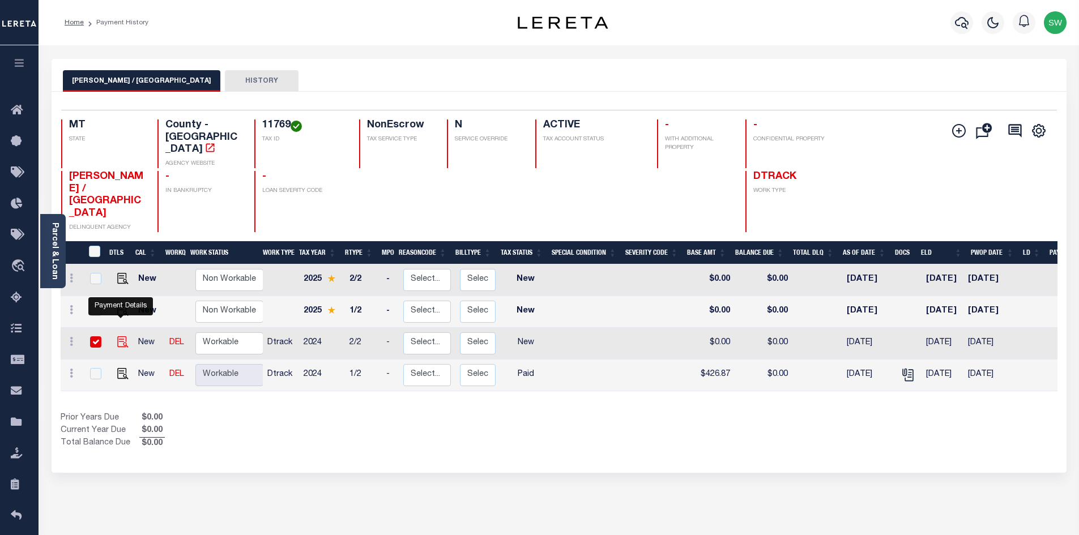
checkbox input "true"
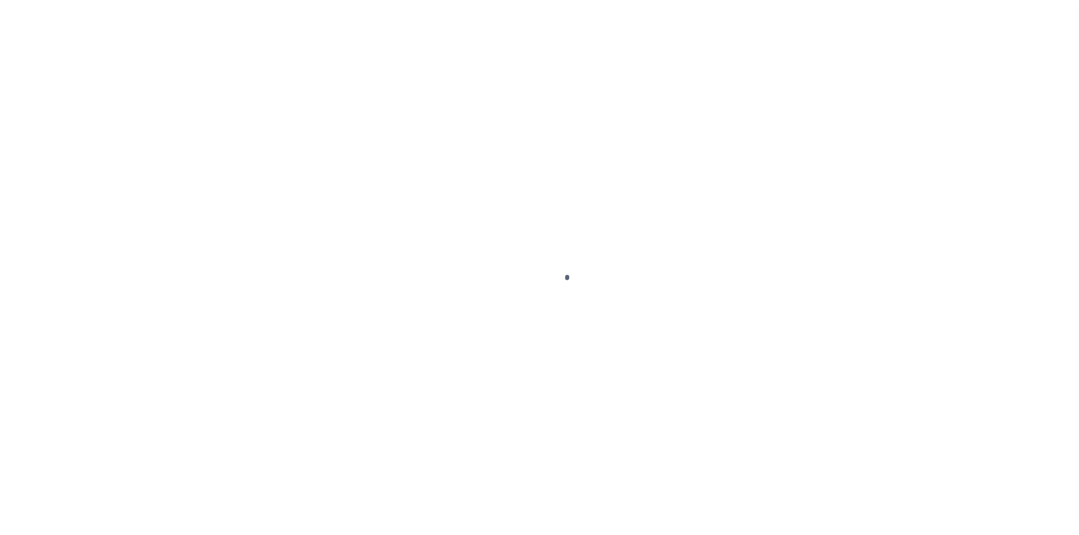
select select "NW2"
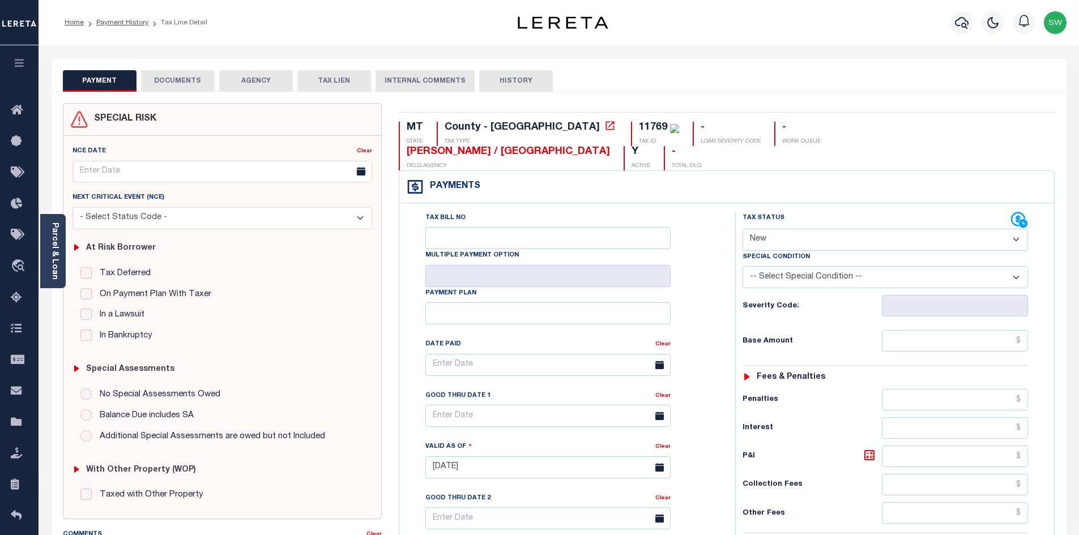
click at [196, 82] on button "DOCUMENTS" at bounding box center [178, 81] width 74 height 22
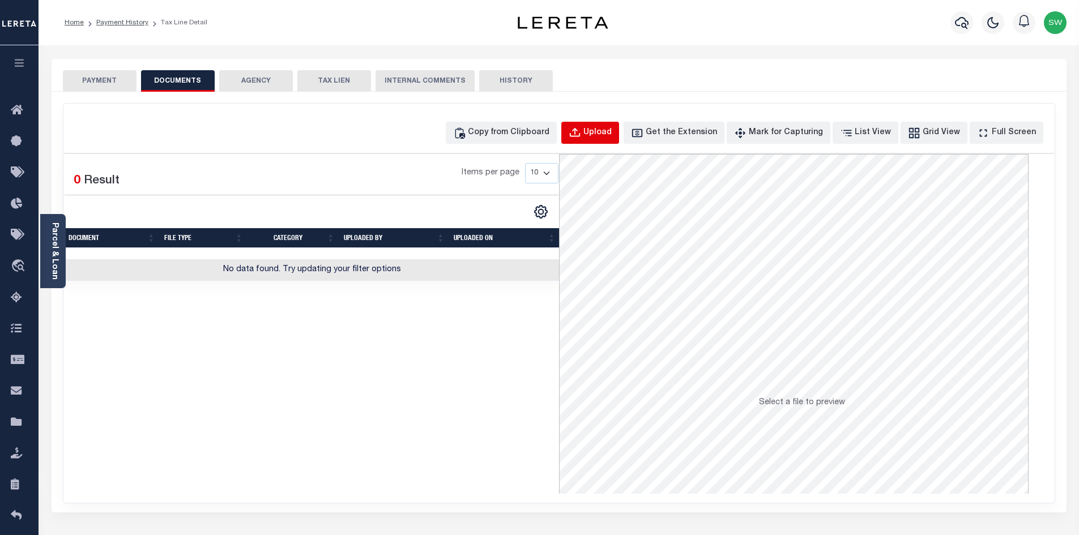
click at [611, 134] on div "Upload" at bounding box center [597, 133] width 28 height 12
select select "POP"
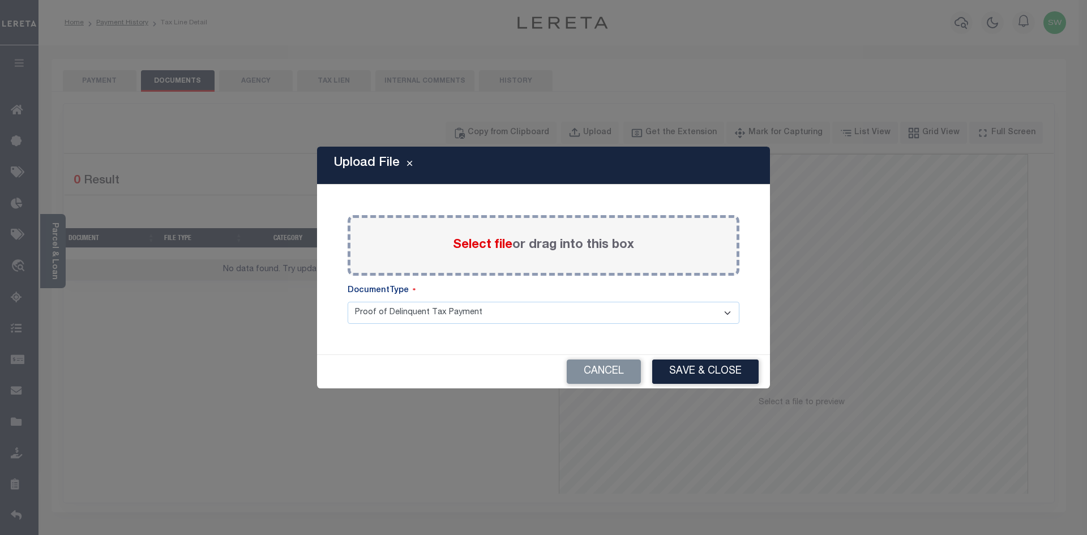
click at [418, 245] on div "Select file or drag into this box" at bounding box center [544, 245] width 392 height 61
click at [454, 242] on span "Select file" at bounding box center [482, 245] width 59 height 12
click at [0, 0] on input "Select file or drag into this box" at bounding box center [0, 0] width 0 height 0
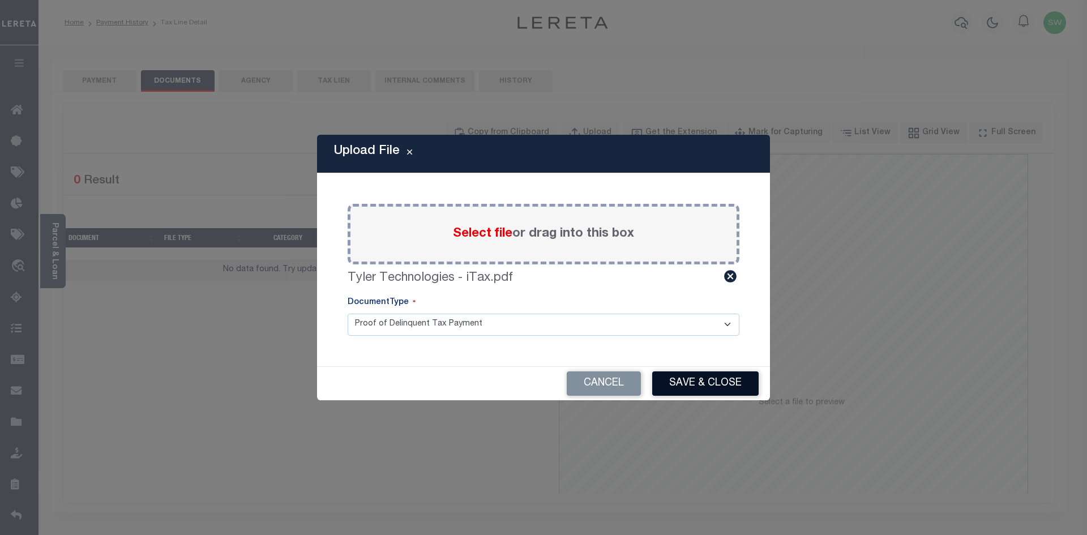
click at [703, 376] on button "Save & Close" at bounding box center [705, 383] width 106 height 24
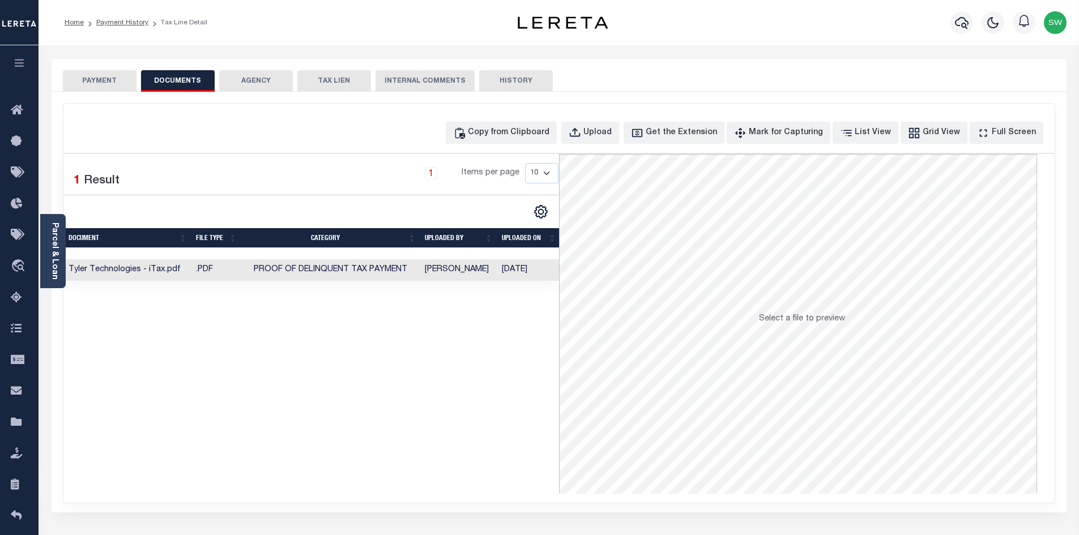
click at [361, 370] on div "Selected 1 Result 1 Items per page 10 25 50 100" at bounding box center [311, 324] width 495 height 340
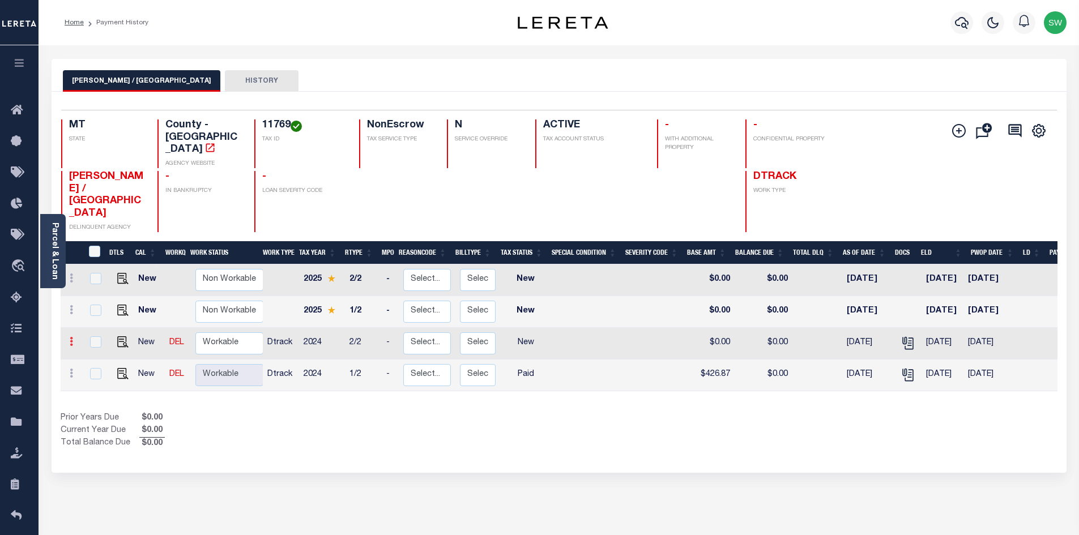
click at [73, 339] on link at bounding box center [71, 343] width 12 height 9
click at [96, 313] on img at bounding box center [98, 319] width 11 height 12
select select "NW2"
type input "$0.00"
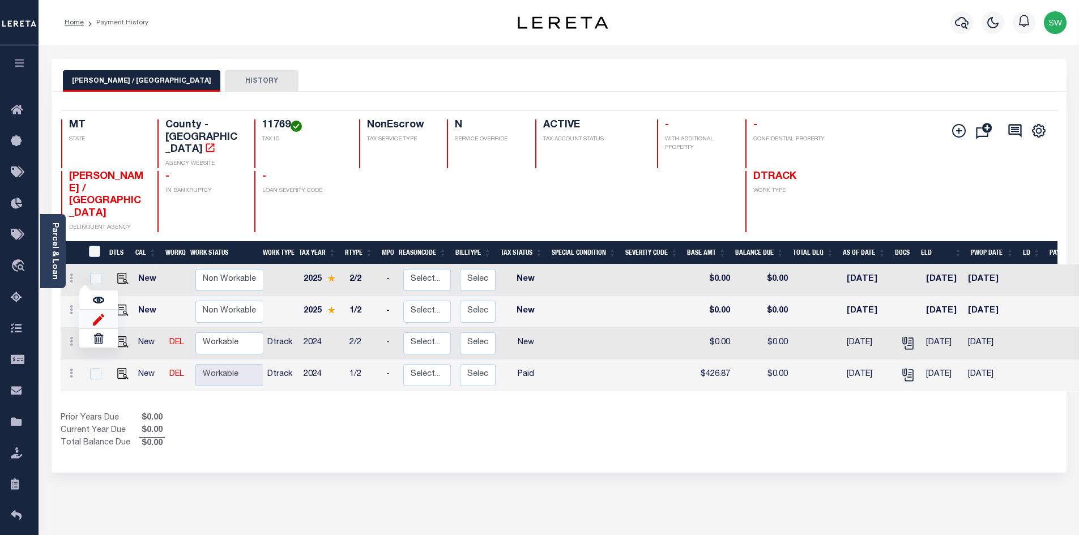
type input "08/27/2025"
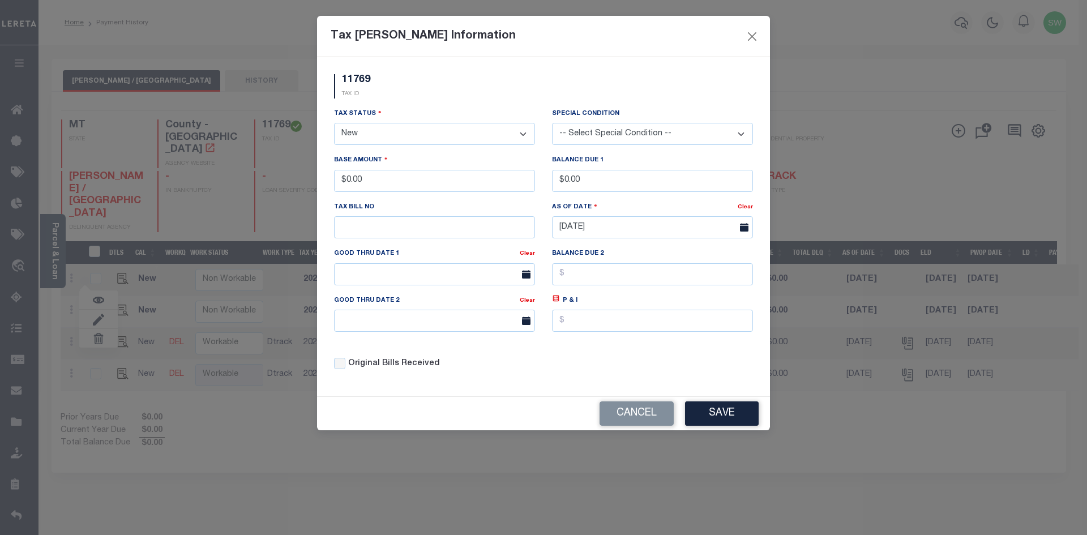
click at [524, 136] on select "- Select Status - Open Due/Unpaid Paid Incomplete No Tax Due Internal Refund Pr…" at bounding box center [434, 134] width 201 height 22
click at [528, 132] on select "- Select Status - Open Due/Unpaid Paid Incomplete No Tax Due Internal Refund Pr…" at bounding box center [434, 134] width 201 height 22
click at [334, 123] on select "- Select Status - Open Due/Unpaid Paid Incomplete No Tax Due Internal Refund Pr…" at bounding box center [434, 134] width 201 height 22
click at [518, 135] on select "- Select Status - Open Due/Unpaid Paid Incomplete No Tax Due Internal Refund Pr…" at bounding box center [434, 134] width 201 height 22
select select "PYD"
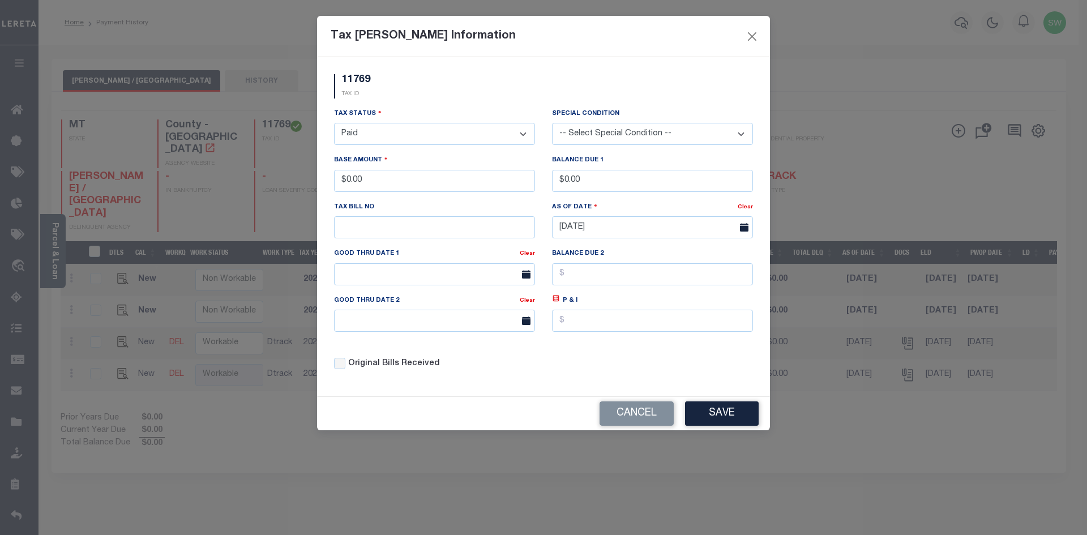
click at [334, 123] on select "- Select Status - Open Due/Unpaid Paid Incomplete No Tax Due Internal Refund Pr…" at bounding box center [434, 134] width 201 height 22
drag, startPoint x: 385, startPoint y: 181, endPoint x: 215, endPoint y: 184, distance: 169.9
click at [215, 184] on div "Tax Bill Amount Information 11769 TAX ID Installment:" at bounding box center [543, 267] width 1087 height 535
type input "$442.43"
click at [631, 346] on div "Tax Status - Select Status - Open Due/Unpaid Paid Incomplete No Tax Due Interna…" at bounding box center [544, 244] width 436 height 272
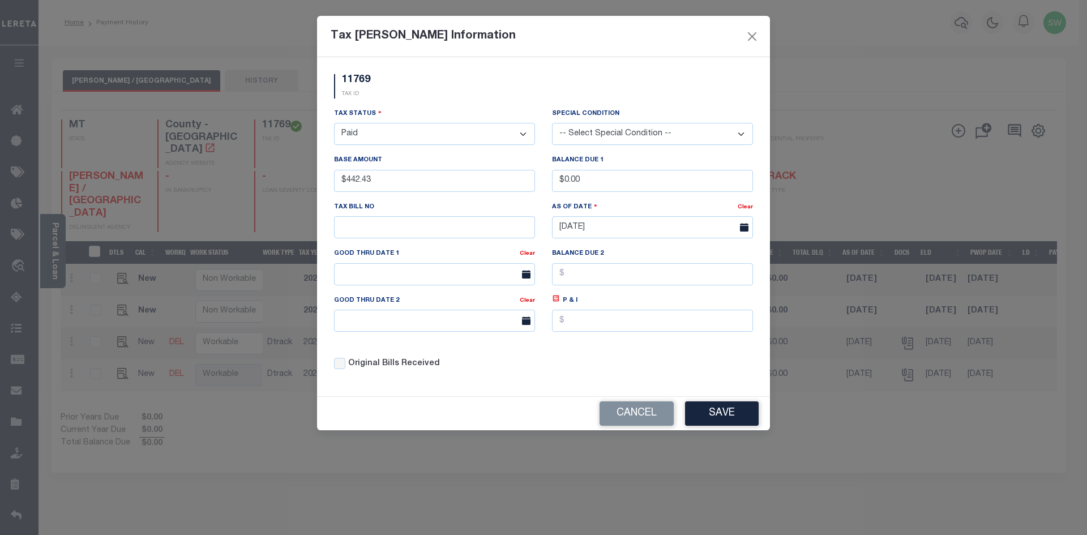
drag, startPoint x: 710, startPoint y: 409, endPoint x: 741, endPoint y: 410, distance: 30.6
click at [711, 409] on button "Save" at bounding box center [722, 413] width 74 height 24
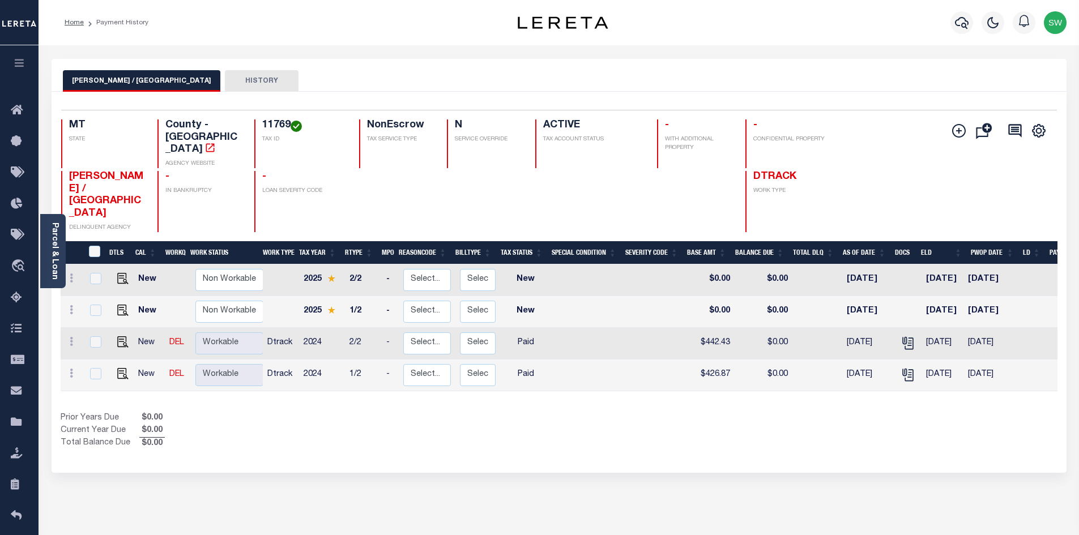
click at [541, 423] on div "Selected 4 Results 1 Items per page 25 50 100 MT STATE 11769 N" at bounding box center [559, 282] width 1015 height 381
click at [544, 412] on div "Prior Years Due $0.00 Current Year Due $0.00 Total Balance Due $0.00" at bounding box center [310, 431] width 498 height 38
click at [959, 25] on icon "button" at bounding box center [962, 23] width 14 height 14
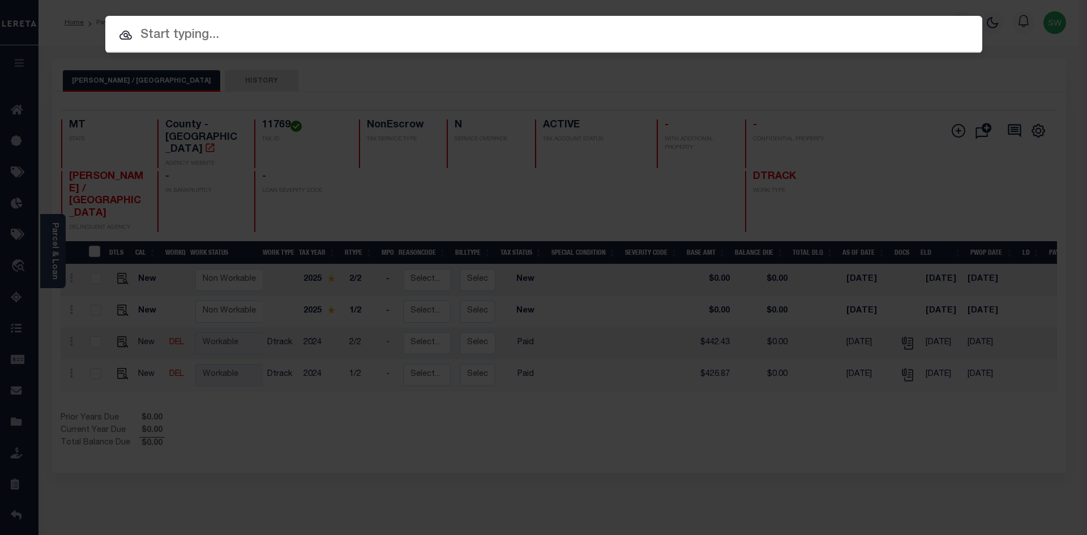
click at [142, 37] on input "text" at bounding box center [543, 35] width 877 height 20
paste input "3205255064733"
type input "3205255064733"
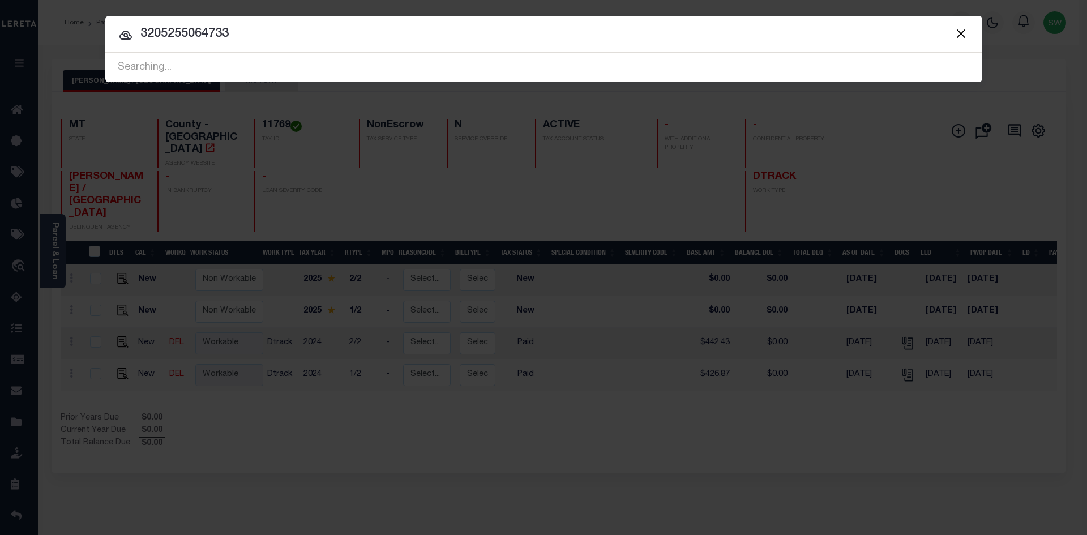
click at [252, 40] on input "3205255064733" at bounding box center [543, 34] width 877 height 20
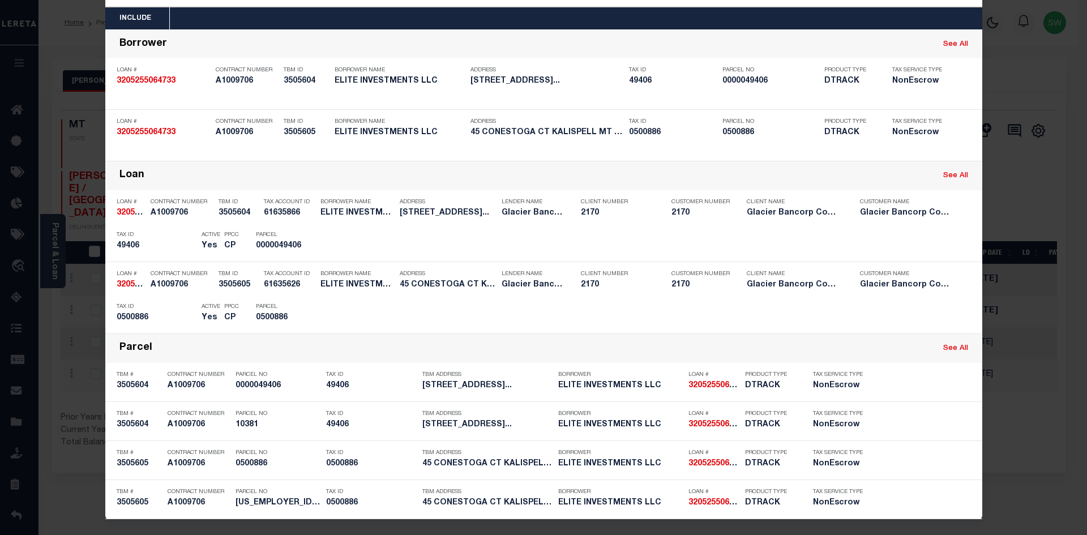
scroll to position [47, 0]
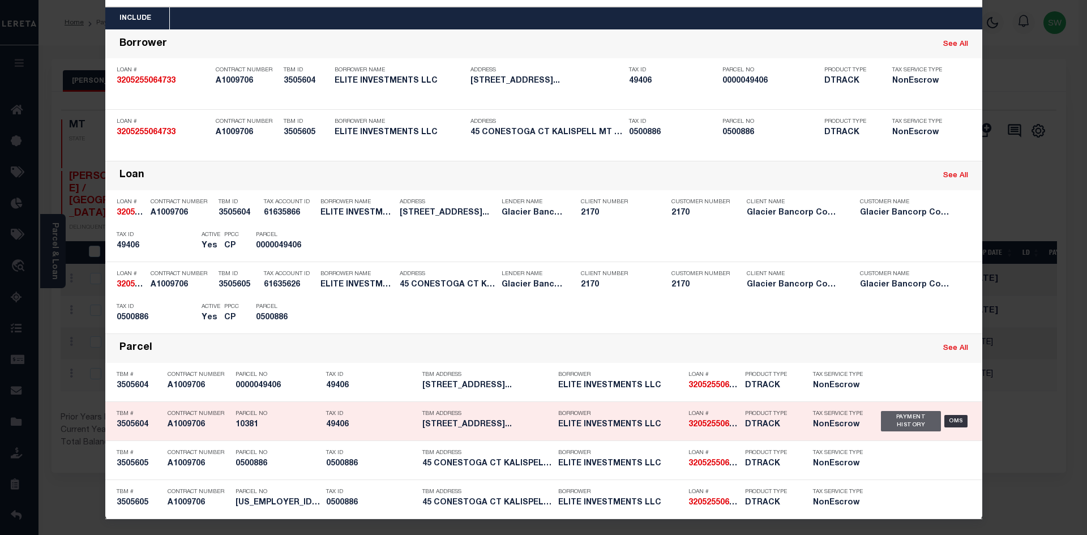
click at [912, 421] on div "Payment History" at bounding box center [911, 421] width 61 height 20
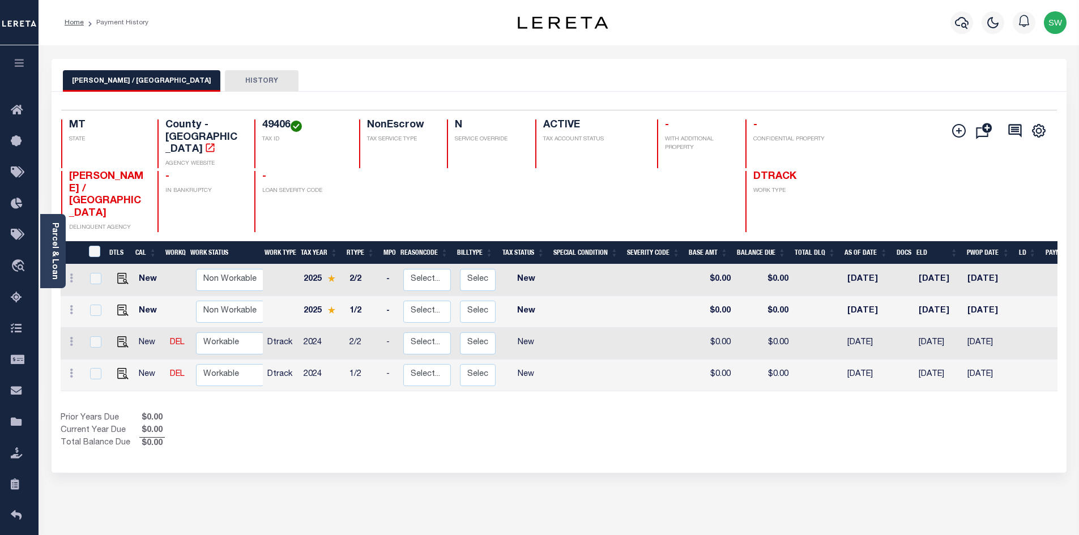
click at [318, 412] on div "Prior Years Due $0.00 Current Year Due $0.00 Total Balance Due $0.00" at bounding box center [310, 431] width 498 height 38
click at [288, 412] on div "Prior Years Due $0.00 Current Year Due $0.00 Total Balance Due $0.00" at bounding box center [310, 431] width 498 height 38
drag, startPoint x: 290, startPoint y: 122, endPoint x: 242, endPoint y: 128, distance: 48.0
click at [242, 128] on div "MT STATE County - MT AGENCY WEBSITE 49406 TAX ID NonEscrow TAX SERVICE TYPE N S…" at bounding box center [475, 143] width 829 height 49
drag, startPoint x: 304, startPoint y: 148, endPoint x: 298, endPoint y: 134, distance: 15.5
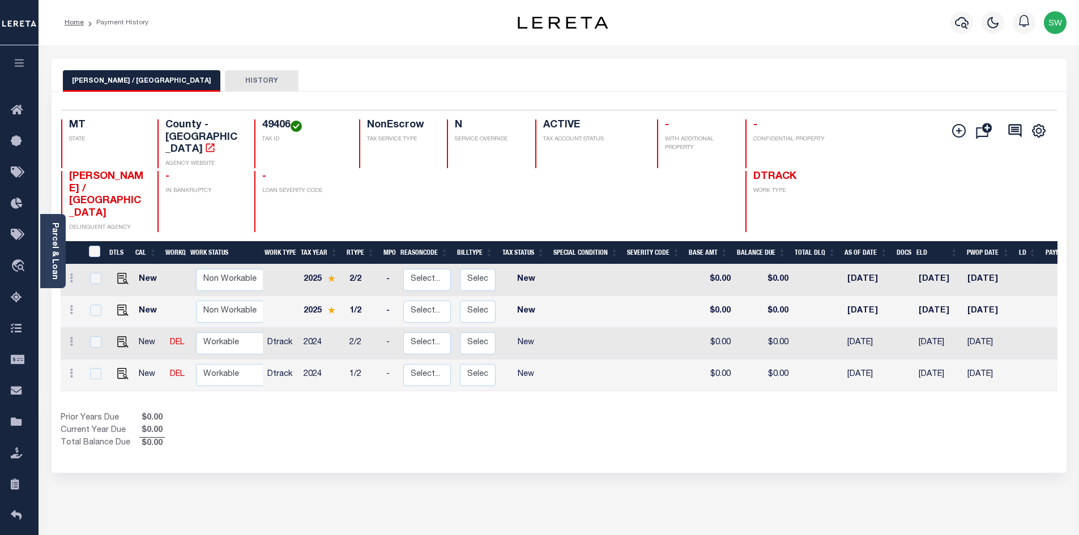
click at [304, 147] on div "49406 TAX ID" at bounding box center [299, 143] width 91 height 49
drag, startPoint x: 290, startPoint y: 122, endPoint x: 263, endPoint y: 115, distance: 28.0
click at [263, 115] on div "Selected 4 Results 1 Items per page 25 50 100 MT STATE County - MT AGENCY WEBSI…" at bounding box center [558, 171] width 1013 height 122
copy h4 "49406"
click at [372, 412] on div "Prior Years Due $0.00 Current Year Due $0.00 Total Balance Due $0.00" at bounding box center [310, 431] width 498 height 38
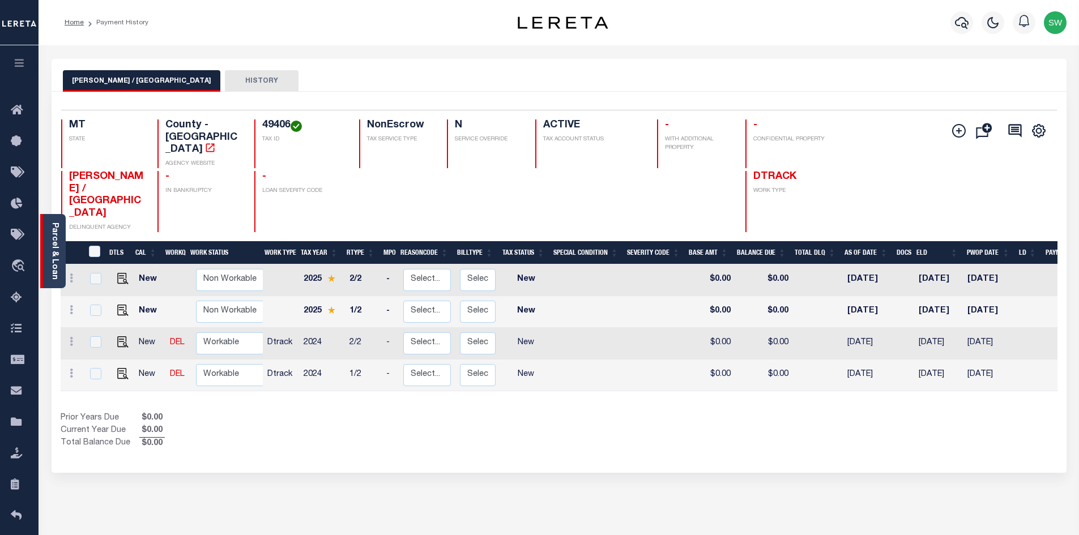
click at [55, 258] on link "Parcel & Loan" at bounding box center [54, 251] width 8 height 57
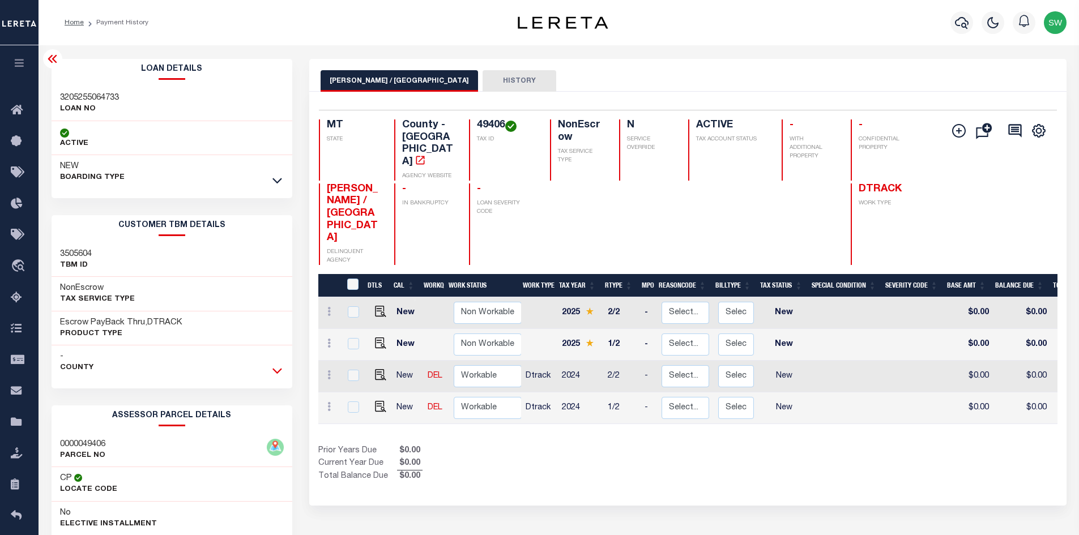
click at [277, 370] on icon at bounding box center [277, 371] width 10 height 12
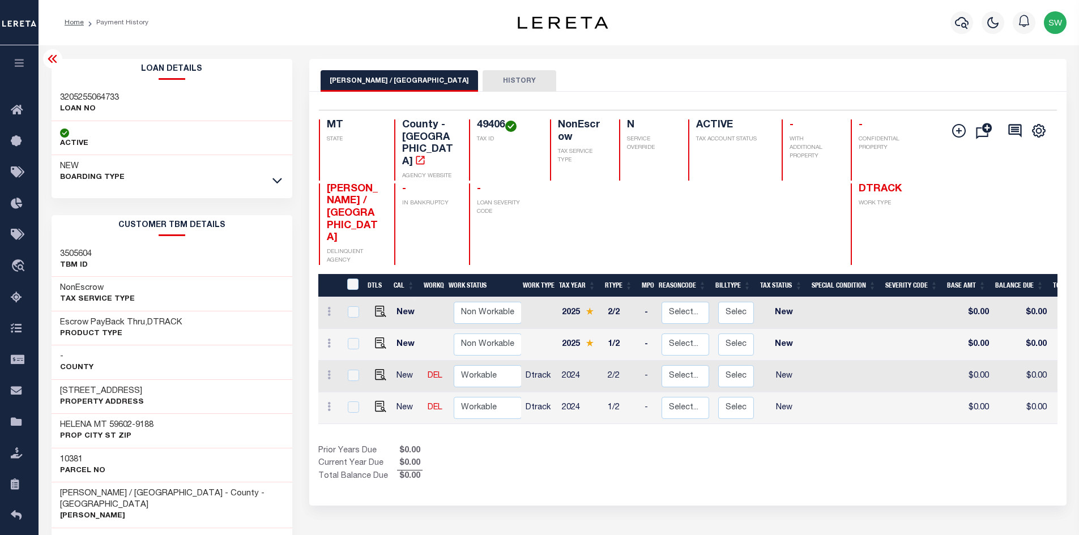
click at [283, 185] on div at bounding box center [277, 180] width 13 height 12
click at [277, 182] on icon at bounding box center [277, 180] width 10 height 12
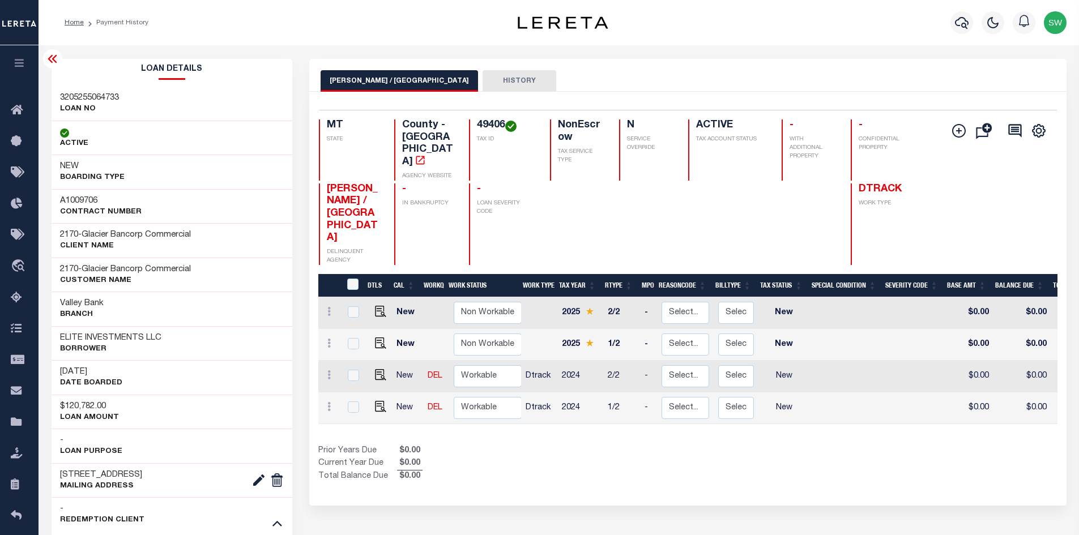
drag, startPoint x: 545, startPoint y: 446, endPoint x: 653, endPoint y: 427, distance: 109.3
click at [546, 447] on div "Selected 4 Results 1 Items per page 25 50 100 MT STATE 49406 N" at bounding box center [687, 299] width 757 height 414
click at [574, 447] on div "Selected 4 Results 1 Items per page 25 50 100 MT STATE 49406 N" at bounding box center [687, 299] width 757 height 414
drag, startPoint x: 506, startPoint y: 415, endPoint x: 576, endPoint y: 397, distance: 72.4
click at [506, 445] on div "Prior Years Due $0.00 Current Year Due $0.00 Total Balance Due $0.00" at bounding box center [502, 464] width 369 height 38
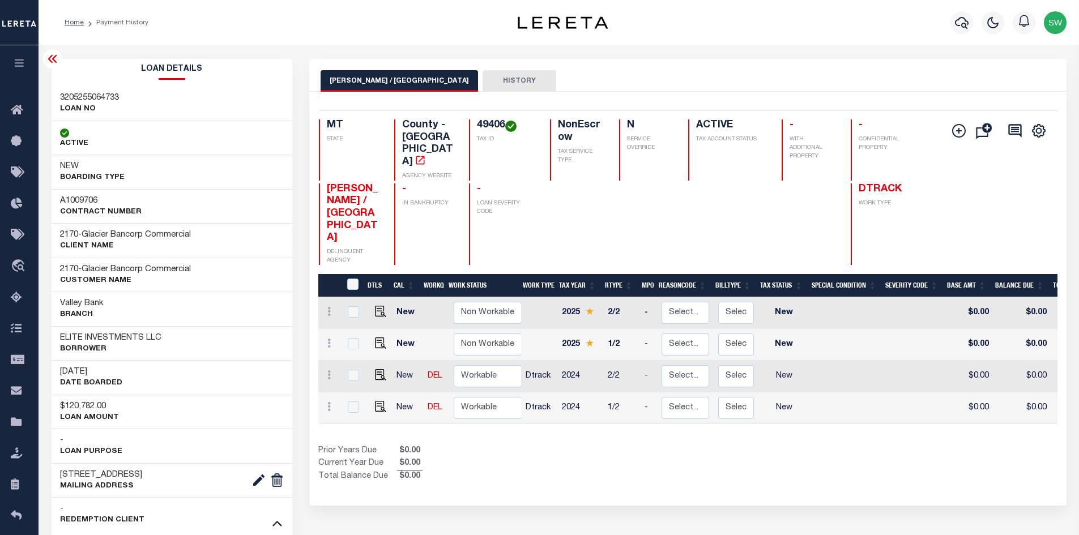
drag, startPoint x: 702, startPoint y: 382, endPoint x: 553, endPoint y: 401, distance: 150.6
click at [554, 401] on div "DTLS CAL WorkQ Work Status Work Type Tax Year RType MPO ReasonCode BillType Tax…" at bounding box center [687, 378] width 739 height 209
click at [574, 445] on div "Prior Years Due $0.00 Current Year Due $0.00 Total Balance Due $0.00" at bounding box center [502, 464] width 369 height 38
click at [549, 445] on div "Prior Years Due $0.00 Current Year Due $0.00 Total Balance Due $0.00" at bounding box center [502, 464] width 369 height 38
click at [614, 445] on div "Prior Years Due $0.00 Current Year Due $0.00 Total Balance Due $0.00" at bounding box center [502, 464] width 369 height 38
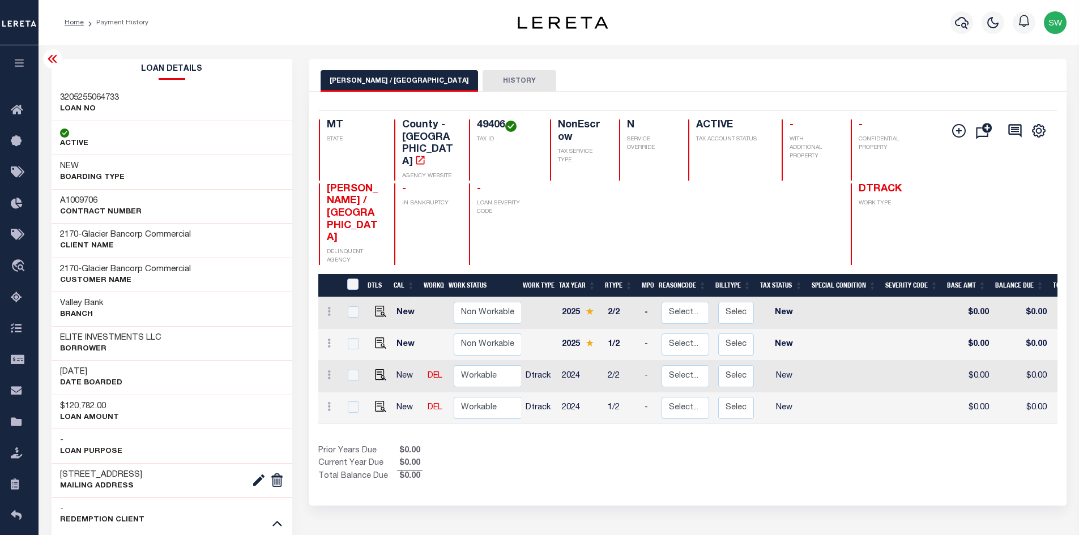
drag, startPoint x: 639, startPoint y: 416, endPoint x: 900, endPoint y: 461, distance: 265.0
click at [639, 445] on div "Prior Years Due $0.00 Current Year Due $0.00 Total Balance Due $0.00" at bounding box center [502, 464] width 369 height 38
drag, startPoint x: 579, startPoint y: 409, endPoint x: 590, endPoint y: 408, distance: 11.4
click at [579, 445] on div "Prior Years Due $0.00 Current Year Due $0.00 Total Balance Due $0.00" at bounding box center [502, 464] width 369 height 38
click at [849, 457] on div "Selected 4 Results 1 Items per page 25 50 100 MT STATE 49406 N" at bounding box center [687, 299] width 757 height 414
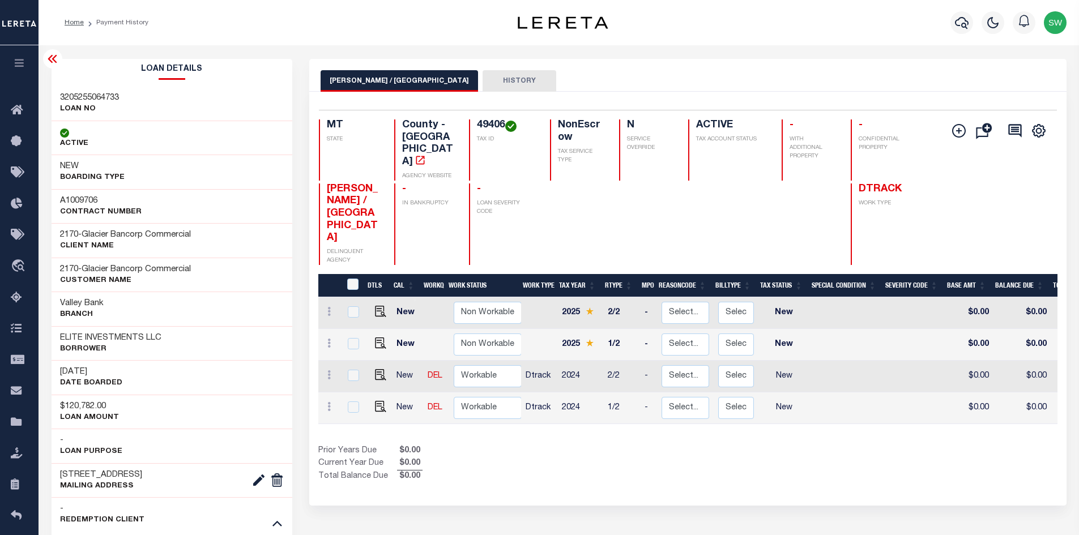
click at [473, 445] on div "Prior Years Due $0.00 Current Year Due $0.00 Total Balance Due $0.00" at bounding box center [502, 464] width 369 height 38
click at [503, 445] on div "Prior Years Due $0.00 Current Year Due $0.00 Total Balance Due $0.00" at bounding box center [502, 464] width 369 height 38
click at [549, 445] on div "Prior Years Due $0.00 Current Year Due $0.00 Total Balance Due $0.00" at bounding box center [502, 464] width 369 height 38
click at [596, 457] on div "Selected 4 Results 1 Items per page 25 50 100 MT STATE 49406 N" at bounding box center [687, 299] width 757 height 414
drag, startPoint x: 500, startPoint y: 441, endPoint x: 940, endPoint y: 426, distance: 440.7
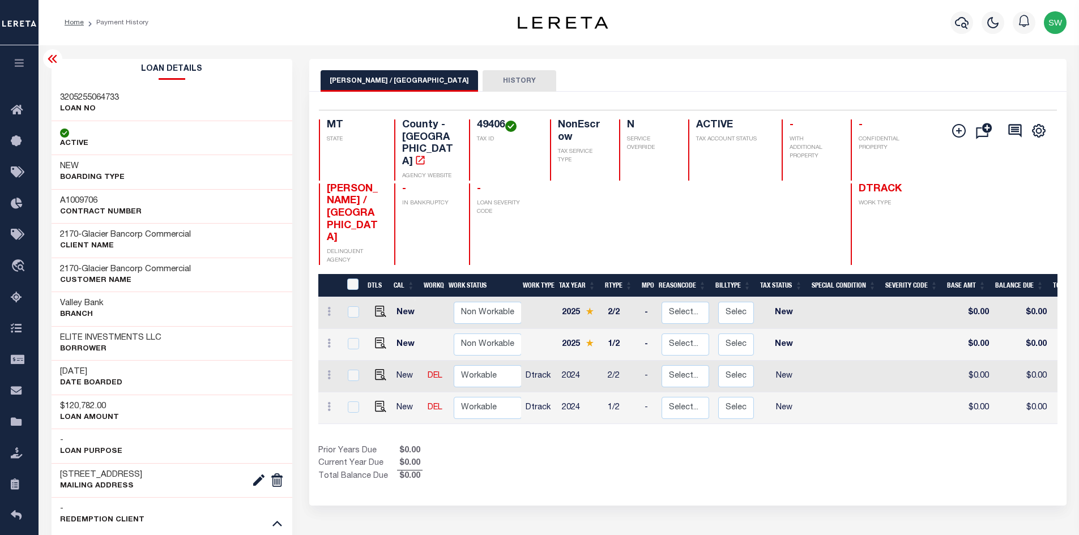
click at [500, 445] on div "Prior Years Due $0.00 Current Year Due $0.00 Total Balance Due $0.00" at bounding box center [502, 464] width 369 height 38
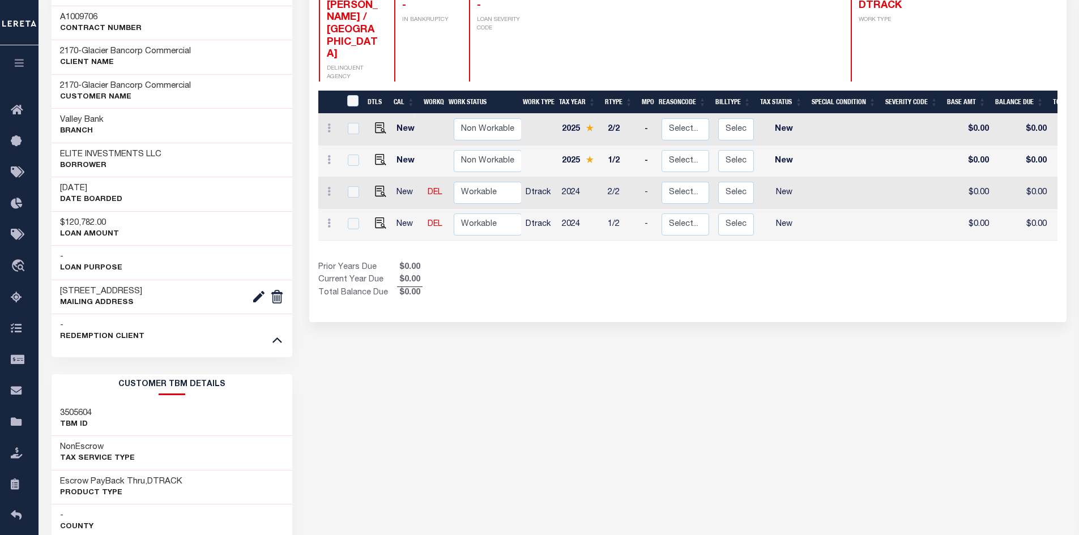
scroll to position [180, 0]
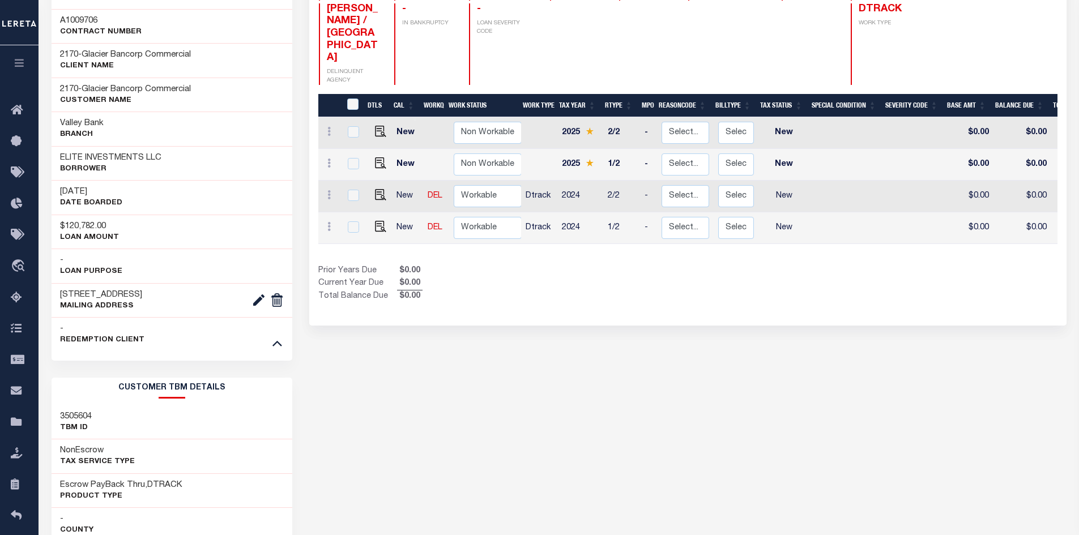
drag, startPoint x: 816, startPoint y: 213, endPoint x: 940, endPoint y: 220, distance: 124.7
click at [940, 220] on div "DTLS CAL WorkQ Work Status Work Type Tax Year RType MPO ReasonCode BillType Tax…" at bounding box center [687, 198] width 739 height 209
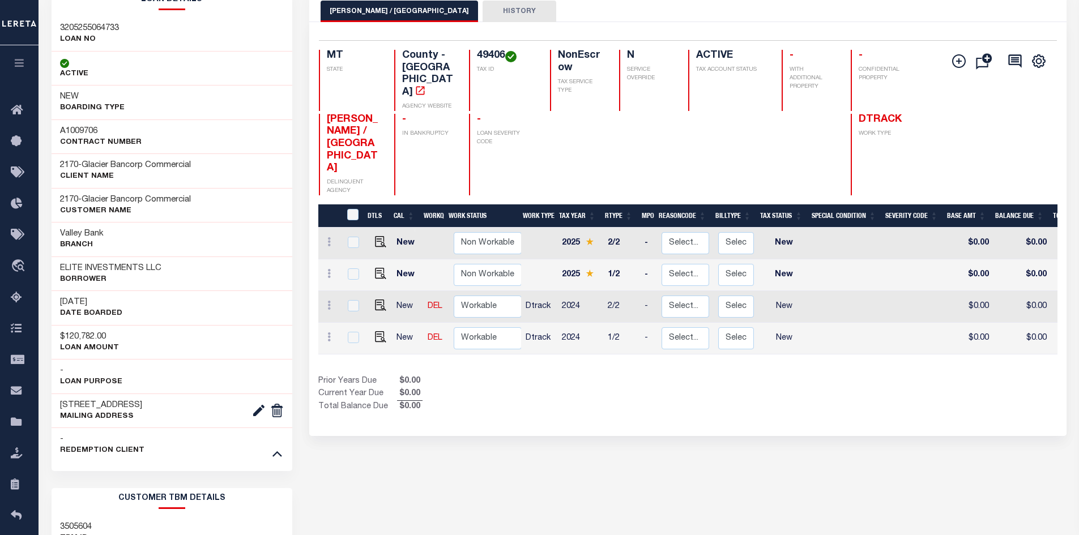
scroll to position [0, 2]
click at [638, 383] on div "Selected 4 Results 1 Items per page 25 50 100 MT STATE 49406 N" at bounding box center [687, 229] width 757 height 414
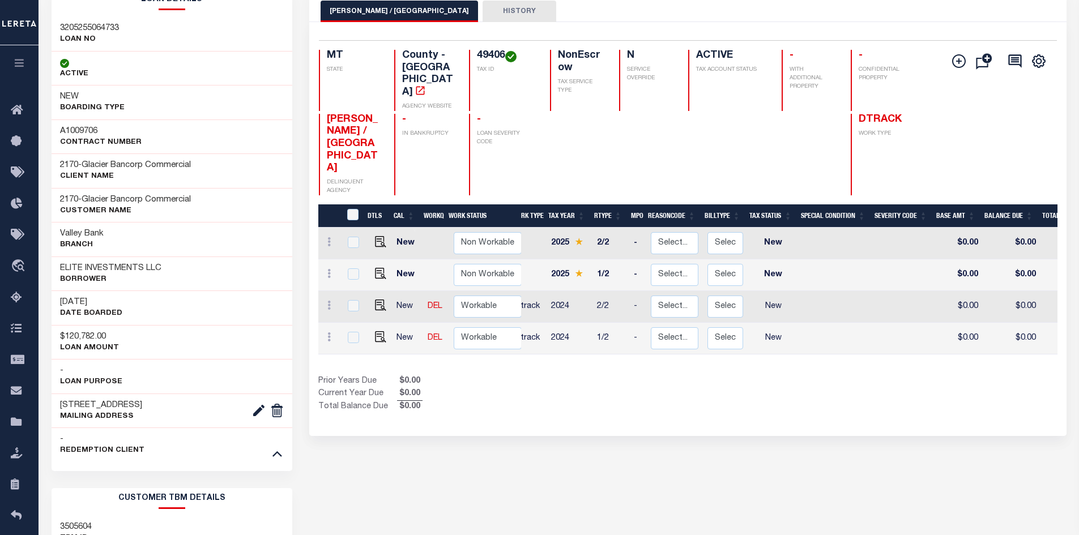
scroll to position [0, 0]
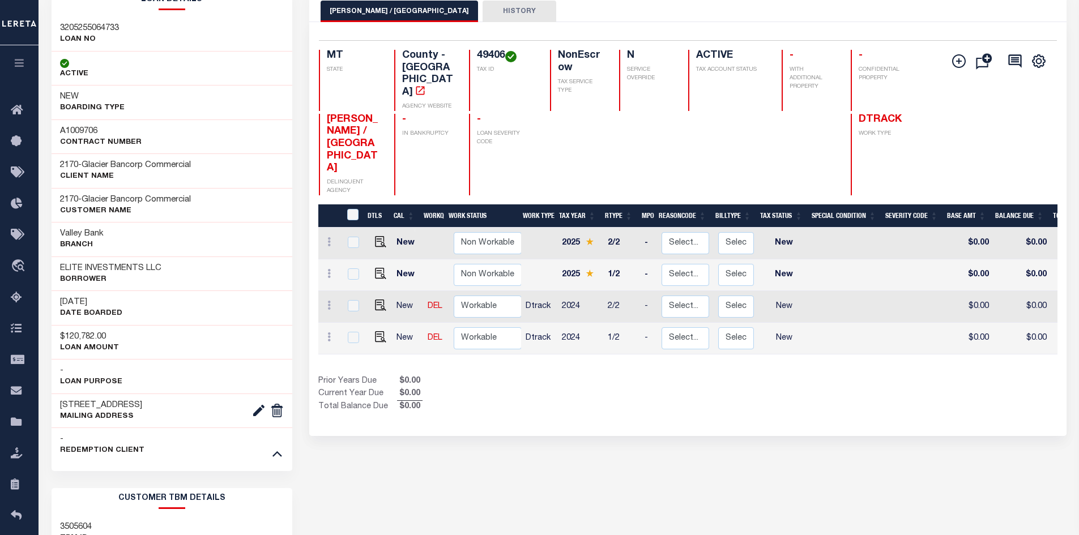
click at [639, 387] on div "Selected 4 Results 1 Items per page 25 50 100 MT STATE 49406 N" at bounding box center [687, 229] width 757 height 414
click at [578, 375] on div "Prior Years Due $0.00 Current Year Due $0.00 Total Balance Due $0.00" at bounding box center [502, 394] width 369 height 38
click at [326, 334] on link at bounding box center [329, 338] width 12 height 9
drag, startPoint x: 522, startPoint y: 341, endPoint x: 477, endPoint y: 335, distance: 45.2
click at [521, 375] on div "Prior Years Due $0.00 Current Year Due $0.00 Total Balance Due $0.00" at bounding box center [502, 394] width 369 height 38
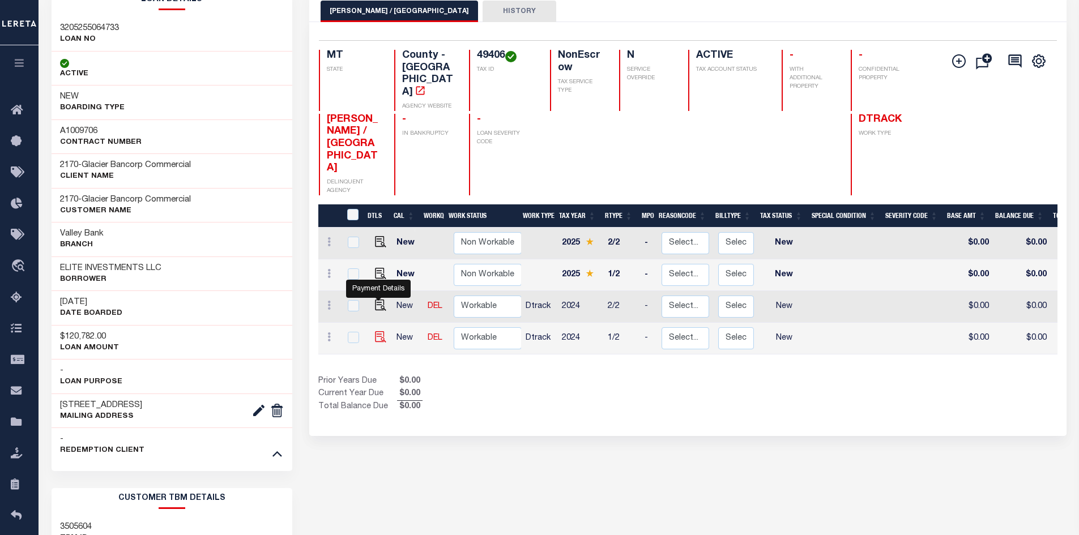
click at [379, 331] on img "" at bounding box center [380, 336] width 11 height 11
checkbox input "true"
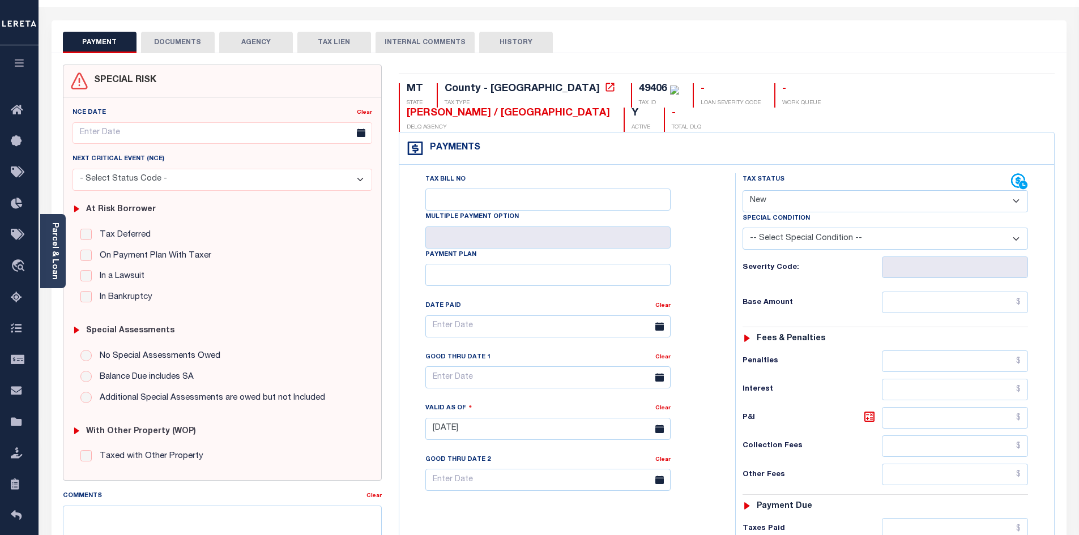
scroll to position [42, 0]
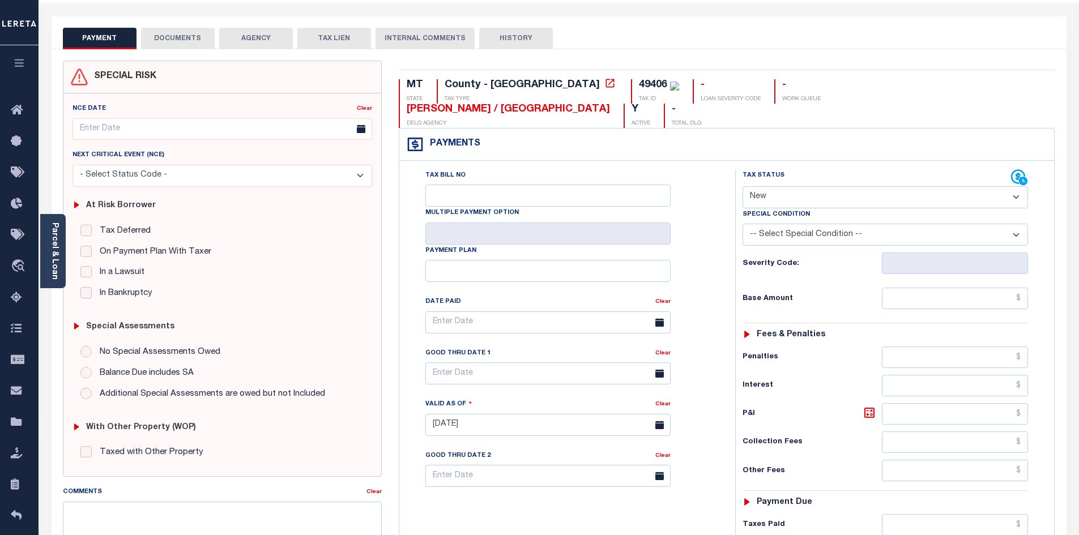
click at [1013, 186] on select "- Select Status Code - Open Due/Unpaid Paid Incomplete No Tax Due Internal Refu…" at bounding box center [884, 197] width 285 height 22
select select "NTX"
click at [742, 186] on select "- Select Status Code - Open Due/Unpaid Paid Incomplete No Tax Due Internal Refu…" at bounding box center [884, 197] width 285 height 22
type input "[DATE]"
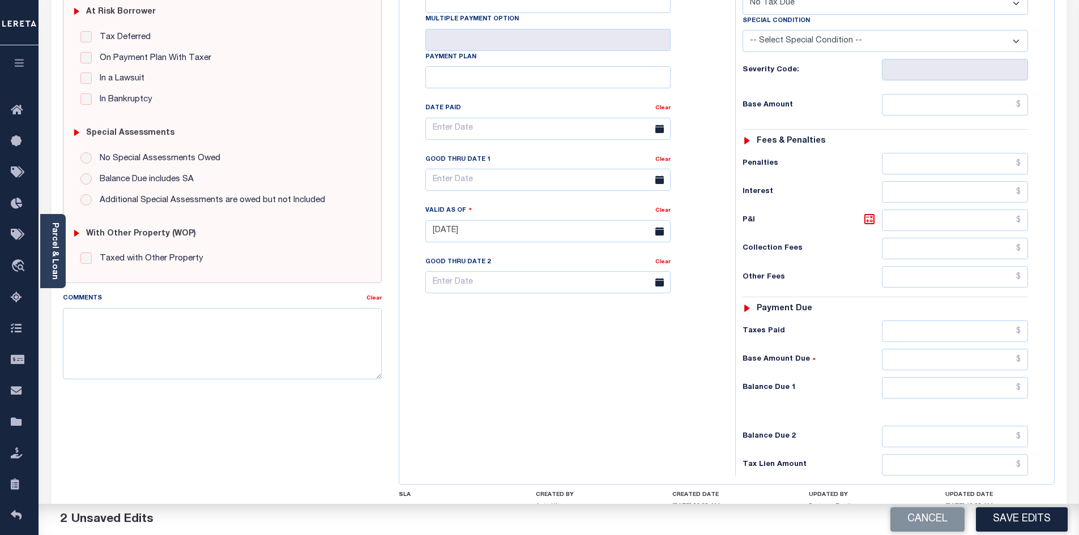
scroll to position [298, 0]
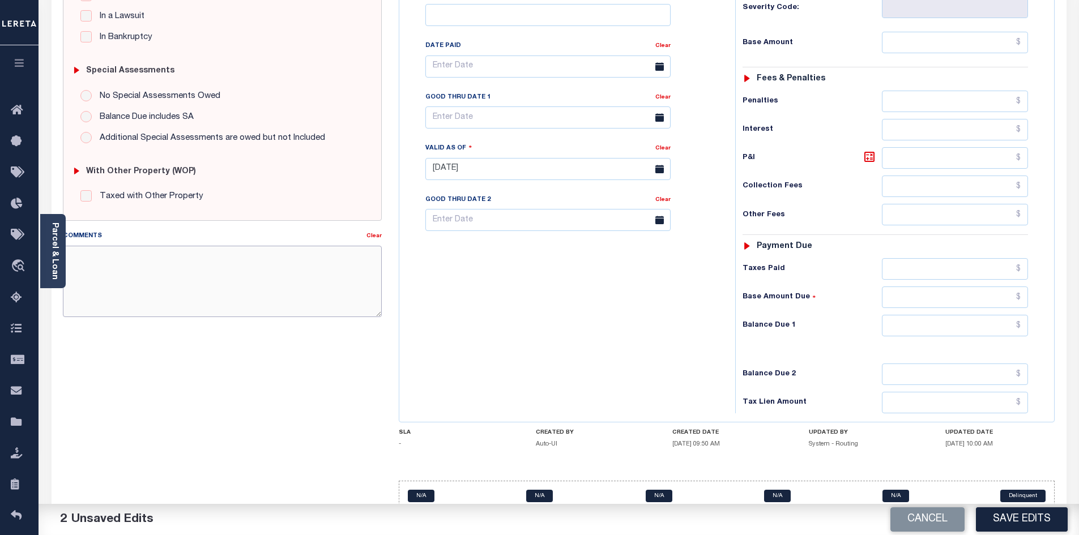
click at [114, 262] on textarea "Comments" at bounding box center [222, 281] width 319 height 71
click at [94, 252] on textarea "Comments" at bounding box center [222, 281] width 319 height 71
paste textarea "This PWOP/ELD date is prior to the Loan Boarded date of [DATE]"
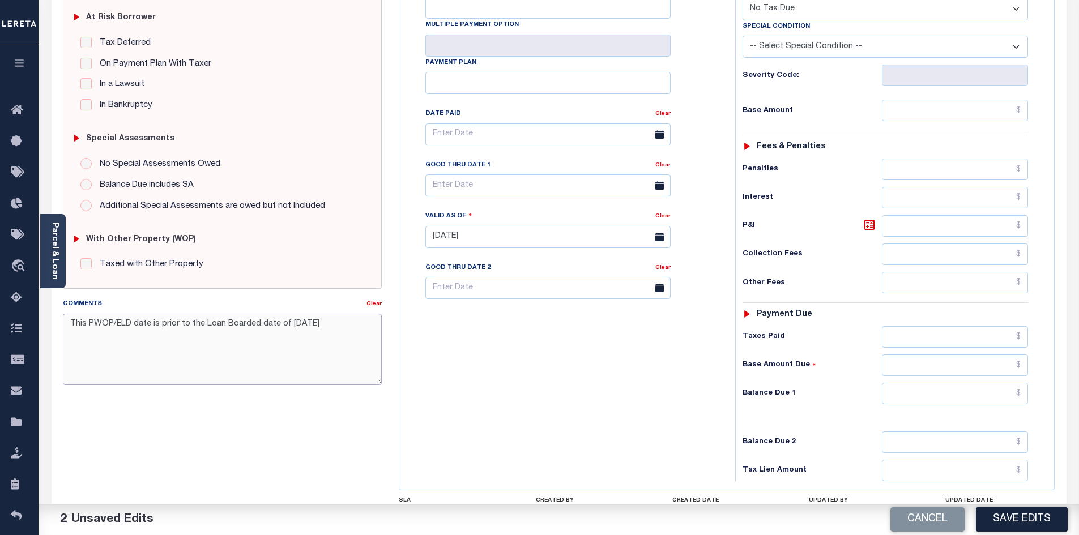
scroll to position [228, 0]
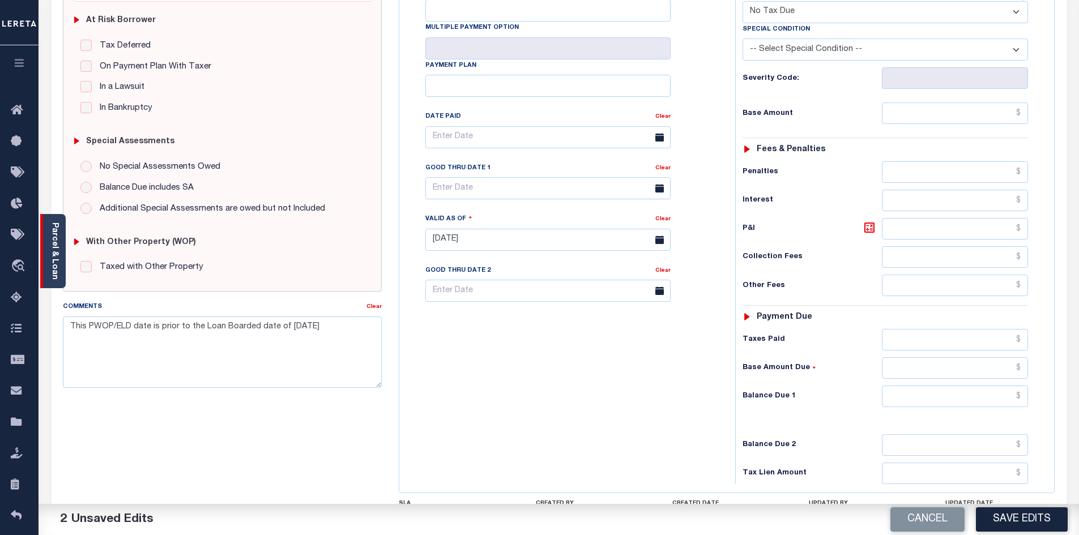
click at [51, 254] on link "Parcel & Loan" at bounding box center [54, 251] width 8 height 57
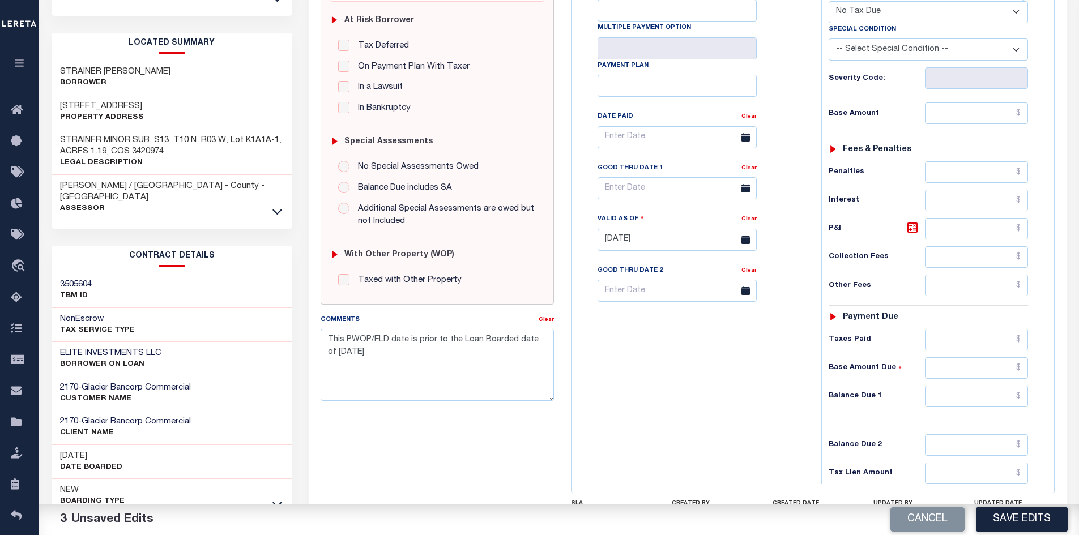
drag, startPoint x: 107, startPoint y: 433, endPoint x: 54, endPoint y: 434, distance: 52.7
click at [54, 445] on div "[DATE] Date Boarded" at bounding box center [172, 462] width 241 height 35
copy h3 "[DATE]"
drag, startPoint x: 369, startPoint y: 359, endPoint x: 311, endPoint y: 357, distance: 57.2
click at [311, 357] on div "SPECIAL RISK NCE Date Clear" at bounding box center [687, 237] width 757 height 747
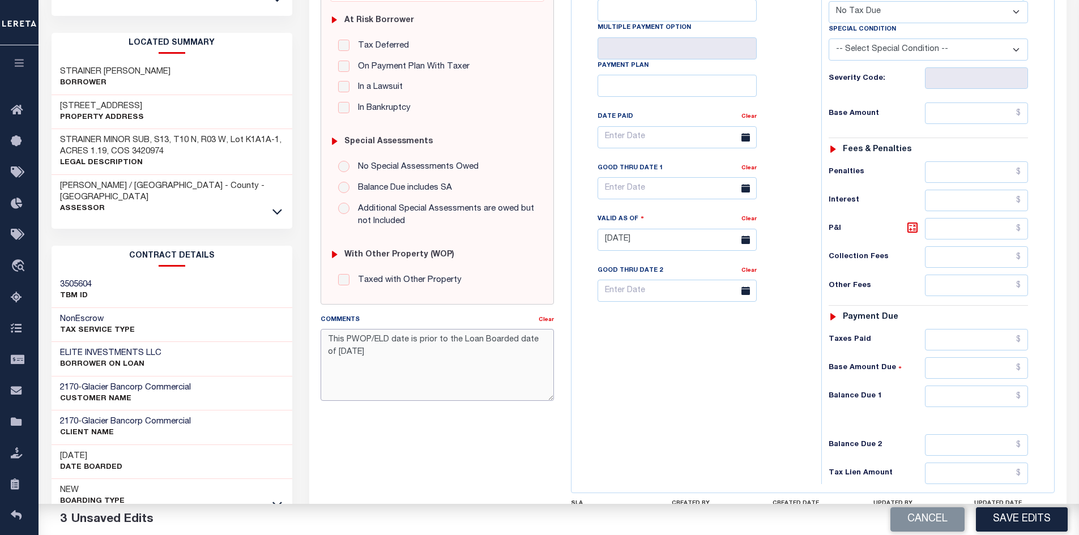
paste textarea "8/20/20"
type textarea "This PWOP/ELD date is prior to the Loan Boarded date of 08/20/2025"
click at [469, 437] on div "SPECIAL RISK NCE Date Clear - Select Status Code -" at bounding box center [437, 238] width 250 height 727
drag, startPoint x: 326, startPoint y: 343, endPoint x: 484, endPoint y: 357, distance: 158.0
click at [484, 357] on textarea "This PWOP/ELD date is prior to the Loan Boarded date of 08/20/2025" at bounding box center [436, 364] width 233 height 71
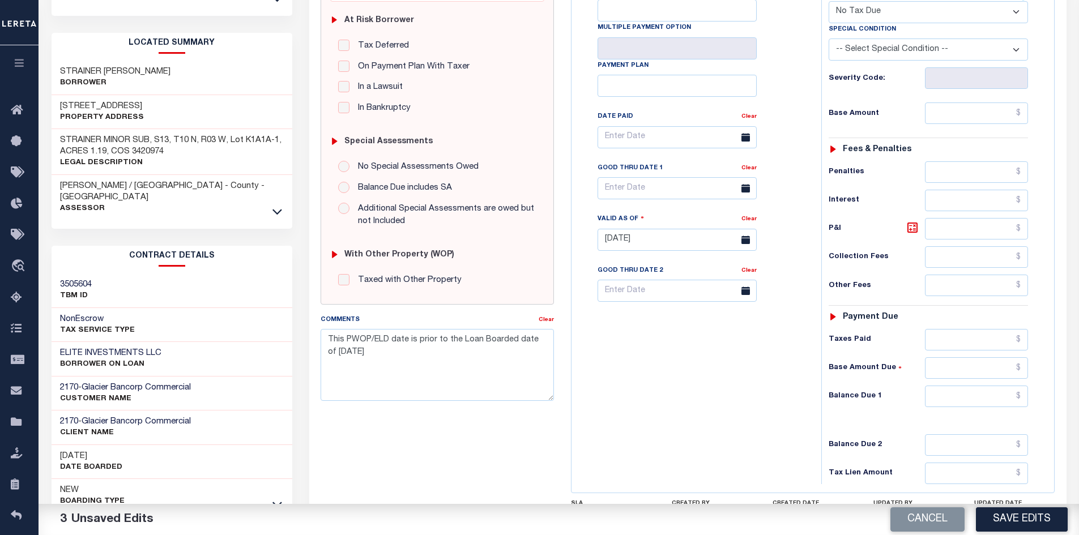
drag, startPoint x: 624, startPoint y: 396, endPoint x: 797, endPoint y: 407, distance: 173.6
click at [624, 396] on div "Tax Bill No Multiple Payment Option Payment Plan Clear" at bounding box center [693, 234] width 238 height 500
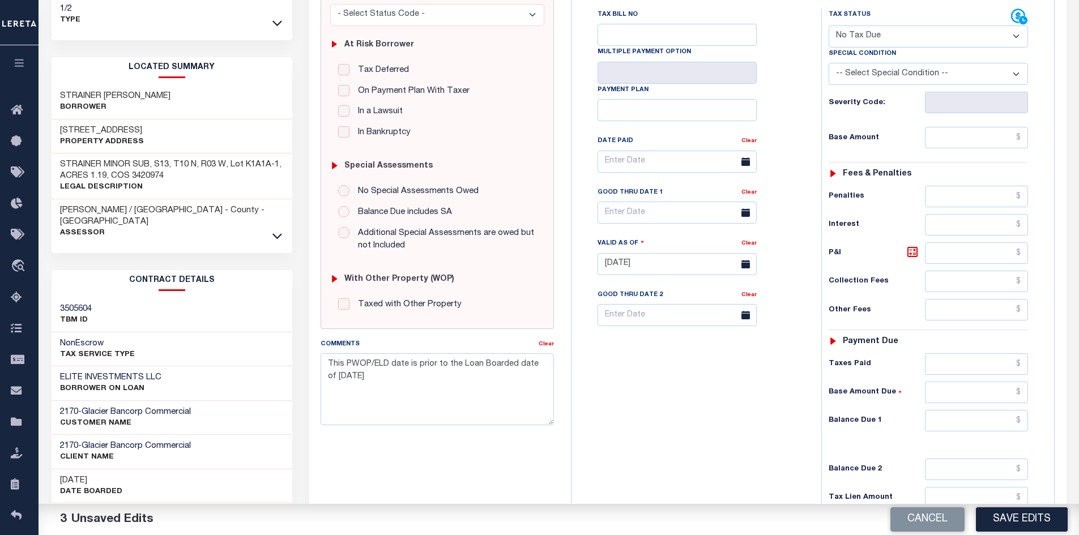
scroll to position [205, 0]
drag, startPoint x: 328, startPoint y: 361, endPoint x: 528, endPoint y: 379, distance: 200.7
click at [528, 379] on textarea "This PWOP/ELD date is prior to the Loan Boarded date of [DATE]" at bounding box center [436, 387] width 233 height 71
drag, startPoint x: 754, startPoint y: 412, endPoint x: 764, endPoint y: 404, distance: 13.0
click at [755, 410] on div "Tax Bill No Multiple Payment Option Payment Plan Clear" at bounding box center [693, 257] width 238 height 500
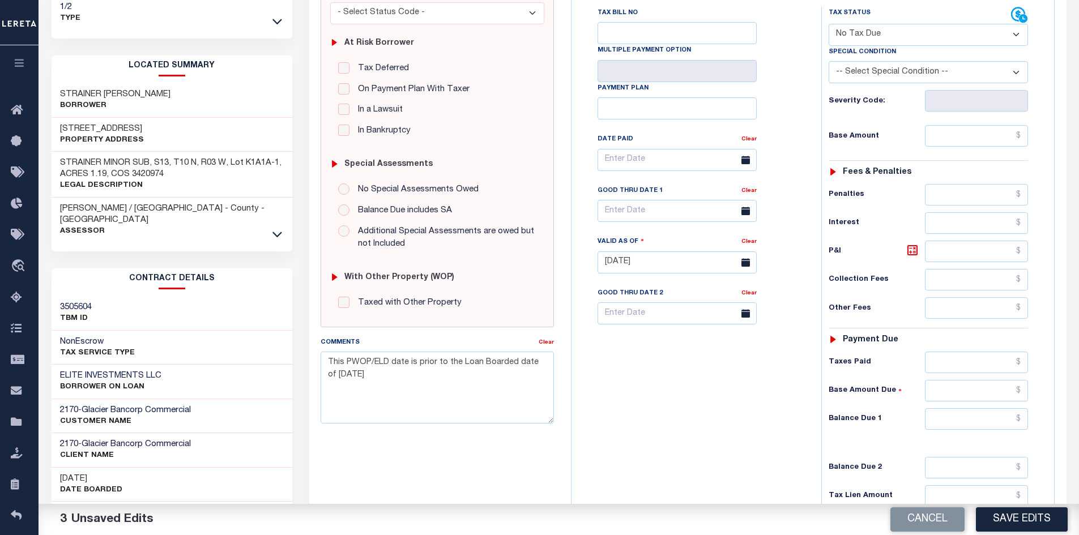
click at [1037, 517] on button "Save Edits" at bounding box center [1022, 519] width 92 height 24
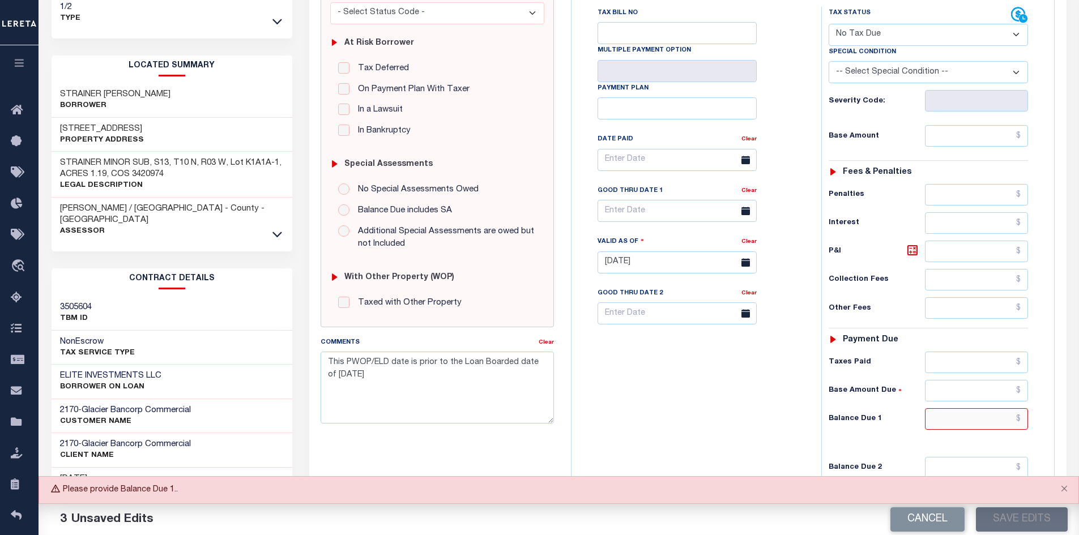
click at [953, 422] on input "text" at bounding box center [977, 419] width 104 height 22
type input "$0.00"
click at [766, 420] on div "Tax Bill No Multiple Payment Option Payment Plan Clear" at bounding box center [693, 257] width 238 height 500
click at [1024, 512] on button "Save Edits" at bounding box center [1022, 519] width 92 height 24
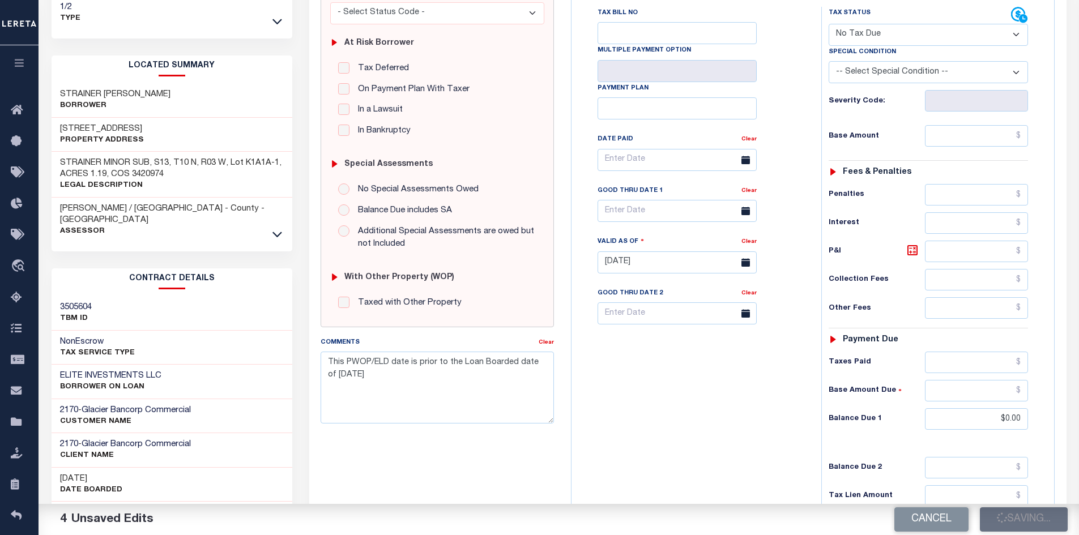
checkbox input "false"
type input "$0"
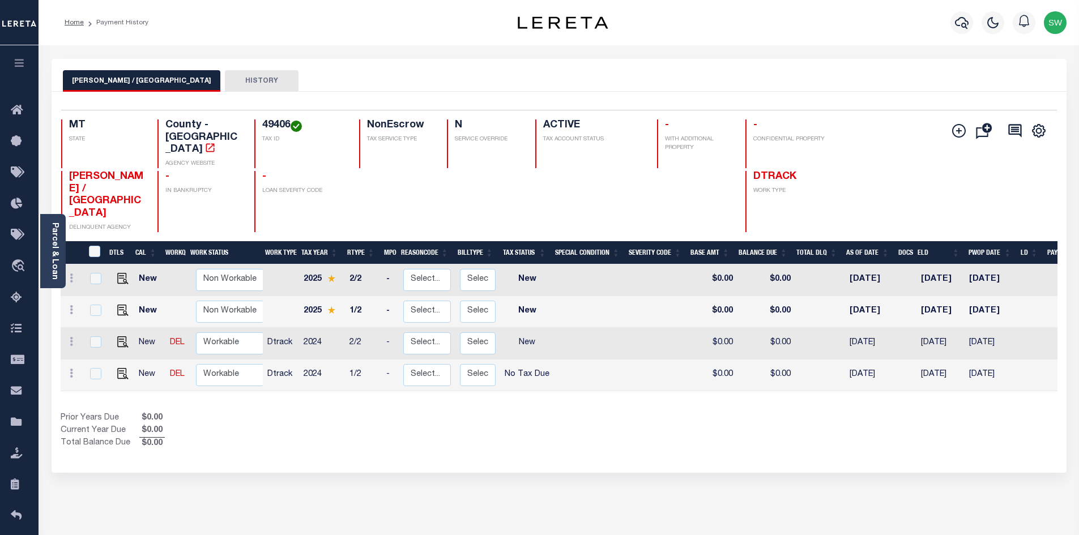
click at [554, 412] on div "Prior Years Due $0.00 Current Year Due $0.00 Total Balance Due $0.00" at bounding box center [310, 431] width 498 height 38
click at [547, 412] on div "Prior Years Due $0.00 Current Year Due $0.00 Total Balance Due $0.00" at bounding box center [310, 431] width 498 height 38
click at [512, 412] on div "Prior Years Due $0.00 Current Year Due $0.00 Total Balance Due $0.00" at bounding box center [310, 431] width 498 height 38
click at [123, 368] on img "" at bounding box center [122, 373] width 11 height 11
checkbox input "true"
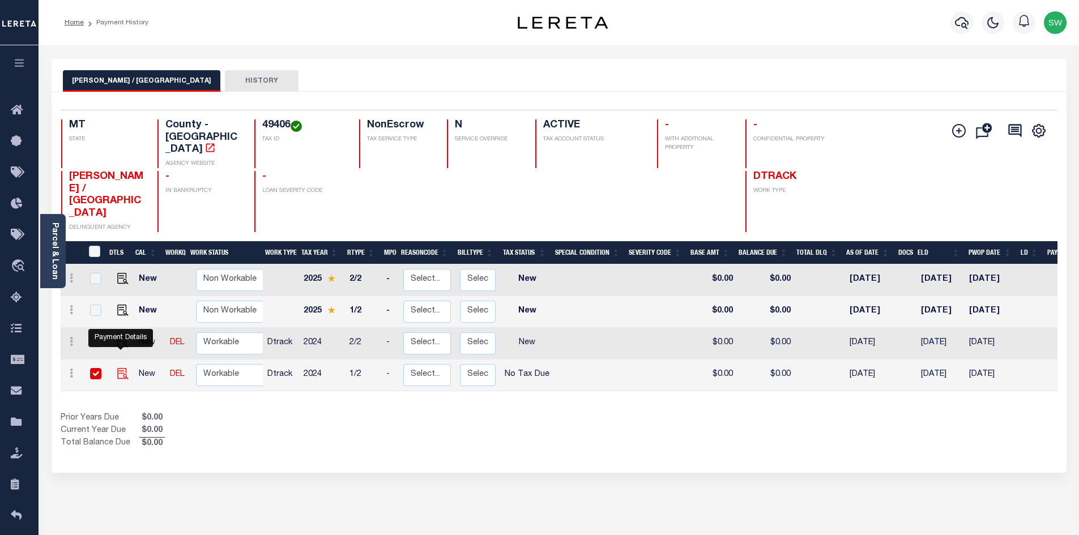
checkbox input "true"
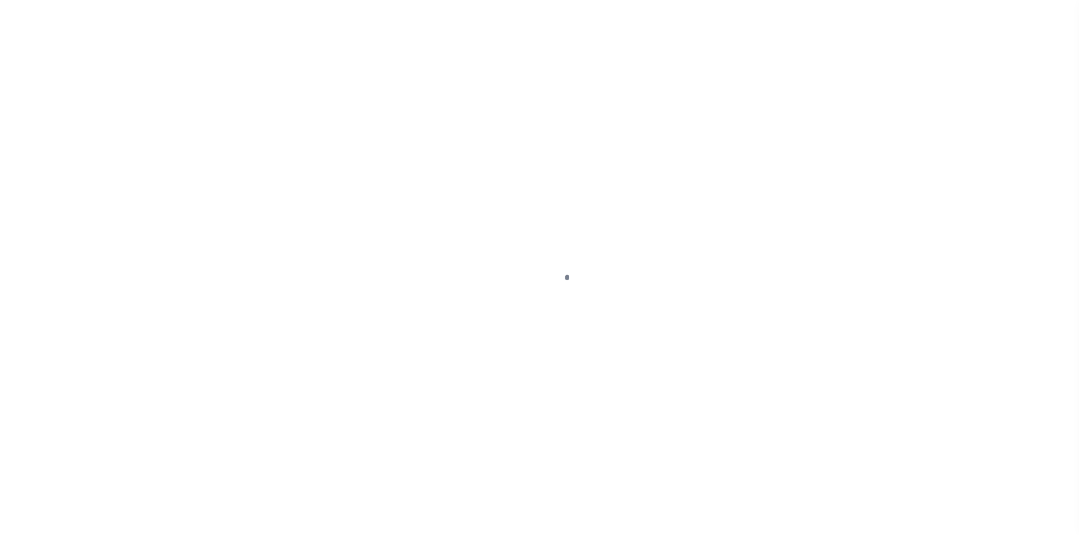
select select "NTX"
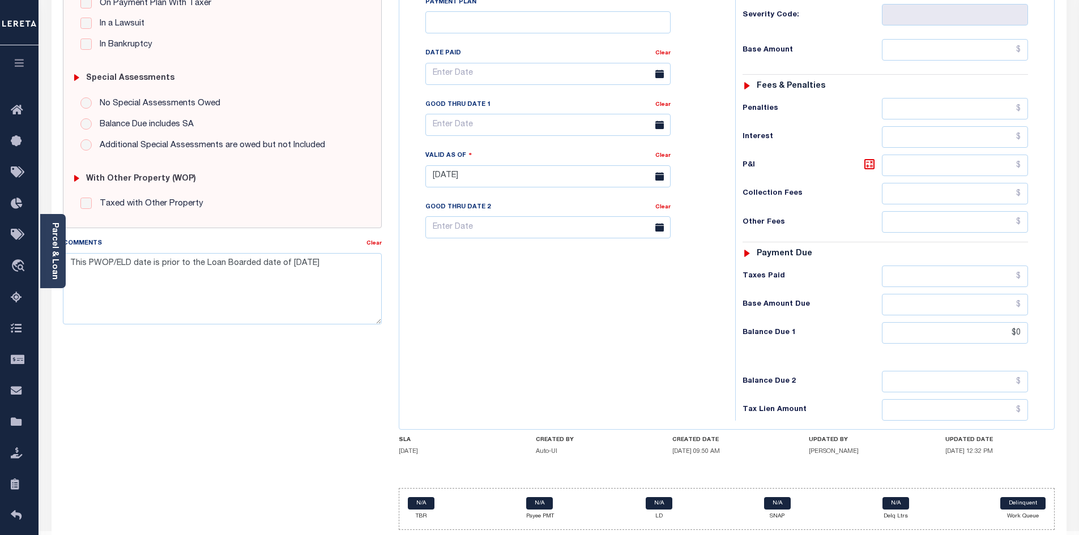
scroll to position [285, 0]
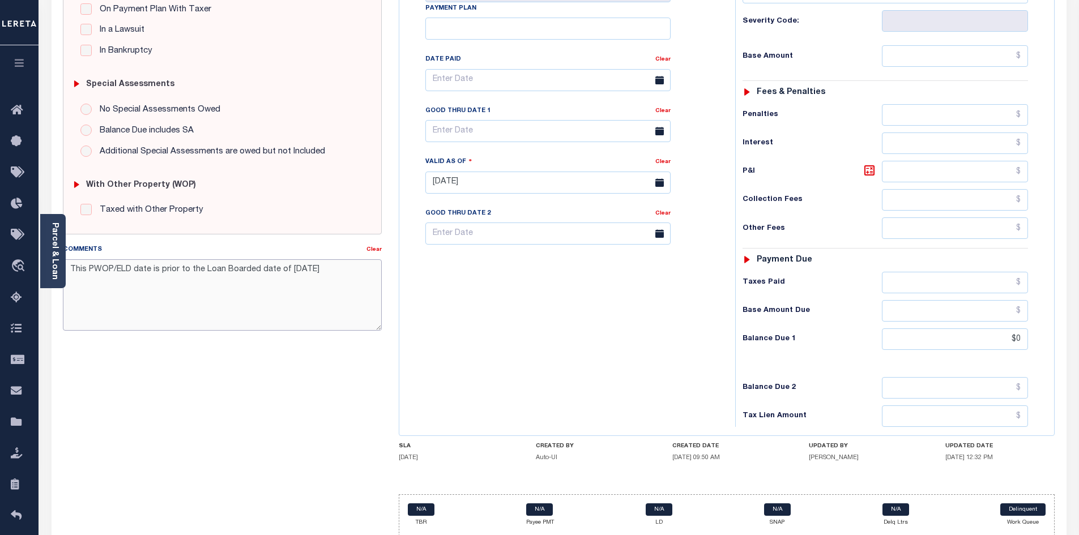
click at [191, 307] on textarea "This PWOP/ELD date is prior to the Loan Boarded date of 08/20/2025" at bounding box center [222, 294] width 319 height 71
drag, startPoint x: 68, startPoint y: 267, endPoint x: 338, endPoint y: 283, distance: 270.5
click at [338, 283] on textarea "This PWOP/ELD date is prior to the Loan Boarded date of 08/20/2025" at bounding box center [222, 294] width 319 height 71
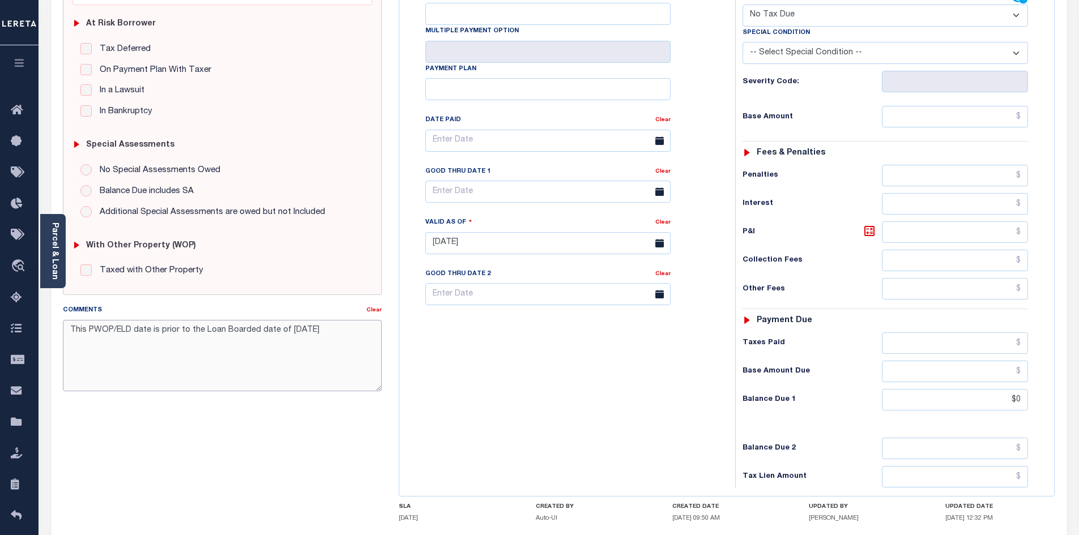
scroll to position [0, 0]
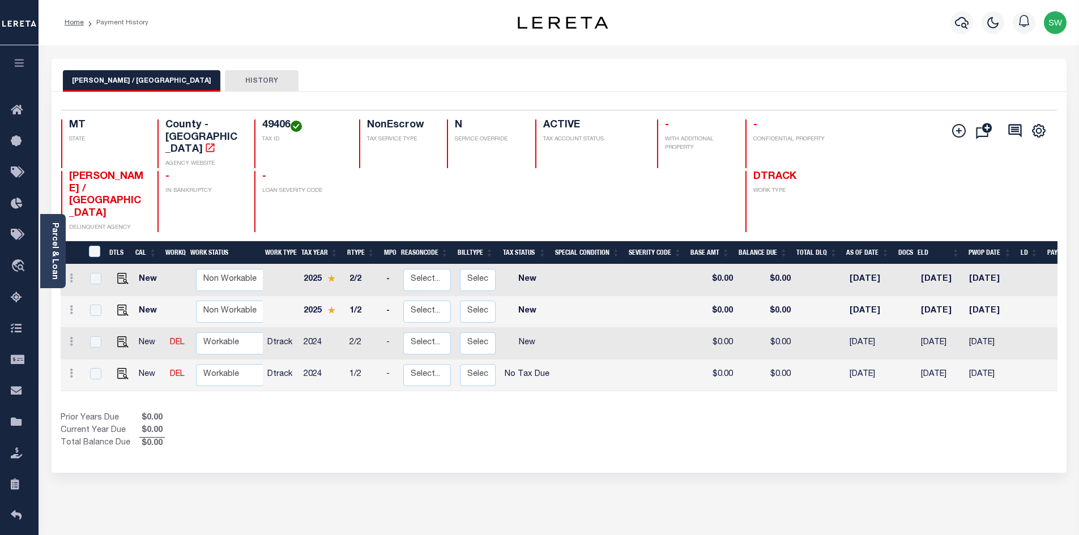
click at [479, 412] on div "Prior Years Due $0.00 Current Year Due $0.00 Total Balance Due $0.00" at bounding box center [310, 431] width 498 height 38
click at [537, 412] on div "Prior Years Due $0.00 Current Year Due $0.00 Total Balance Due $0.00" at bounding box center [310, 431] width 498 height 38
click at [123, 336] on img "" at bounding box center [122, 341] width 11 height 11
checkbox input "true"
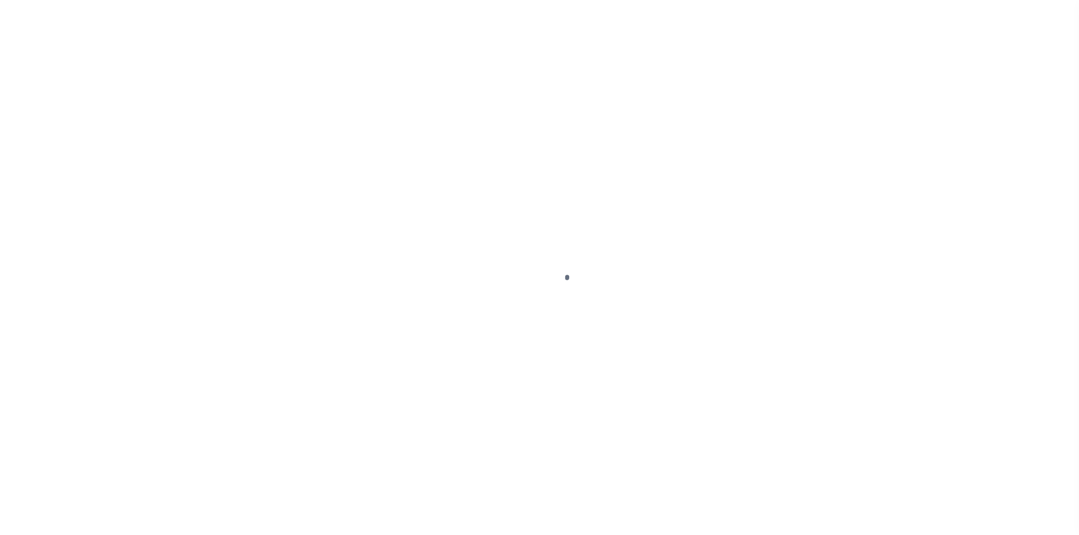
select select "NW2"
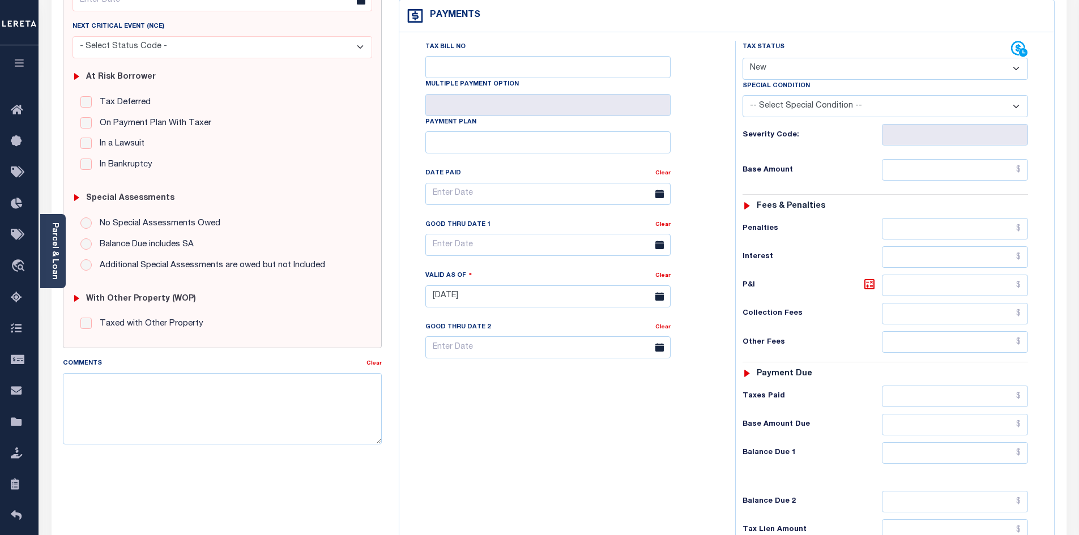
scroll to position [182, 0]
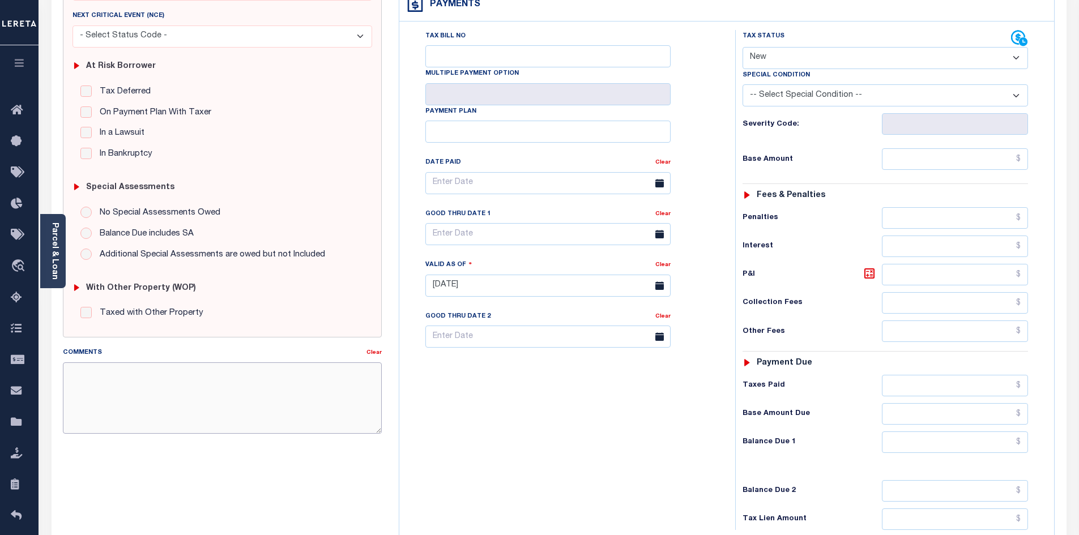
click at [89, 372] on textarea "Comments" at bounding box center [222, 397] width 319 height 71
paste textarea "This PWOP/ELD date is prior to the Loan Boarded date of 08/20/2025"
click at [356, 395] on textarea "This PWOP/ELD date is prior to the Loan Boarded date of 08/20/2025" at bounding box center [222, 397] width 319 height 71
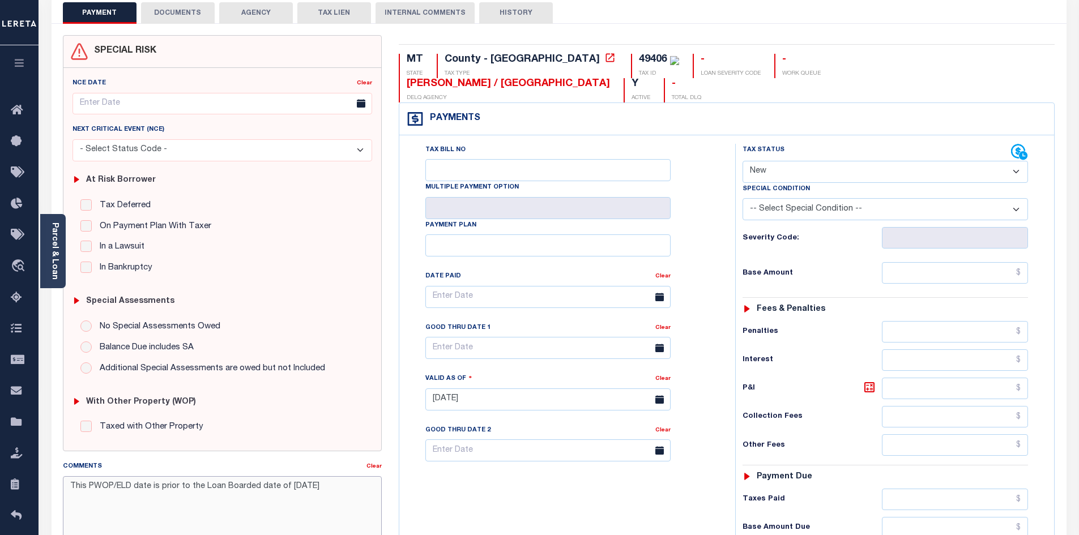
scroll to position [62, 0]
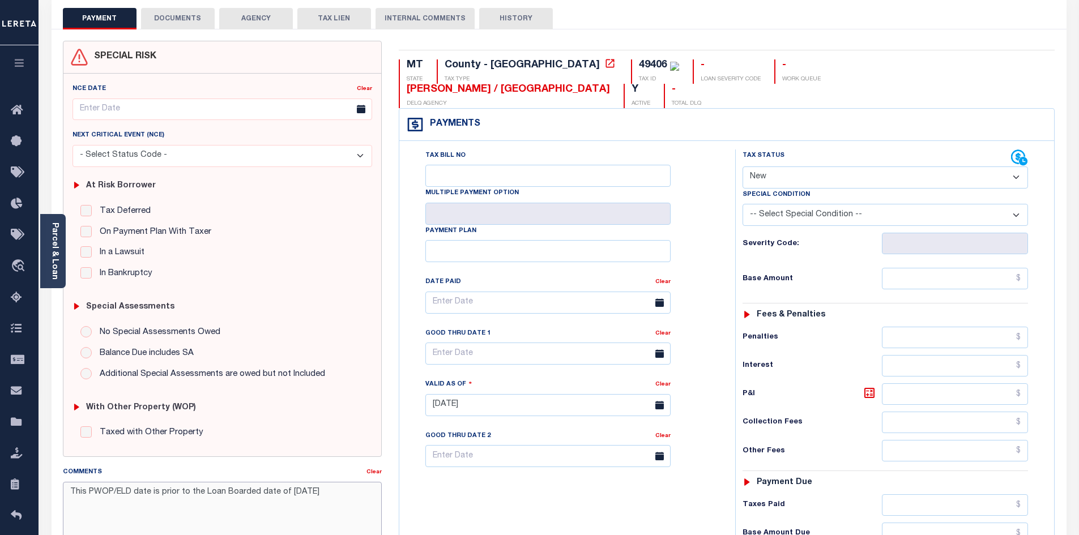
type textarea "This PWOP/ELD date is prior to the Loan Boarded date of 08/20/2025"
type input "[DATE]"
click at [1015, 166] on select "- Select Status Code - Open Due/Unpaid Paid Incomplete No Tax Due Internal Refu…" at bounding box center [884, 177] width 285 height 22
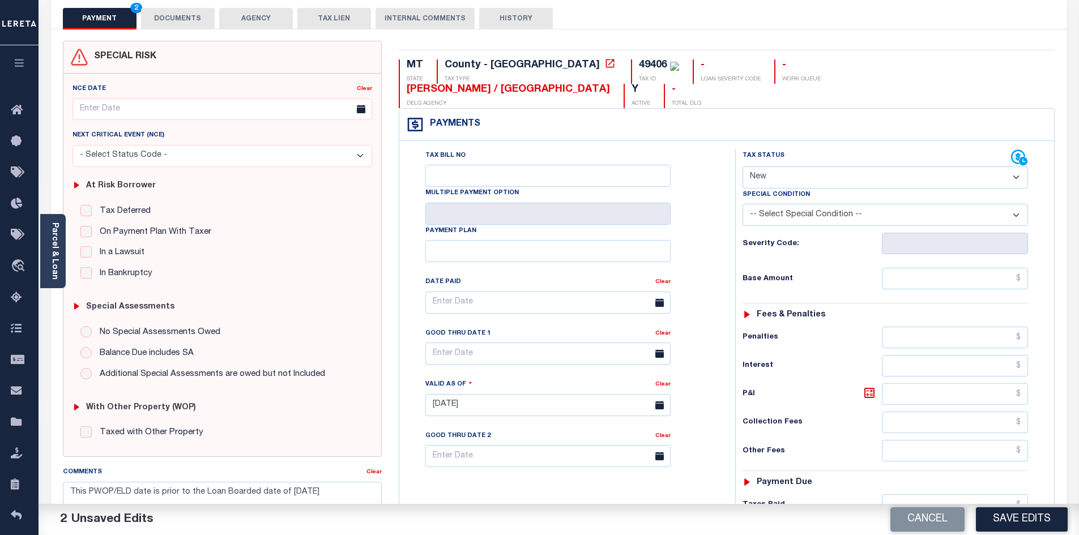
select select "NTX"
click at [742, 166] on select "- Select Status Code - Open Due/Unpaid Paid Incomplete No Tax Due Internal Refu…" at bounding box center [884, 177] width 285 height 22
click at [609, 477] on div "Tax Bill No Multiple Payment Option Payment Plan Clear" at bounding box center [564, 399] width 324 height 500
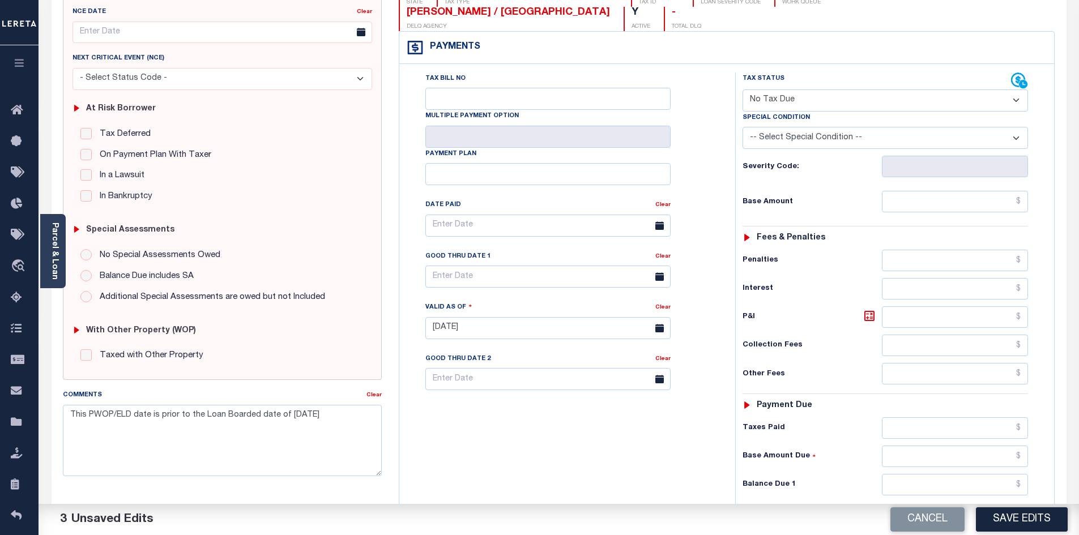
scroll to position [142, 0]
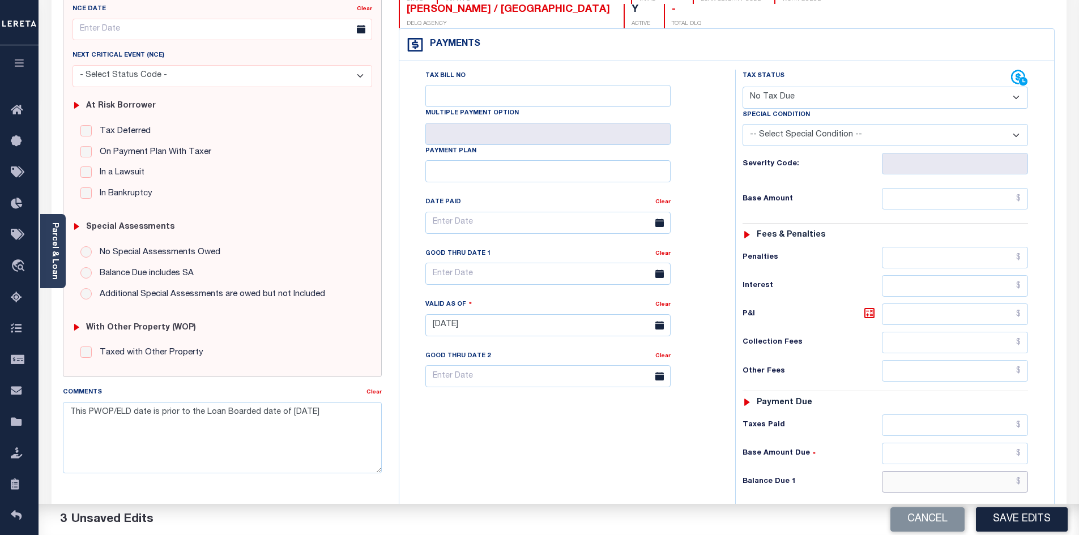
click at [979, 471] on input "text" at bounding box center [955, 482] width 147 height 22
type input "$0.00"
drag, startPoint x: 632, startPoint y: 469, endPoint x: 669, endPoint y: 466, distance: 37.5
click at [633, 470] on div "Tax Bill No Multiple Payment Option Payment Plan Clear" at bounding box center [564, 320] width 324 height 500
click at [1020, 518] on button "Save Edits" at bounding box center [1022, 519] width 92 height 24
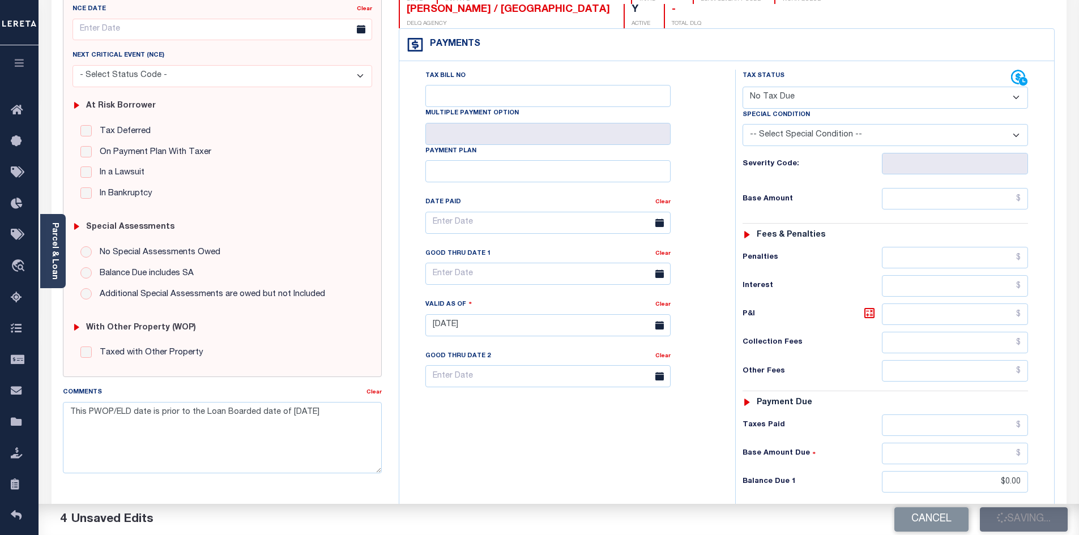
checkbox input "false"
type input "$0"
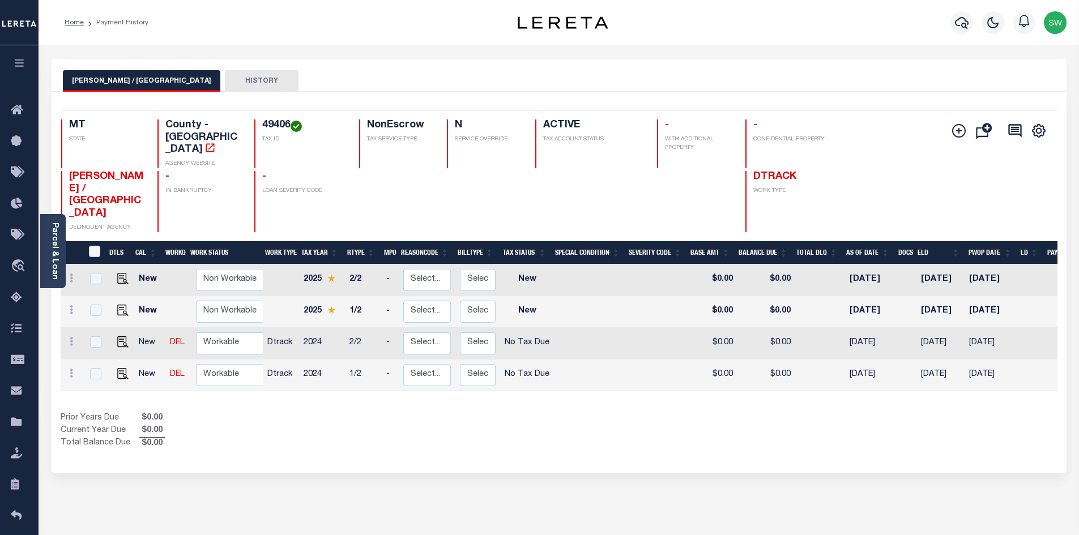
click at [558, 412] on div "Prior Years Due $0.00 Current Year Due $0.00 Total Balance Due $0.00" at bounding box center [310, 431] width 498 height 38
drag, startPoint x: 486, startPoint y: 388, endPoint x: 416, endPoint y: 313, distance: 103.3
click at [486, 412] on div "Prior Years Due $0.00 Current Year Due $0.00 Total Balance Due $0.00" at bounding box center [310, 431] width 498 height 38
click at [964, 21] on icon "button" at bounding box center [962, 23] width 14 height 12
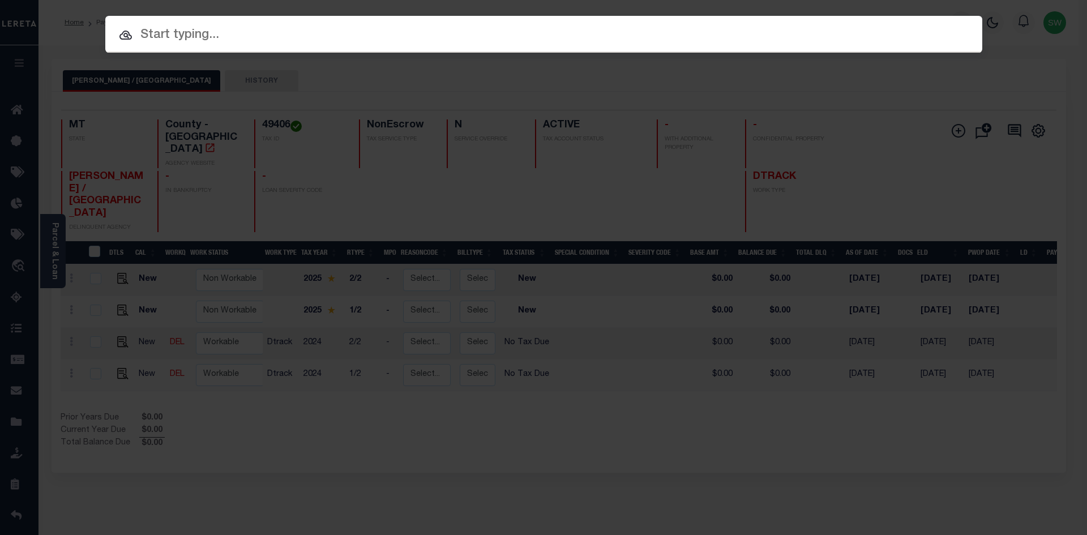
click at [172, 32] on input "text" at bounding box center [543, 35] width 877 height 20
paste input "71000525"
type input "71000525"
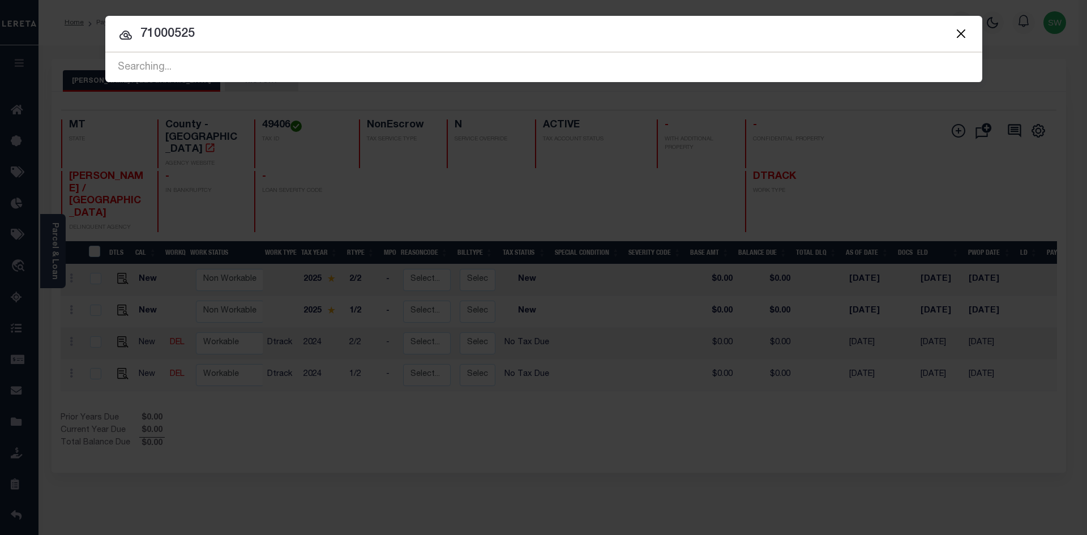
click at [262, 37] on input "71000525" at bounding box center [543, 34] width 877 height 20
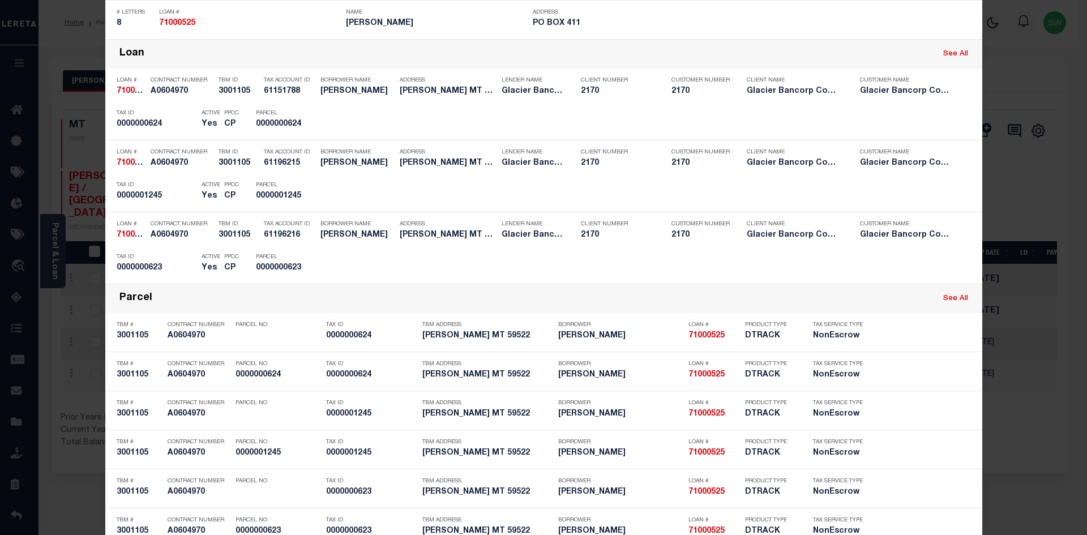
scroll to position [395, 0]
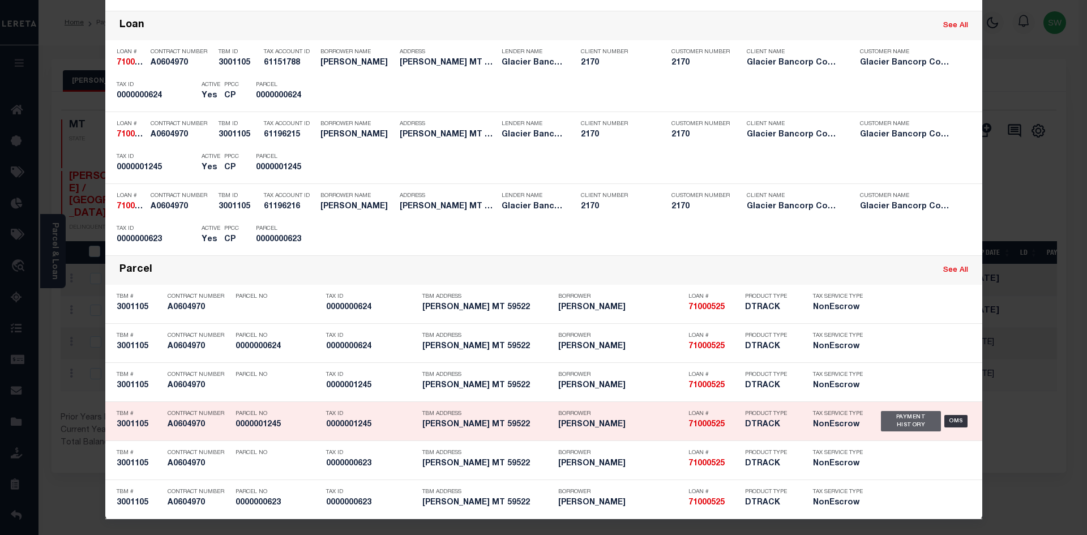
click at [913, 415] on div "Payment History" at bounding box center [911, 421] width 61 height 20
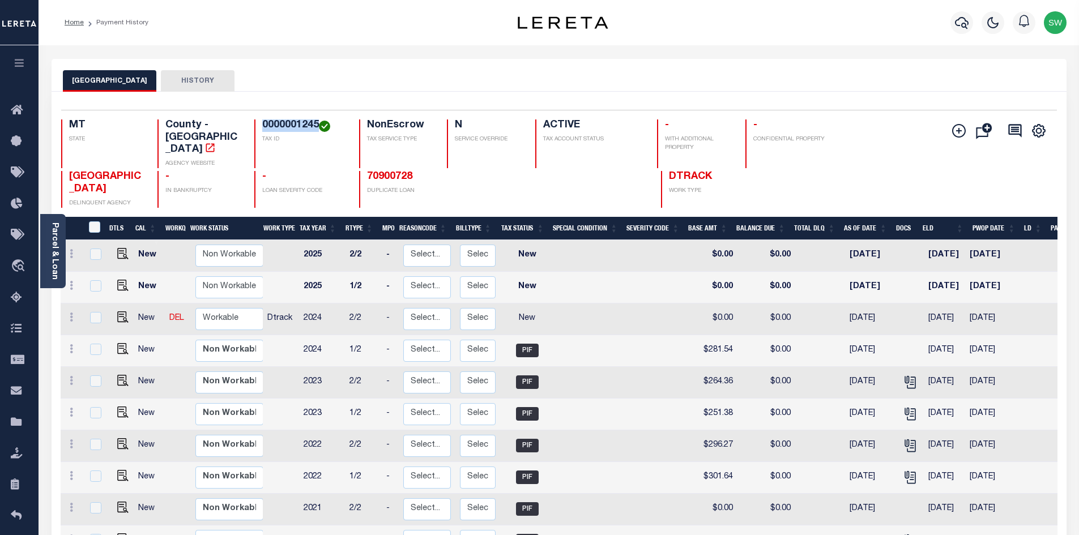
drag, startPoint x: 318, startPoint y: 123, endPoint x: 260, endPoint y: 121, distance: 57.2
click at [260, 121] on div "0000001245 TAX ID" at bounding box center [299, 143] width 91 height 49
copy h4 "0000001245"
click at [71, 313] on icon at bounding box center [71, 317] width 3 height 9
click at [102, 350] on img at bounding box center [98, 356] width 11 height 12
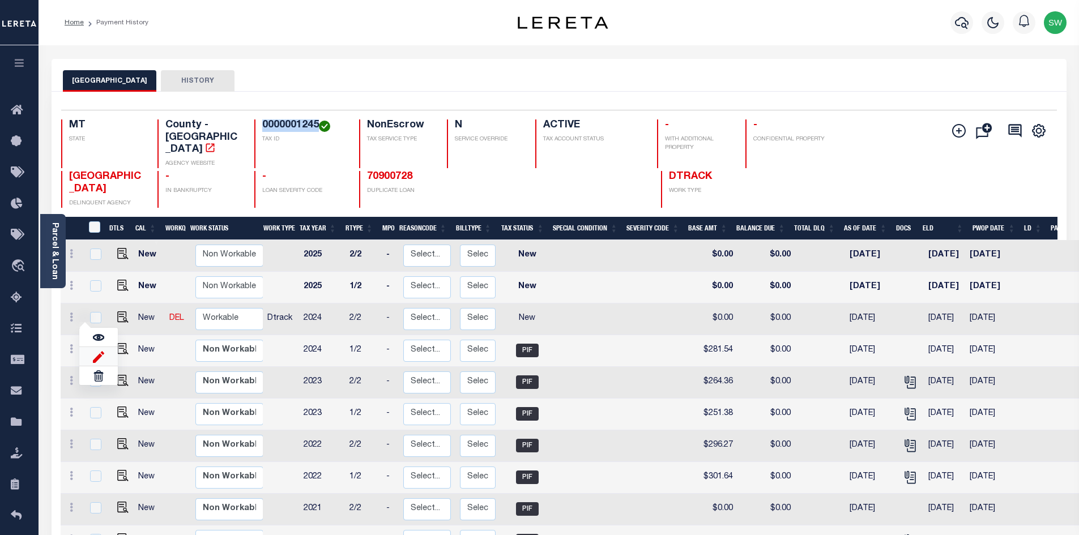
select select "NW2"
type input "$0.00"
type input "08/27/2025"
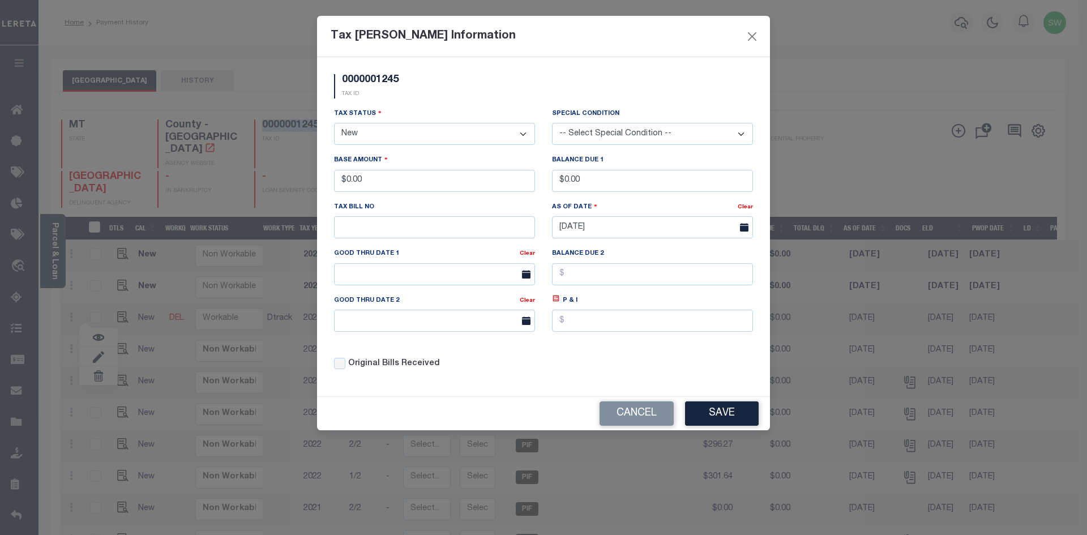
click at [522, 132] on select "- Select Status - Open Due/Unpaid Paid Incomplete No Tax Due Internal Refund Pr…" at bounding box center [434, 134] width 201 height 22
click at [521, 135] on select "- Select Status - Open Due/Unpaid Paid Incomplete No Tax Due Internal Refund Pr…" at bounding box center [434, 134] width 201 height 22
select select "PYD"
click at [334, 123] on select "- Select Status - Open Due/Unpaid Paid Incomplete No Tax Due Internal Refund Pr…" at bounding box center [434, 134] width 201 height 22
drag, startPoint x: 367, startPoint y: 189, endPoint x: 330, endPoint y: 191, distance: 38.0
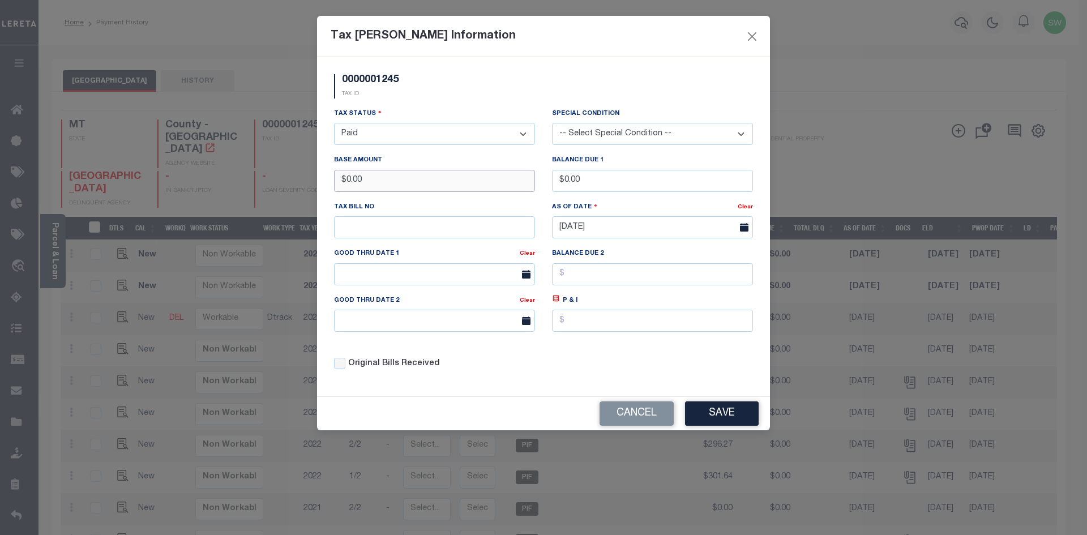
click at [330, 191] on div "Base Amount $0.00" at bounding box center [435, 177] width 218 height 46
type input "$276.47"
click at [423, 102] on div "0000001245 TAX ID" at bounding box center [544, 90] width 436 height 33
click at [649, 371] on div "Tax Status - Select Status - Open Due/Unpaid Paid Incomplete No Tax Due Interna…" at bounding box center [544, 244] width 436 height 272
click at [730, 409] on button "Save" at bounding box center [722, 413] width 74 height 24
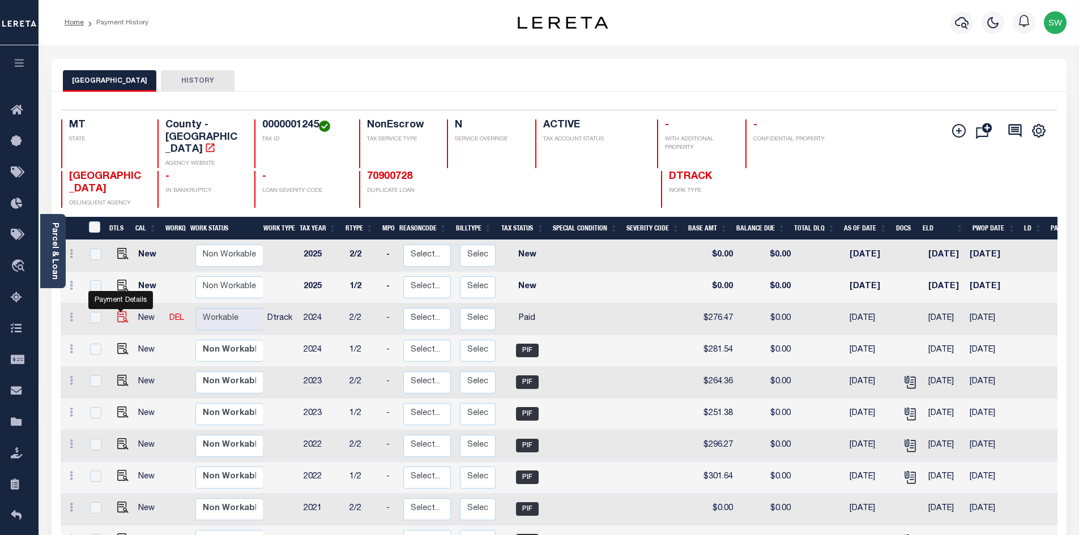
click at [118, 311] on img at bounding box center [122, 316] width 11 height 11
checkbox input "true"
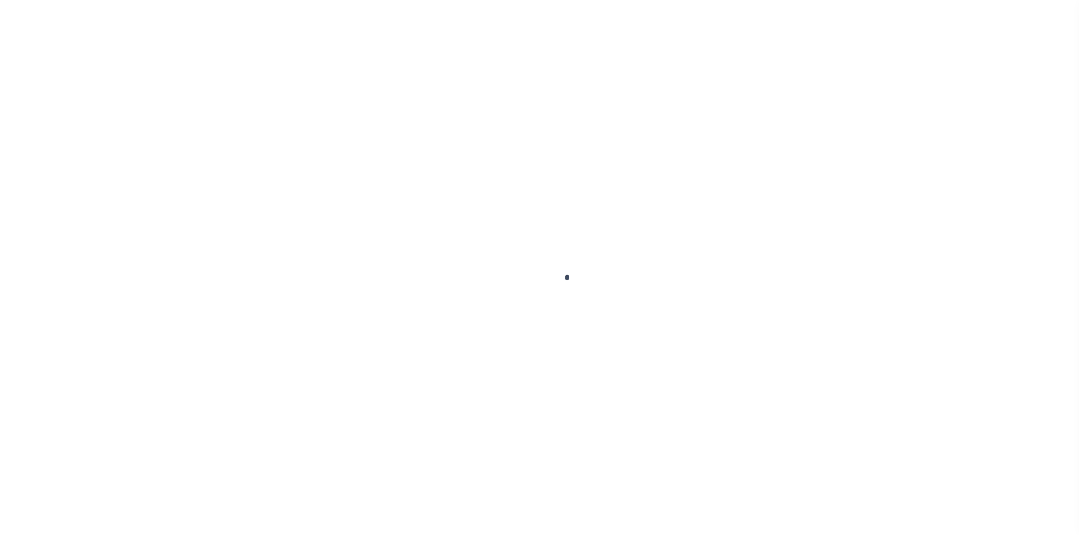
select select "PYD"
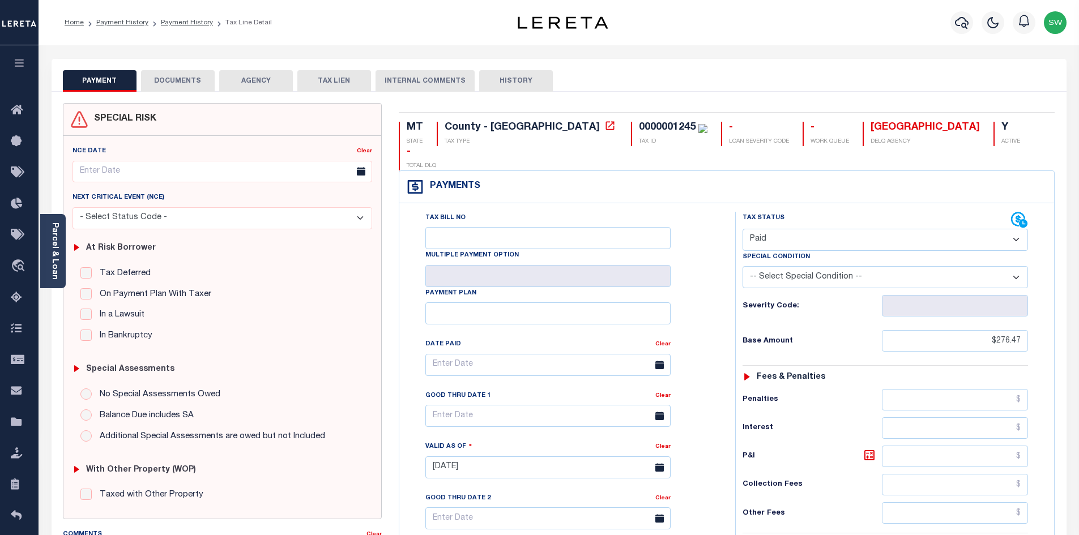
click at [186, 84] on button "DOCUMENTS" at bounding box center [178, 81] width 74 height 22
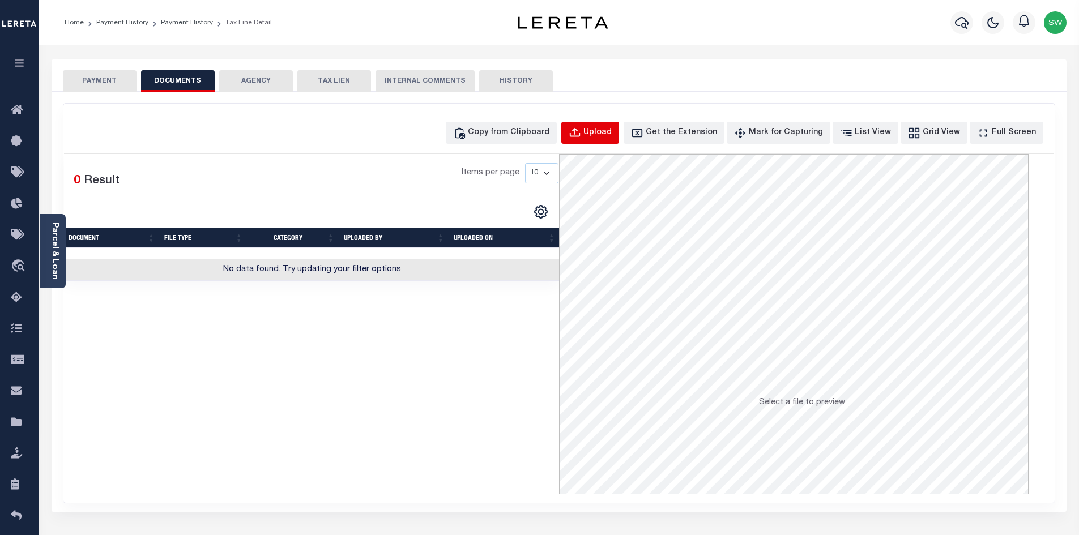
click at [611, 136] on div "Upload" at bounding box center [597, 133] width 28 height 12
select select "POP"
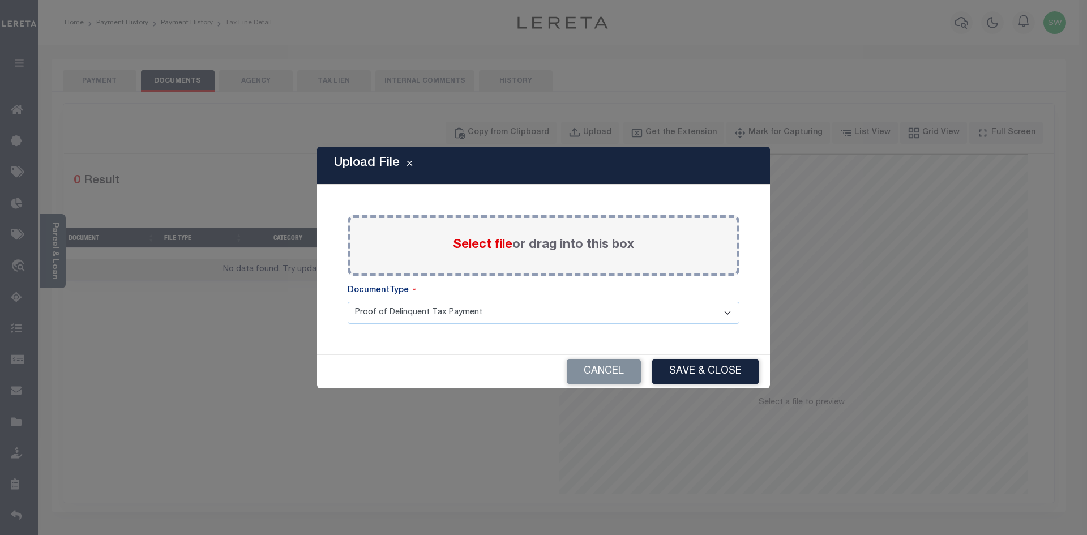
click at [472, 263] on div "Select file or drag into this box" at bounding box center [544, 245] width 392 height 61
click at [455, 245] on span "Select file" at bounding box center [482, 245] width 59 height 12
click at [0, 0] on input "Select file or drag into this box" at bounding box center [0, 0] width 0 height 0
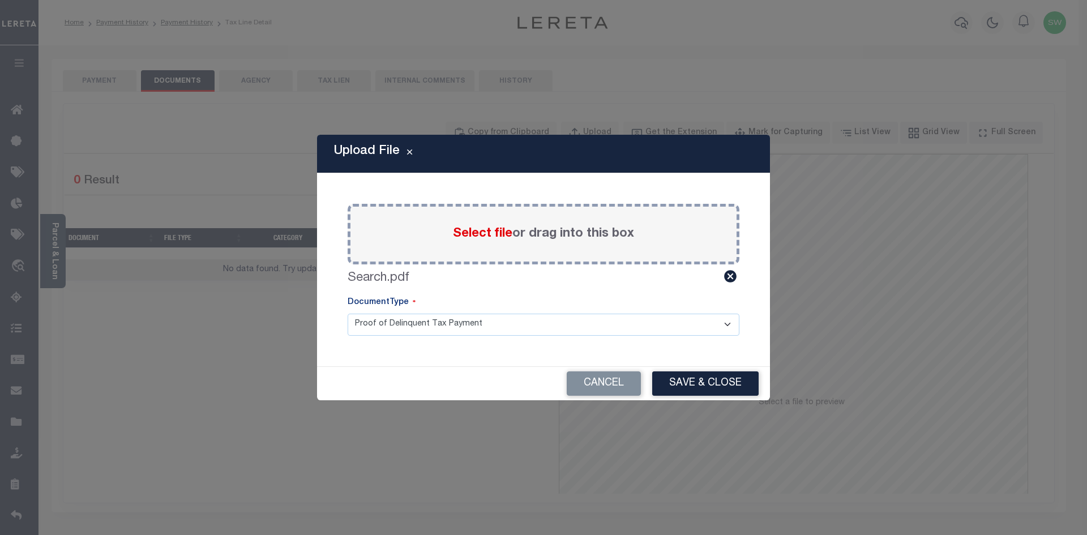
click at [412, 357] on div "Upload File Paste copied image or file into this box Select file or drag into t…" at bounding box center [543, 267] width 453 height 265
click at [707, 385] on button "Save & Close" at bounding box center [705, 383] width 106 height 24
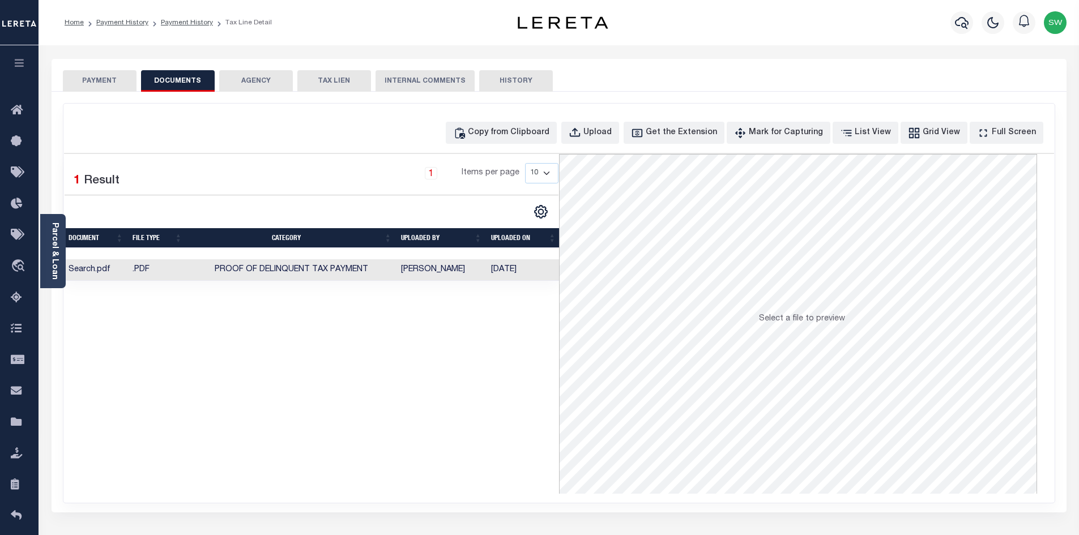
click at [416, 348] on div "Selected 1 Result 1 Items per page 10 25 50 100" at bounding box center [311, 324] width 495 height 340
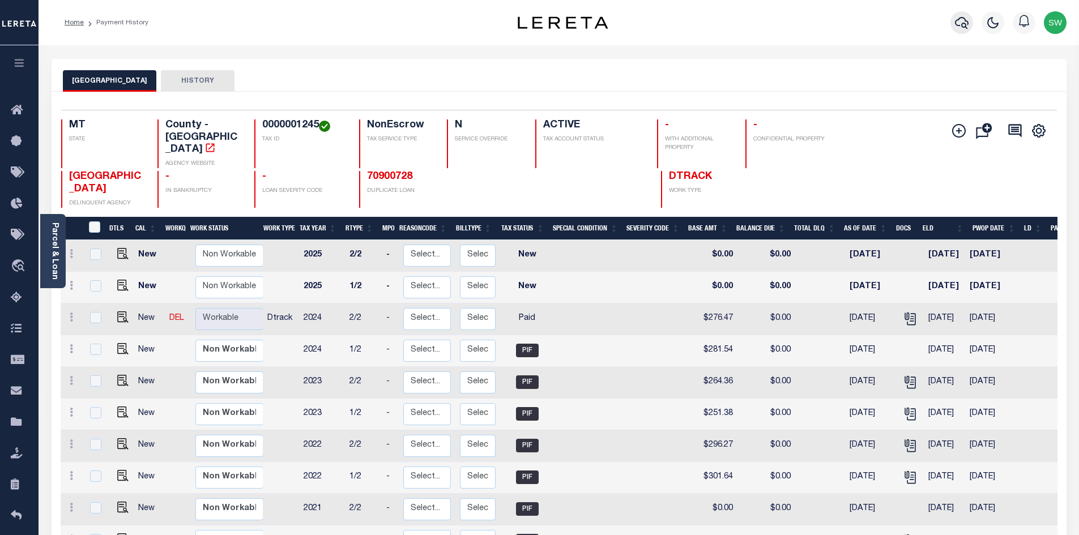
click at [961, 20] on icon "button" at bounding box center [962, 23] width 14 height 14
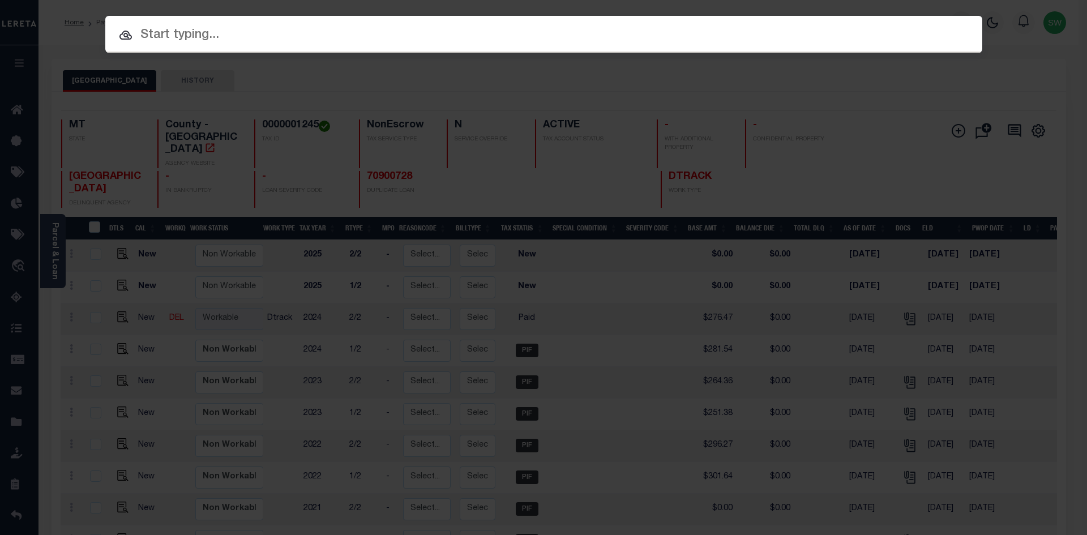
click at [172, 32] on input "text" at bounding box center [543, 35] width 877 height 20
paste input "71000333"
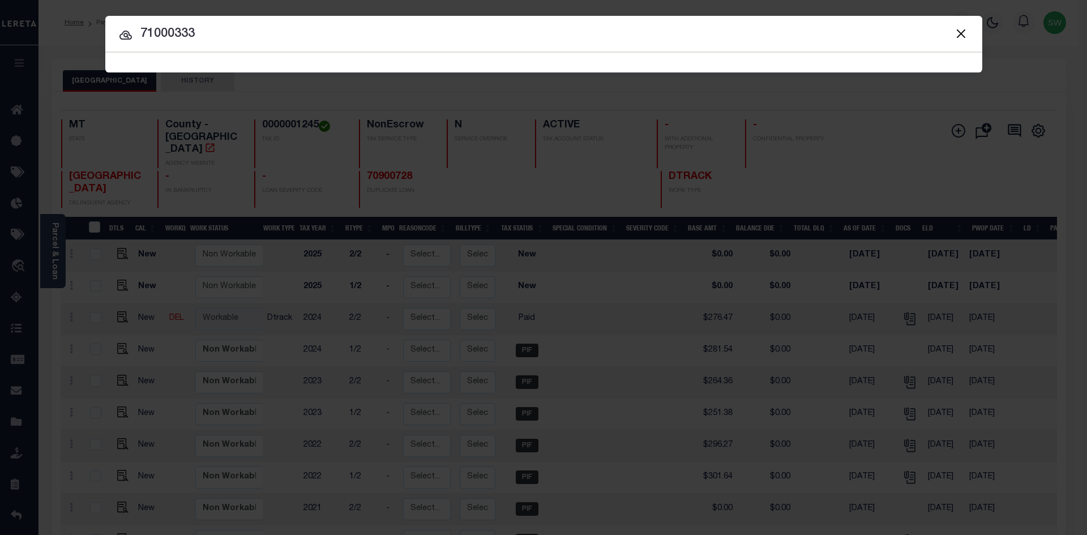
click at [241, 35] on input "71000333" at bounding box center [543, 34] width 877 height 20
type input "71000333"
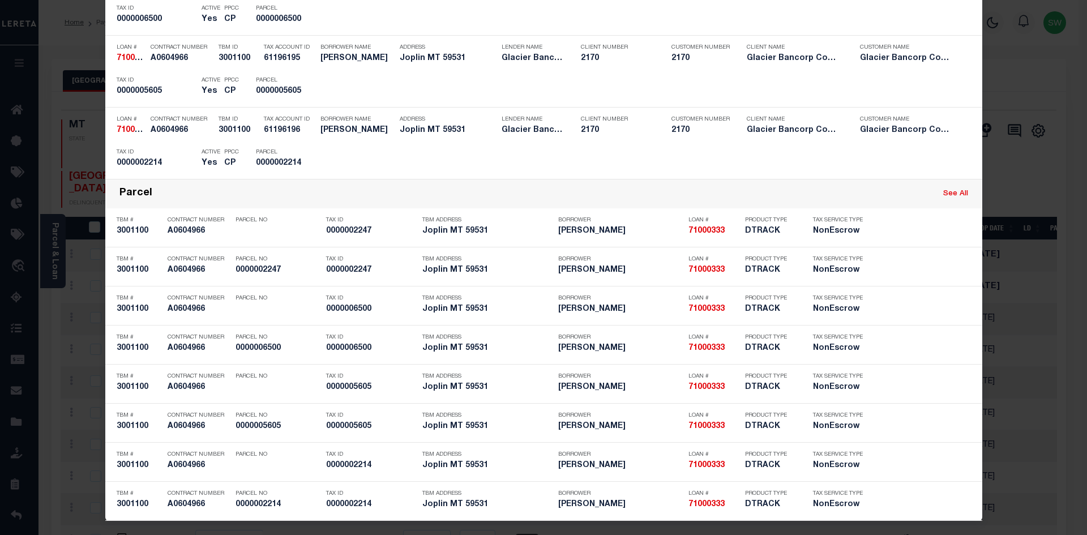
scroll to position [450, 0]
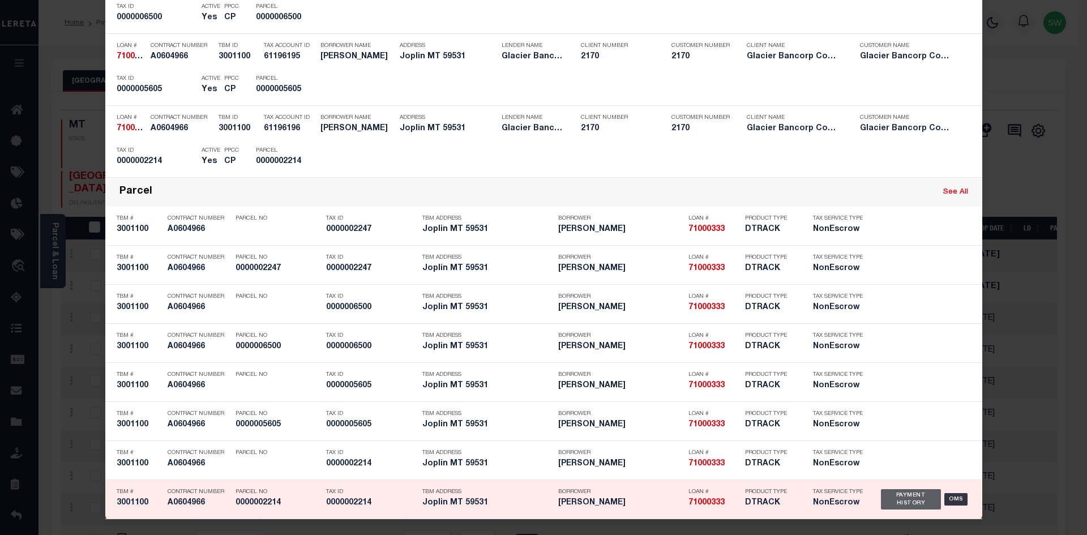
click at [900, 499] on div "Payment History" at bounding box center [911, 499] width 61 height 20
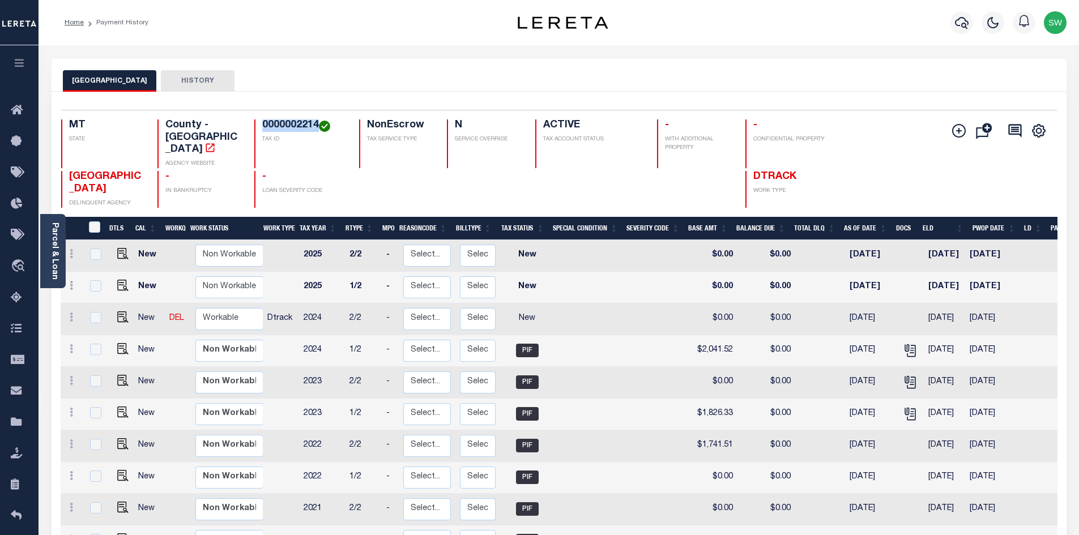
drag, startPoint x: 316, startPoint y: 127, endPoint x: 262, endPoint y: 125, distance: 54.9
click at [262, 125] on h4 "0000002214" at bounding box center [303, 125] width 83 height 12
copy h4 "0000002214"
click at [124, 311] on img "" at bounding box center [122, 316] width 11 height 11
checkbox input "true"
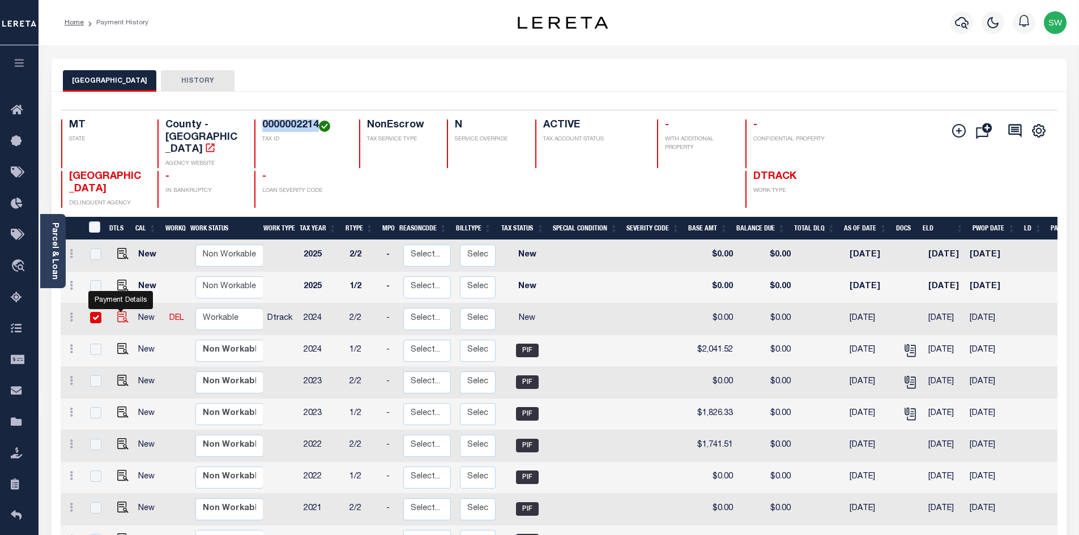
checkbox input "true"
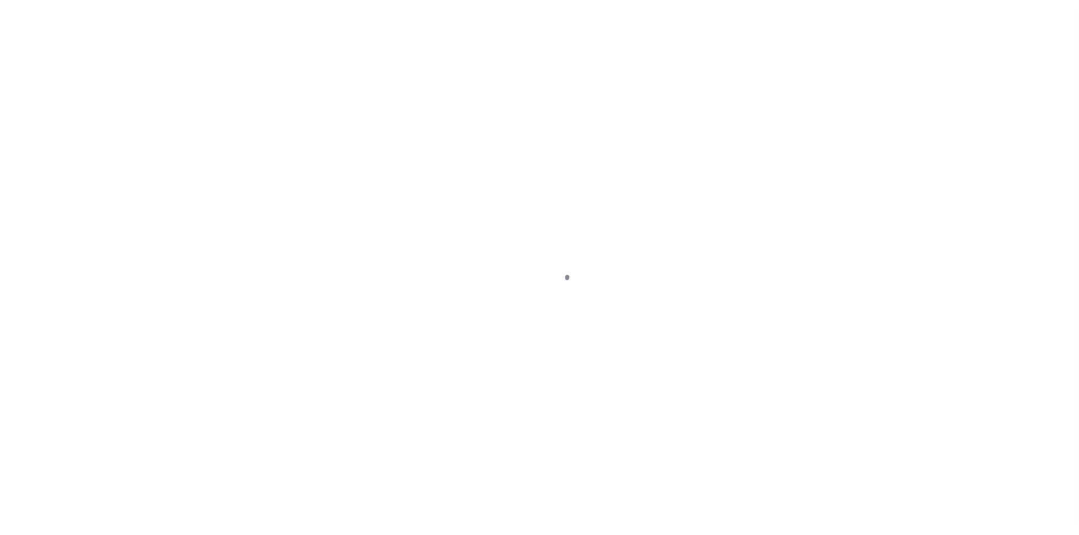
select select "NW2"
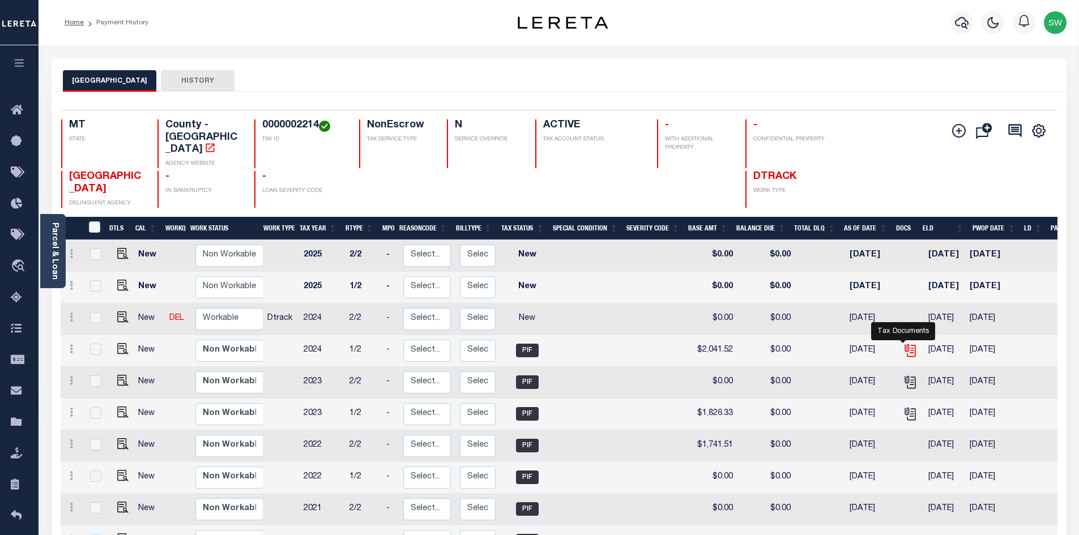
click at [905, 344] on icon "" at bounding box center [909, 348] width 9 height 9
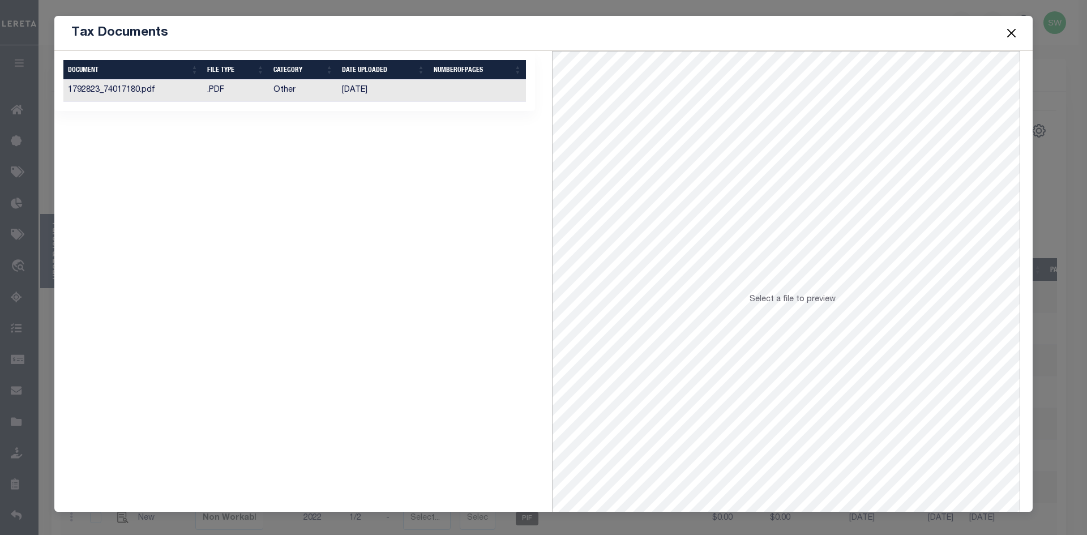
click at [341, 92] on td "[DATE]" at bounding box center [383, 91] width 92 height 22
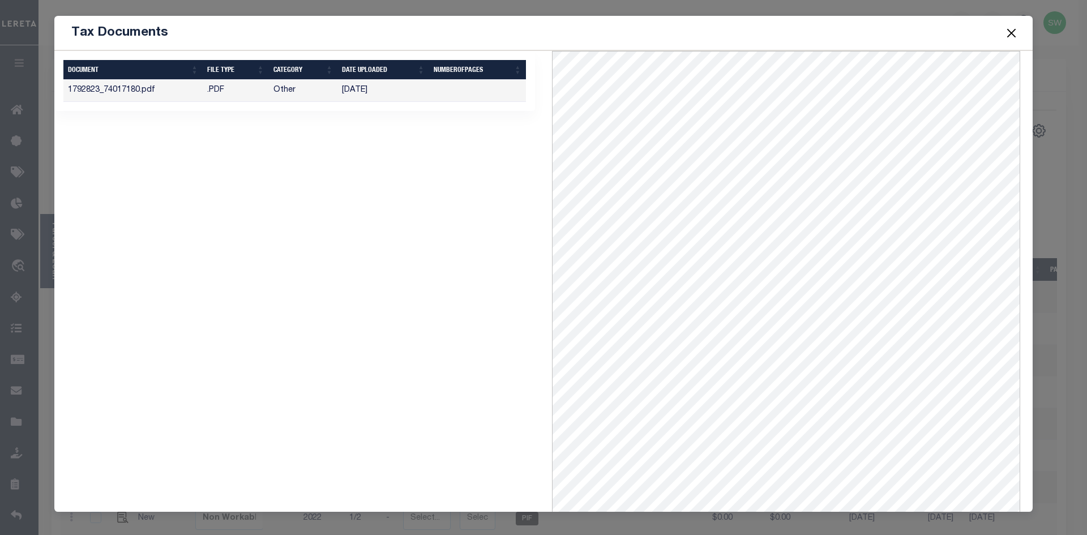
scroll to position [49, 0]
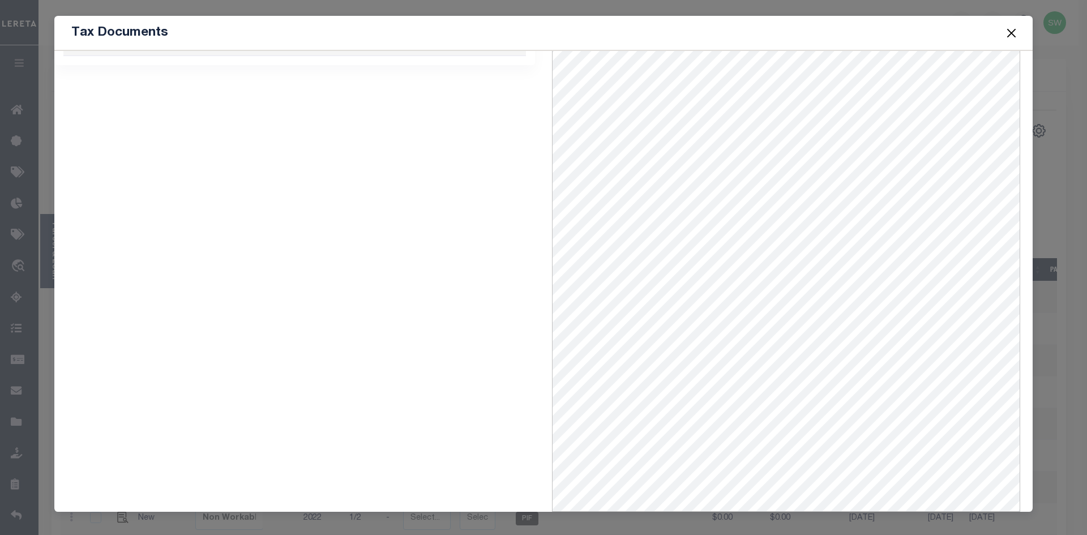
click at [1008, 35] on button "Close" at bounding box center [1011, 32] width 15 height 15
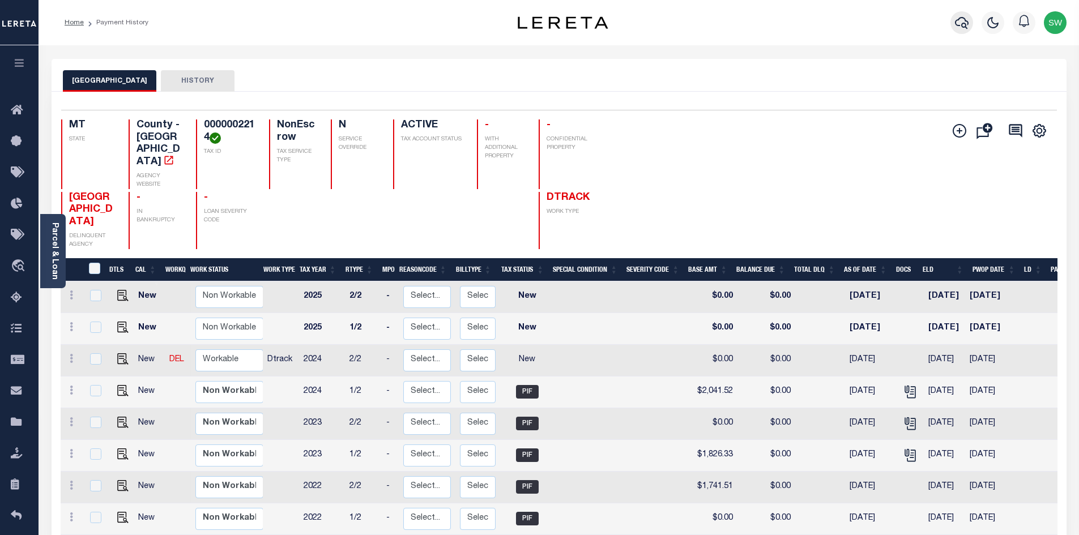
click at [962, 24] on icon "button" at bounding box center [962, 23] width 14 height 12
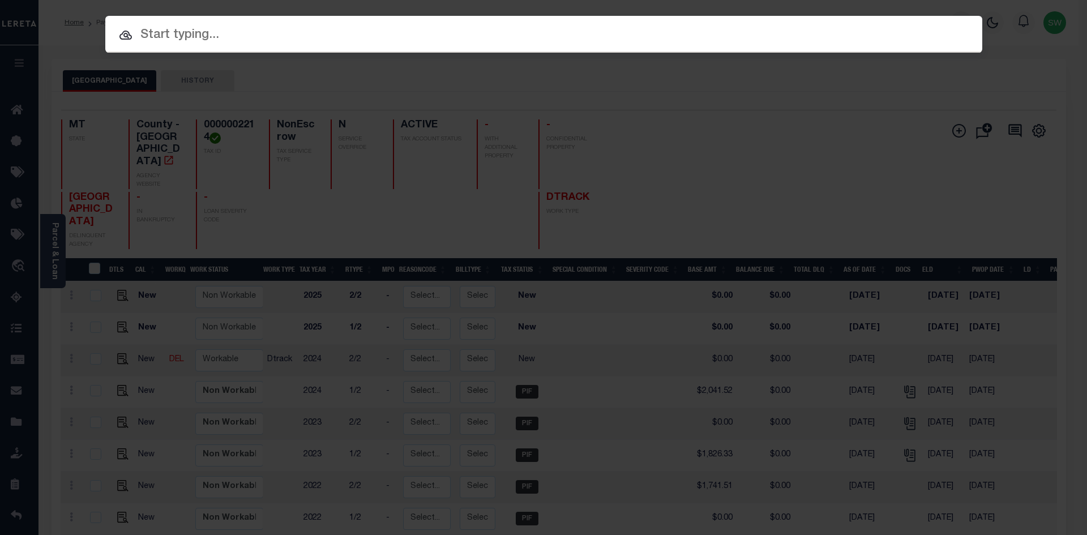
click at [170, 36] on input "text" at bounding box center [543, 35] width 877 height 20
paste input "71000333"
type input "71000333"
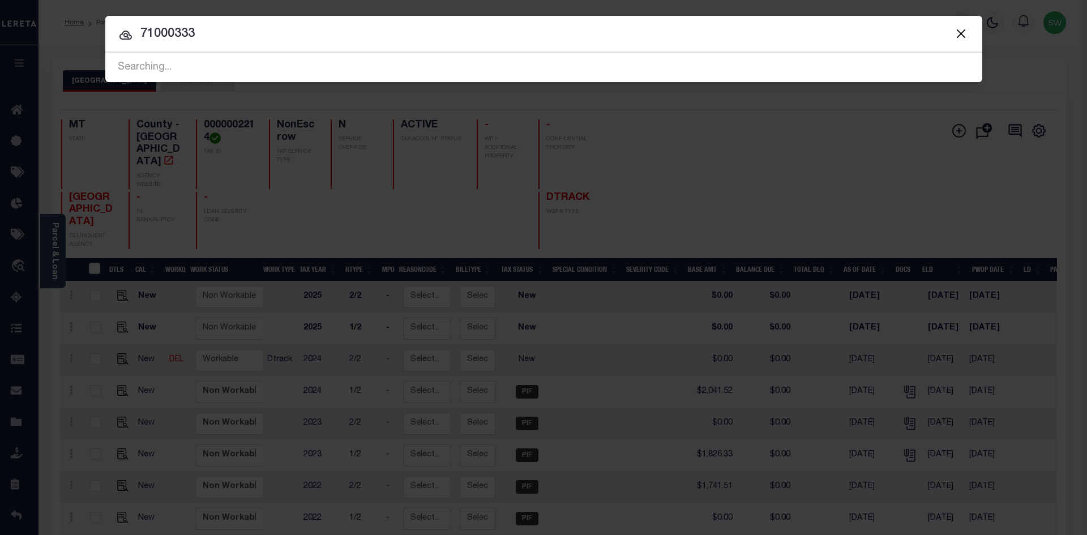
click at [234, 36] on input "71000333" at bounding box center [543, 34] width 877 height 20
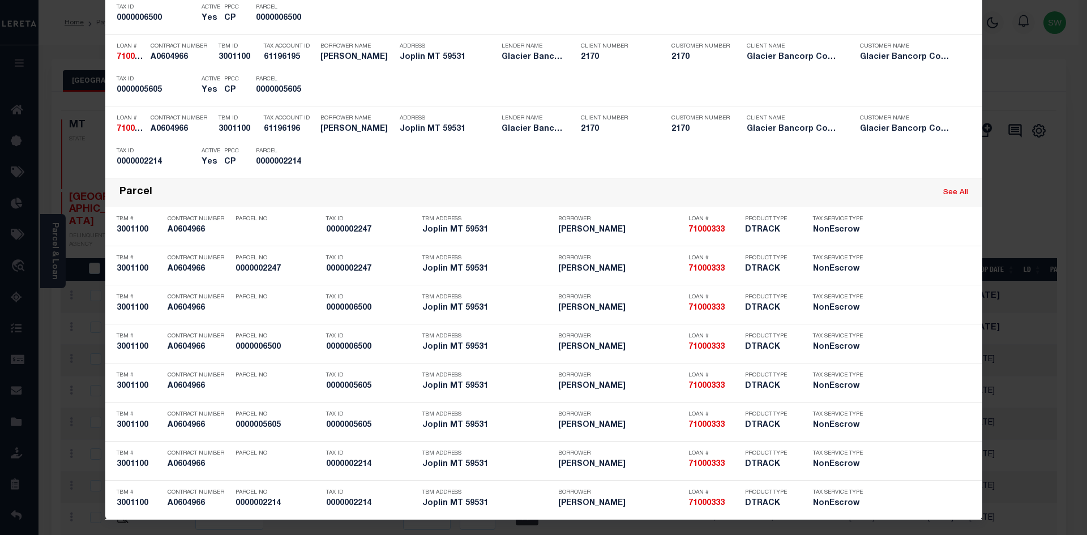
scroll to position [450, 0]
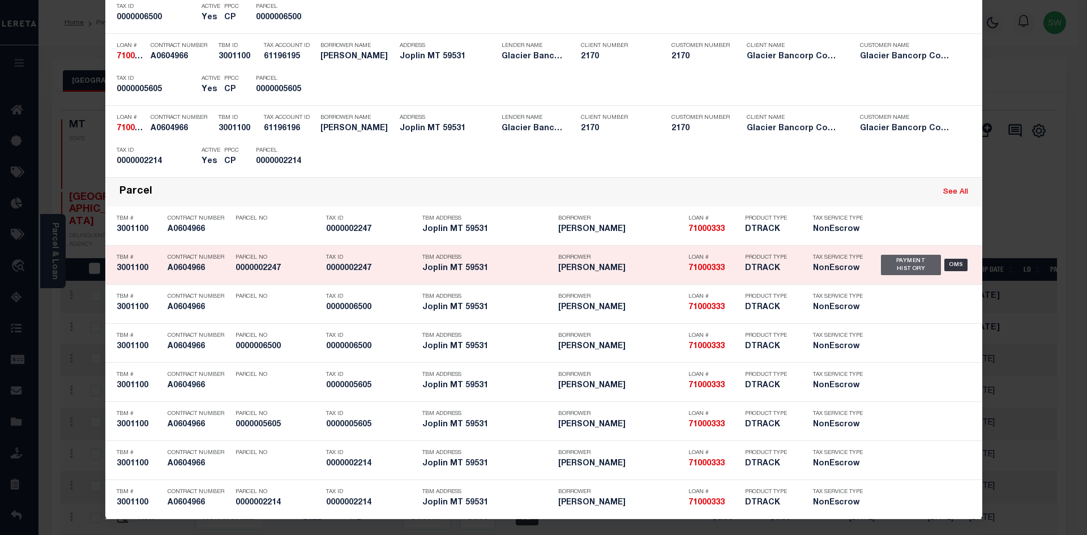
click at [895, 266] on div "Payment History" at bounding box center [911, 265] width 61 height 20
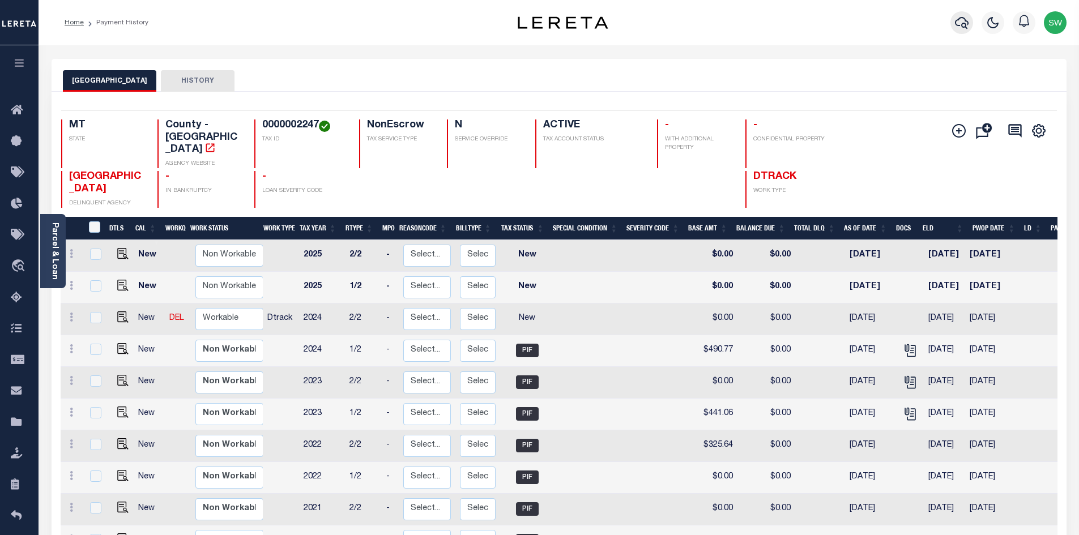
click at [962, 29] on icon "button" at bounding box center [962, 23] width 14 height 14
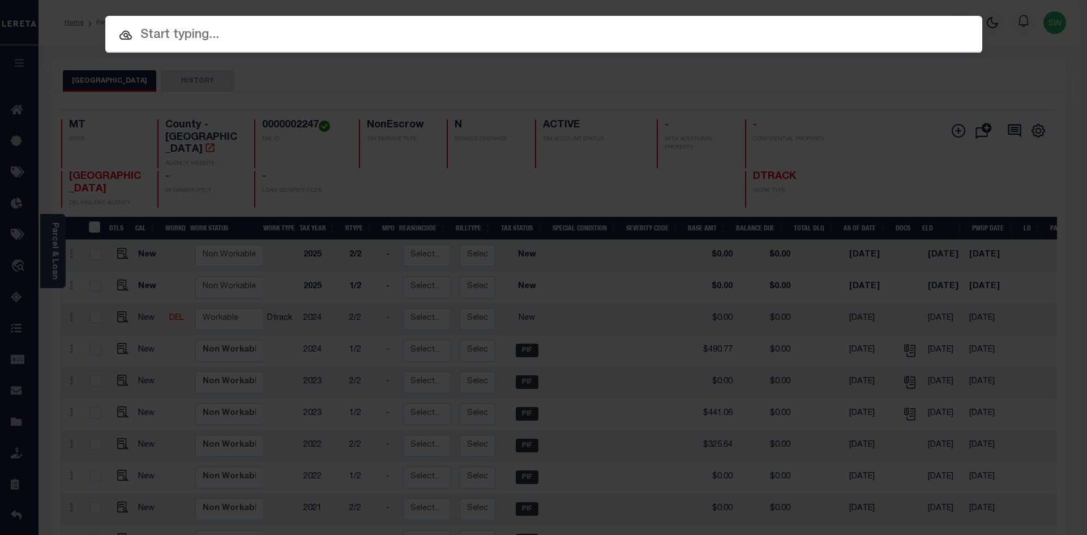
click at [182, 37] on input "text" at bounding box center [543, 35] width 877 height 20
paste input "71000333"
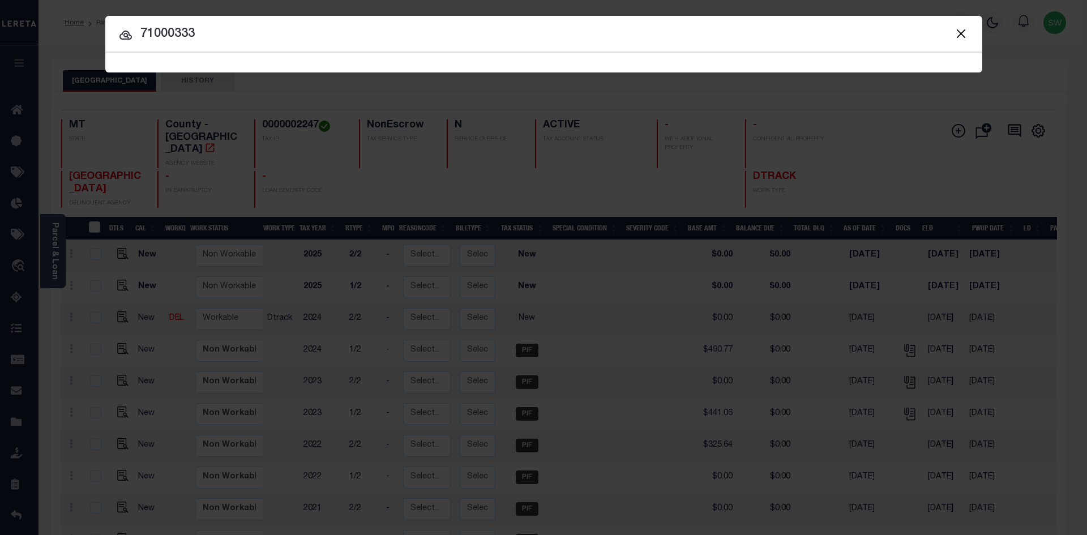
click at [233, 43] on input "71000333" at bounding box center [543, 34] width 877 height 20
type input "71000333"
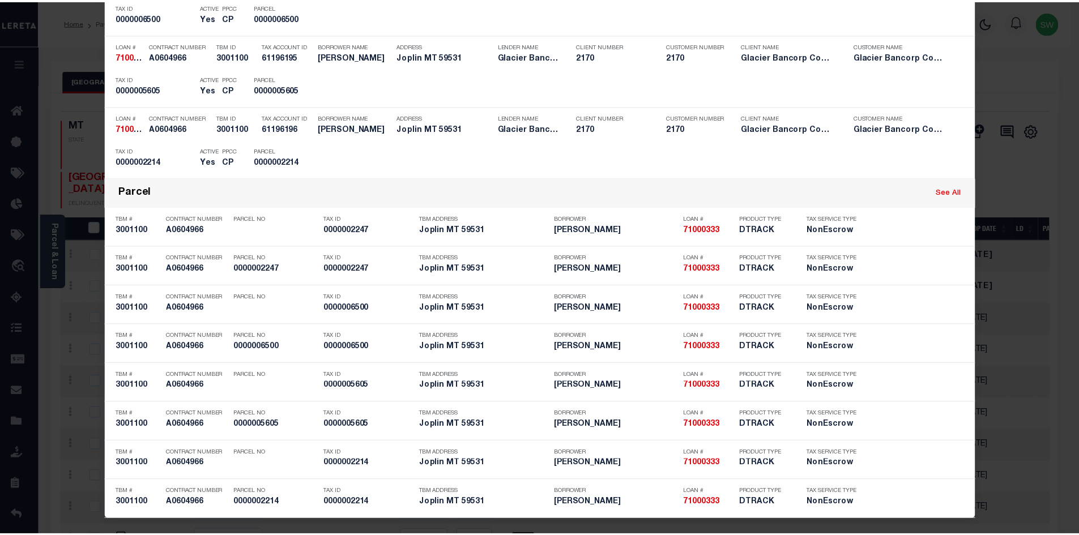
scroll to position [450, 0]
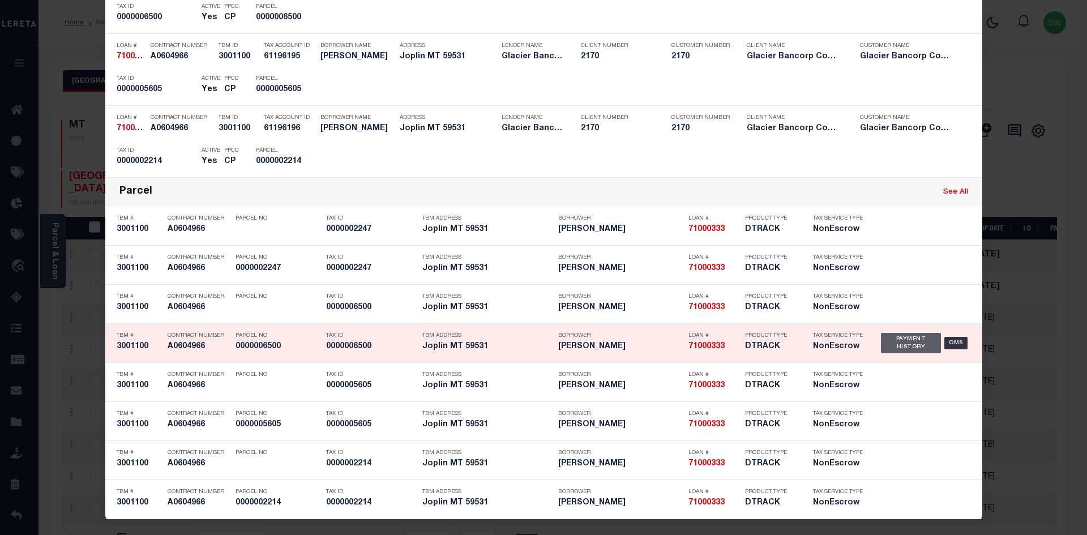
click at [900, 344] on div "Payment History" at bounding box center [911, 343] width 61 height 20
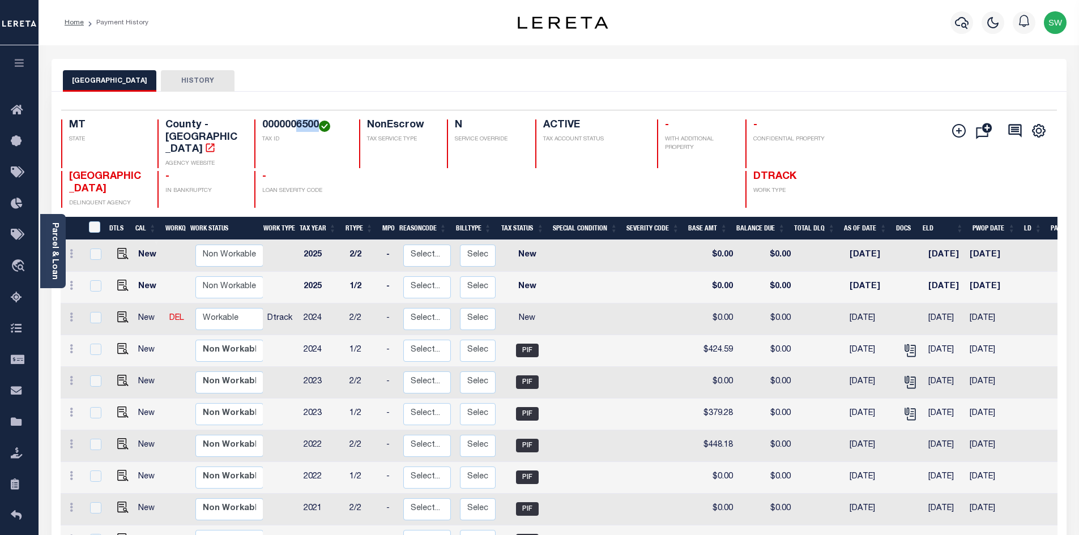
drag, startPoint x: 320, startPoint y: 123, endPoint x: 297, endPoint y: 125, distance: 23.2
click at [297, 125] on h4 "0000006500" at bounding box center [303, 125] width 83 height 12
copy h4 "6500"
drag, startPoint x: 307, startPoint y: 138, endPoint x: 313, endPoint y: 143, distance: 8.0
click at [313, 144] on p "TAX ID" at bounding box center [303, 139] width 83 height 8
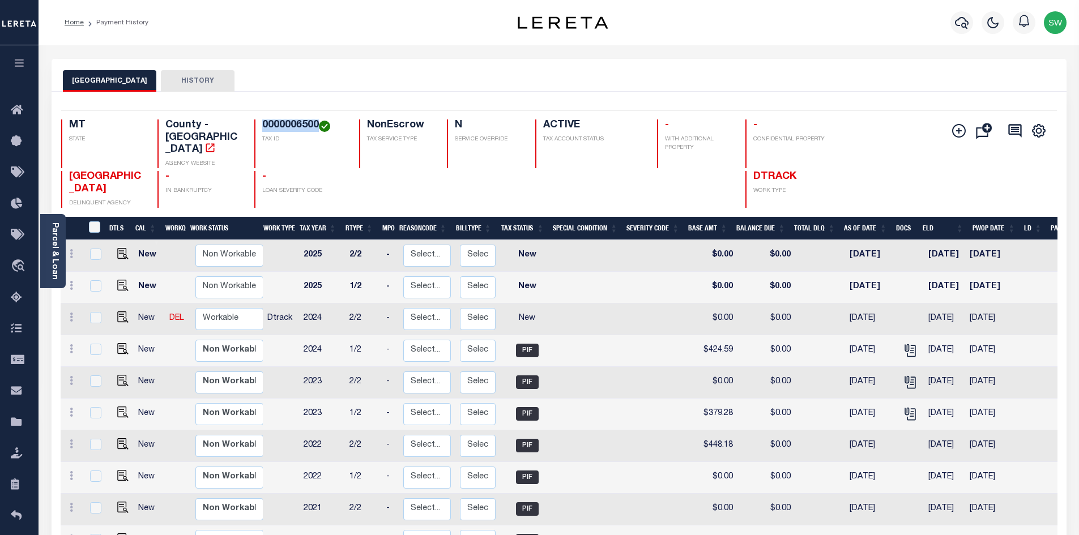
drag, startPoint x: 316, startPoint y: 125, endPoint x: 258, endPoint y: 119, distance: 59.2
click at [258, 119] on div "Selected 14 Results 1 Items per page 25 50 100 MT STATE County - MT AGENCY WEBS…" at bounding box center [558, 159] width 1013 height 98
copy h4 "0000006500"
click at [957, 25] on icon "button" at bounding box center [962, 23] width 14 height 14
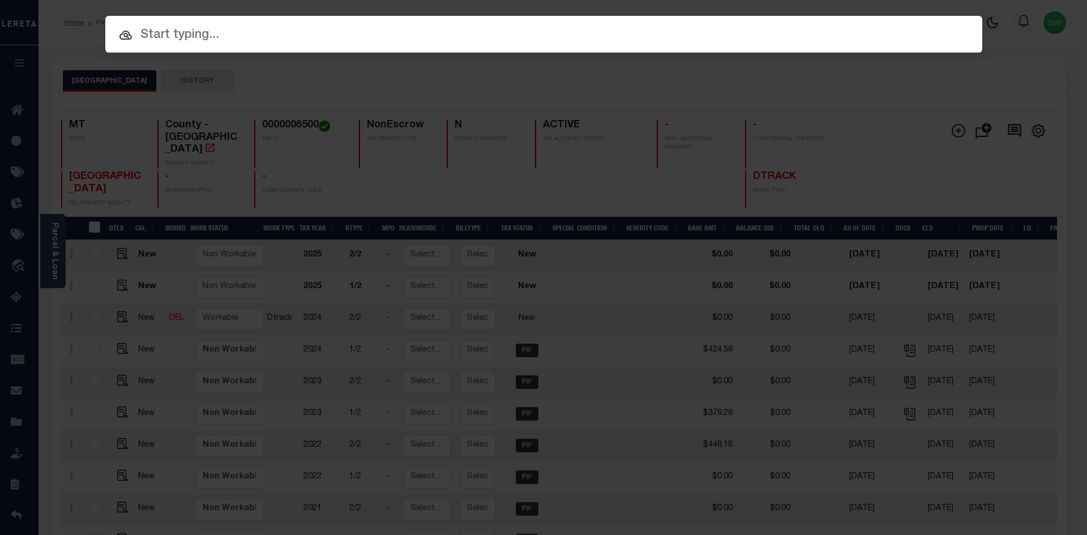
click at [164, 42] on input "text" at bounding box center [543, 35] width 877 height 20
paste input "3103251008606"
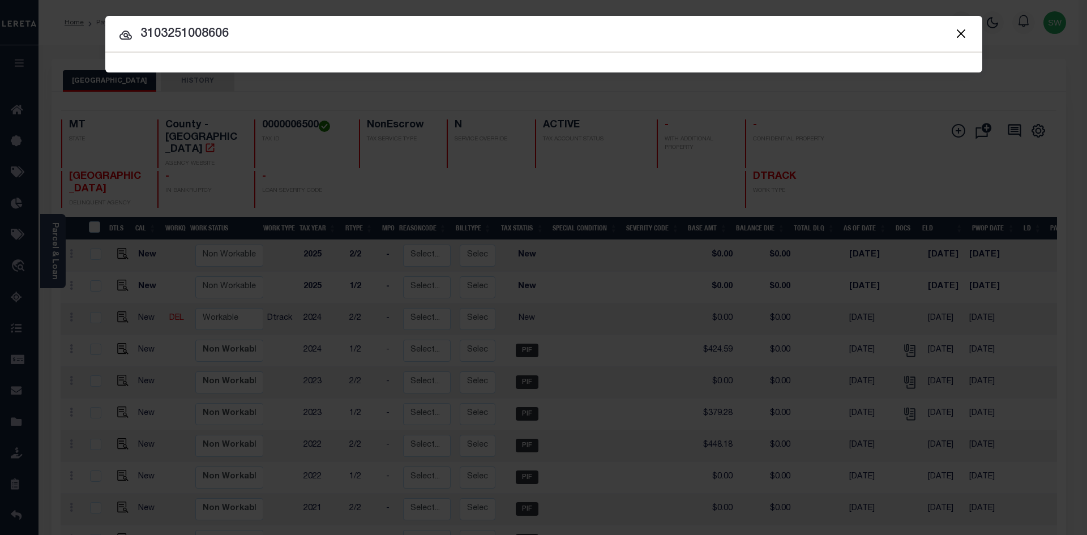
click at [255, 34] on input "3103251008606" at bounding box center [543, 34] width 877 height 20
type input "3103251008606"
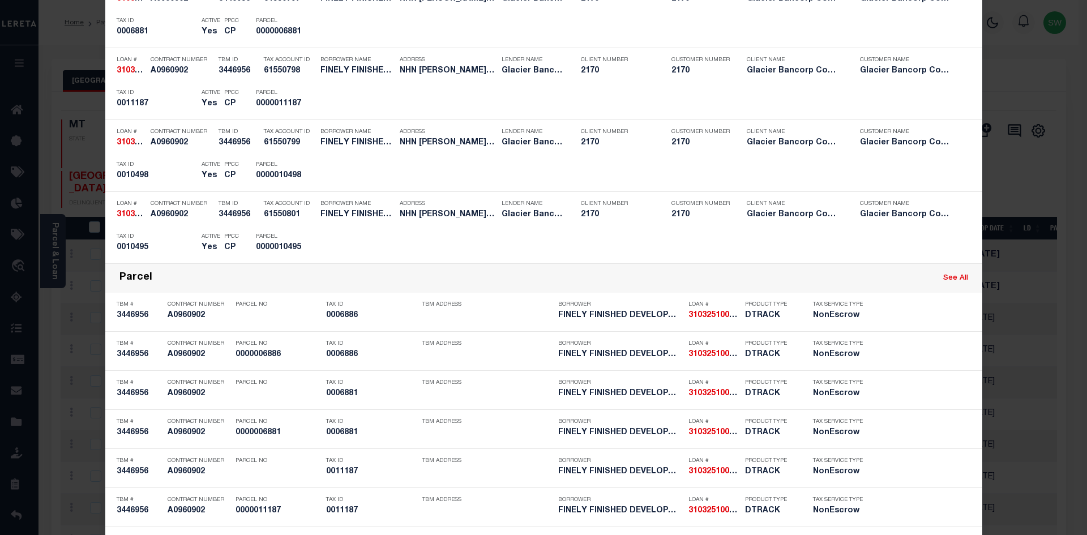
scroll to position [512, 0]
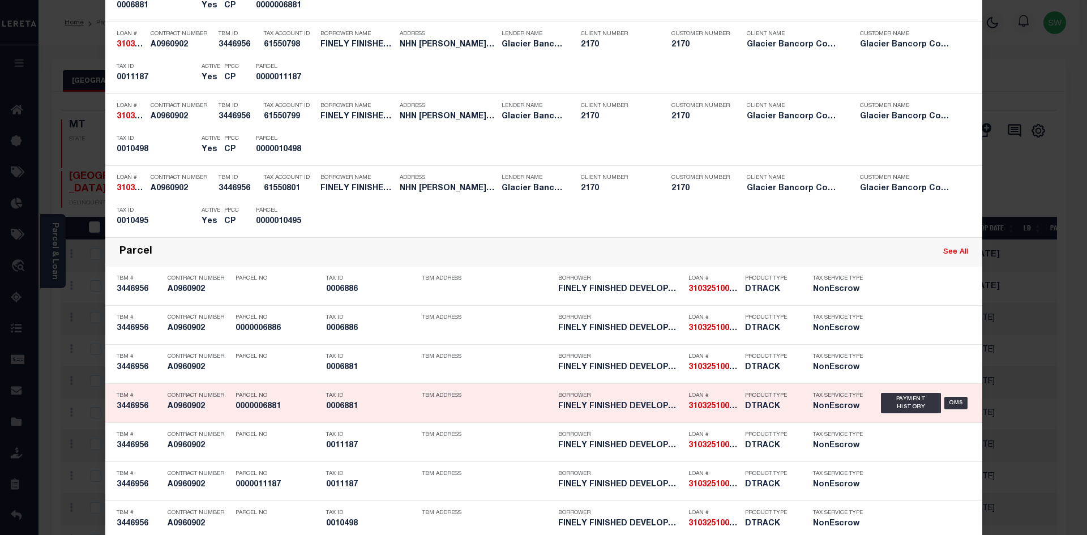
click at [908, 416] on div "Payment History OMS" at bounding box center [926, 403] width 90 height 33
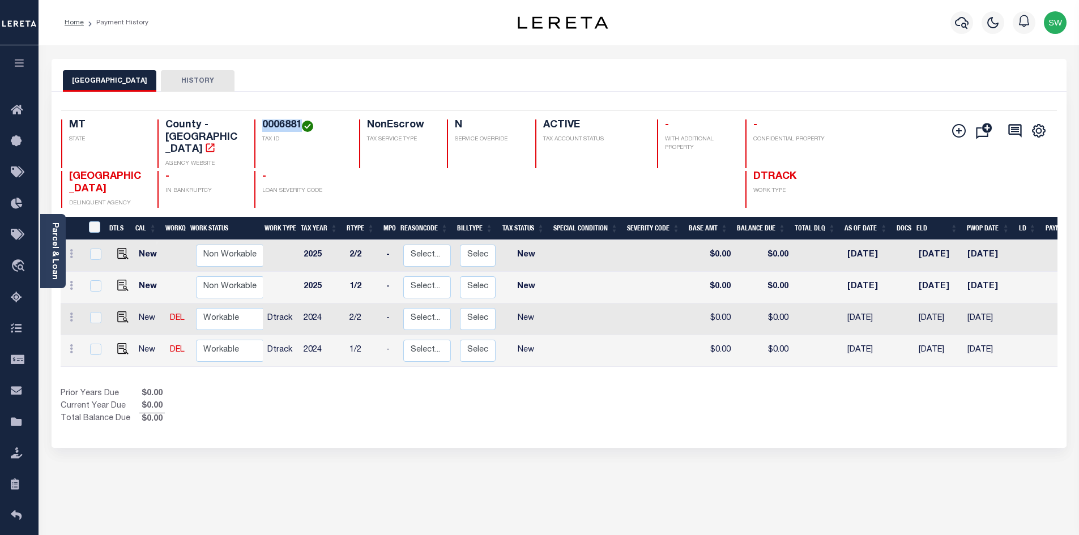
drag, startPoint x: 300, startPoint y: 127, endPoint x: 250, endPoint y: 127, distance: 49.3
click at [250, 127] on div "MT STATE County - MT AGENCY WEBSITE 0006881 TAX ID NonEscrow TAX SERVICE TYPE N…" at bounding box center [475, 143] width 829 height 49
copy h4 "0006881"
click at [568, 414] on div "Selected 4 Results 1 Items per page 25 50 100 MT STATE 0006881" at bounding box center [559, 270] width 1015 height 356
click at [533, 391] on div "Prior Years Due $0.00 Current Year Due $0.00 Total Balance Due $0.00" at bounding box center [310, 407] width 498 height 38
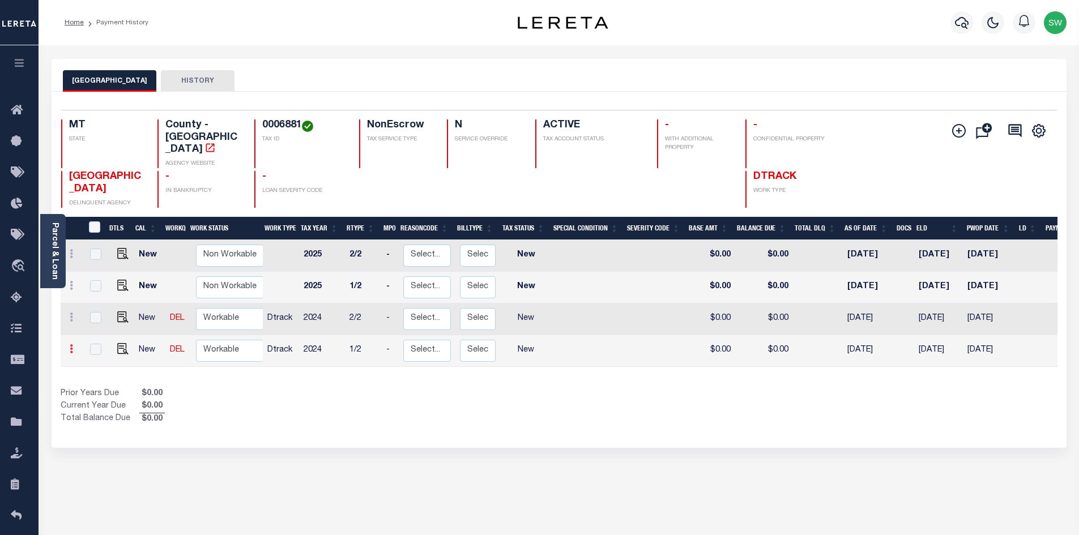
click at [69, 346] on link at bounding box center [71, 350] width 12 height 9
click at [102, 320] on img at bounding box center [98, 326] width 11 height 12
select select "NW2"
type input "$0.00"
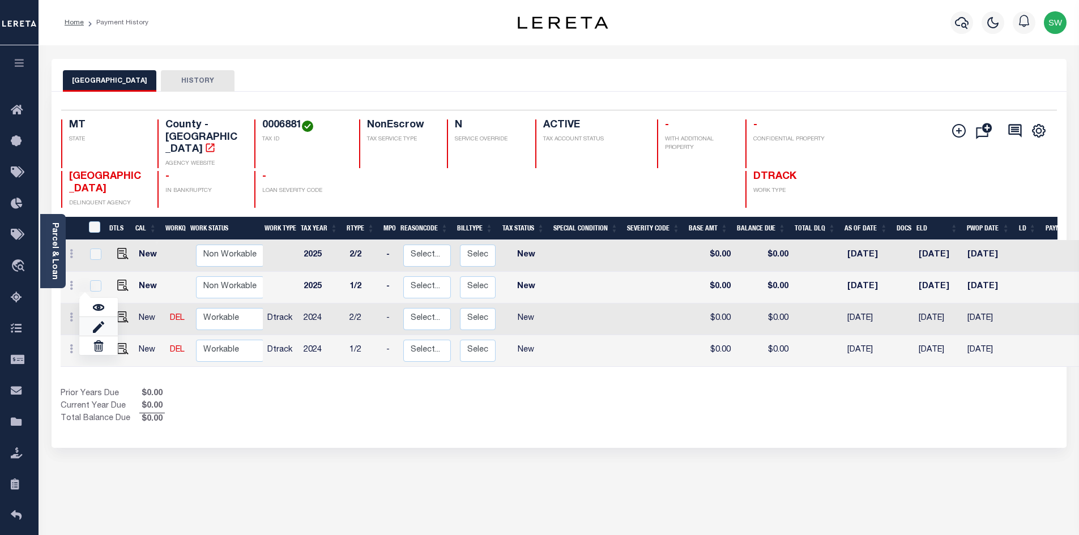
type input "[DATE]"
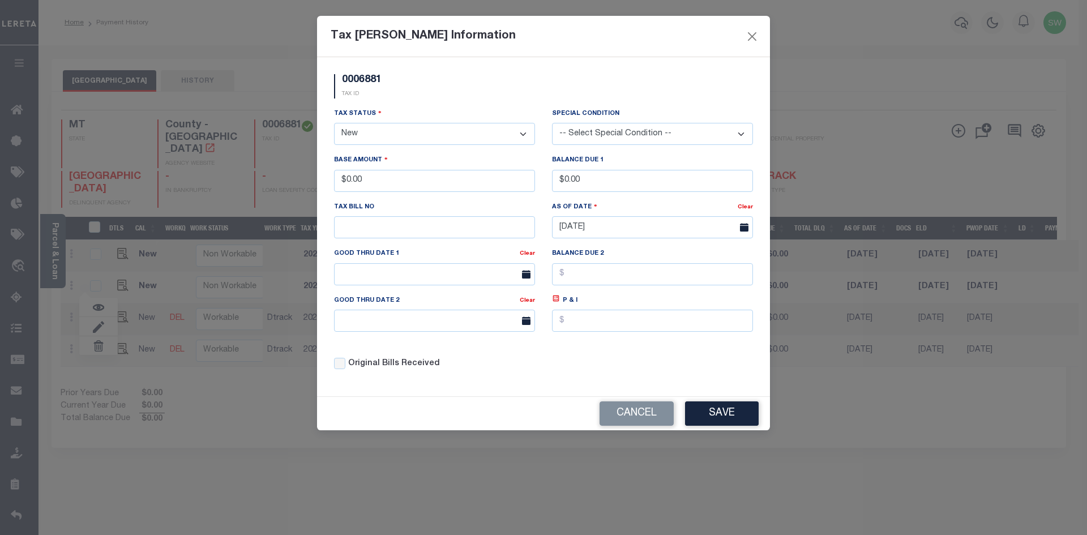
drag, startPoint x: 522, startPoint y: 132, endPoint x: 515, endPoint y: 135, distance: 7.9
click at [521, 132] on select "- Select Status - Open Due/Unpaid Paid Incomplete No Tax Due Internal Refund Pr…" at bounding box center [434, 134] width 201 height 22
click at [525, 131] on select "- Select Status - Open Due/Unpaid Paid Incomplete No Tax Due Internal Refund Pr…" at bounding box center [434, 134] width 201 height 22
select select "PYD"
click at [334, 123] on select "- Select Status - Open Due/Unpaid Paid Incomplete No Tax Due Internal Refund Pr…" at bounding box center [434, 134] width 201 height 22
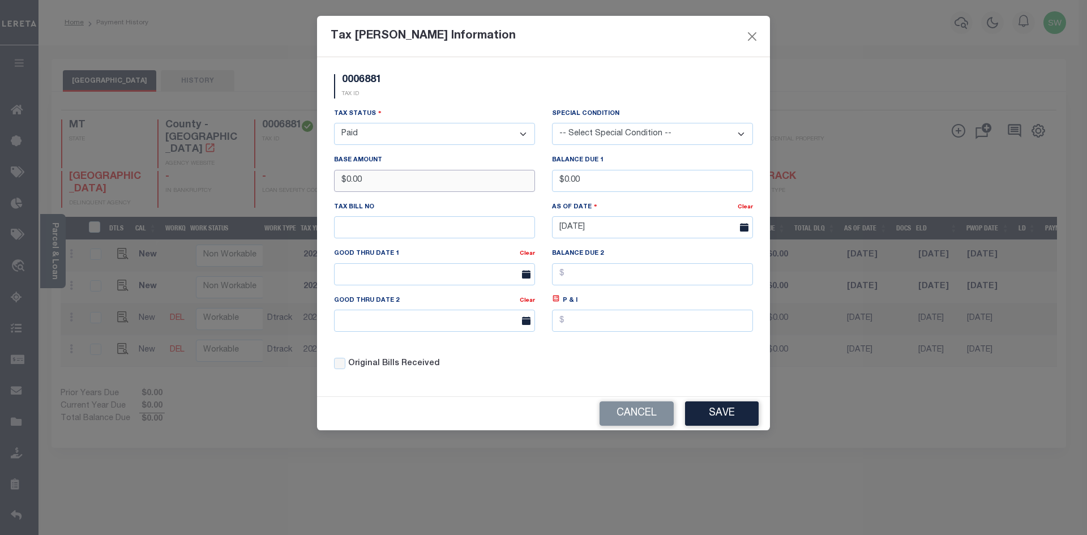
drag, startPoint x: 409, startPoint y: 178, endPoint x: 294, endPoint y: 178, distance: 114.4
click at [294, 178] on div "Tax [PERSON_NAME] Information 0006881 TAX ID Installment: TaxID: 0006881 Tax St…" at bounding box center [543, 267] width 1087 height 535
click at [472, 104] on div "0006881 TAX ID" at bounding box center [544, 90] width 436 height 33
click at [724, 422] on button "Save" at bounding box center [722, 413] width 74 height 24
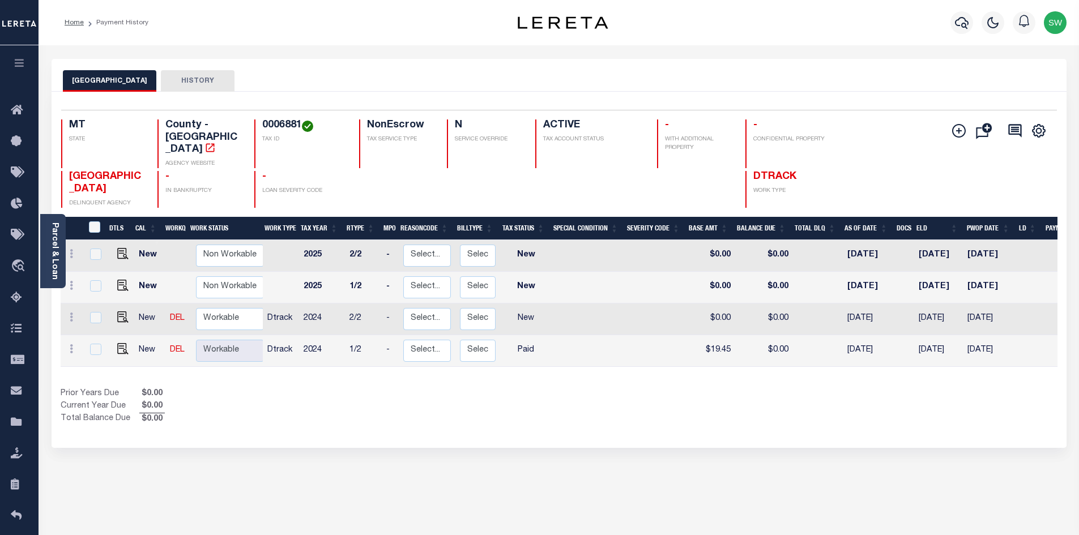
click at [485, 388] on div "Prior Years Due $0.00 Current Year Due $0.00 Total Balance Due $0.00" at bounding box center [310, 407] width 498 height 38
click at [371, 370] on div "DTLS CAL WorkQ Work Status Work Type Tax Year RType MPO ReasonCode BillType Tax…" at bounding box center [559, 321] width 996 height 209
click at [68, 314] on link at bounding box center [71, 318] width 12 height 9
click at [101, 289] on img at bounding box center [98, 295] width 11 height 12
type input "$0.00"
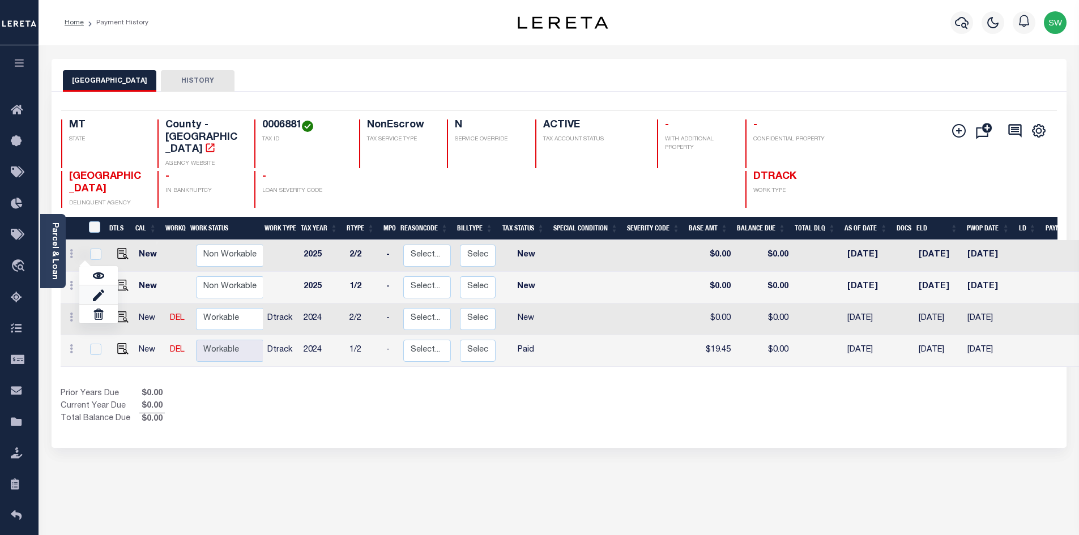
type input "$0.00"
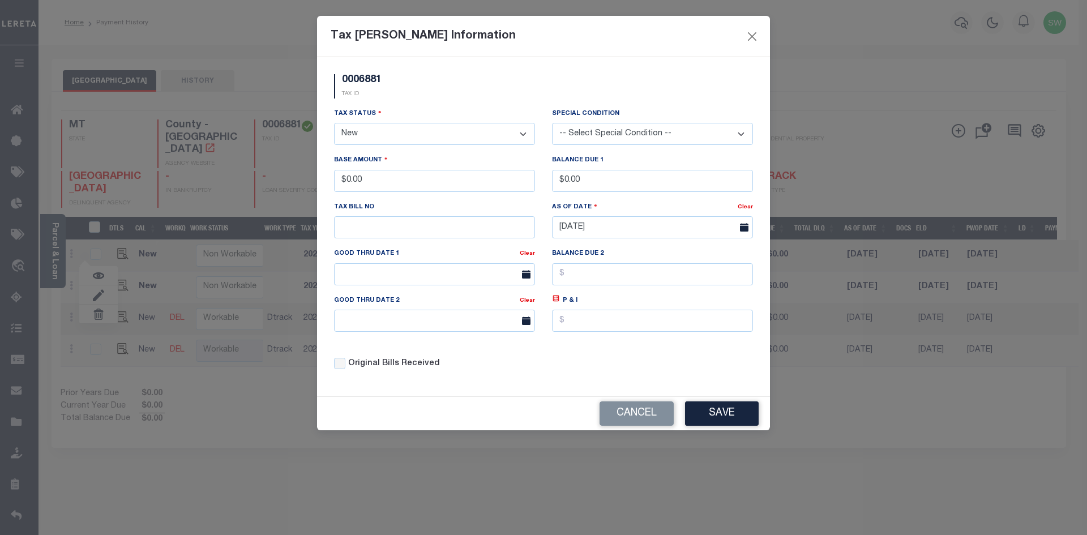
click at [527, 134] on select "- Select Status - Open Due/Unpaid Paid Incomplete No Tax Due Internal Refund Pr…" at bounding box center [434, 134] width 201 height 22
click at [520, 134] on select "- Select Status - Open Due/Unpaid Paid Incomplete No Tax Due Internal Refund Pr…" at bounding box center [434, 134] width 201 height 22
select select "PYD"
click at [334, 123] on select "- Select Status - Open Due/Unpaid Paid Incomplete No Tax Due Internal Refund Pr…" at bounding box center [434, 134] width 201 height 22
drag, startPoint x: 404, startPoint y: 187, endPoint x: 297, endPoint y: 182, distance: 107.1
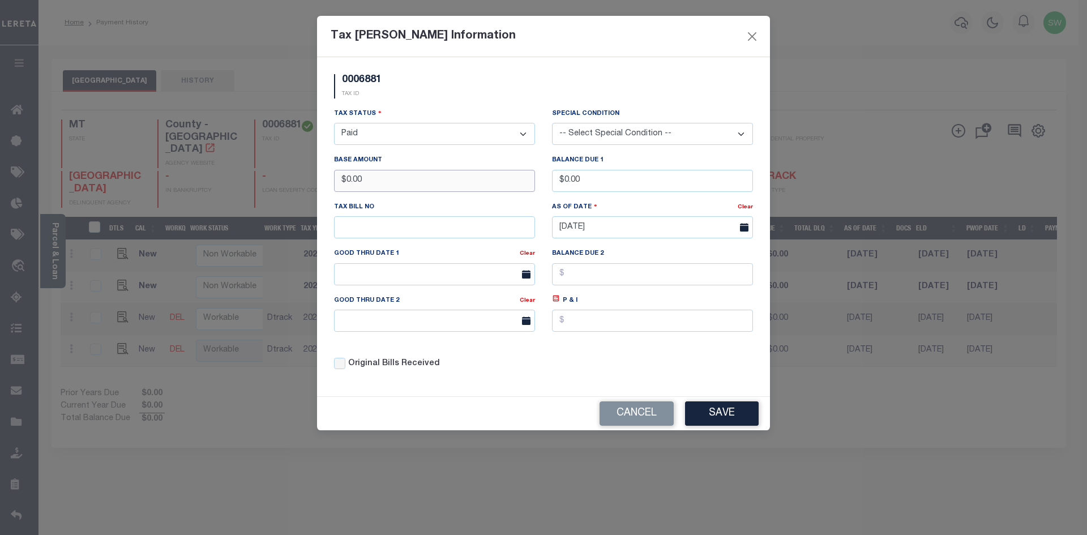
click at [297, 182] on div "Tax [PERSON_NAME] Information 0006881 TAX ID Installment: TaxID: 0006881 Tax St…" at bounding box center [543, 267] width 1087 height 535
type input "$19.42"
click at [456, 95] on div "0006881 TAX ID" at bounding box center [544, 90] width 436 height 33
click at [718, 411] on button "Save" at bounding box center [722, 413] width 74 height 24
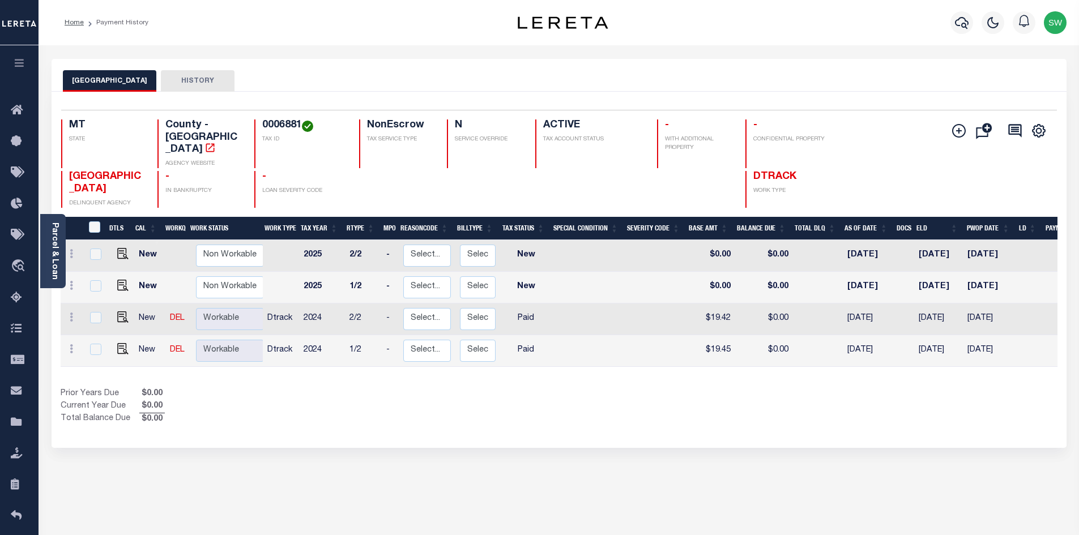
click at [540, 404] on div "Prior Years Due $0.00 Current Year Due $0.00 Total Balance Due $0.00" at bounding box center [310, 407] width 498 height 38
click at [738, 388] on div "Show Tax Lines before Bill Release Date Prior Years Due $0.00 Current Year Due …" at bounding box center [559, 407] width 996 height 38
click at [460, 388] on div "Prior Years Due $0.00 Current Year Due $0.00 Total Balance Due $0.00" at bounding box center [310, 407] width 498 height 38
